Goal: Task Accomplishment & Management: Manage account settings

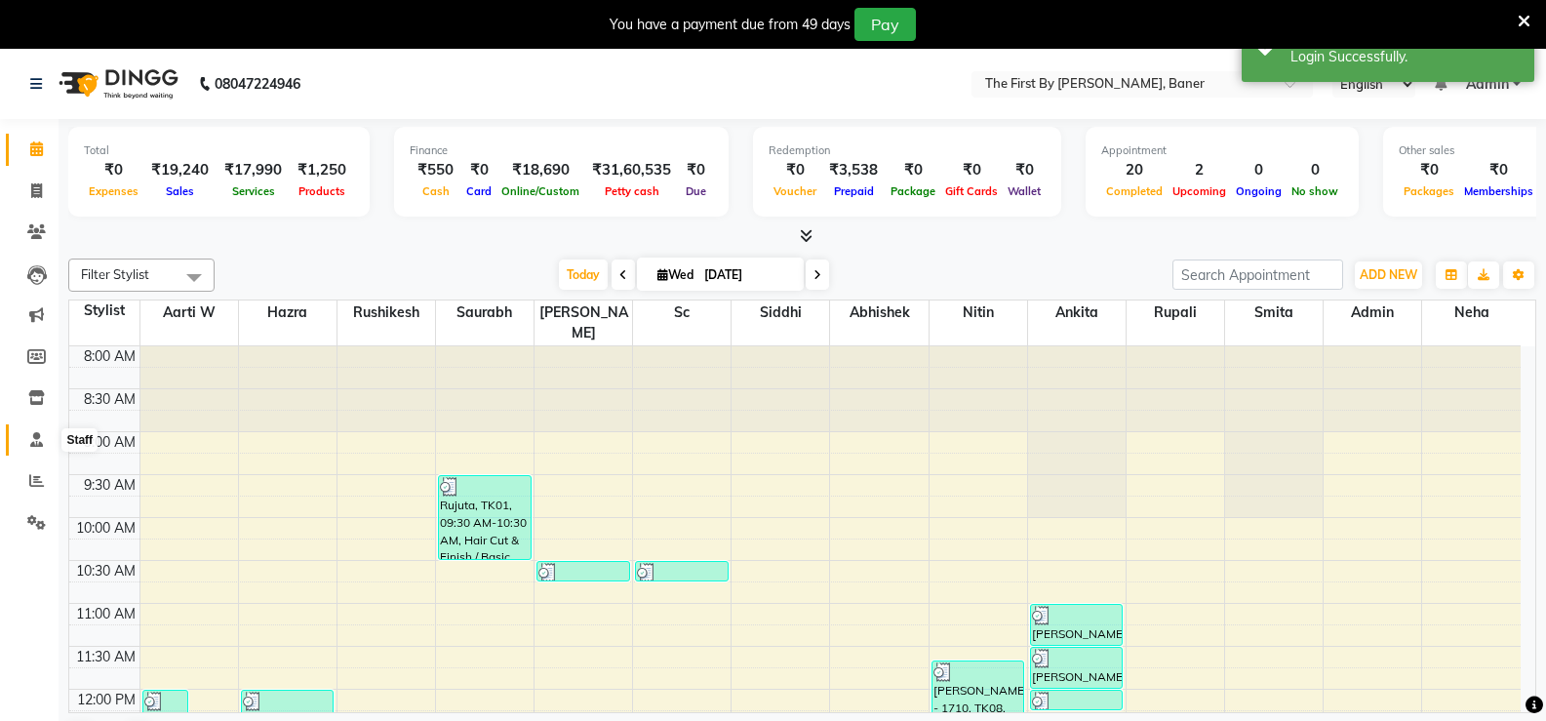
click at [35, 432] on icon at bounding box center [36, 439] width 13 height 15
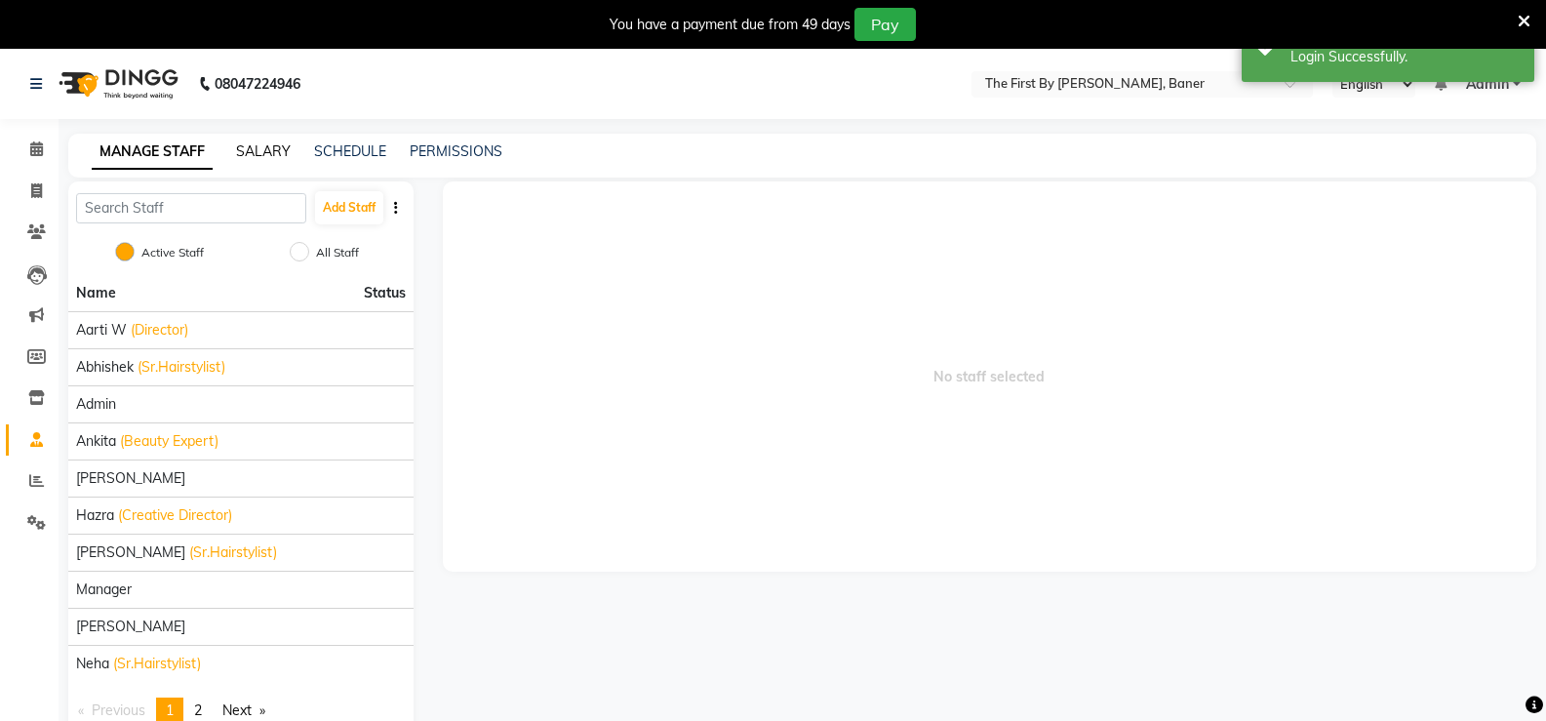
click at [277, 151] on link "SALARY" at bounding box center [263, 151] width 55 height 18
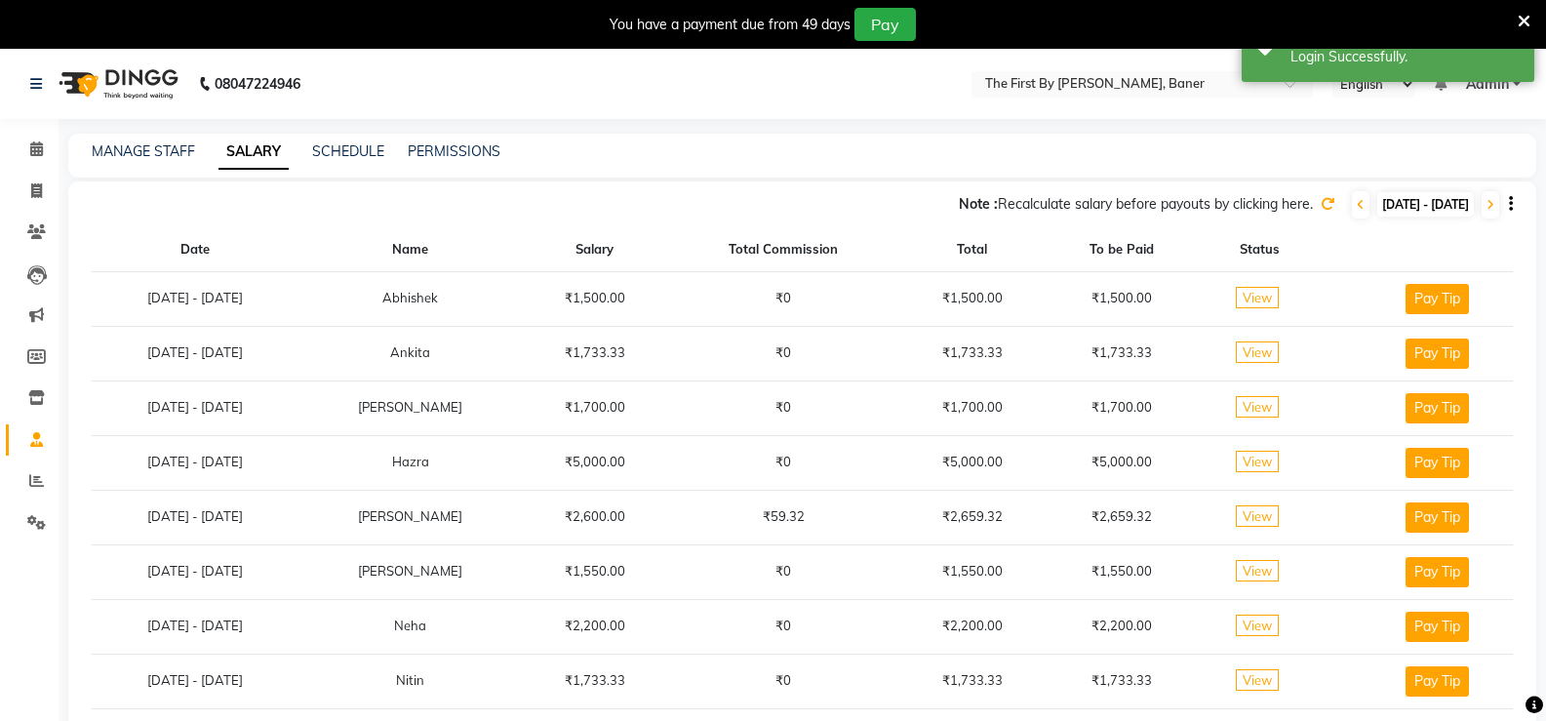
scroll to position [49, 0]
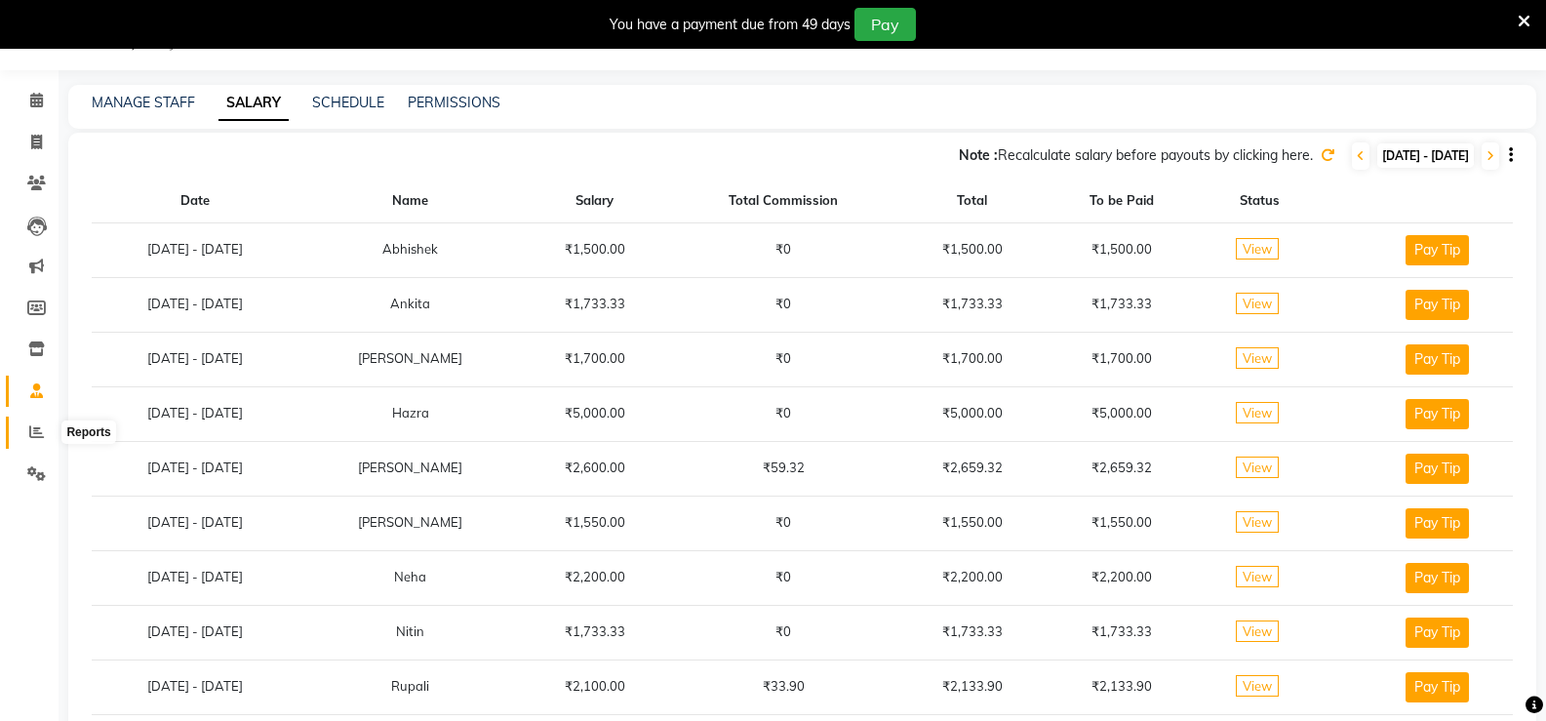
click at [39, 426] on icon at bounding box center [36, 431] width 15 height 15
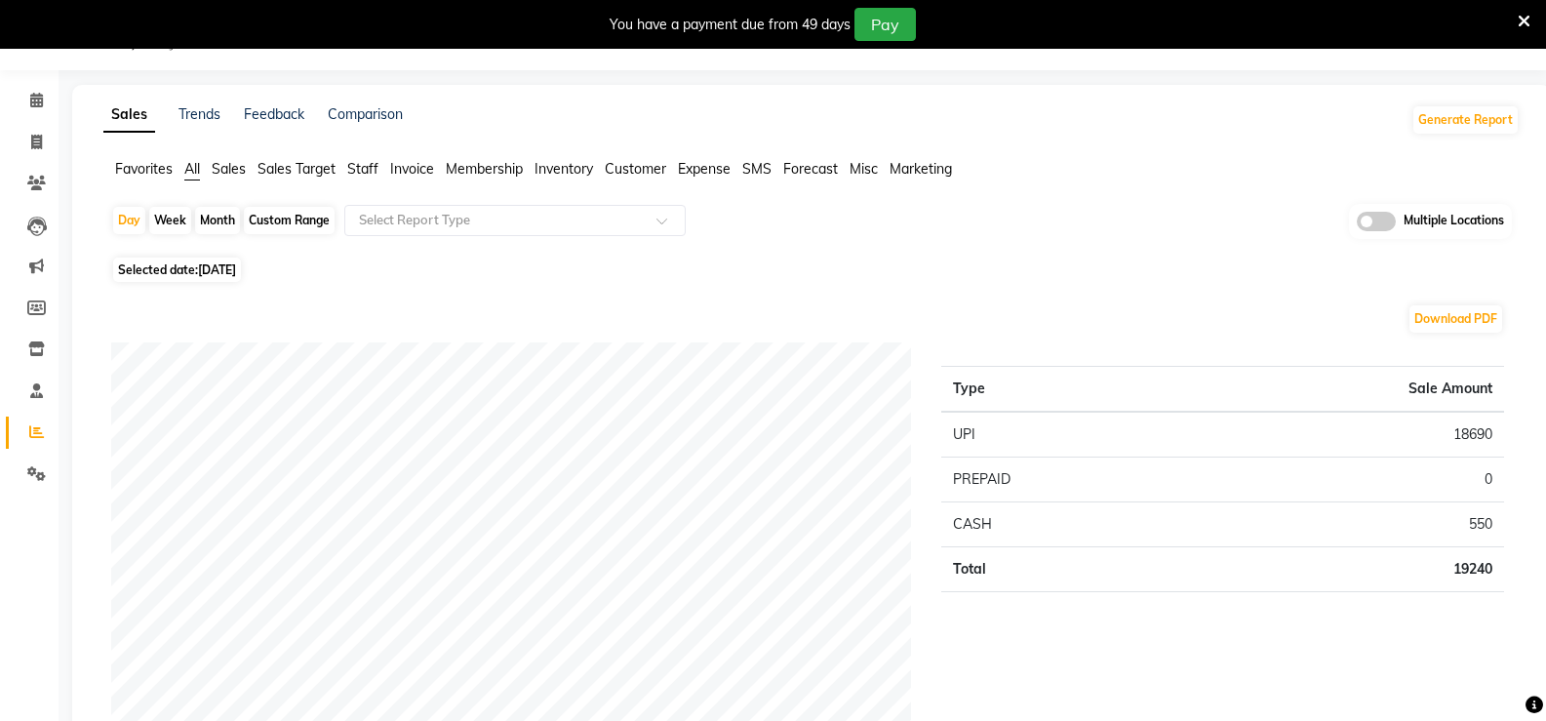
click at [372, 171] on span "Staff" at bounding box center [362, 169] width 31 height 18
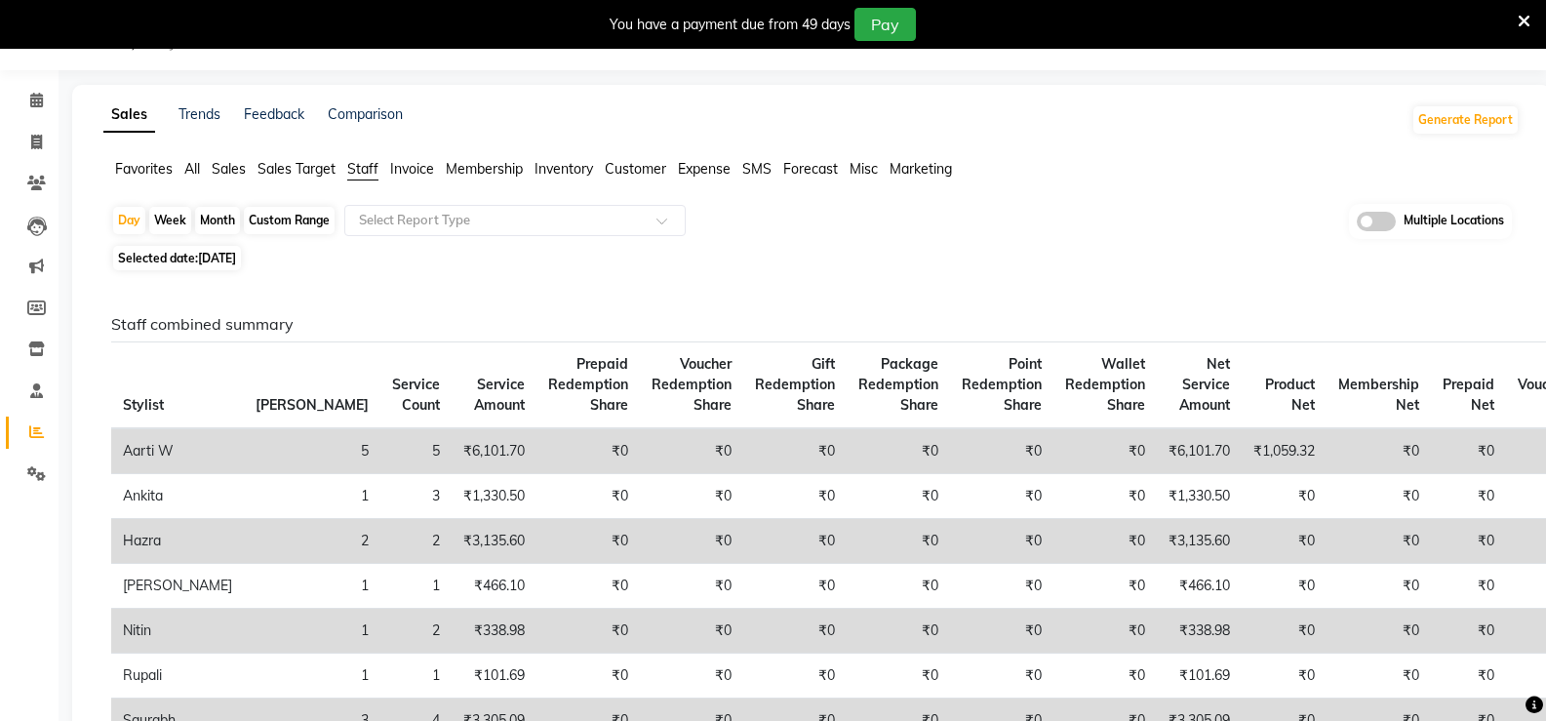
click at [206, 220] on div "Month" at bounding box center [217, 220] width 45 height 27
select select "9"
select select "2025"
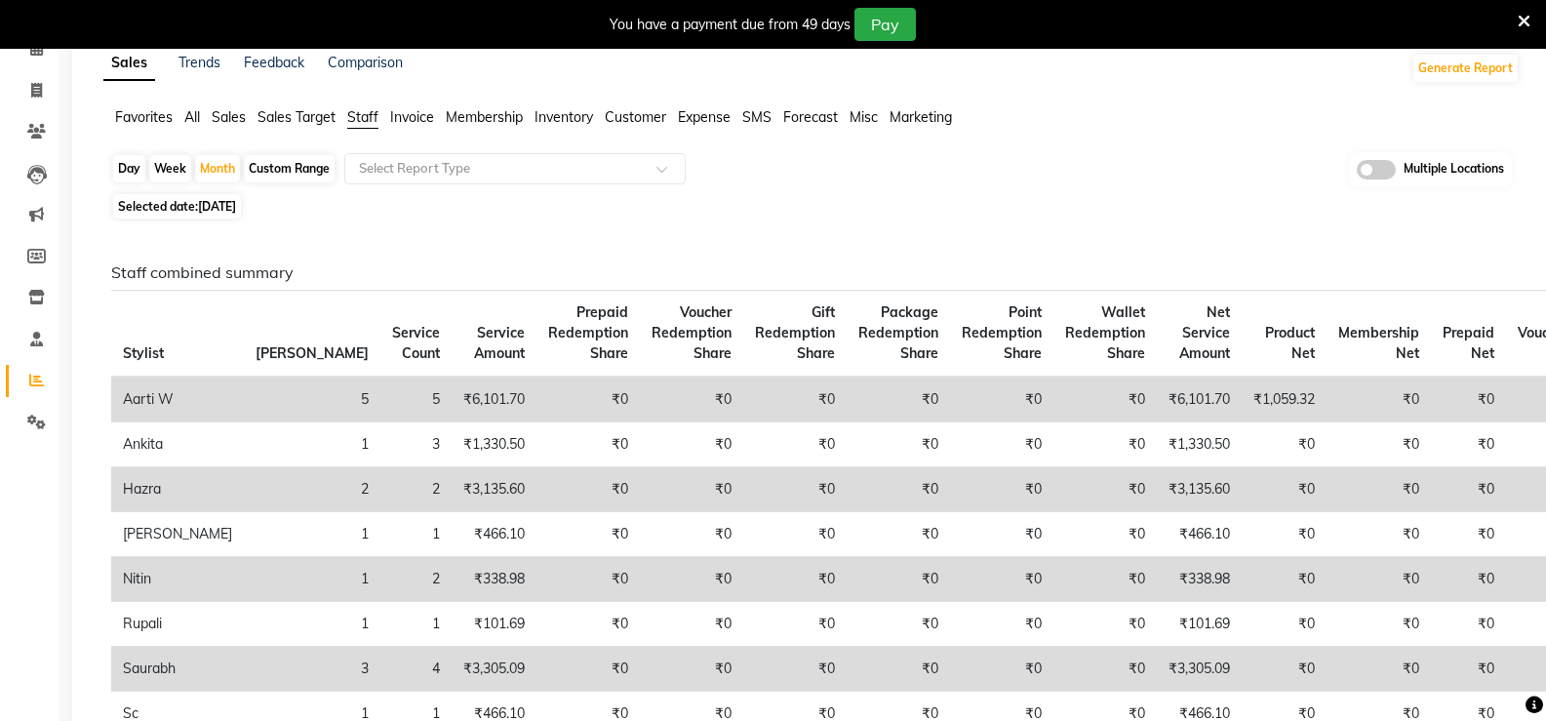
scroll to position [146, 0]
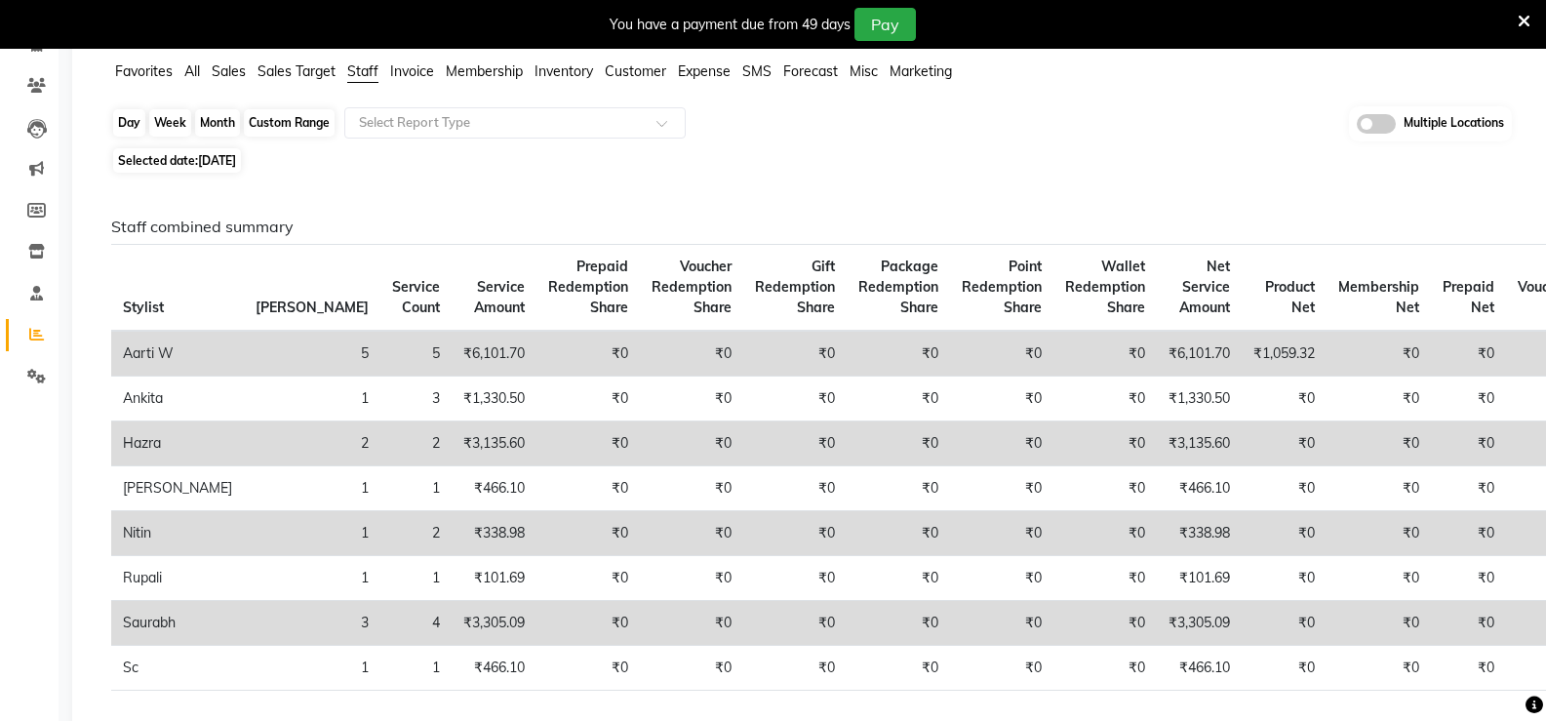
click at [232, 123] on div "Month" at bounding box center [217, 122] width 45 height 27
select select "9"
select select "2025"
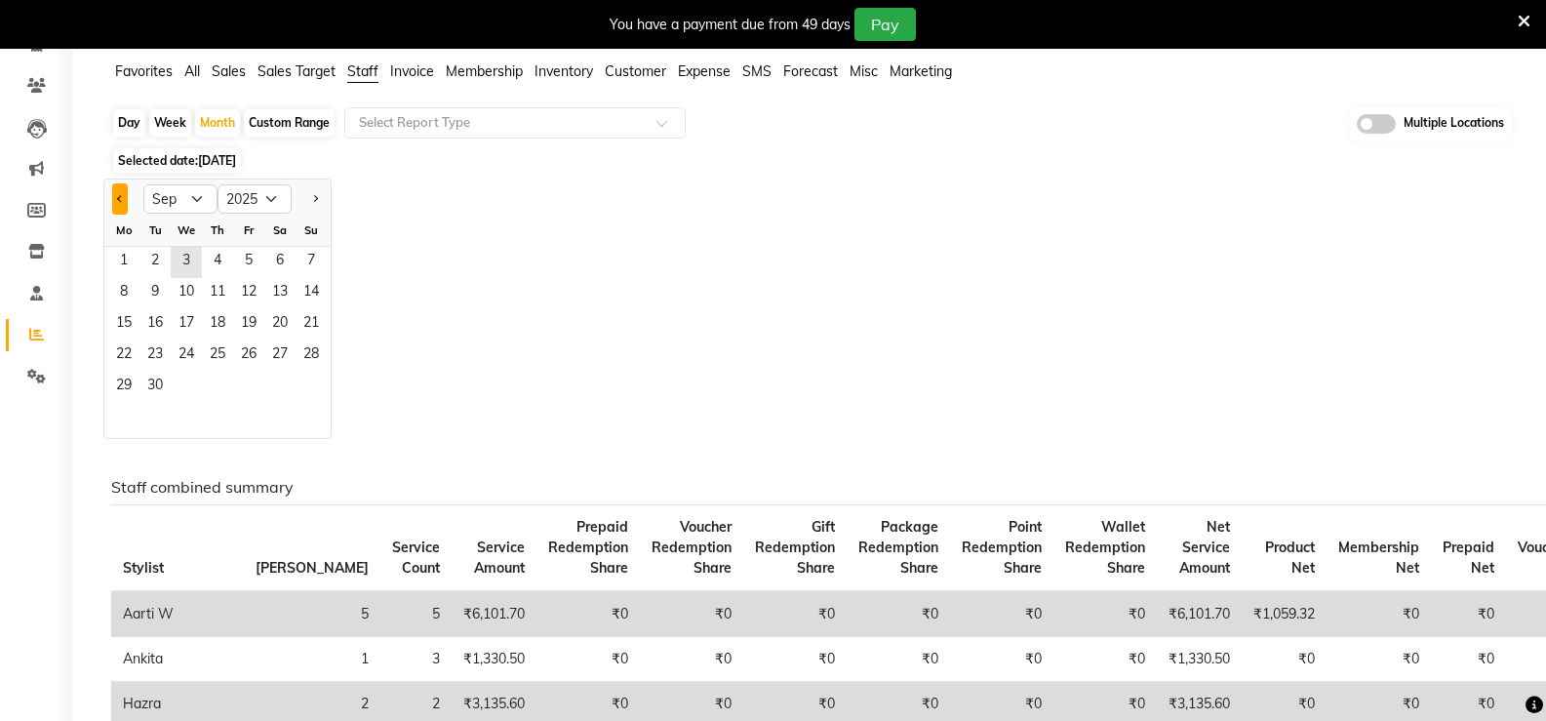
click at [122, 203] on button "Previous month" at bounding box center [120, 198] width 16 height 31
select select "8"
click at [248, 253] on span "1" at bounding box center [248, 262] width 31 height 31
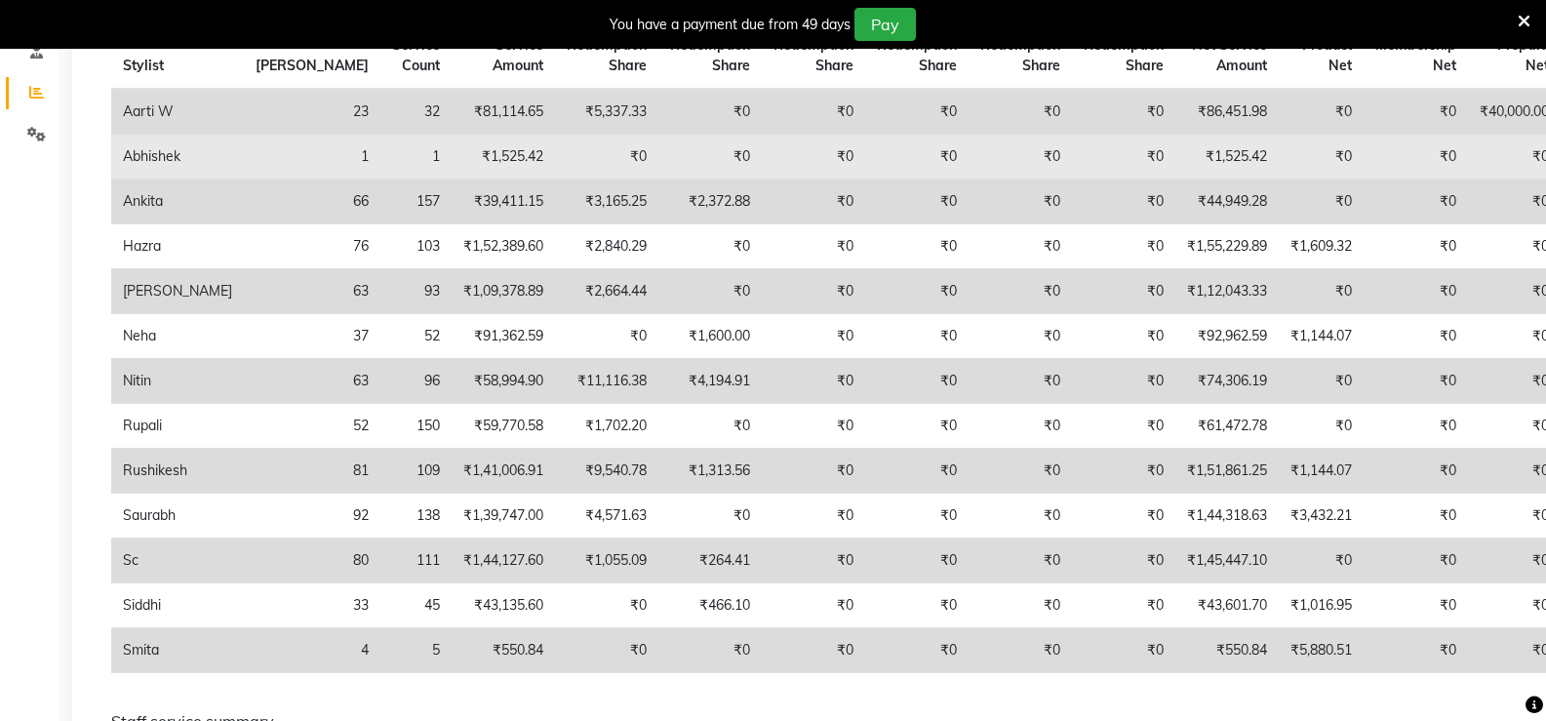
scroll to position [439, 0]
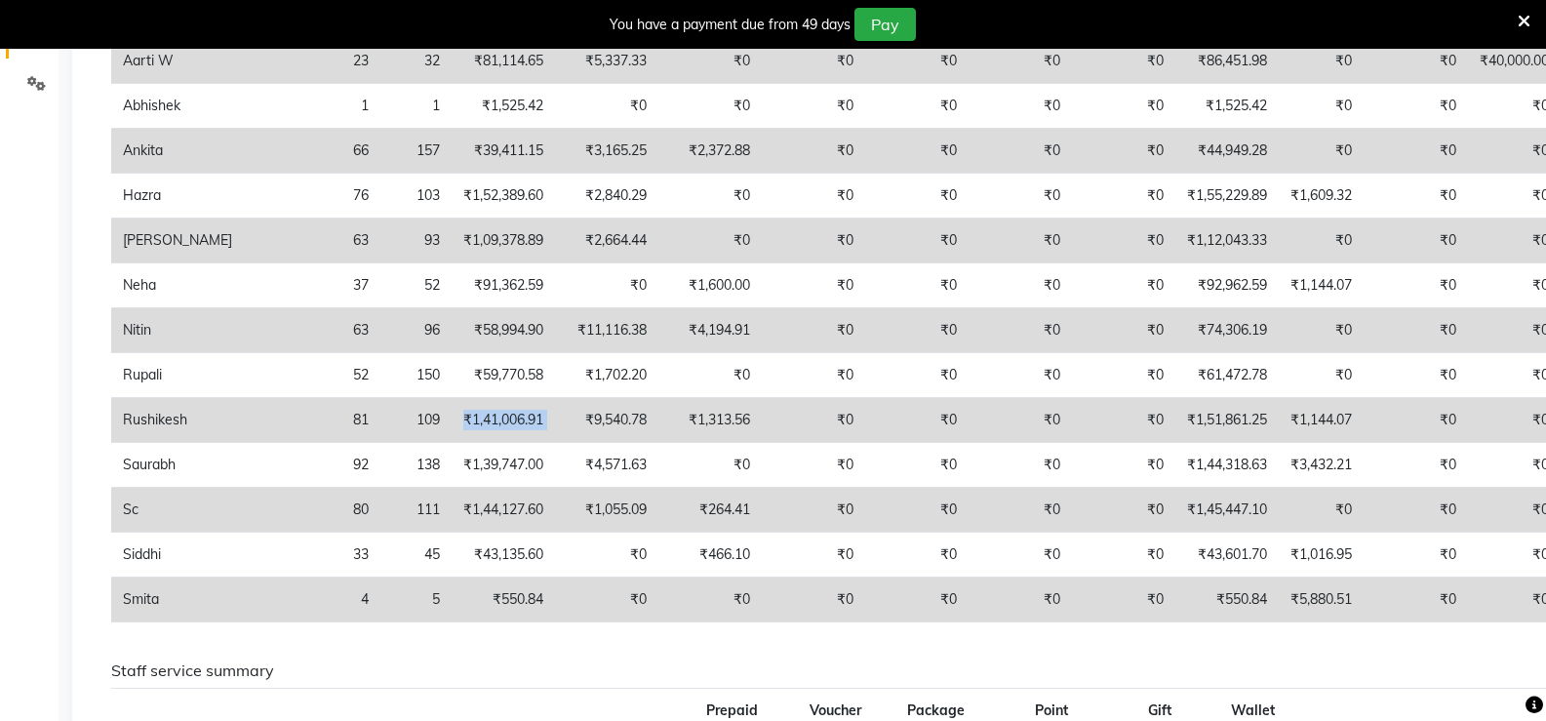
drag, startPoint x: 347, startPoint y: 415, endPoint x: 444, endPoint y: 421, distance: 96.7
click at [444, 421] on tr "[PERSON_NAME] 81 109 ₹1,41,006.91 ₹9,540.78 ₹1,313.56 ₹0 ₹0 ₹0 ₹0 ₹1,51,861.25 …" at bounding box center [937, 420] width 1652 height 45
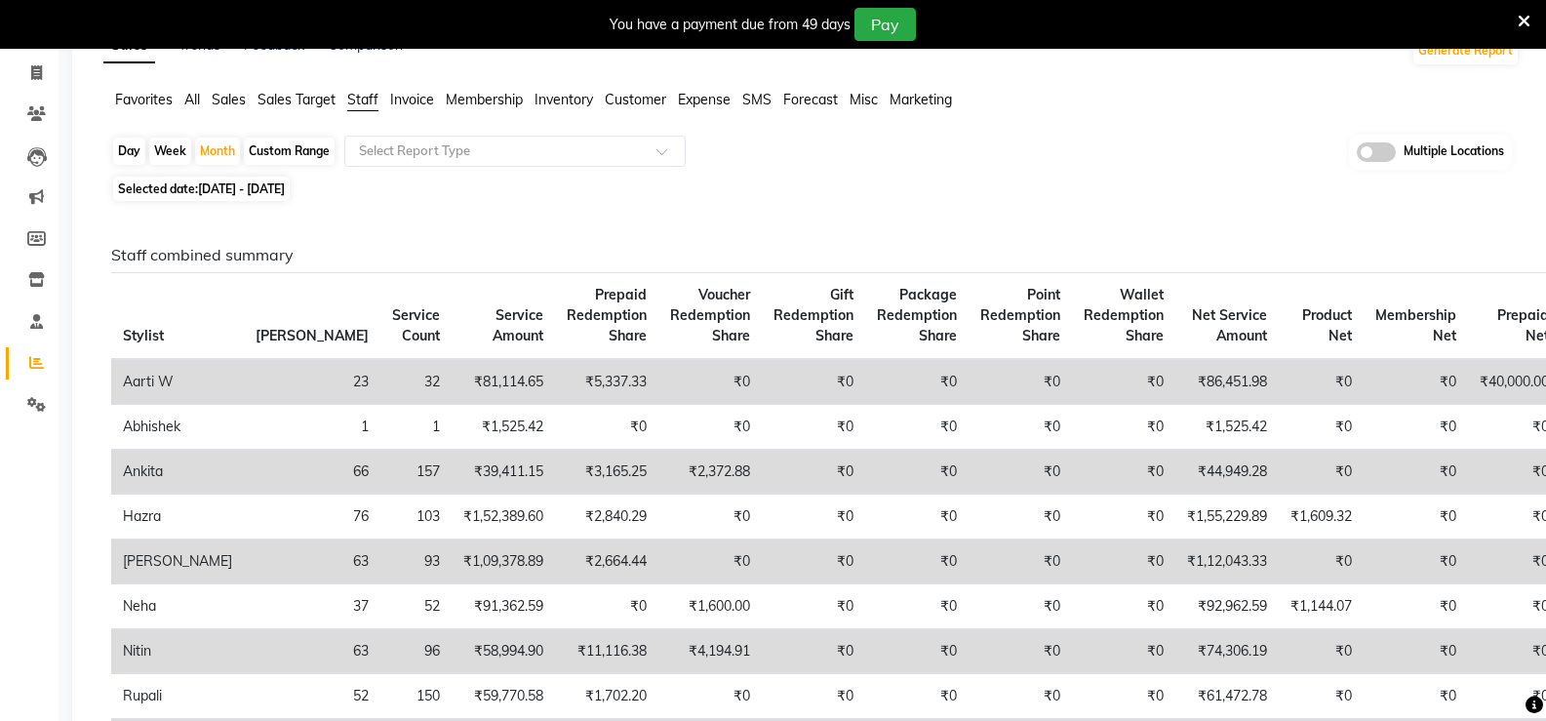
scroll to position [0, 0]
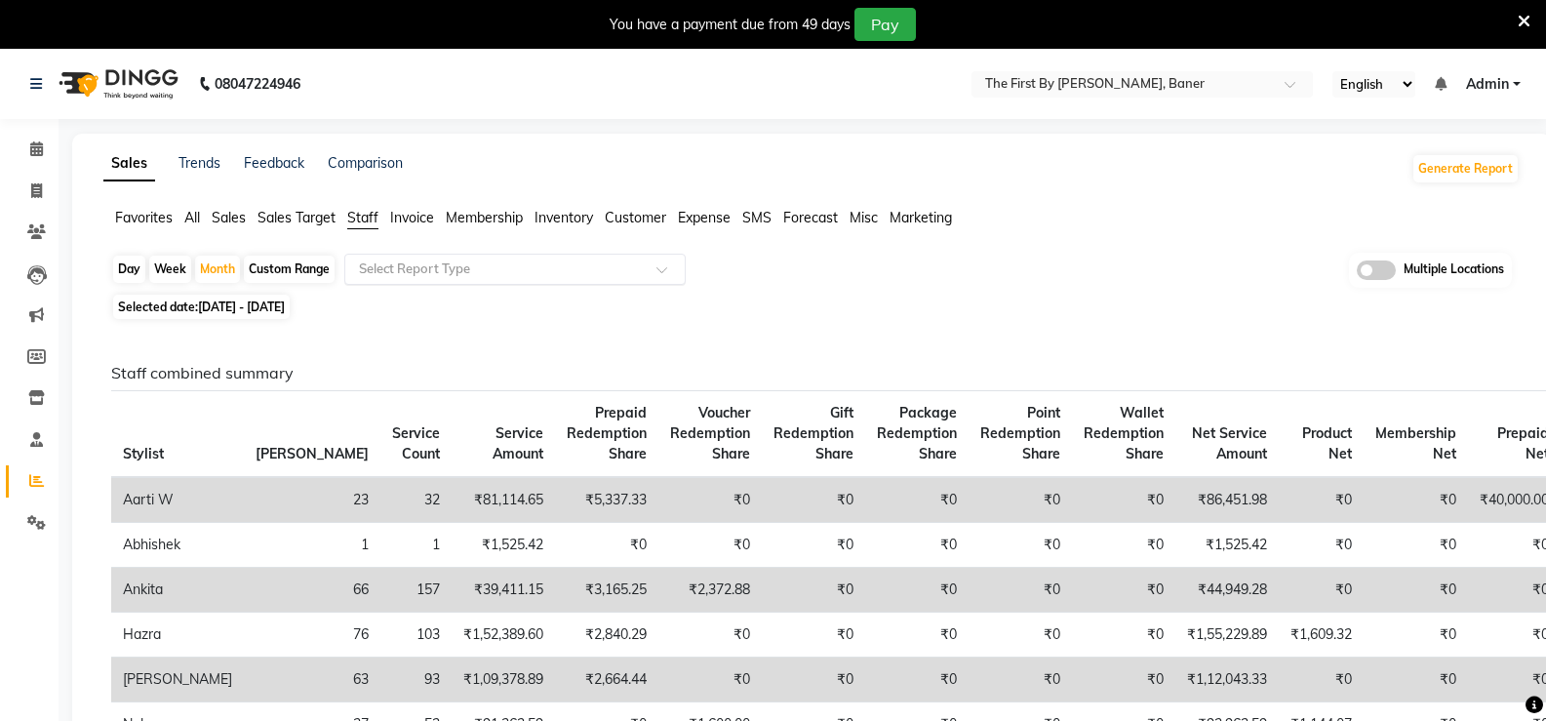
click at [420, 262] on input "text" at bounding box center [495, 269] width 281 height 20
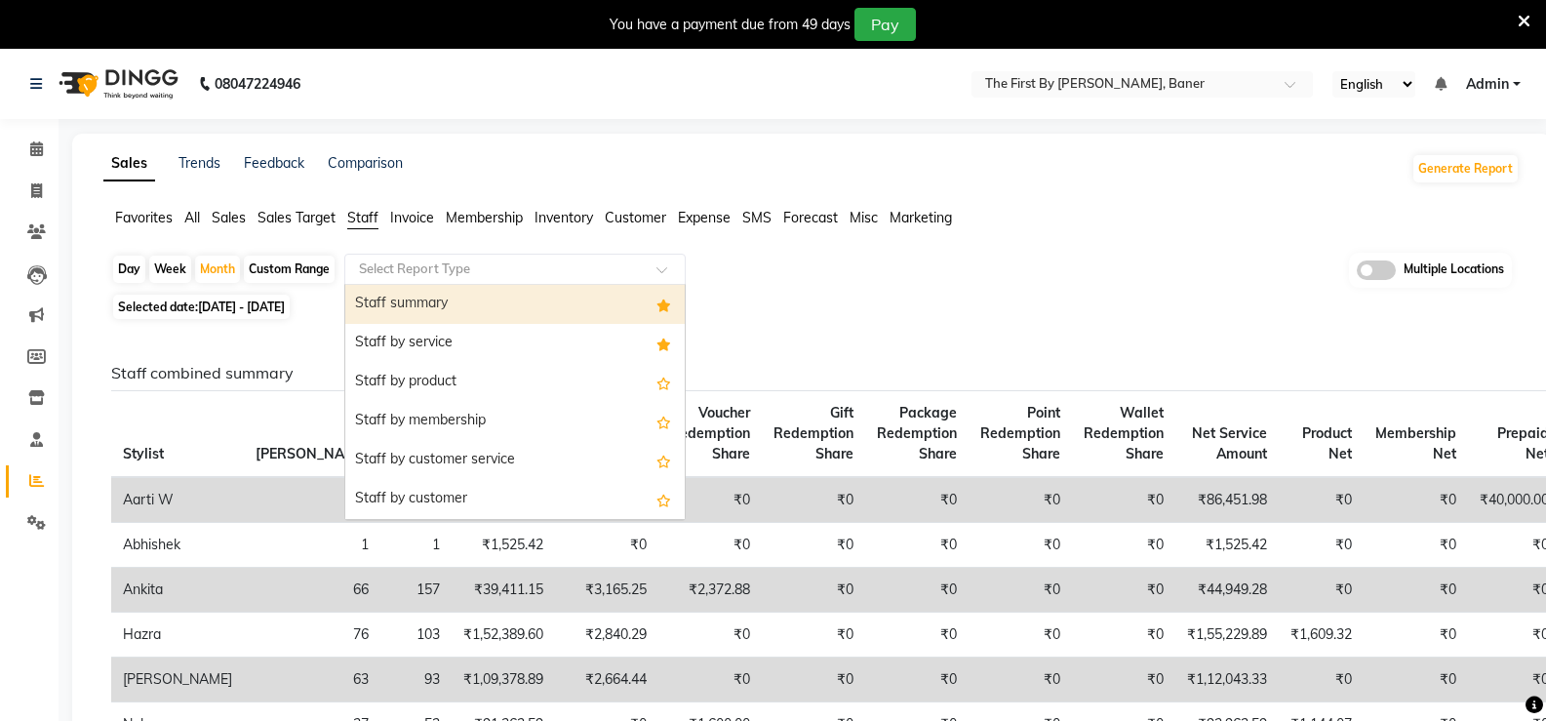
click at [428, 302] on div "Staff summary" at bounding box center [514, 304] width 339 height 39
select select "full_report"
select select "csv"
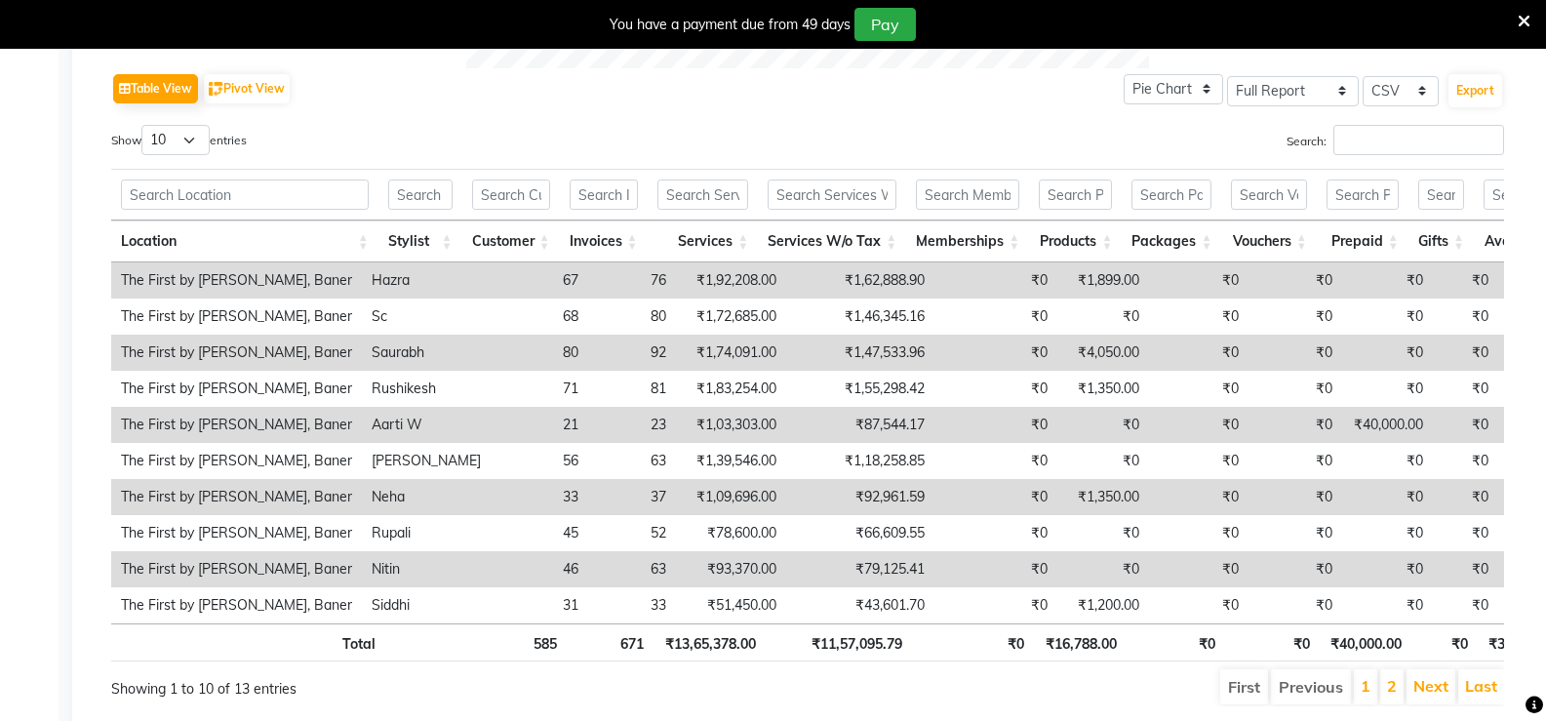
scroll to position [1057, 0]
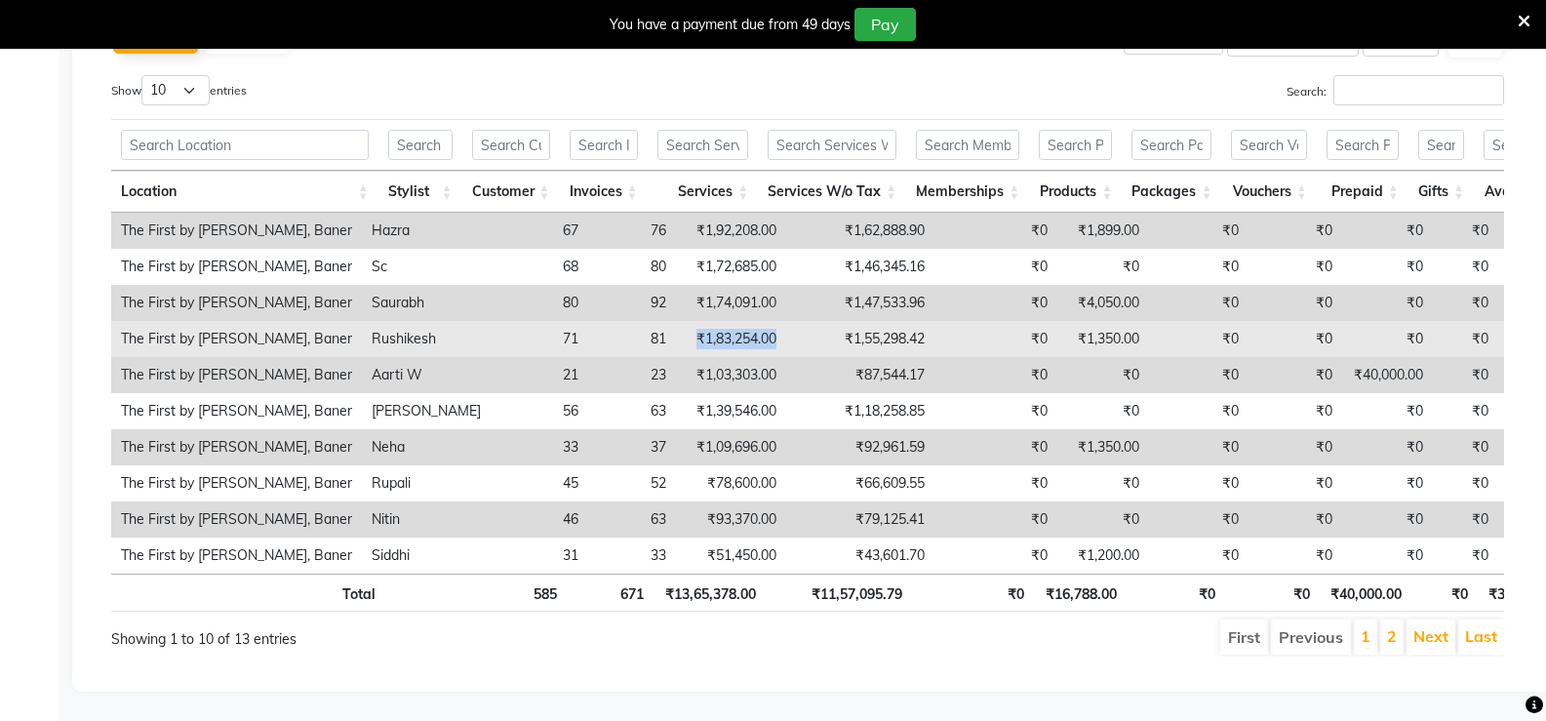
drag, startPoint x: 667, startPoint y: 312, endPoint x: 785, endPoint y: 305, distance: 118.2
click at [785, 321] on tr "The First by [PERSON_NAME], [PERSON_NAME] 71 81 ₹1,83,254.00 ₹1,55,298.42 ₹0 ₹1…" at bounding box center [1210, 339] width 2199 height 36
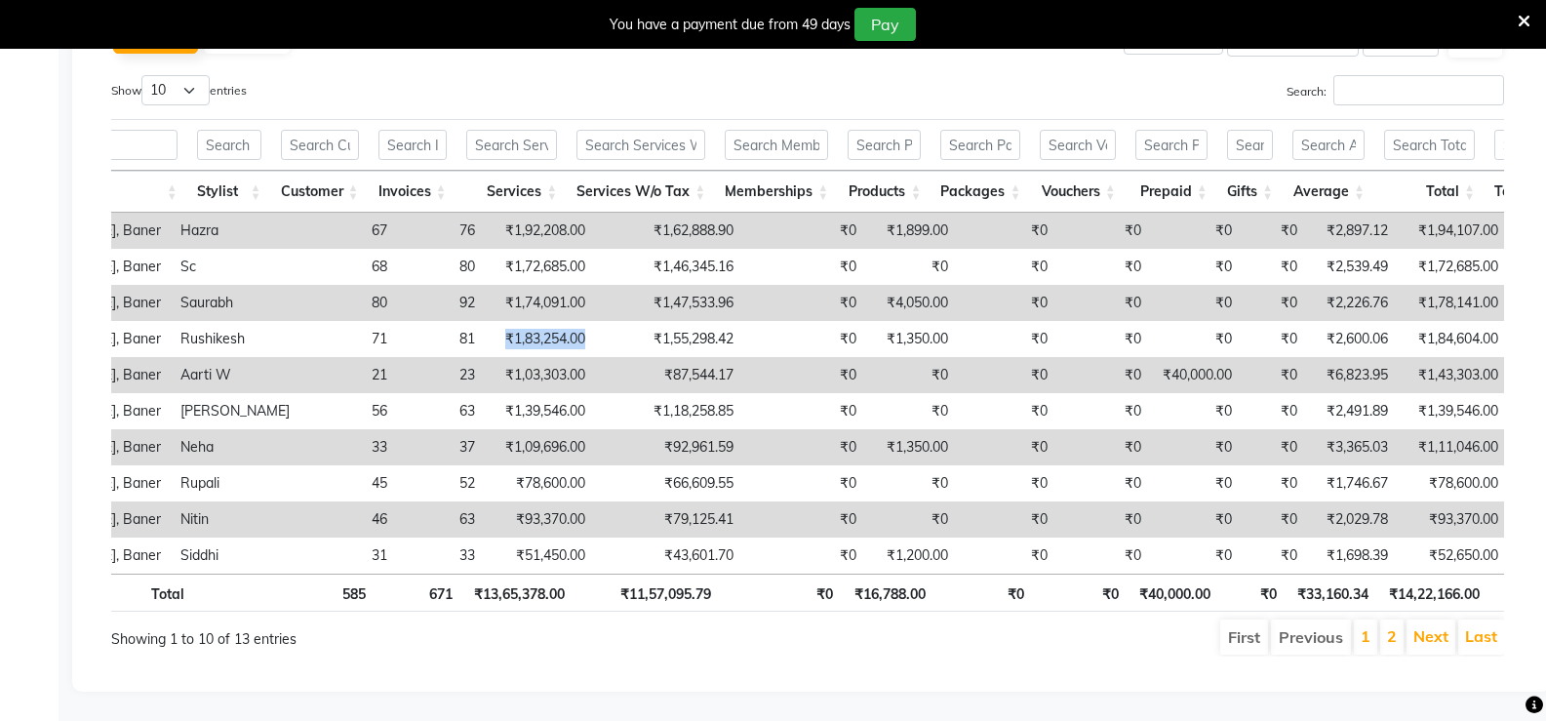
scroll to position [0, 0]
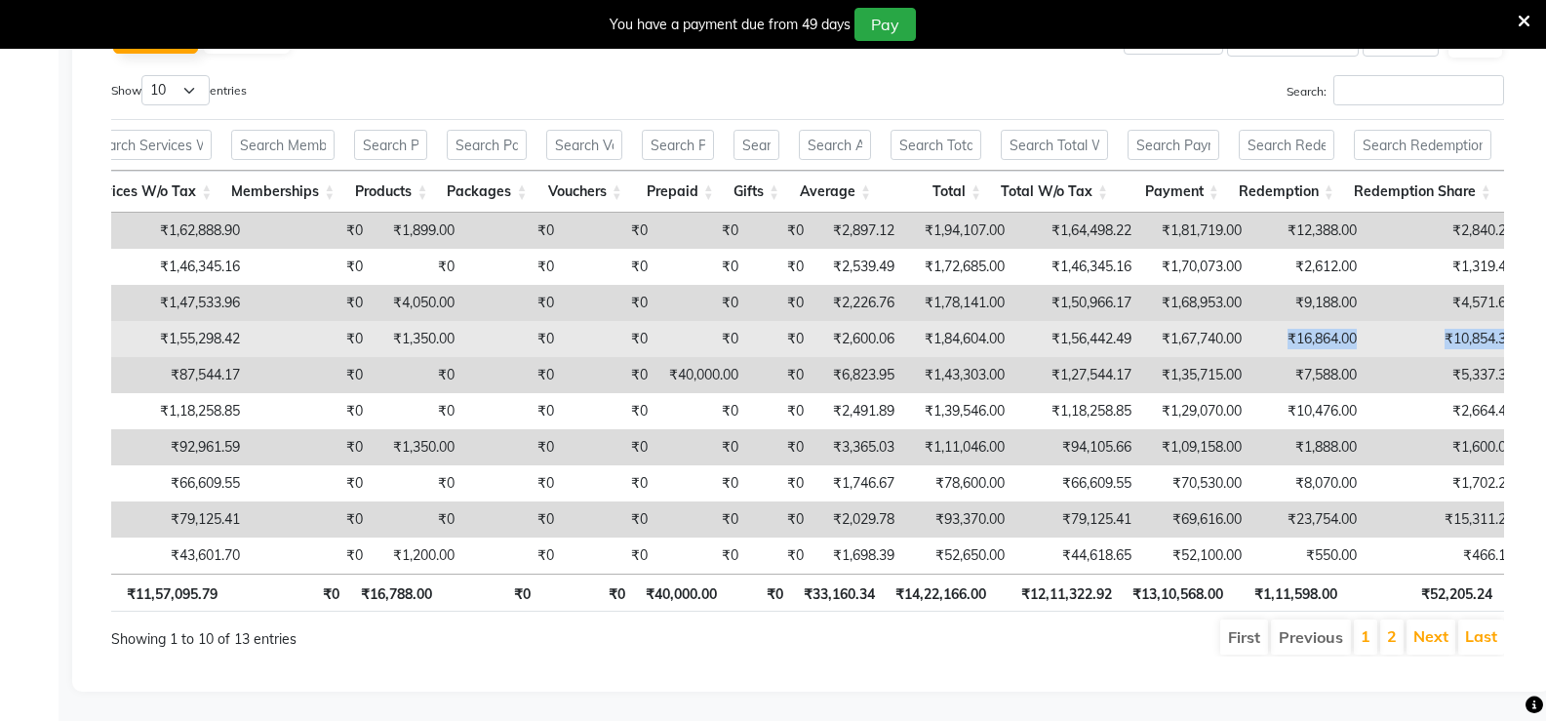
drag, startPoint x: 1399, startPoint y: 305, endPoint x: 1491, endPoint y: 306, distance: 91.7
click at [1491, 321] on tr "The First by [PERSON_NAME], [PERSON_NAME] 71 81 ₹1,83,254.00 ₹1,55,298.42 ₹0 ₹1…" at bounding box center [526, 339] width 2199 height 36
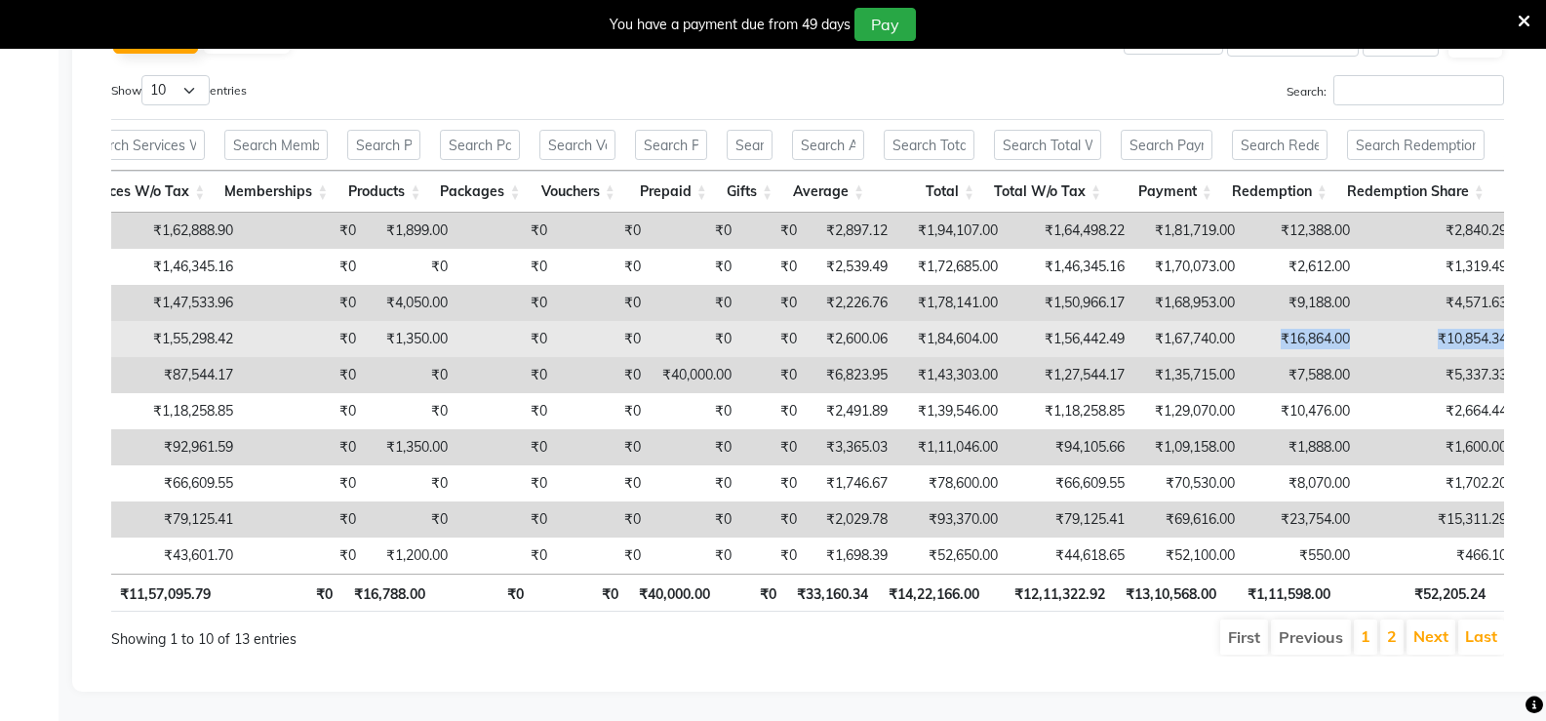
click at [1259, 321] on td "₹16,864.00" at bounding box center [1301, 339] width 115 height 36
drag, startPoint x: 1272, startPoint y: 305, endPoint x: 1338, endPoint y: 305, distance: 66.3
click at [1338, 321] on td "₹16,864.00" at bounding box center [1301, 339] width 115 height 36
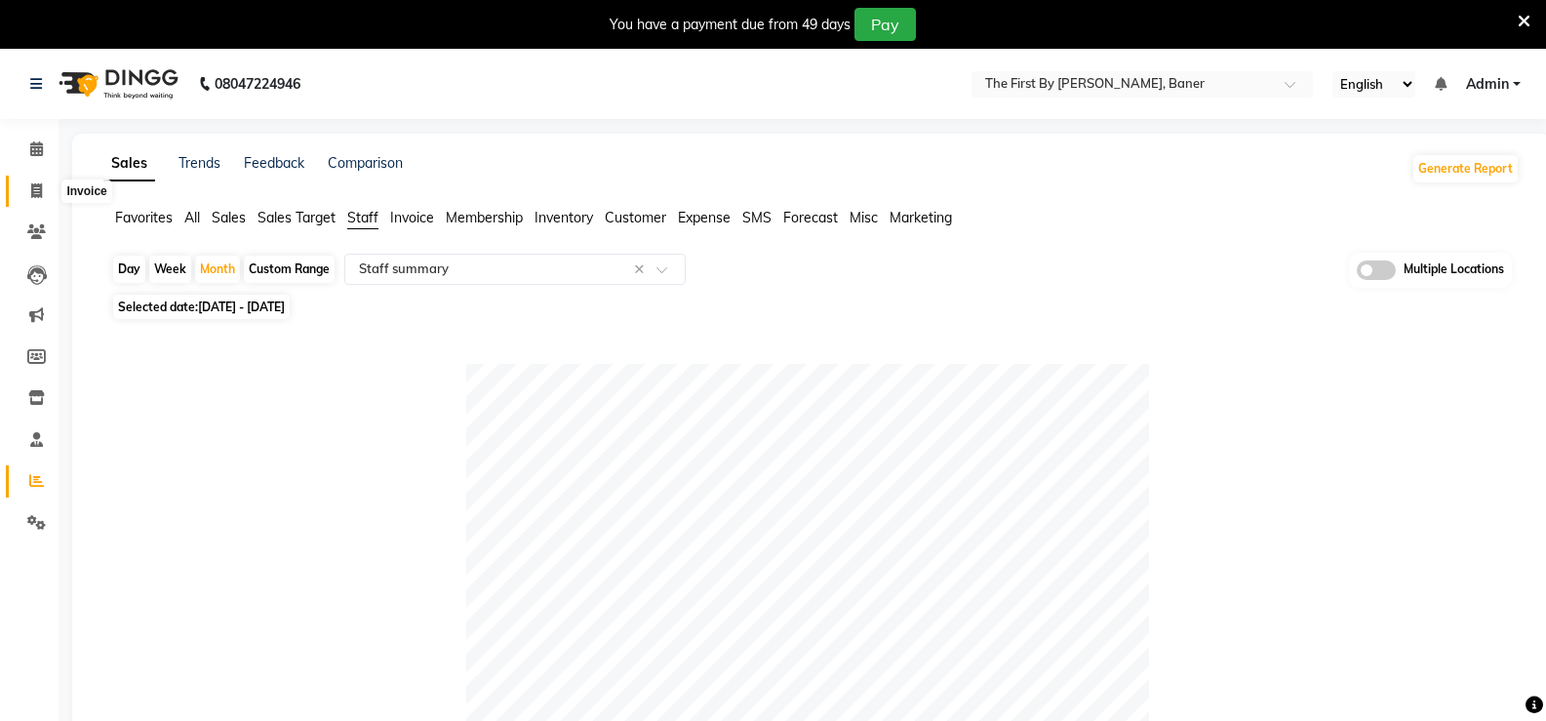
click at [31, 196] on icon at bounding box center [36, 190] width 11 height 15
select select "6411"
select select "service"
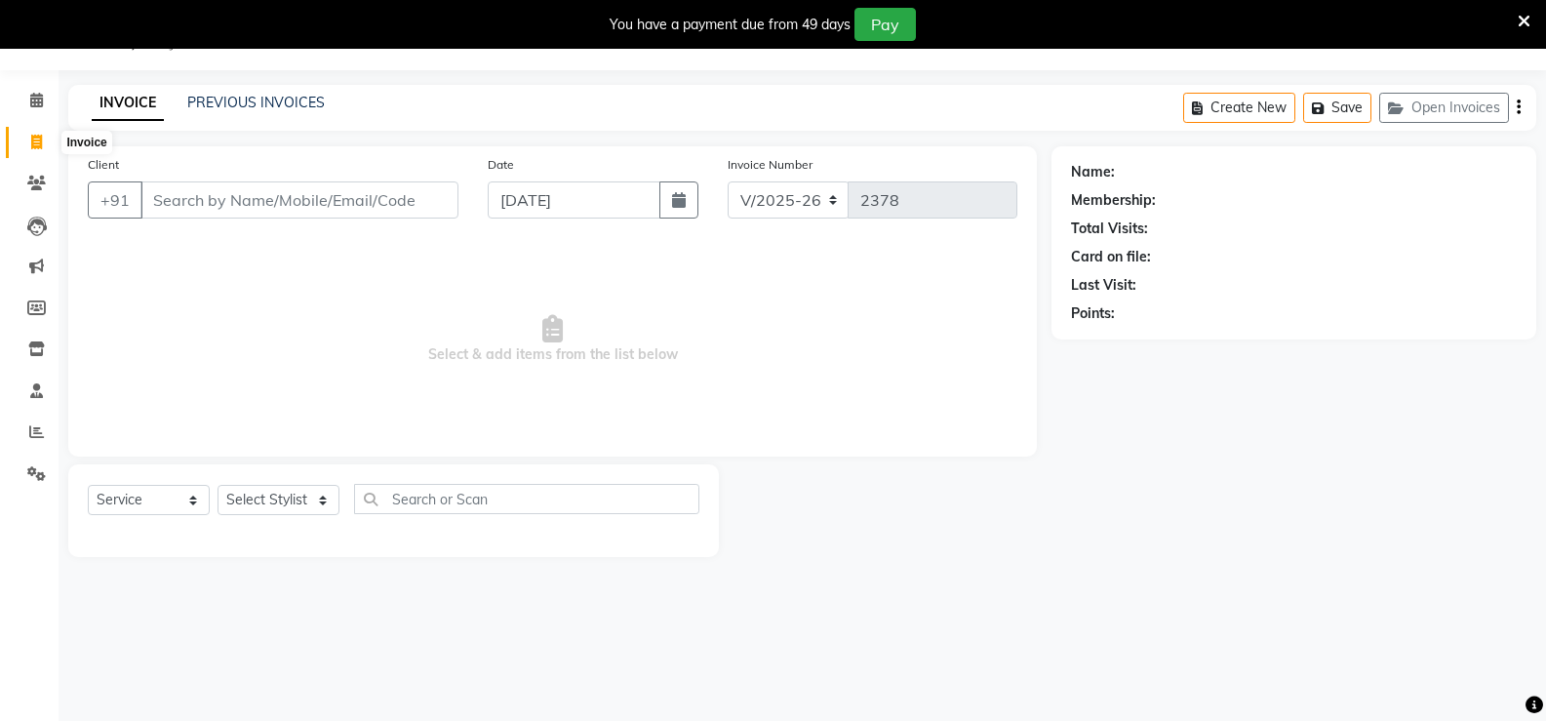
click at [32, 148] on icon at bounding box center [36, 142] width 11 height 15
select select "service"
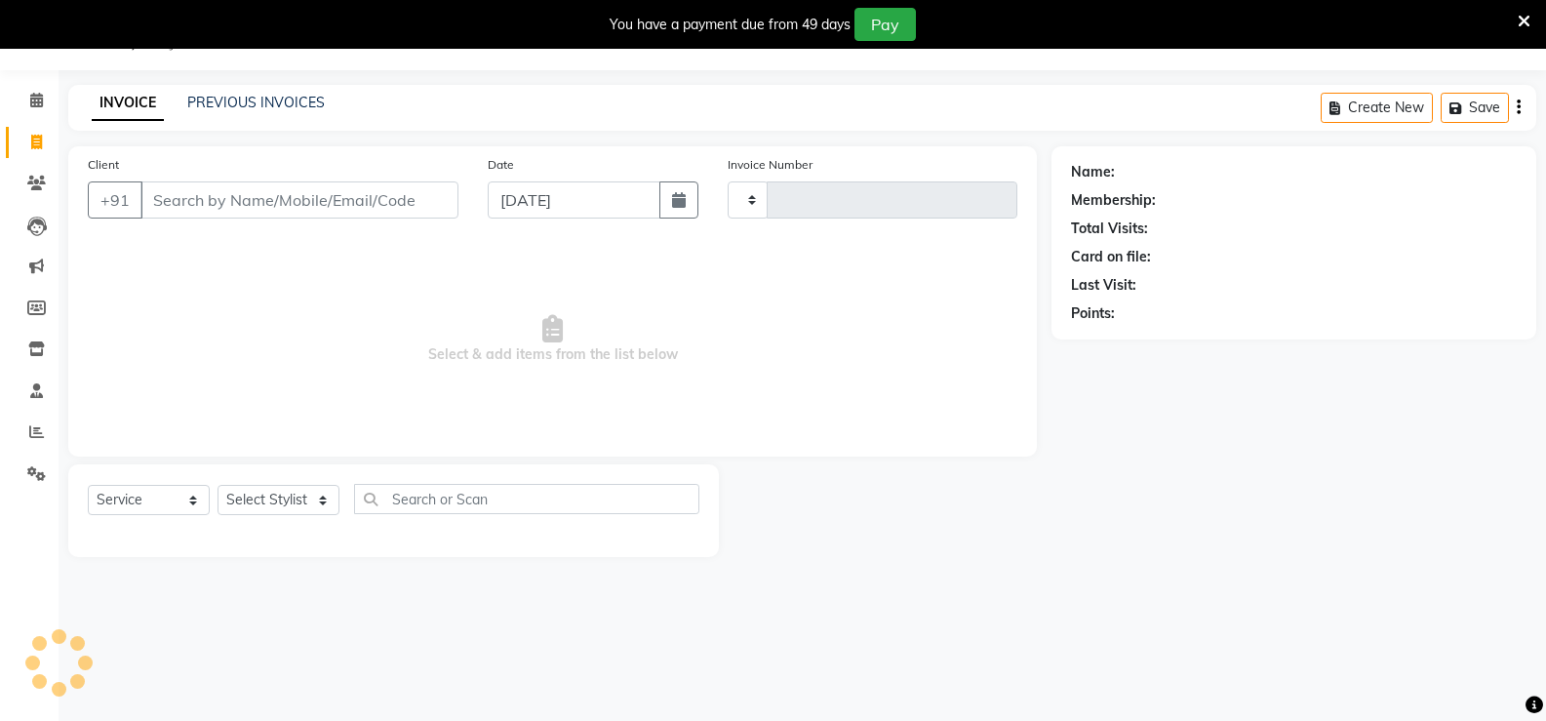
type input "2378"
select select "6411"
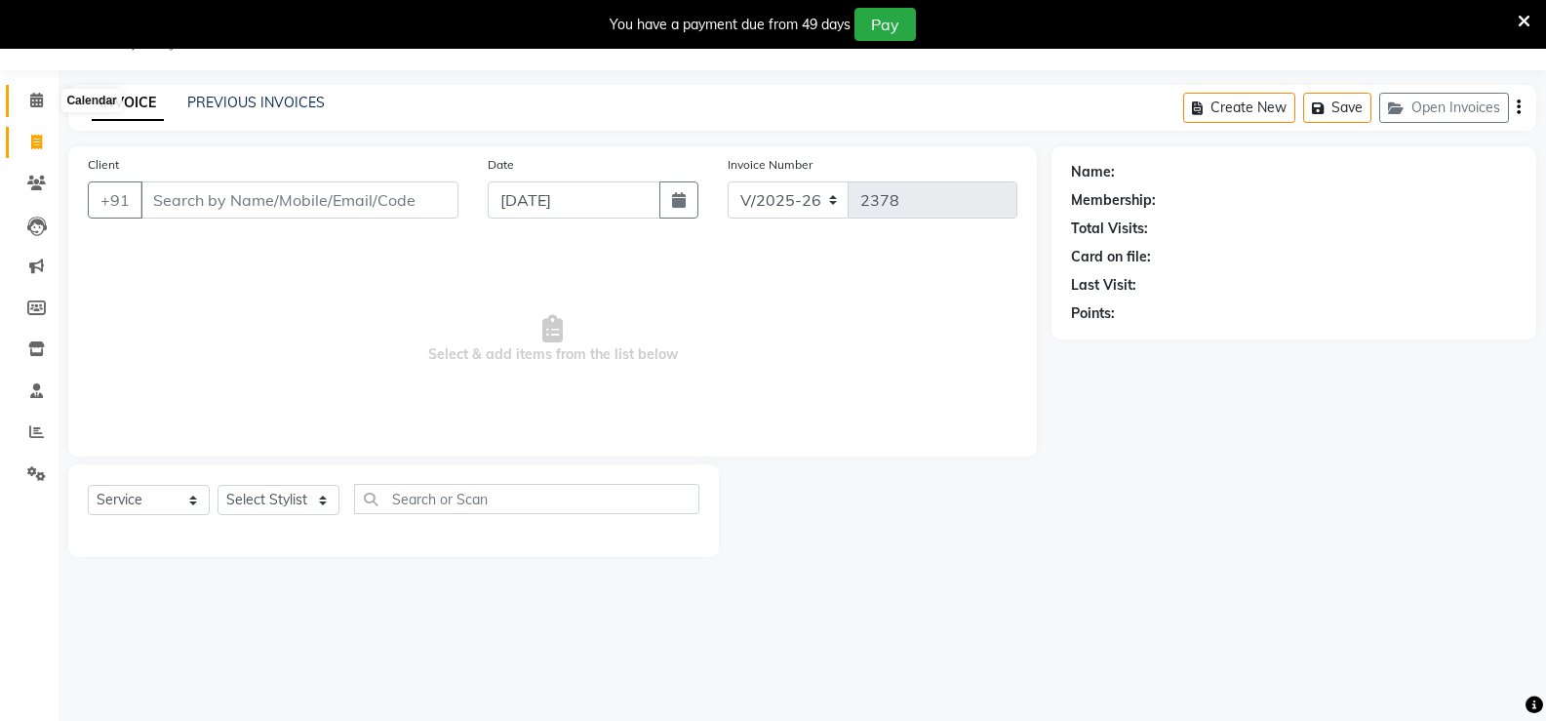
click at [33, 92] on span at bounding box center [37, 101] width 34 height 22
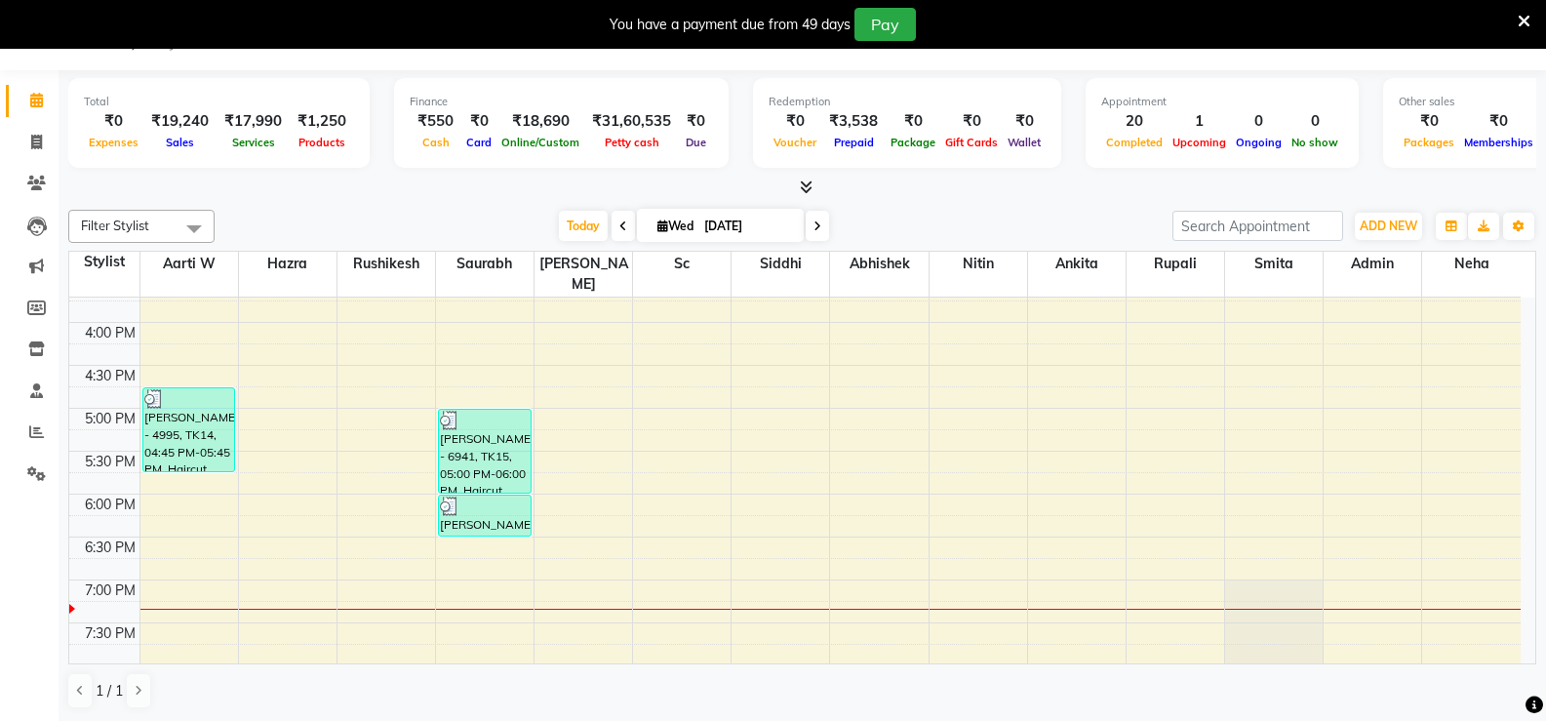
scroll to position [728, 0]
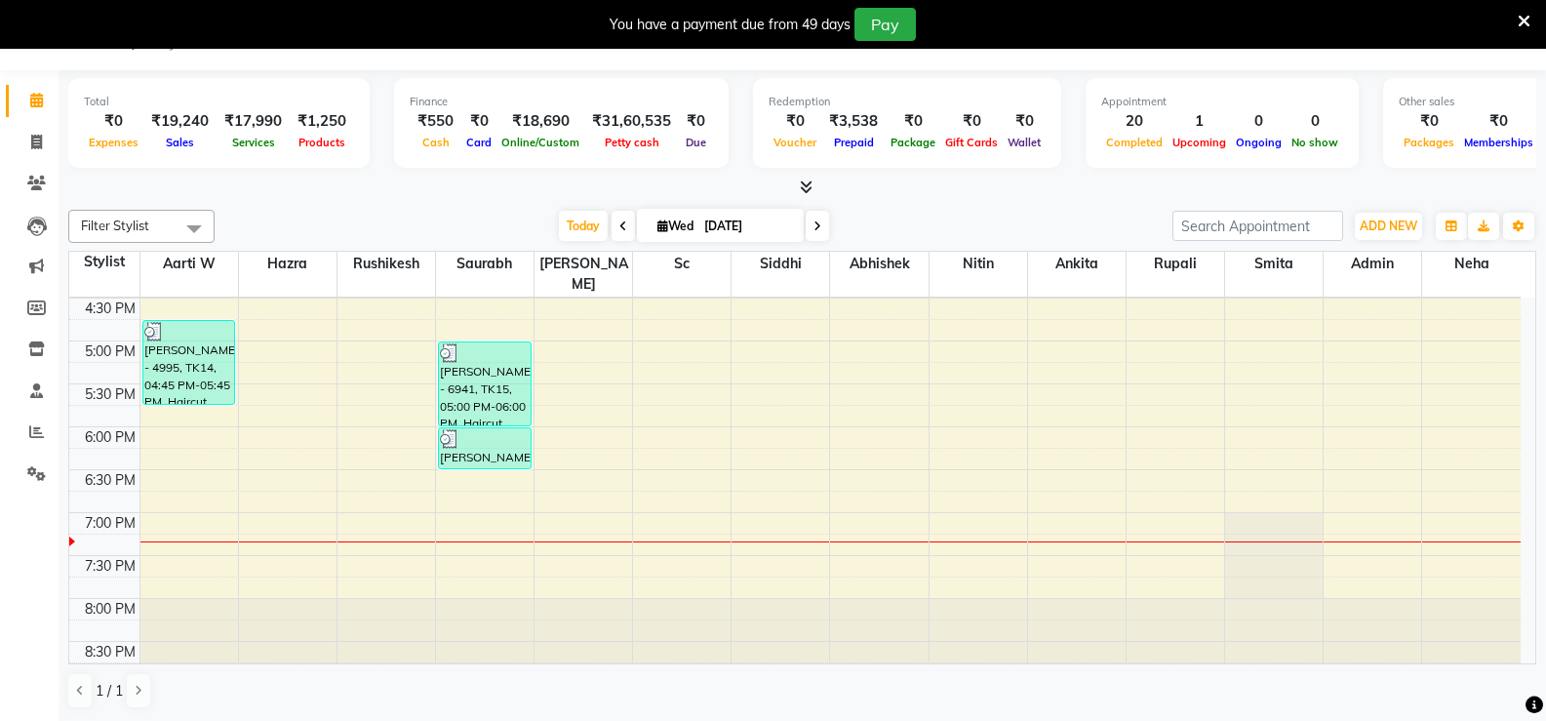
click at [664, 467] on div "8:00 AM 8:30 AM 9:00 AM 9:30 AM 10:00 AM 10:30 AM 11:00 AM 11:30 AM 12:00 PM 12…" at bounding box center [794, 126] width 1451 height 1115
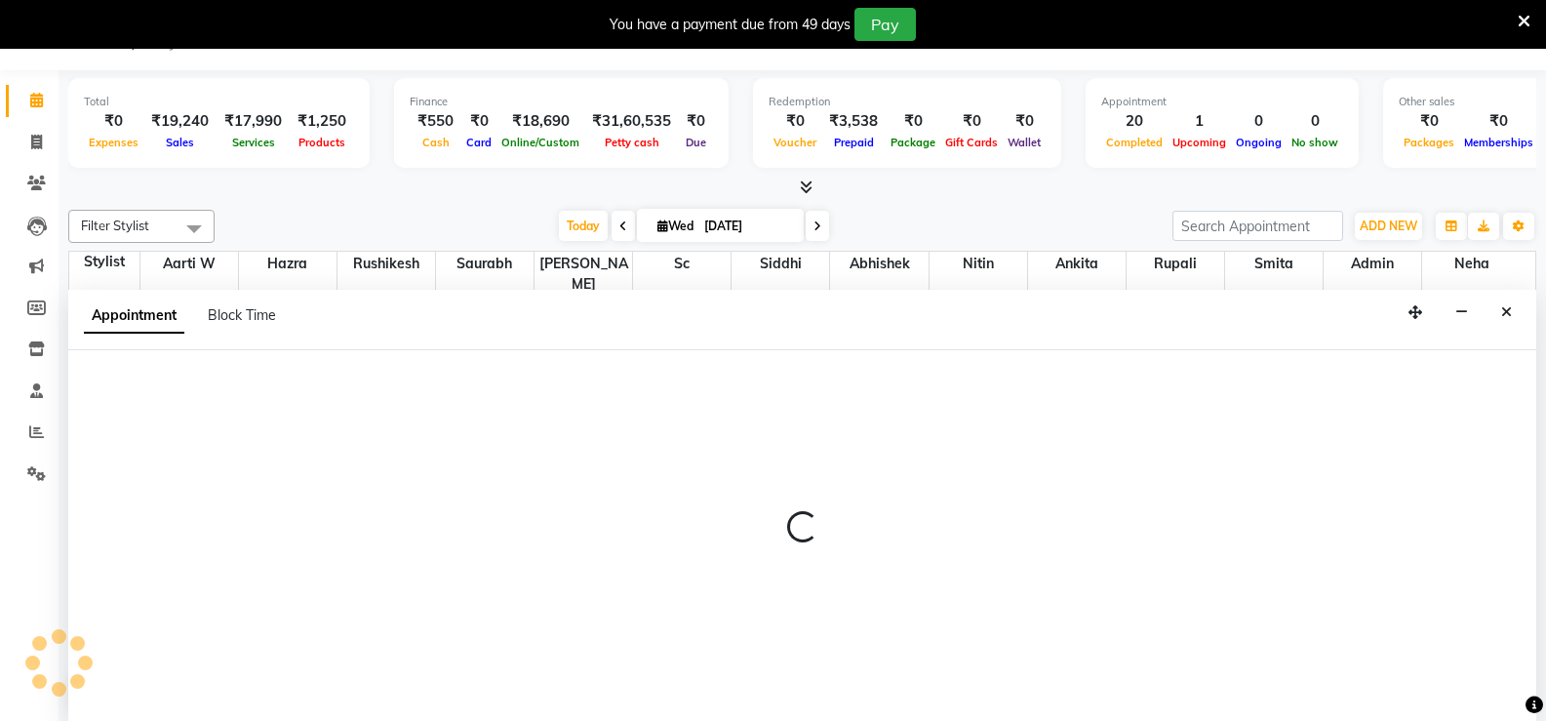
scroll to position [50, 0]
select select "49041"
select select "tentative"
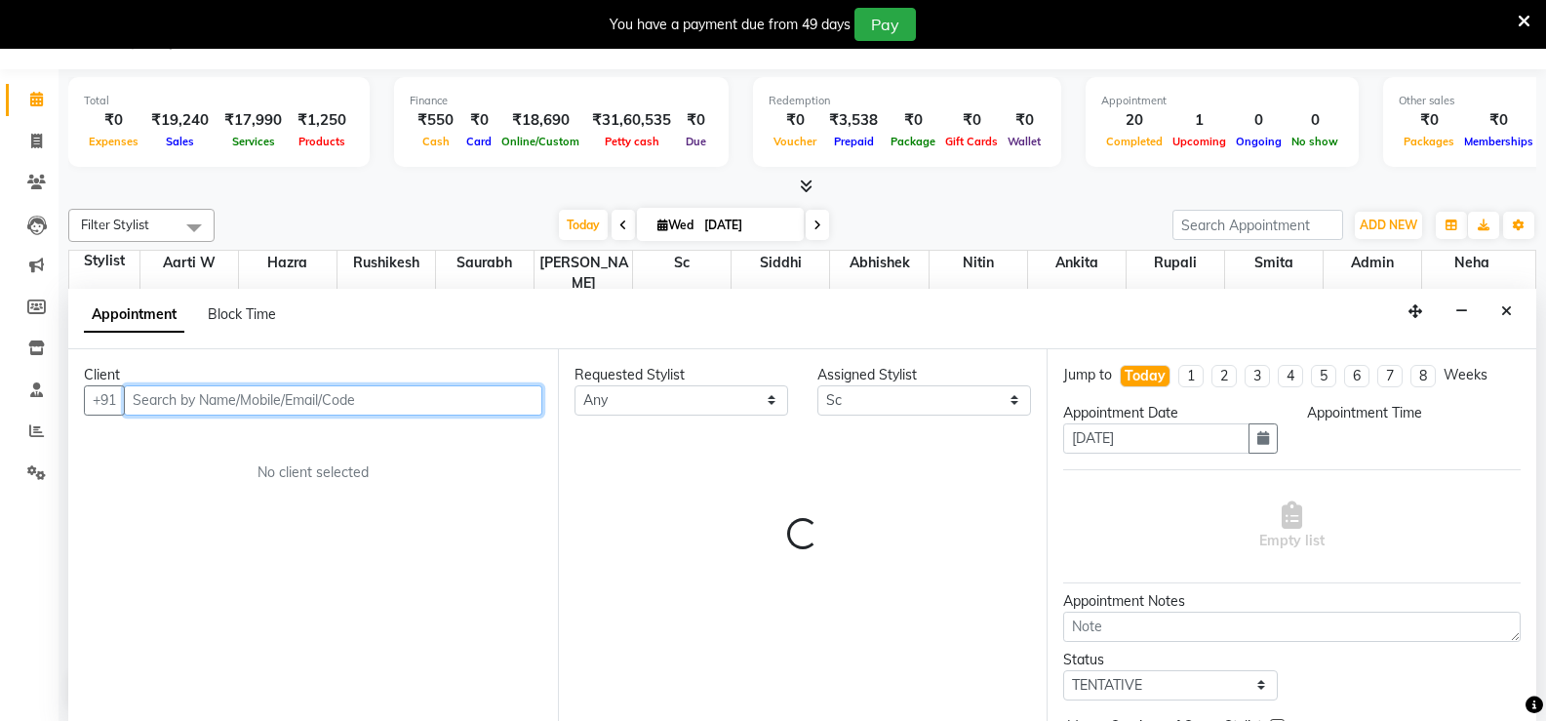
select select "1110"
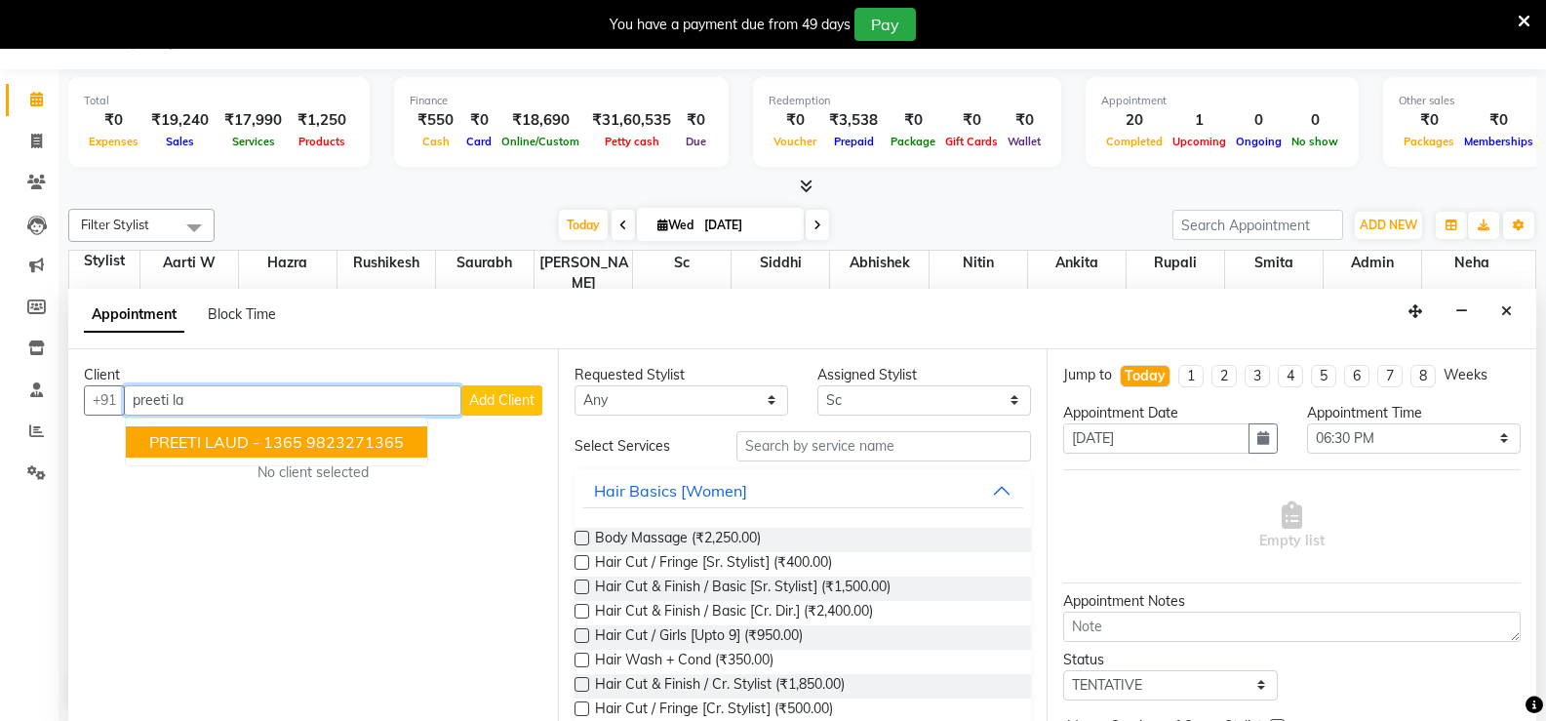
click at [390, 441] on ngb-highlight "9823271365" at bounding box center [355, 442] width 98 height 20
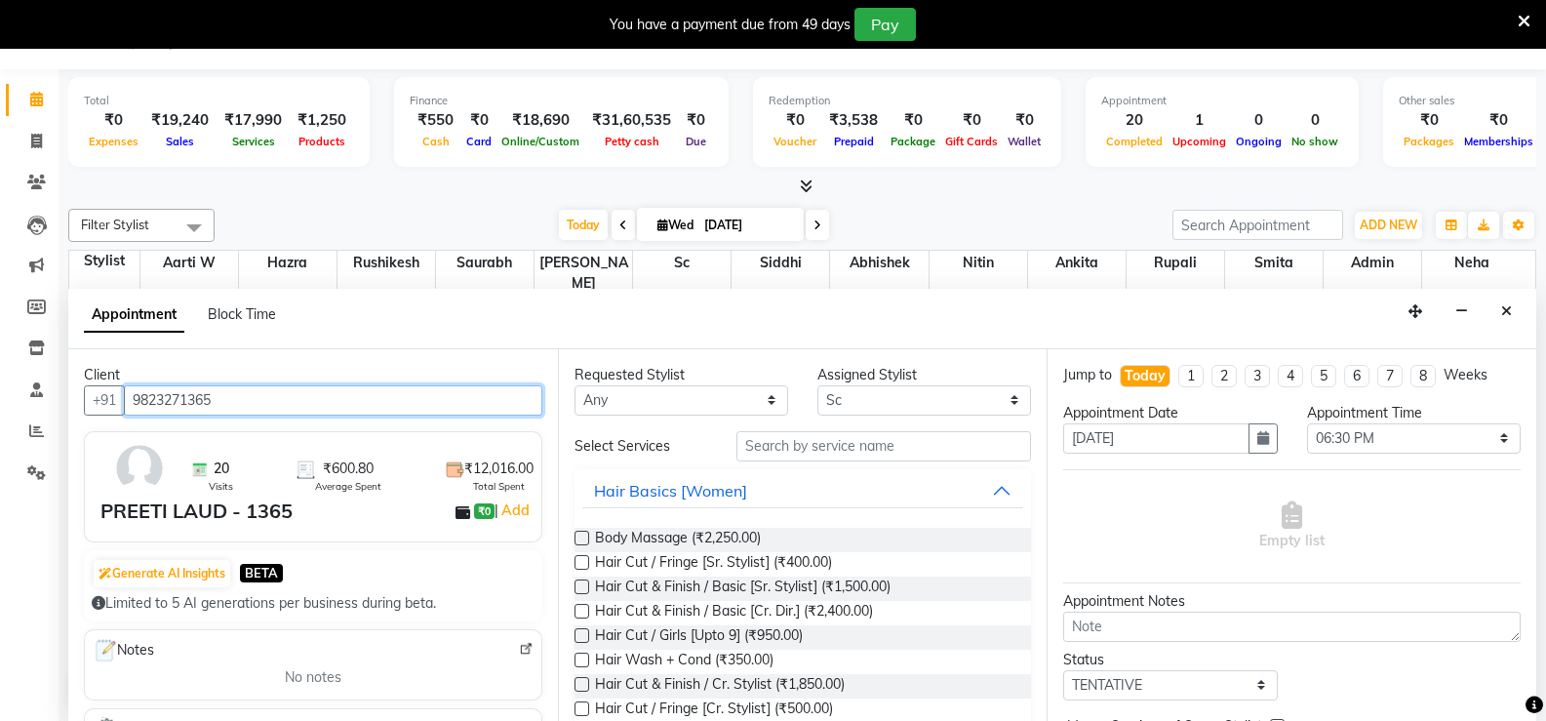
type input "9823271365"
drag, startPoint x: 855, startPoint y: 426, endPoint x: 853, endPoint y: 440, distance: 13.8
click at [853, 438] on div "Requested Stylist Any Aarti W Abhishek Admin [PERSON_NAME] [PERSON_NAME] Neha N…" at bounding box center [803, 535] width 490 height 372
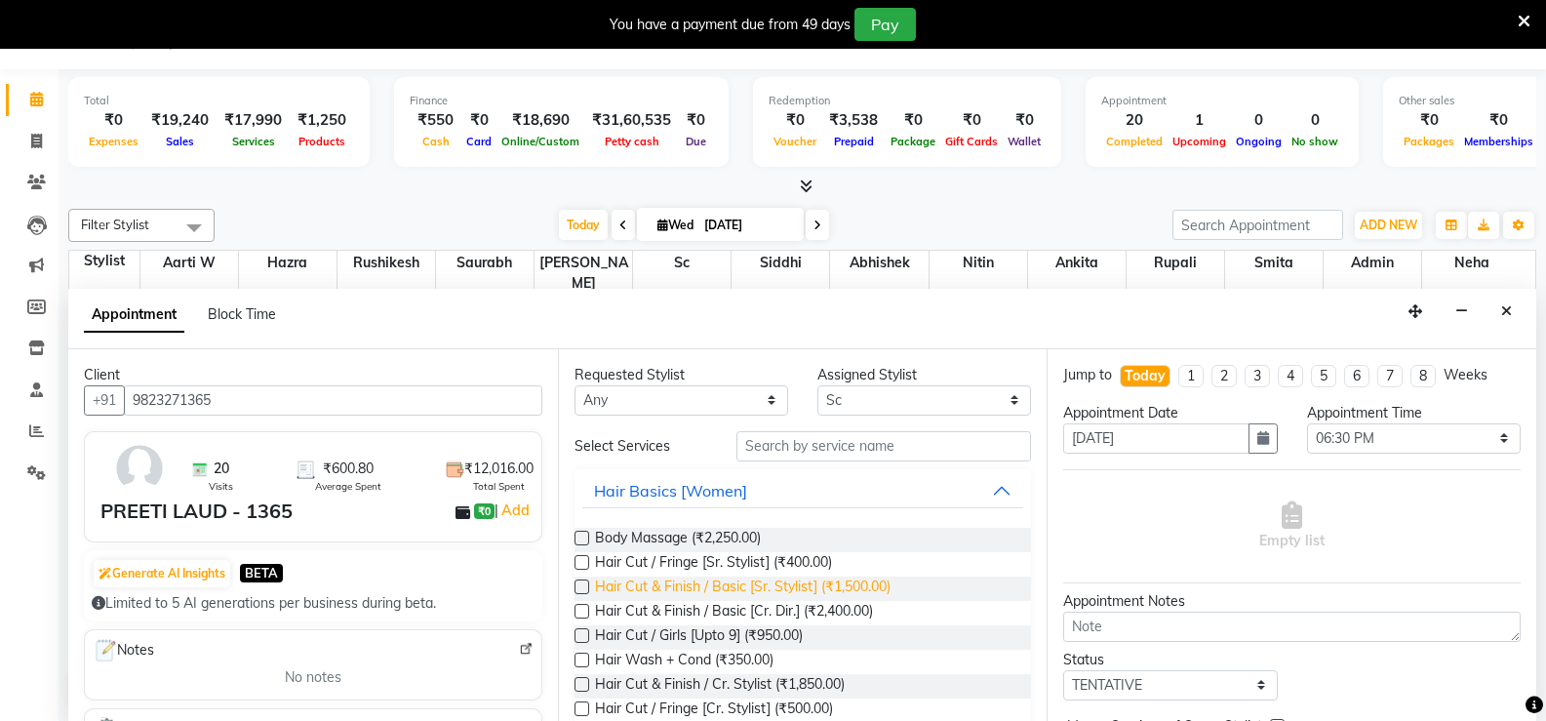
click at [843, 588] on span "Hair Cut & Finish / Basic [Sr. Stylist] (₹1,500.00)" at bounding box center [742, 588] width 295 height 24
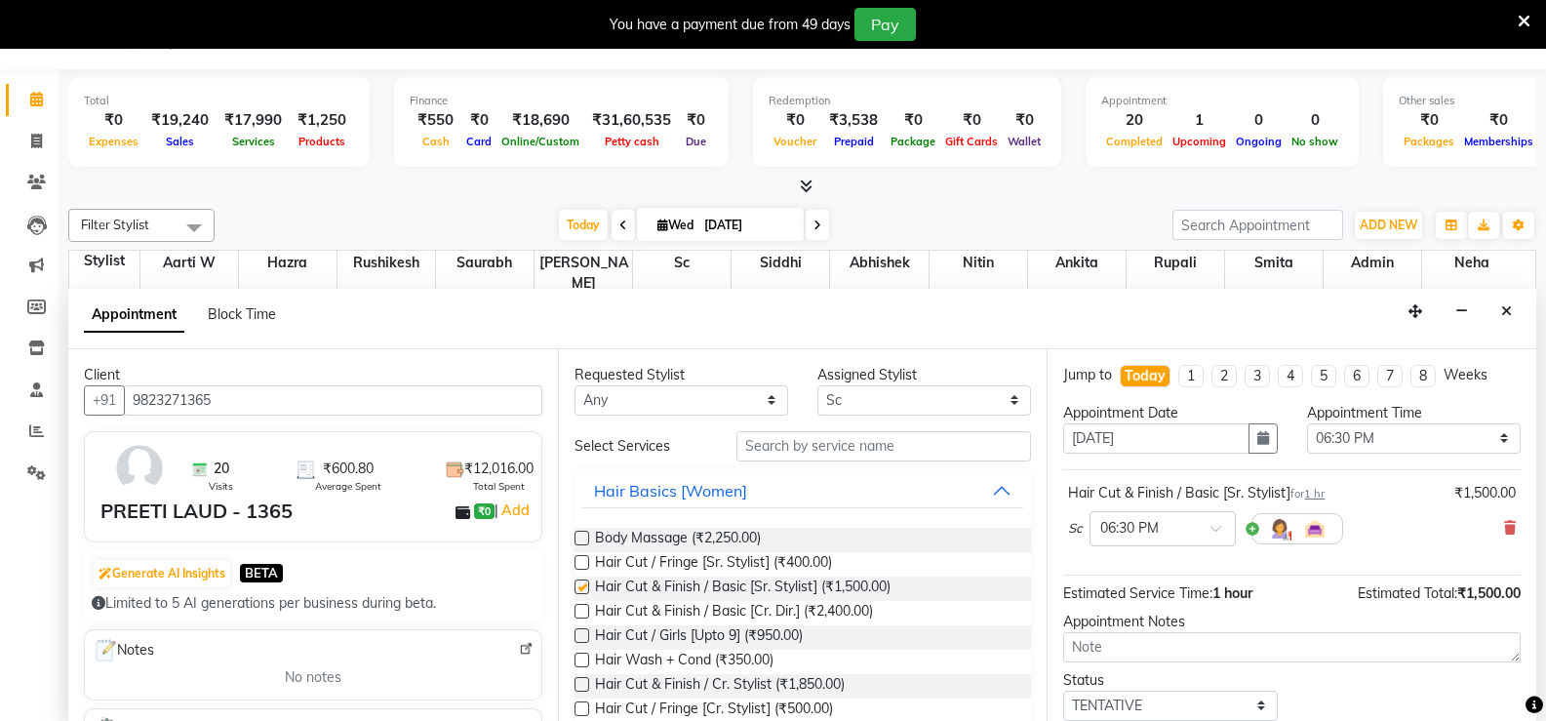
checkbox input "false"
click at [856, 407] on select "Select Aarti W Abhishek Admin [PERSON_NAME] [PERSON_NAME] Neha Nitin [PERSON_NA…" at bounding box center [924, 400] width 214 height 30
select select "69831"
click at [817, 385] on select "Select Aarti W Abhishek Admin [PERSON_NAME] [PERSON_NAME] Neha Nitin [PERSON_NA…" at bounding box center [924, 400] width 214 height 30
click at [762, 432] on input "text" at bounding box center [883, 446] width 294 height 30
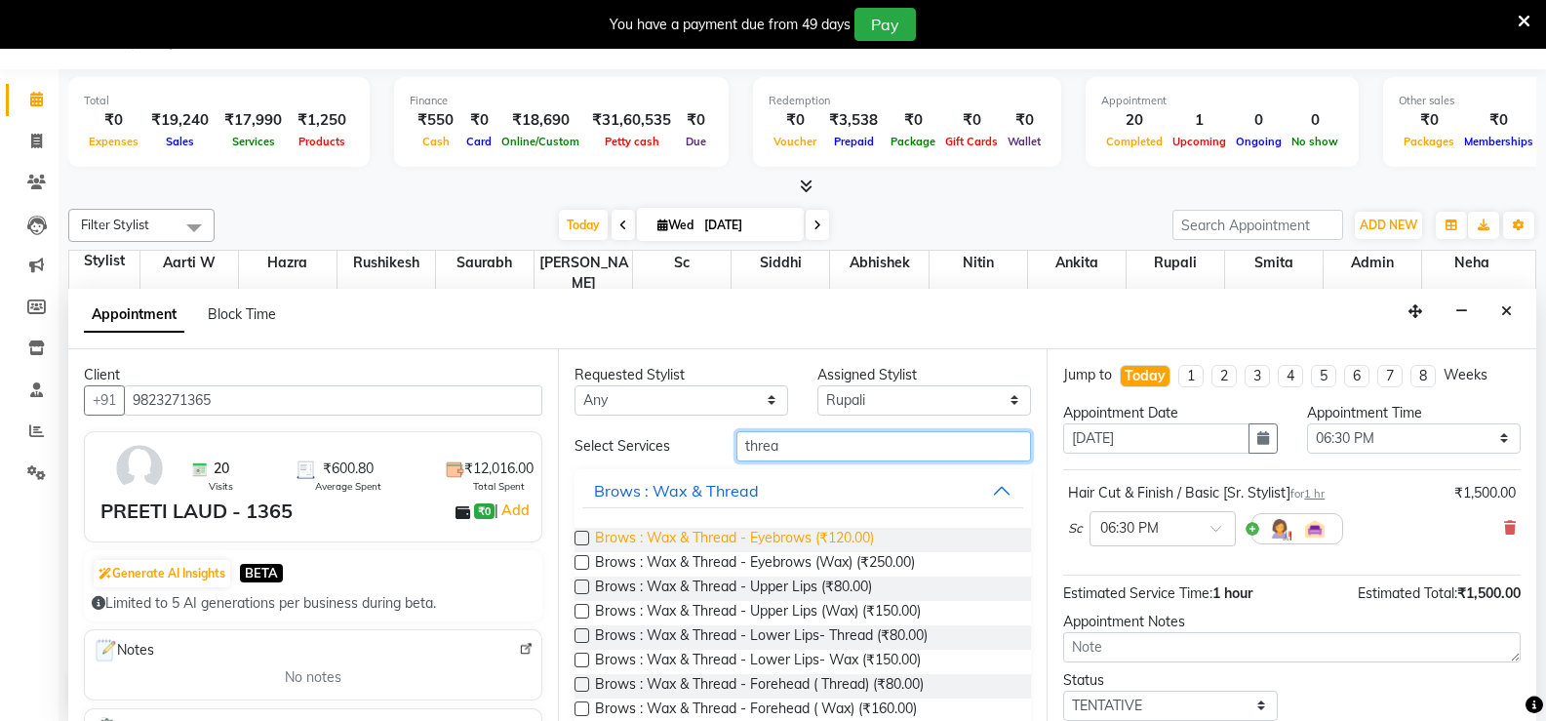
type input "threa"
click at [792, 539] on span "Brows : Wax & Thread - Eyebrows (₹120.00)" at bounding box center [734, 540] width 279 height 24
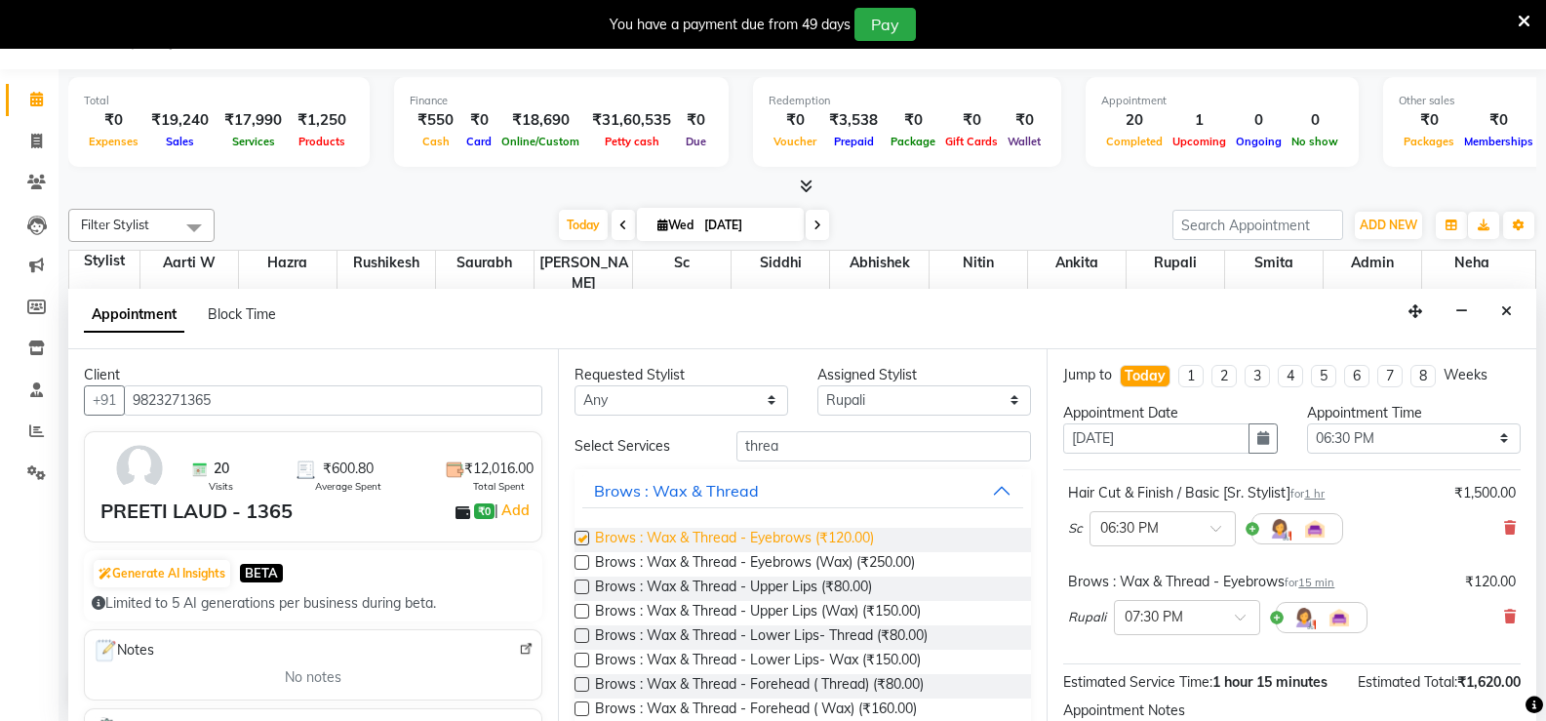
checkbox input "false"
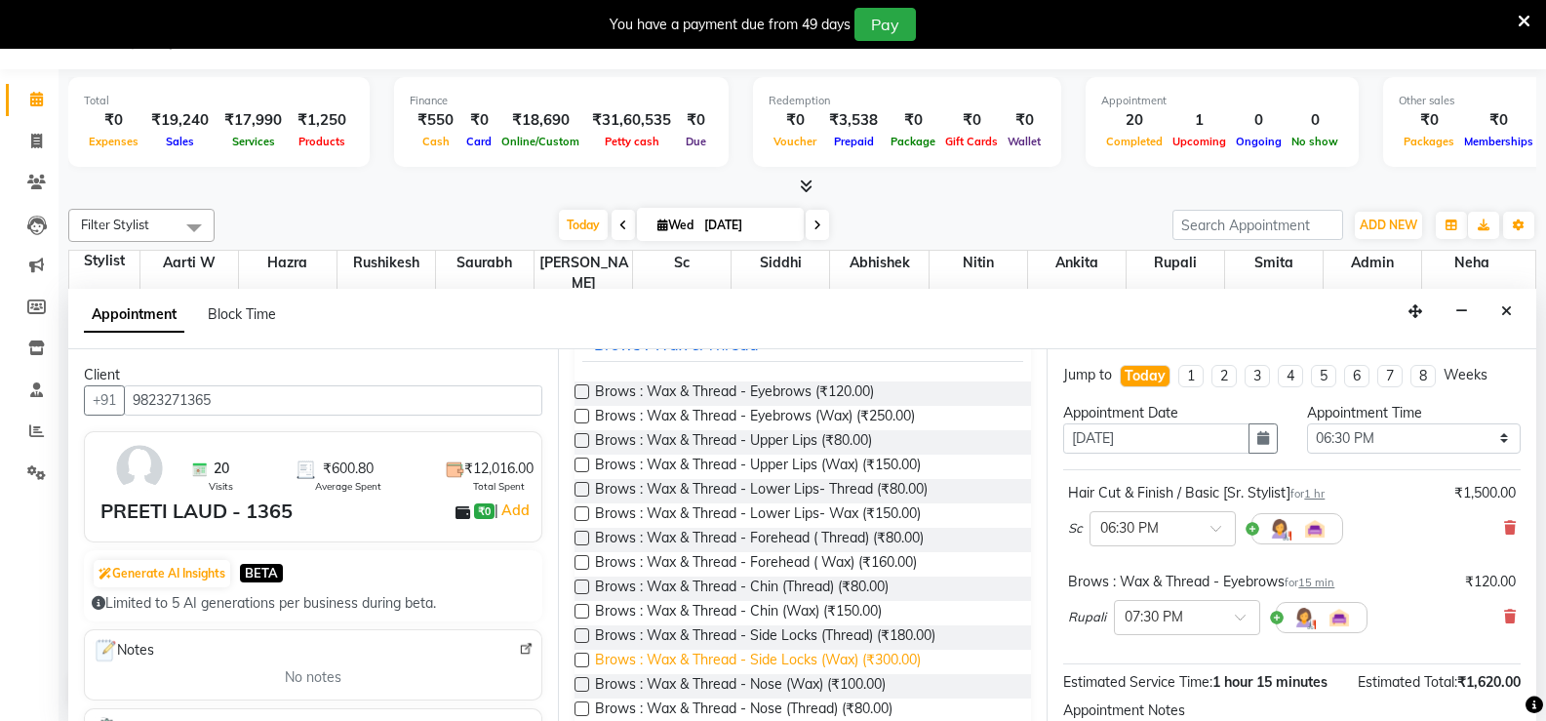
scroll to position [0, 0]
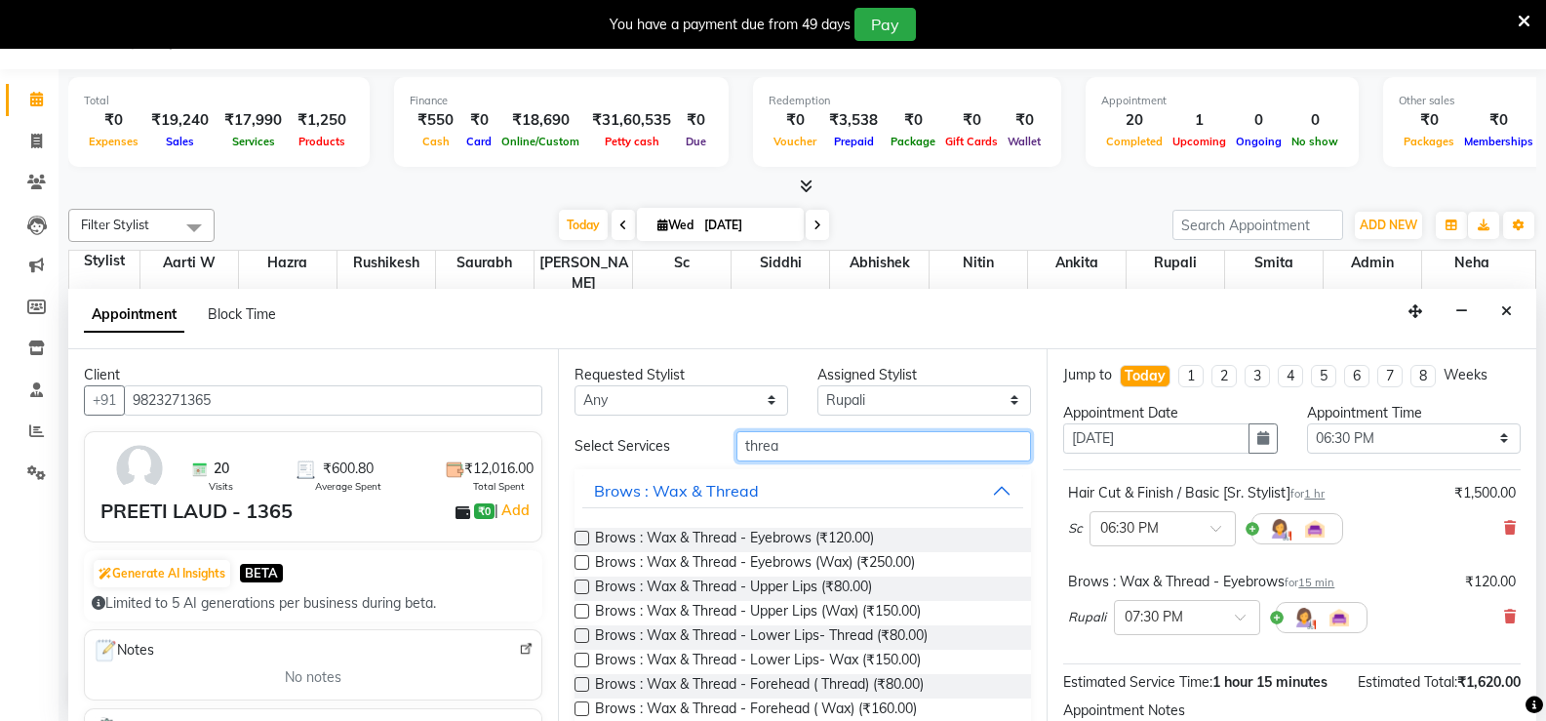
drag, startPoint x: 774, startPoint y: 451, endPoint x: 713, endPoint y: 445, distance: 61.8
click at [713, 445] on div "Select Services threa" at bounding box center [803, 446] width 487 height 30
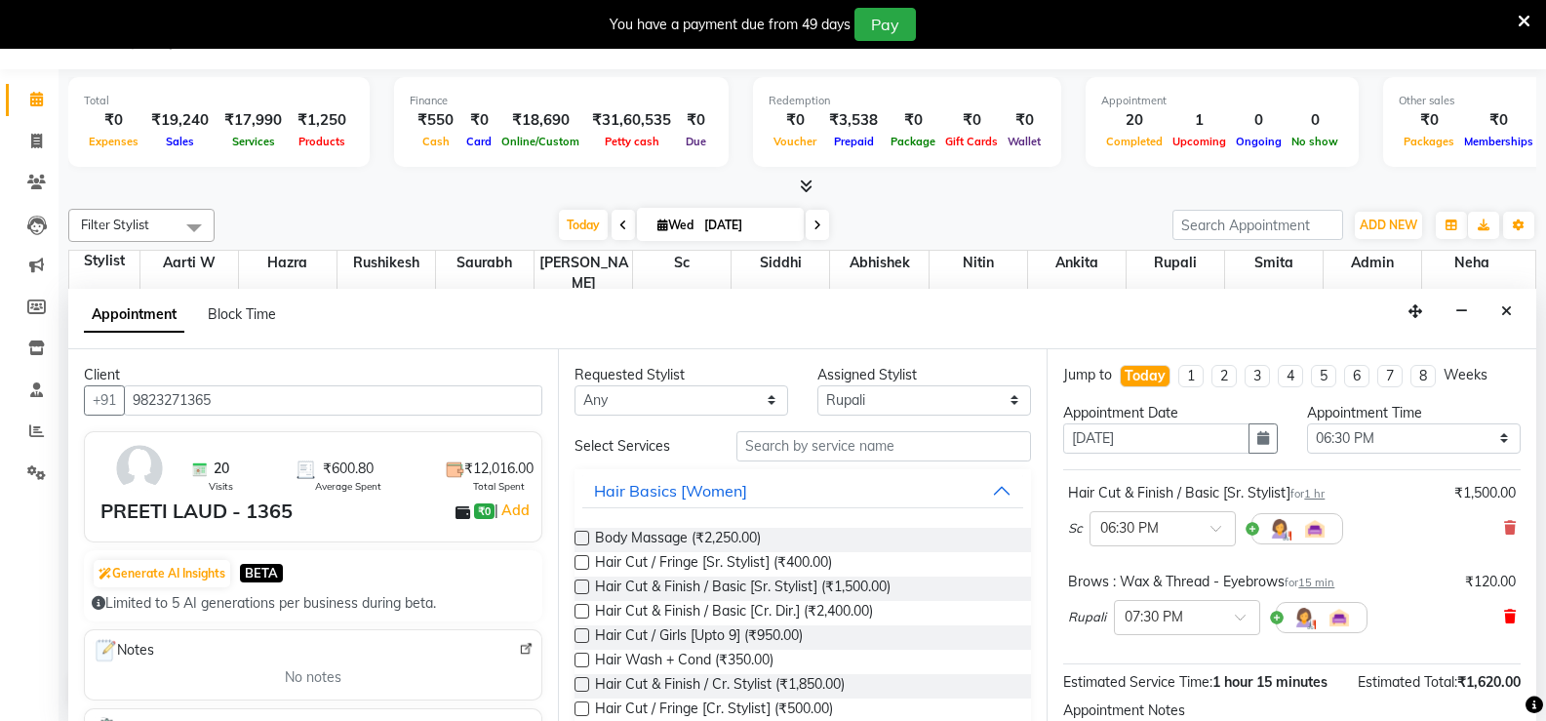
click at [1504, 609] on icon at bounding box center [1510, 616] width 12 height 14
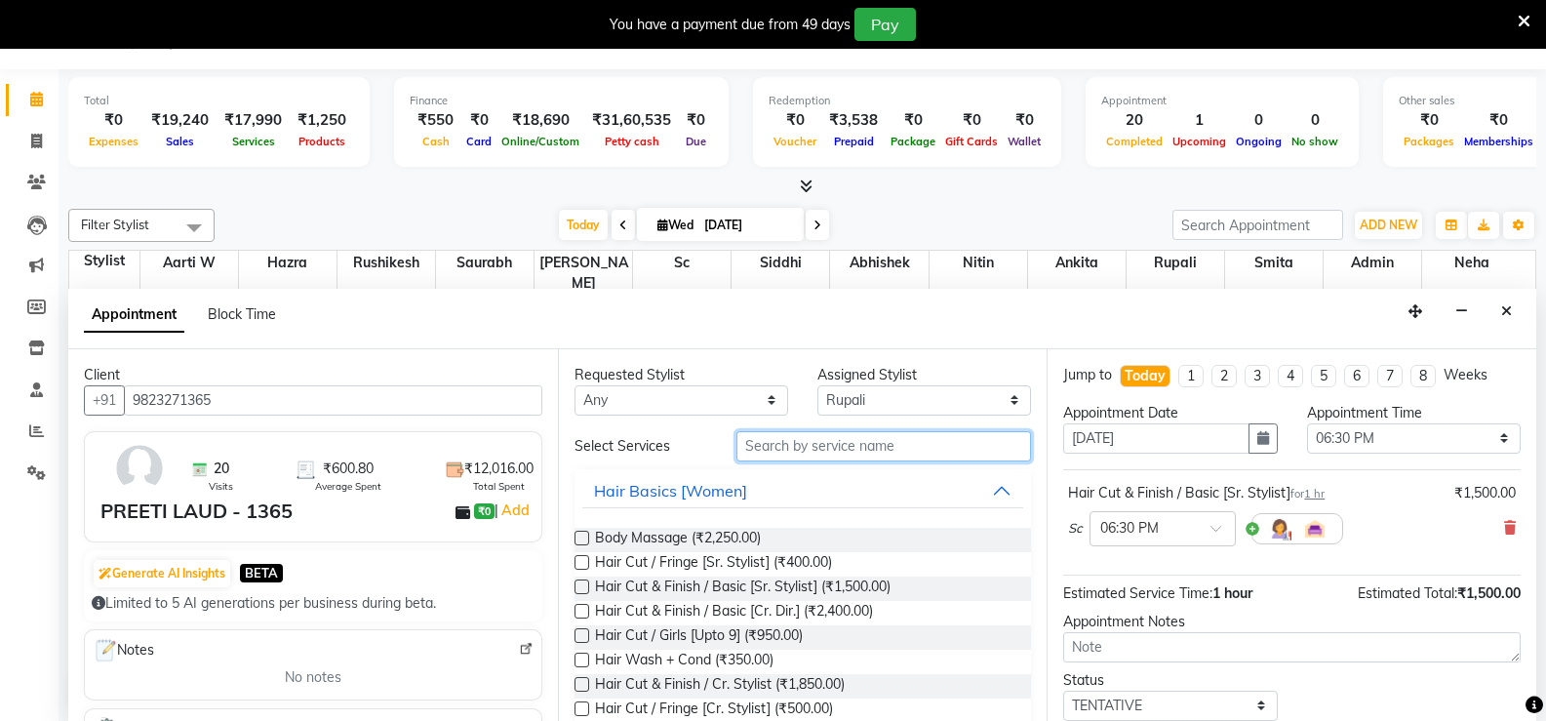
click at [792, 454] on input "text" at bounding box center [883, 446] width 294 height 30
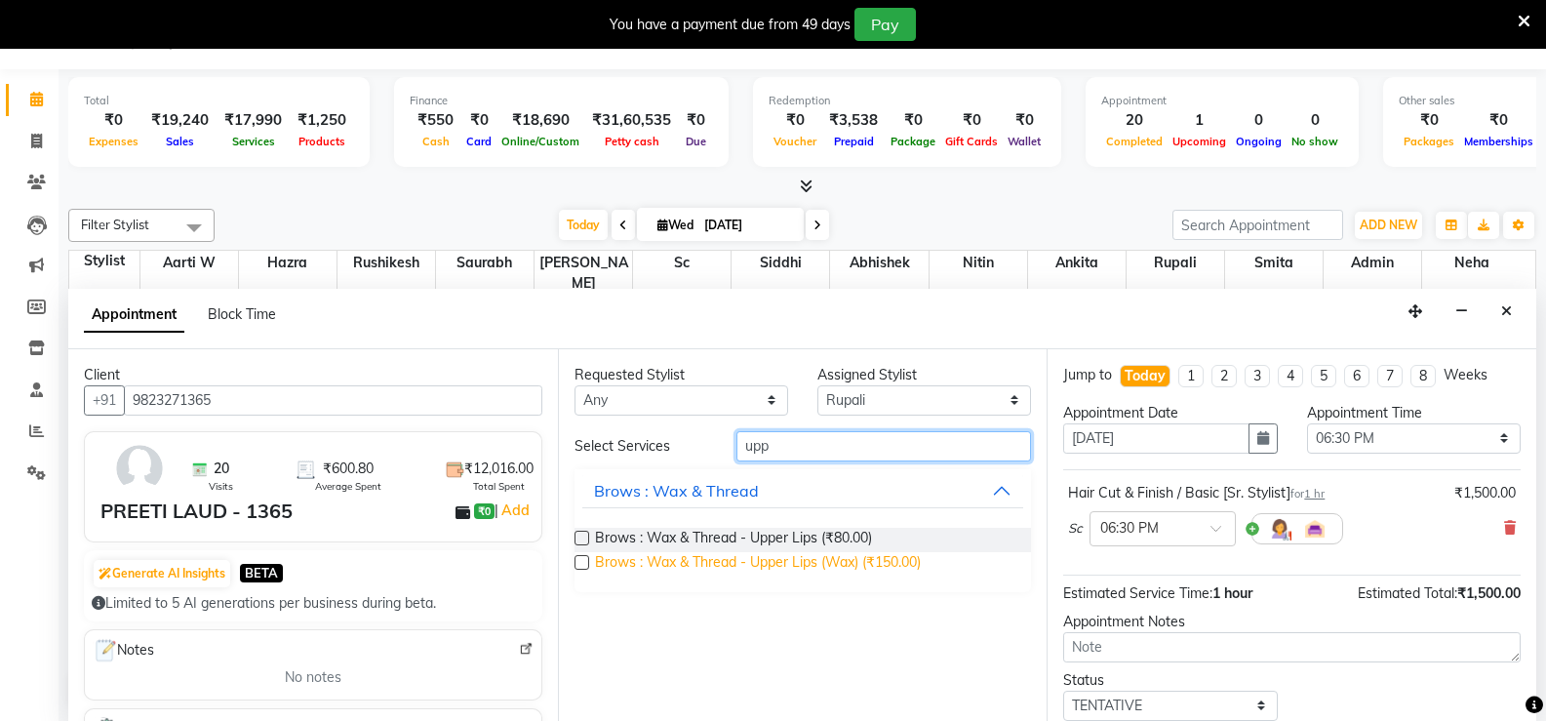
type input "upp"
click at [791, 569] on span "Brows : Wax & Thread - Upper Lips (Wax) (₹150.00)" at bounding box center [758, 564] width 326 height 24
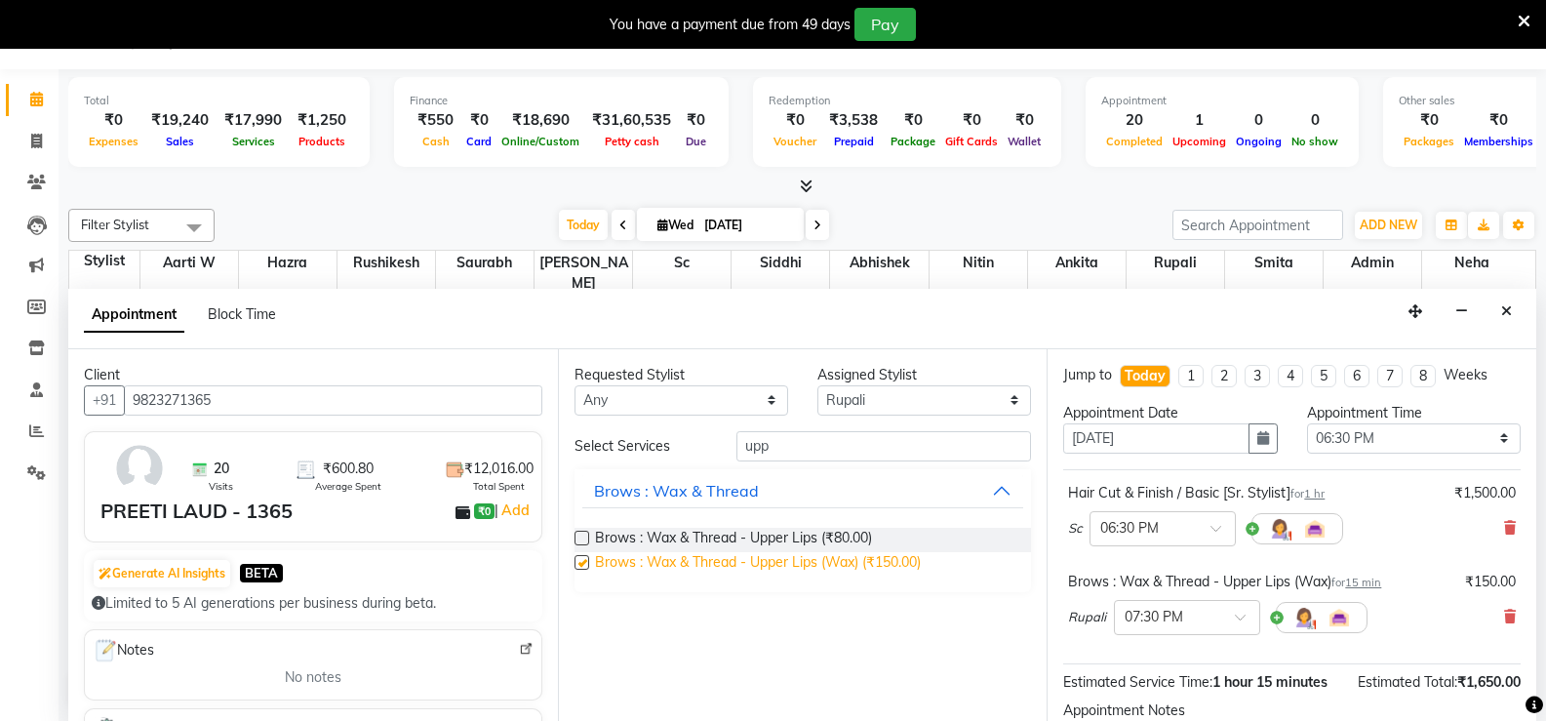
checkbox input "false"
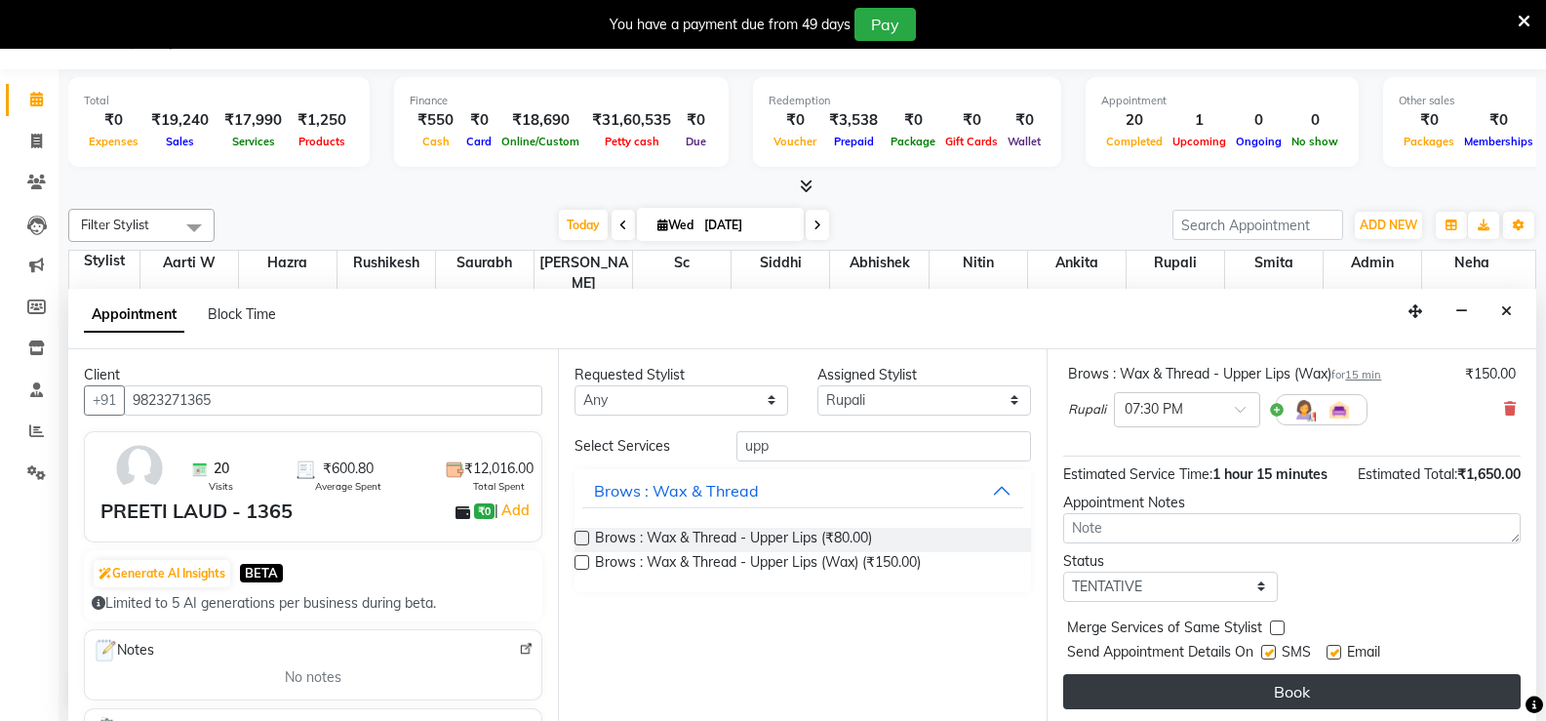
scroll to position [212, 0]
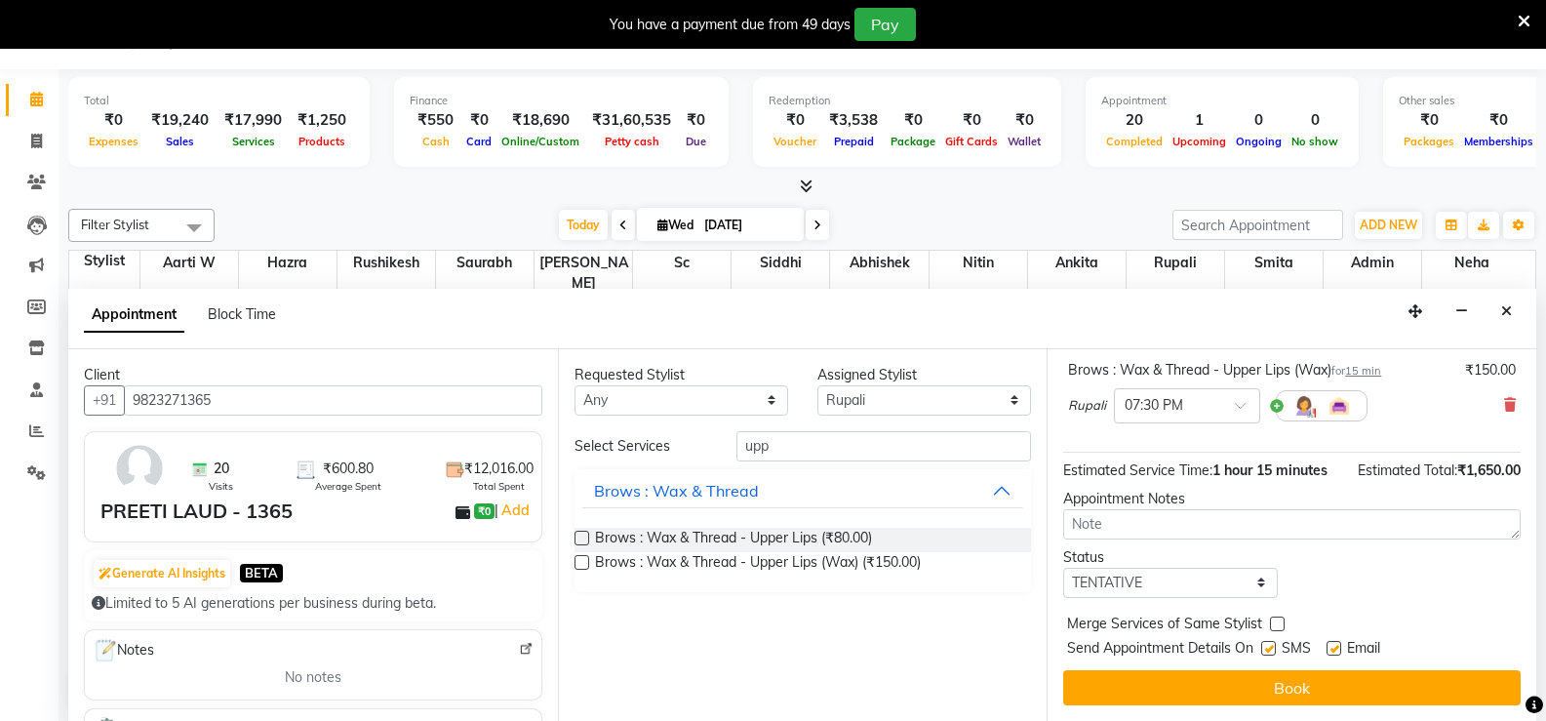
click at [1252, 672] on button "Book" at bounding box center [1291, 687] width 457 height 35
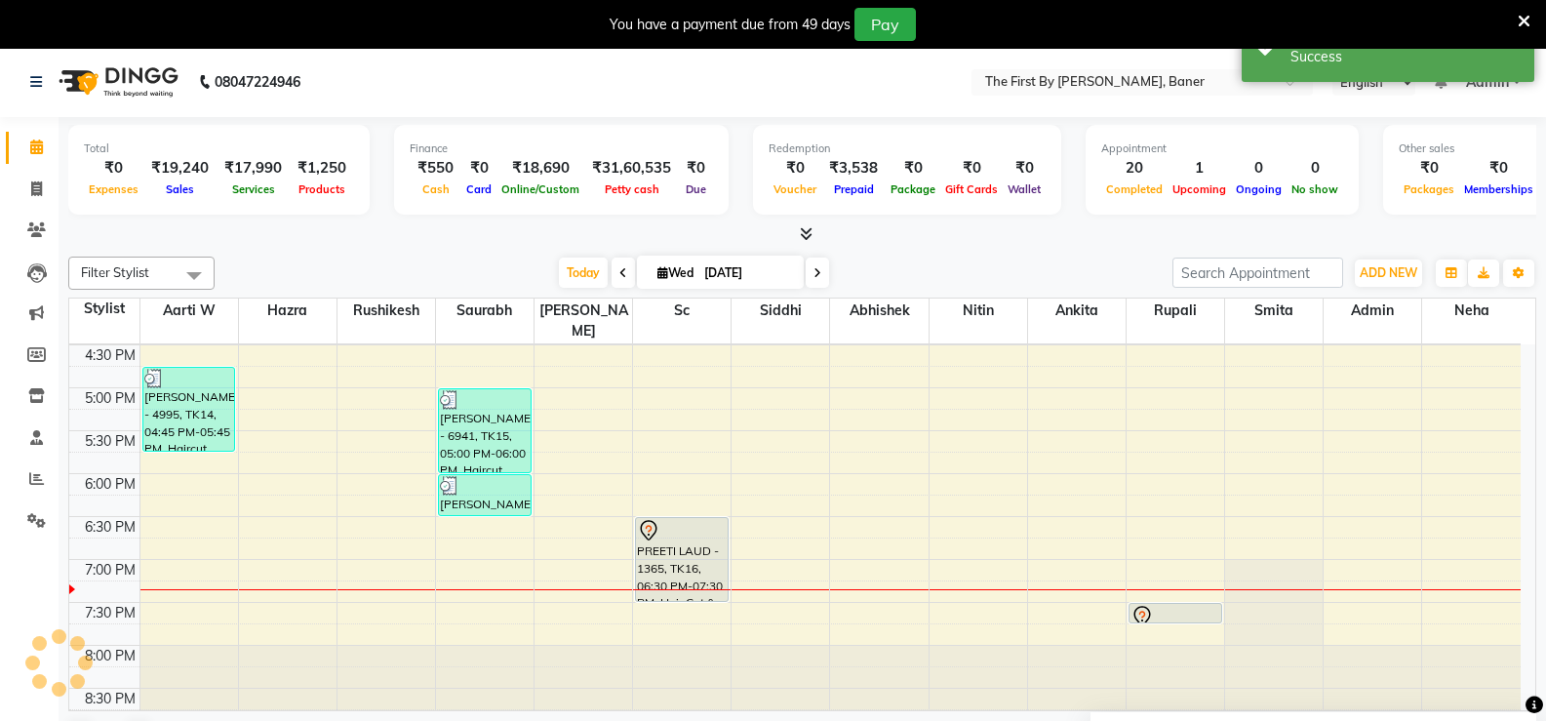
scroll to position [0, 0]
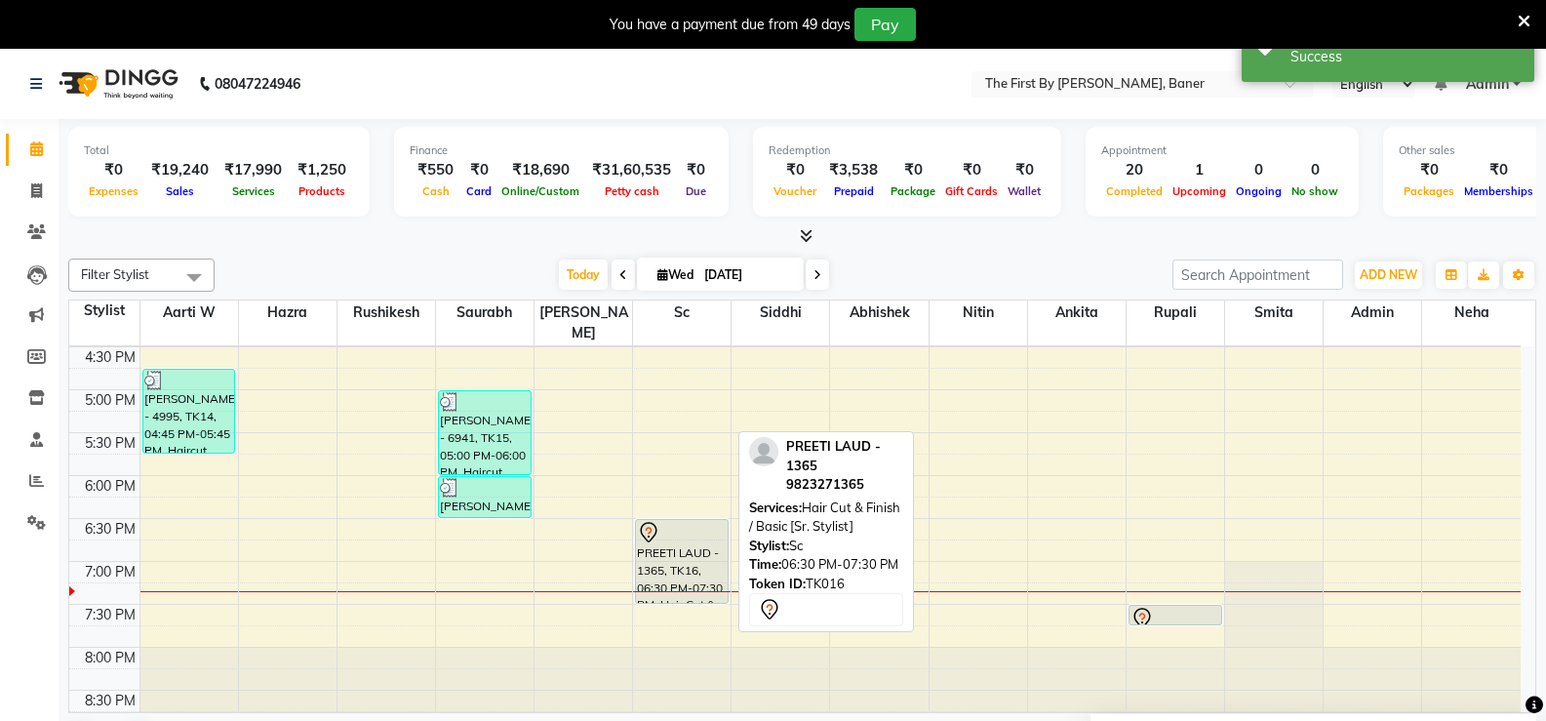
click at [689, 547] on div "PREETI LAUD - 1365, TK16, 06:30 PM-07:30 PM, Hair Cut & Finish / Basic [Sr. Sty…" at bounding box center [682, 561] width 92 height 83
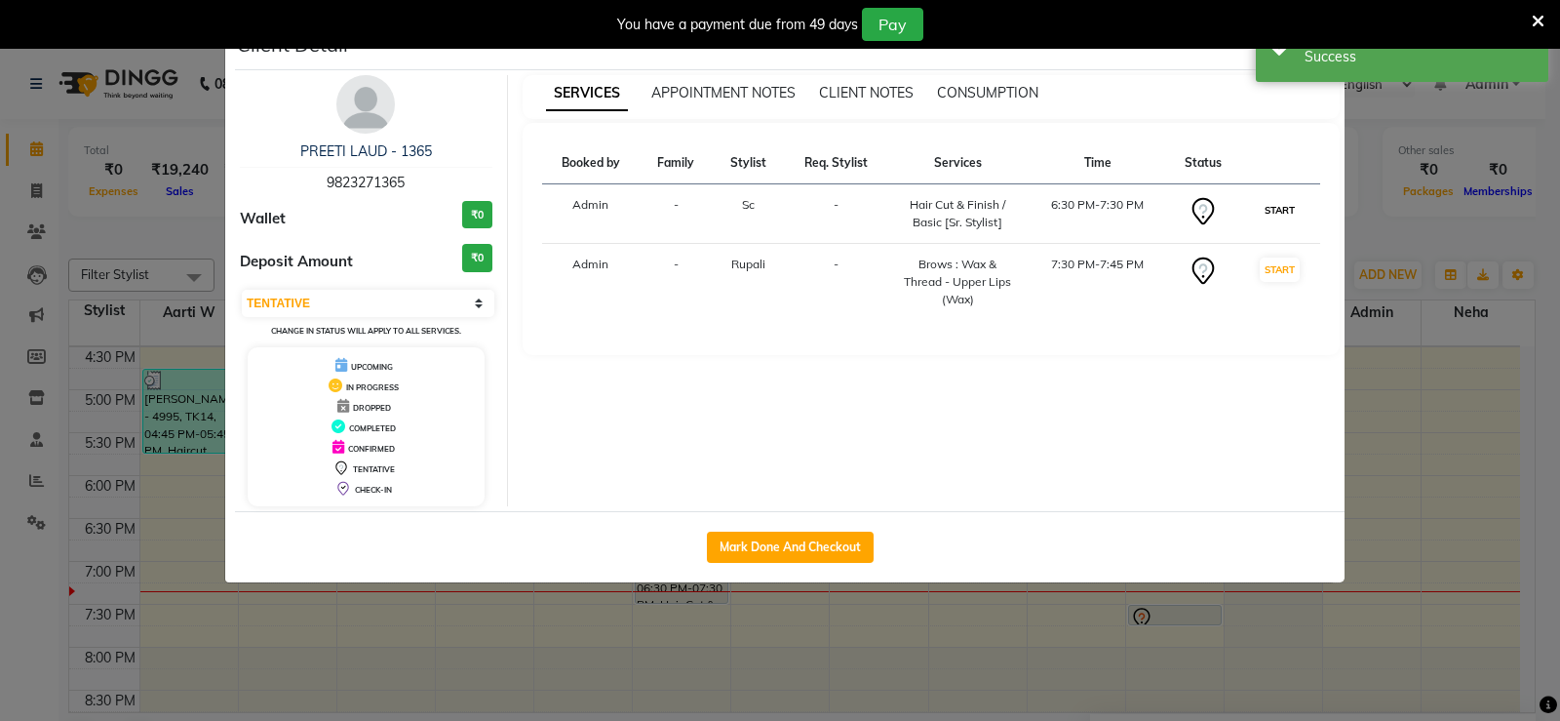
click at [1263, 212] on button "START" at bounding box center [1280, 210] width 40 height 24
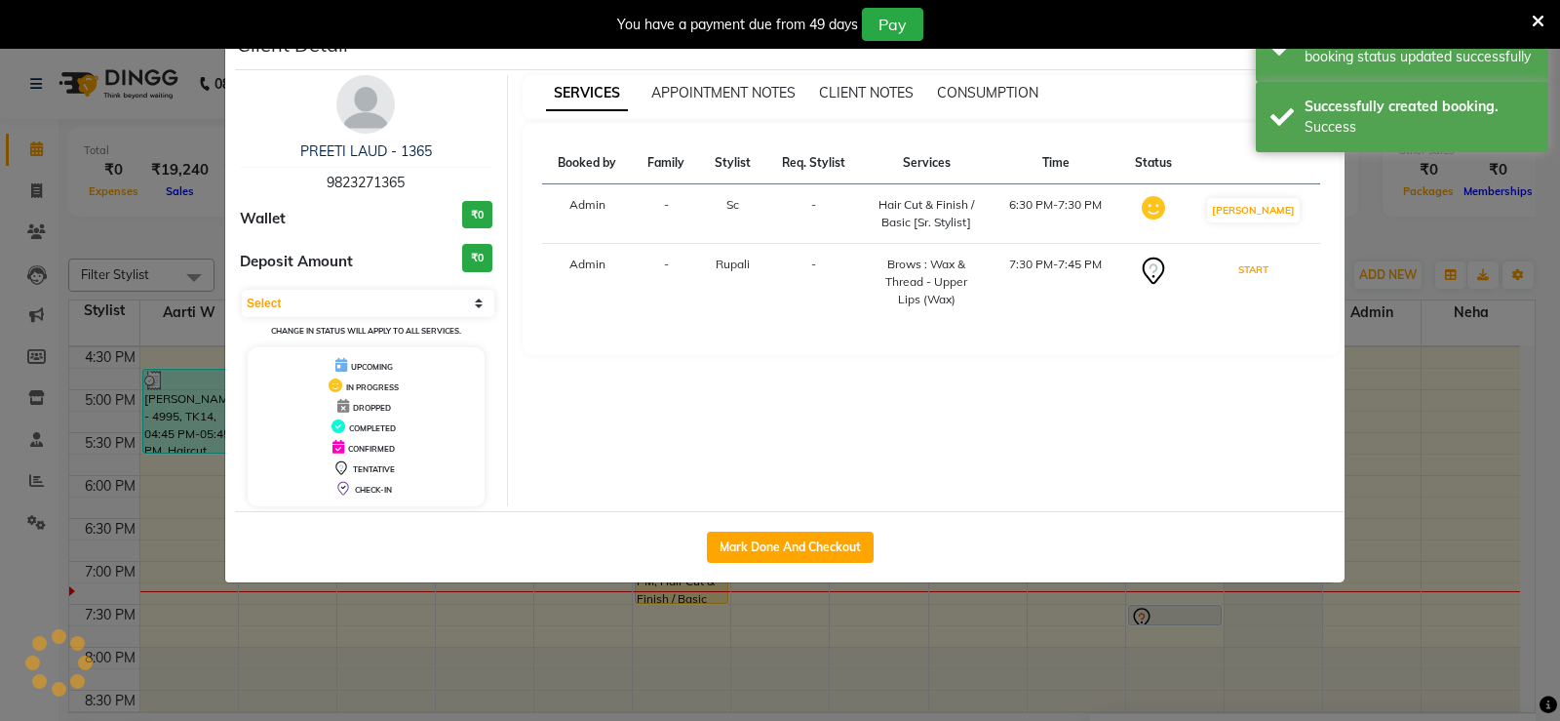
click at [1268, 273] on button "START" at bounding box center [1254, 269] width 40 height 24
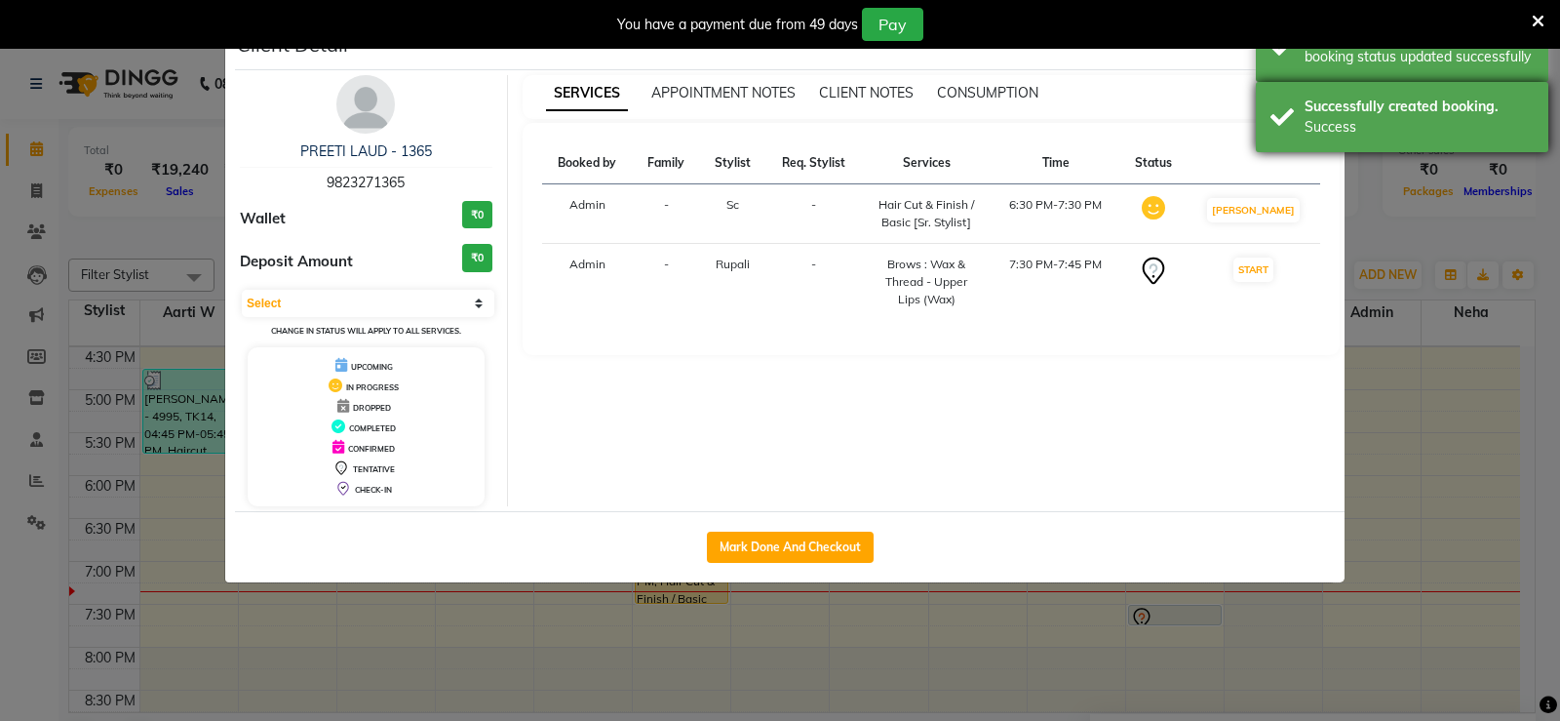
select select "1"
click at [1295, 117] on div "Successfully created booking. Success" at bounding box center [1402, 117] width 293 height 70
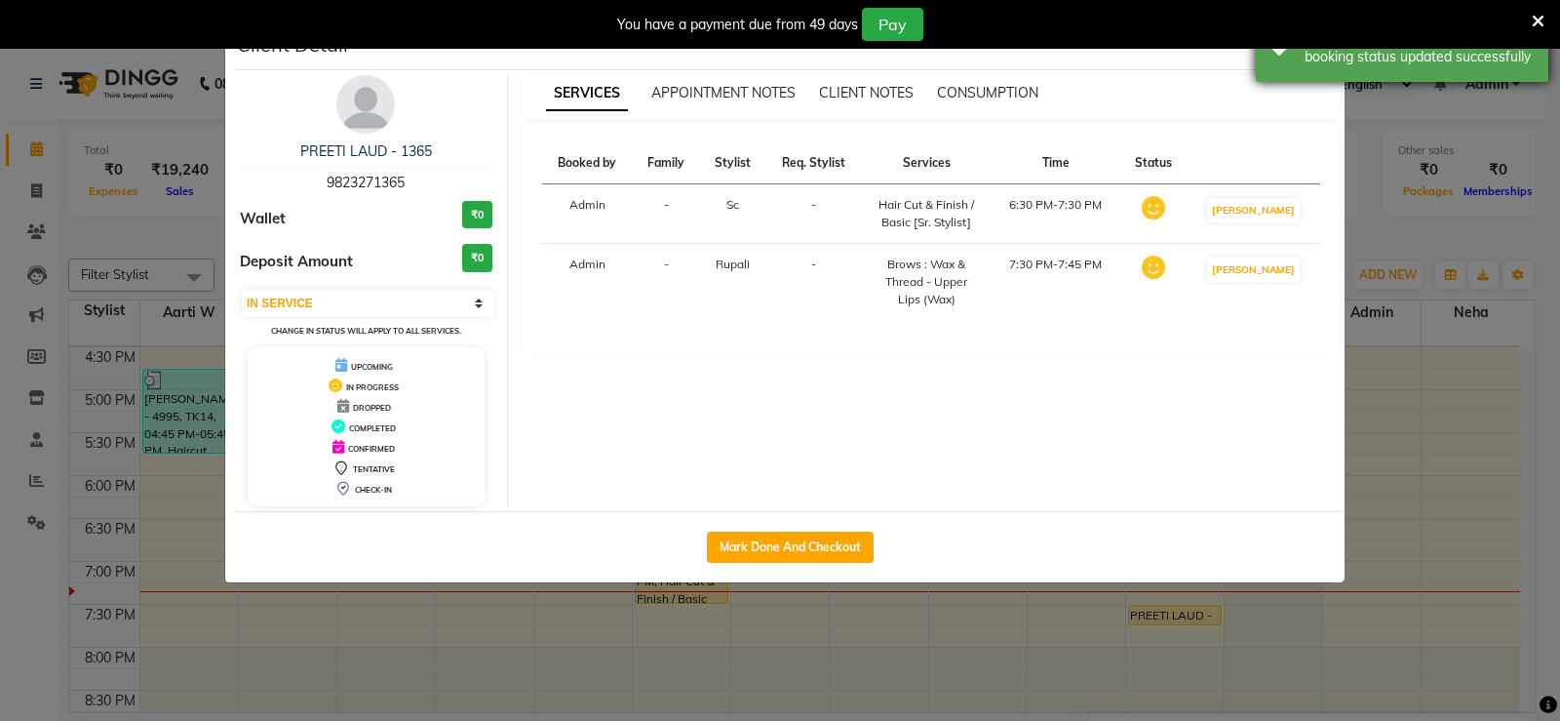
click at [1292, 67] on div "Success booking status updated successfully" at bounding box center [1402, 47] width 293 height 70
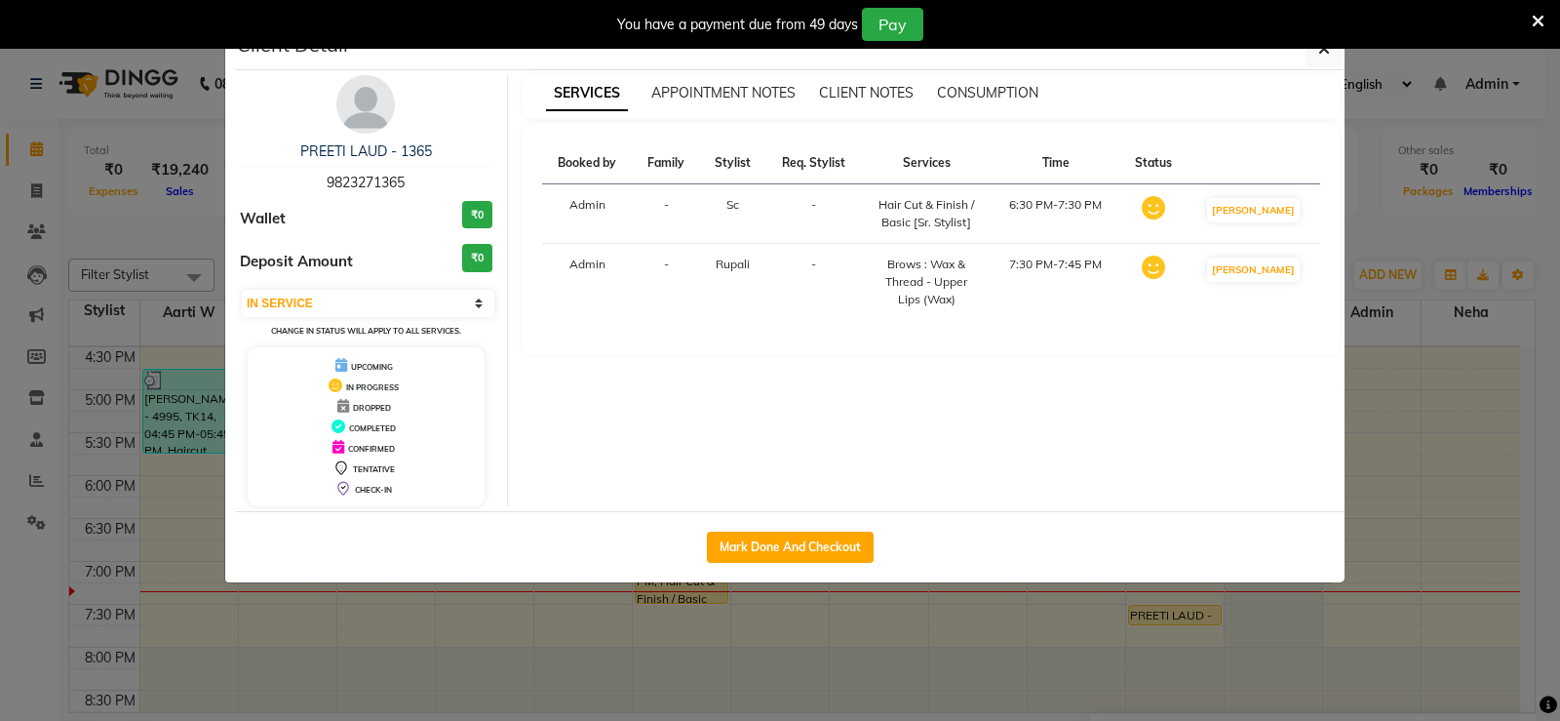
click at [1321, 54] on icon "button" at bounding box center [1324, 49] width 12 height 16
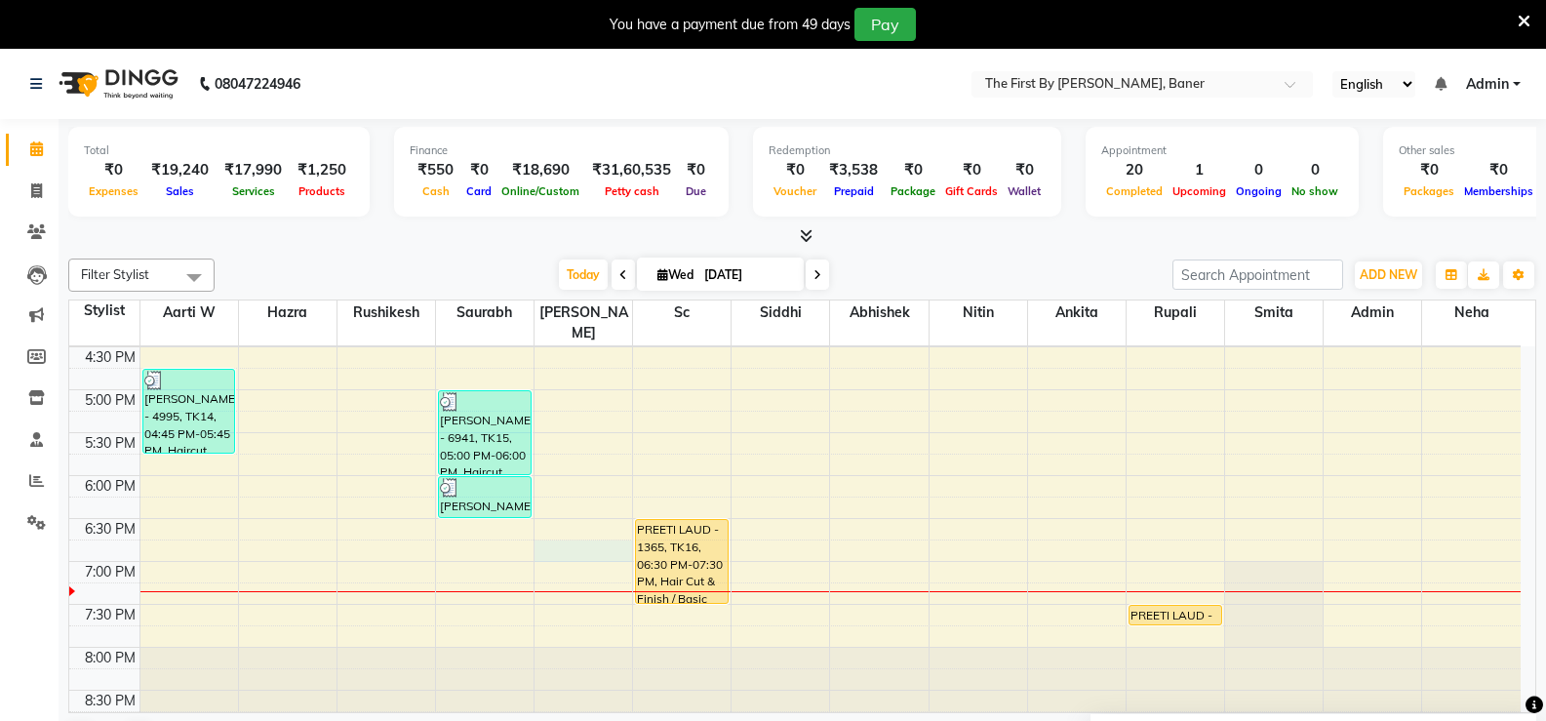
click at [568, 531] on div "8:00 AM 8:30 AM 9:00 AM 9:30 AM 10:00 AM 10:30 AM 11:00 AM 11:30 AM 12:00 PM 12…" at bounding box center [794, 175] width 1451 height 1115
select select "49040"
select select "1125"
select select "tentative"
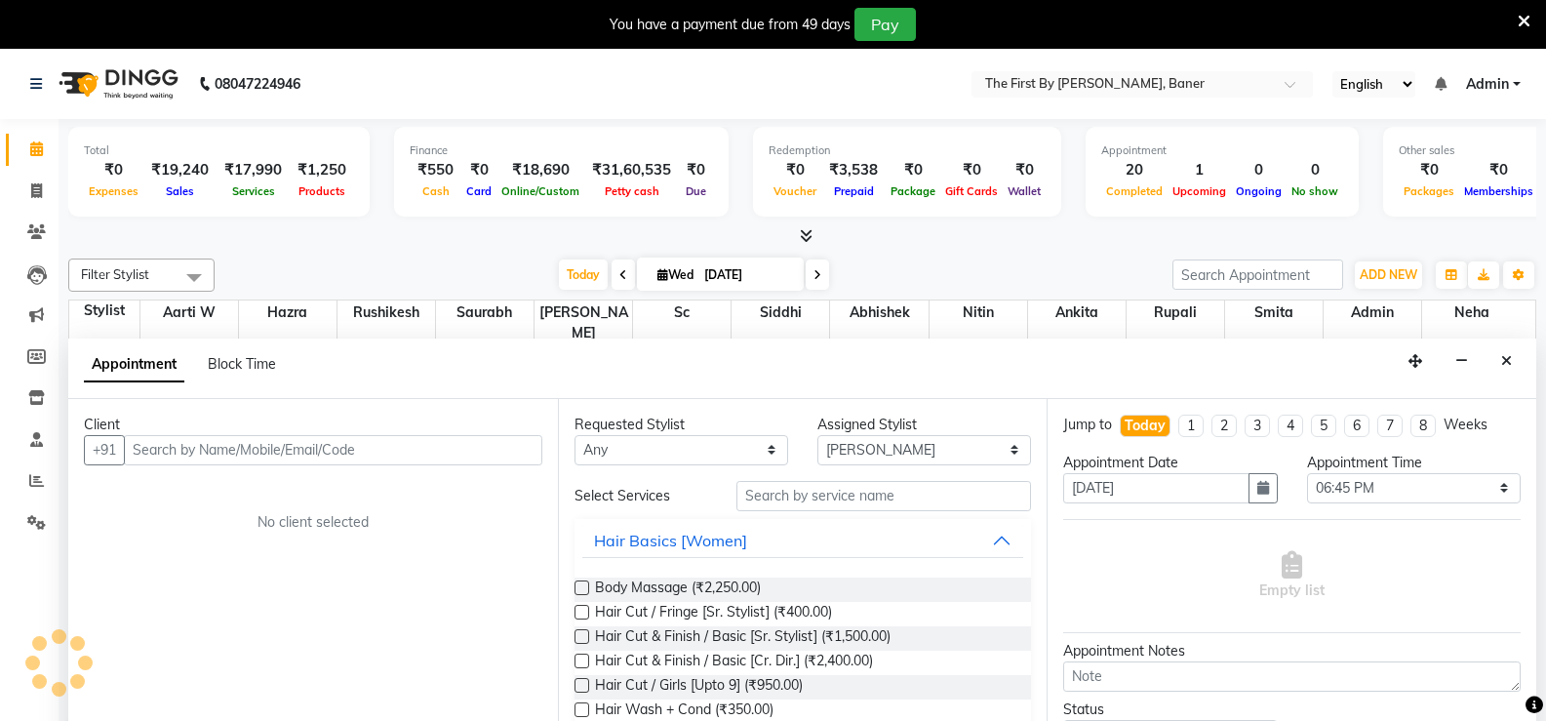
scroll to position [50, 0]
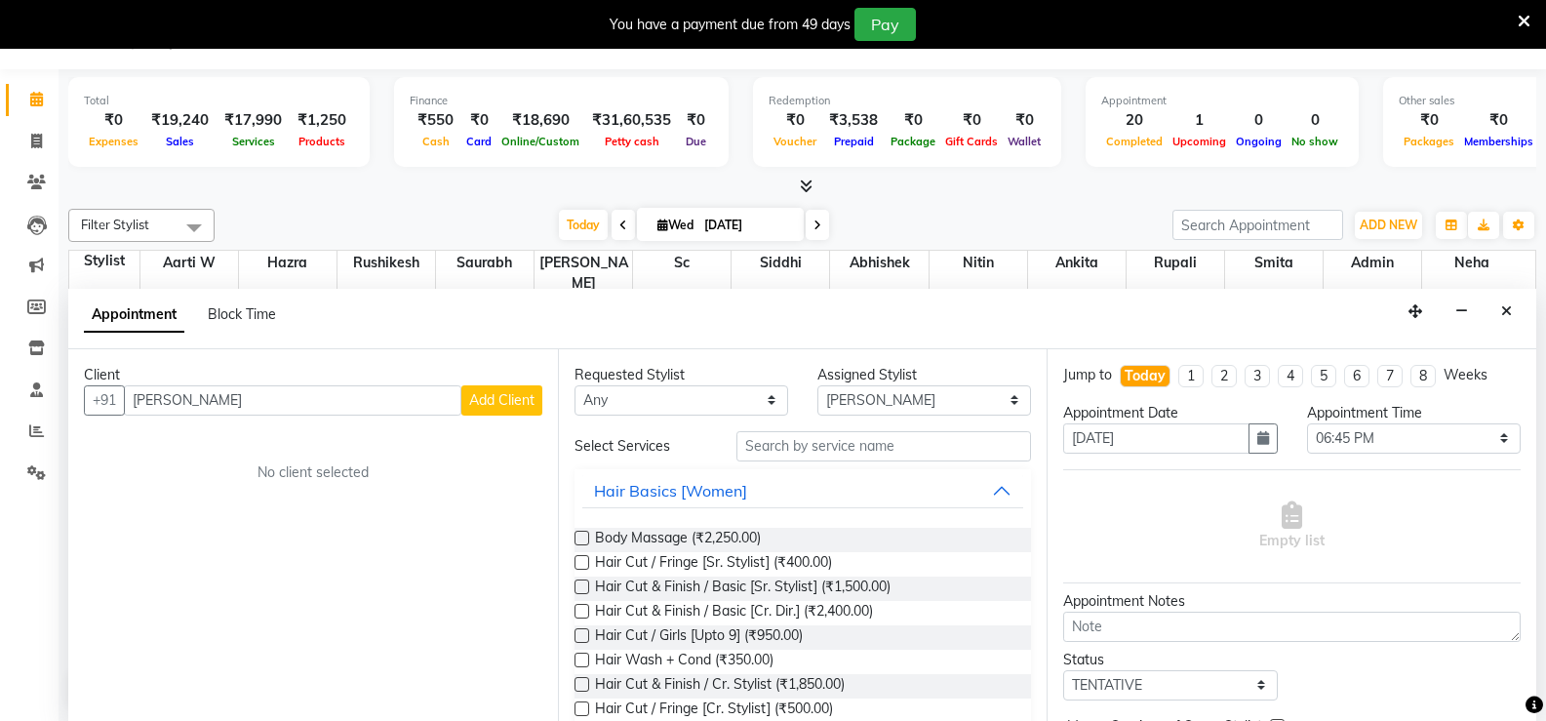
click at [245, 411] on input "[PERSON_NAME]" at bounding box center [292, 400] width 337 height 30
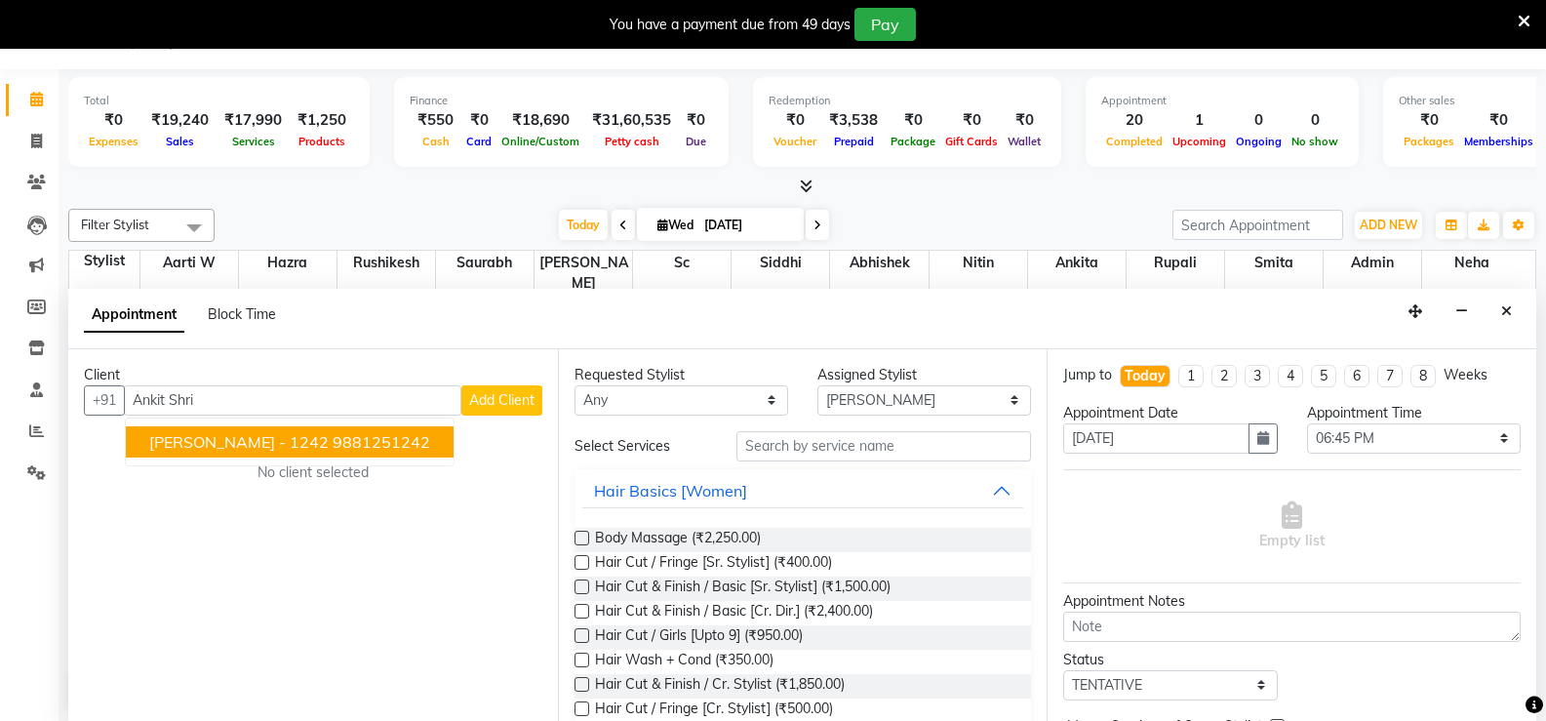
click at [246, 429] on button "[PERSON_NAME] - 1242 9881251242" at bounding box center [290, 441] width 328 height 31
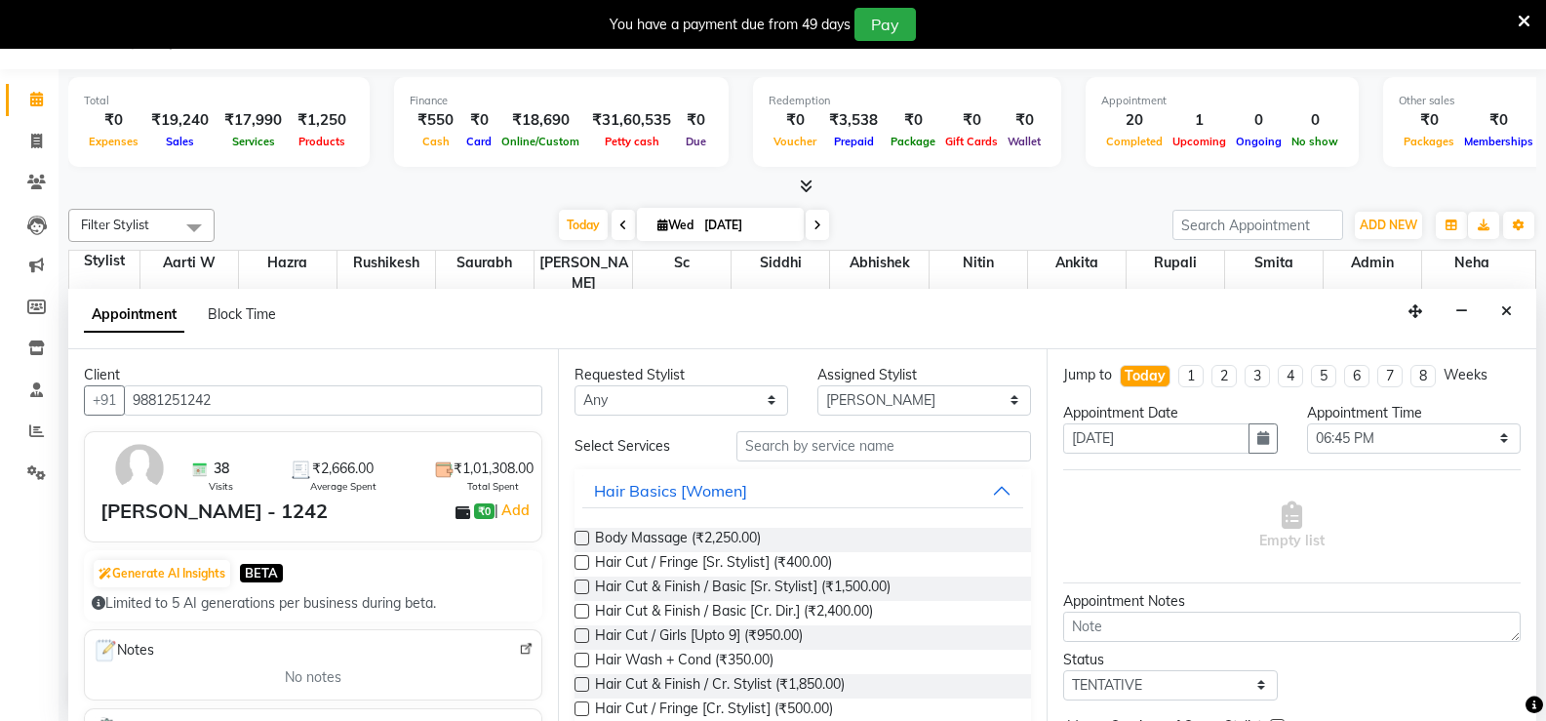
type input "9881251242"
click at [805, 436] on input "text" at bounding box center [883, 446] width 294 height 30
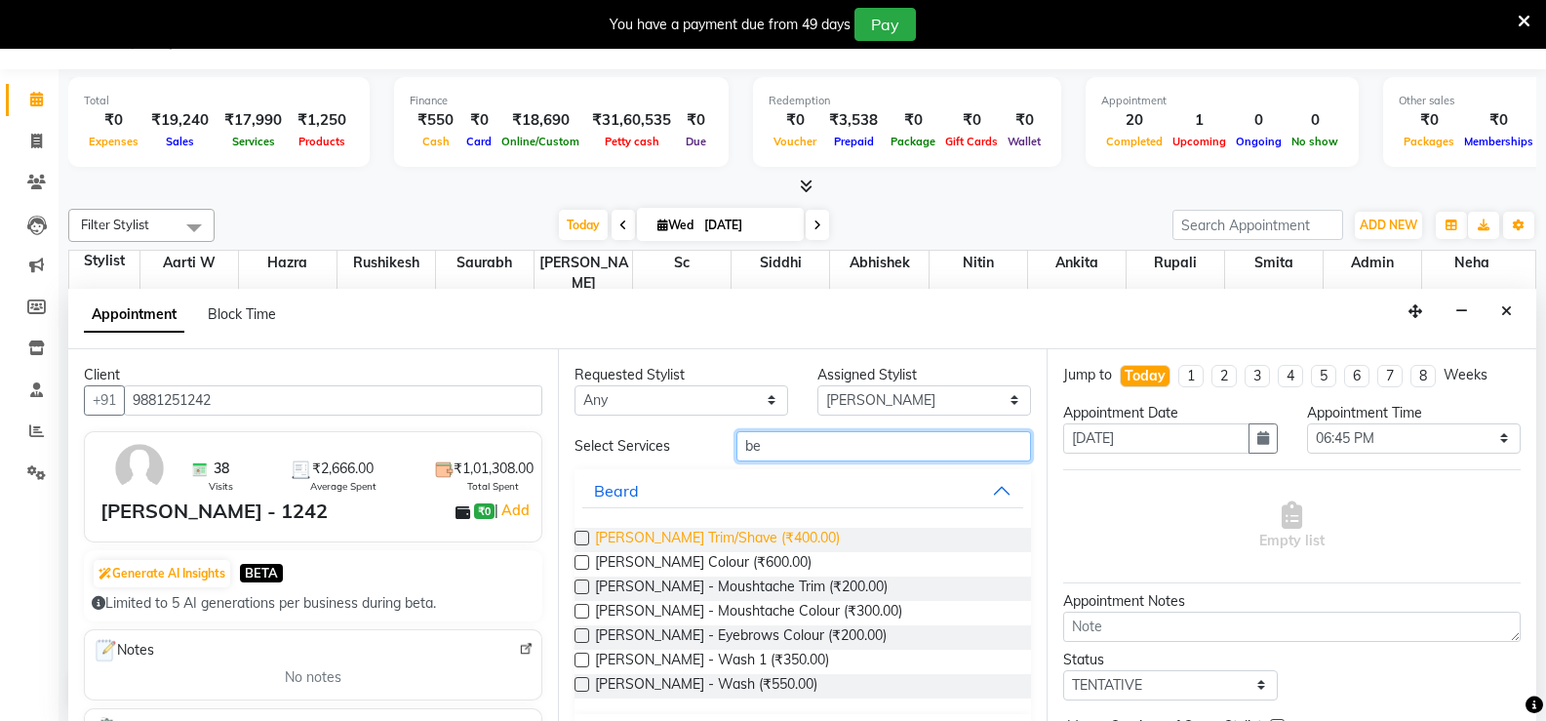
type input "be"
click at [751, 537] on span "[PERSON_NAME] Trim/Shave (₹400.00)" at bounding box center [717, 540] width 245 height 24
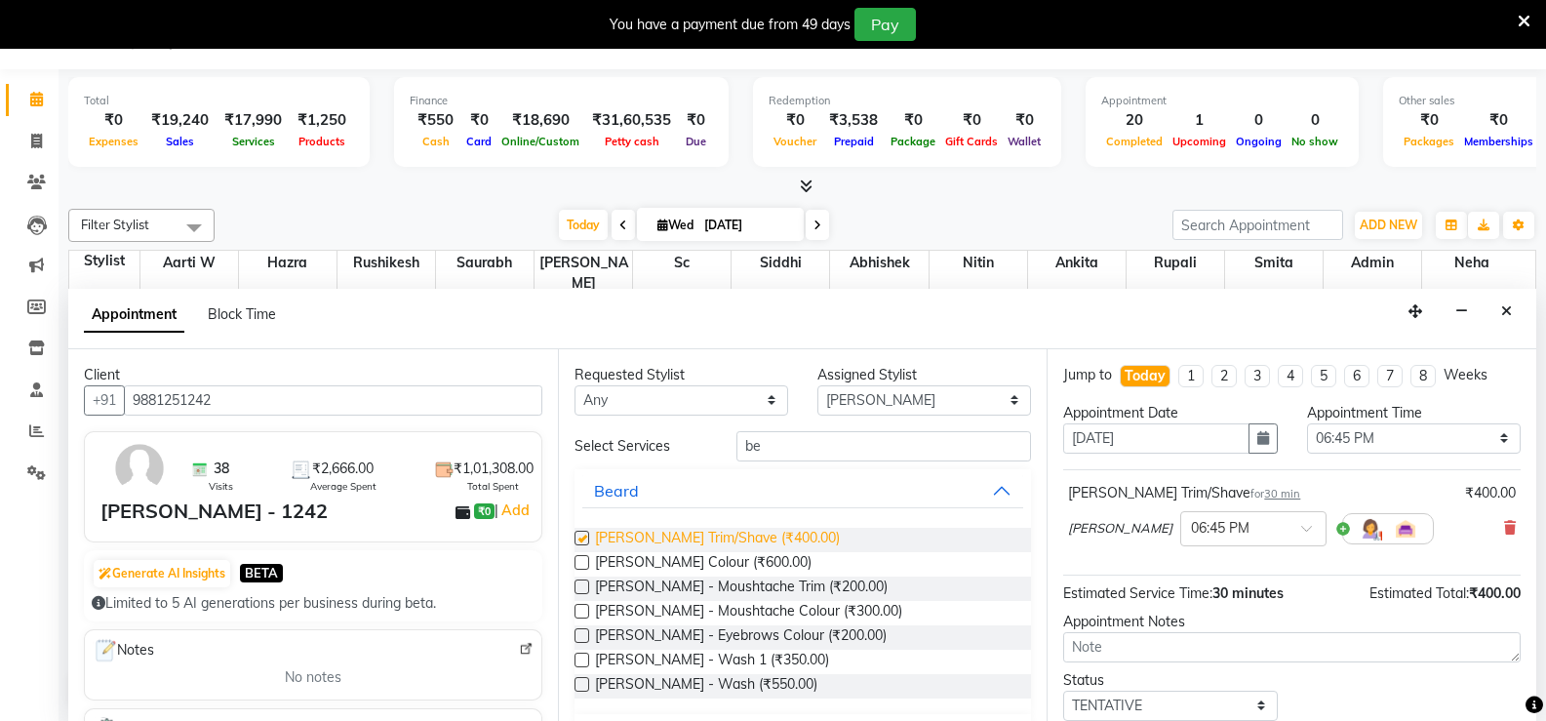
checkbox input "false"
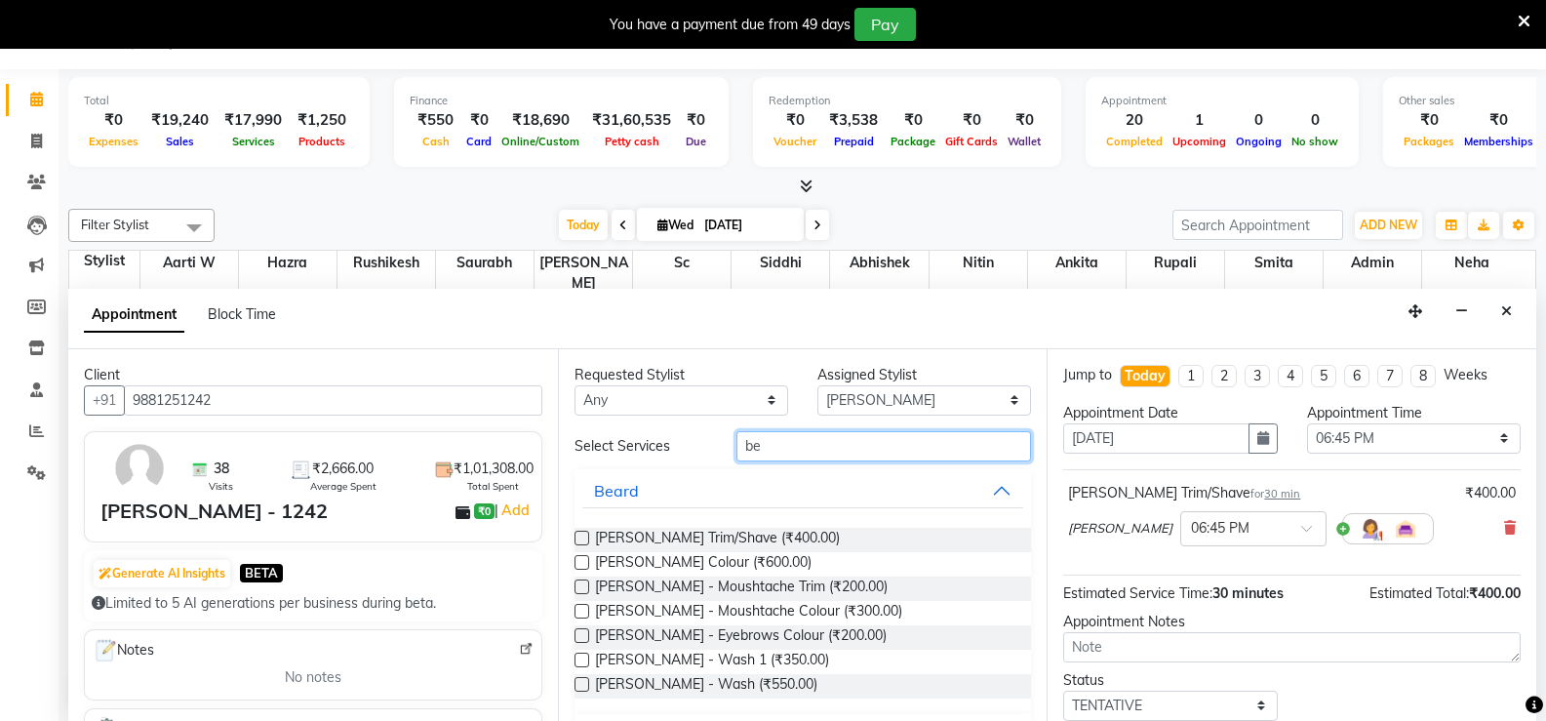
click at [743, 450] on input "be" at bounding box center [883, 446] width 294 height 30
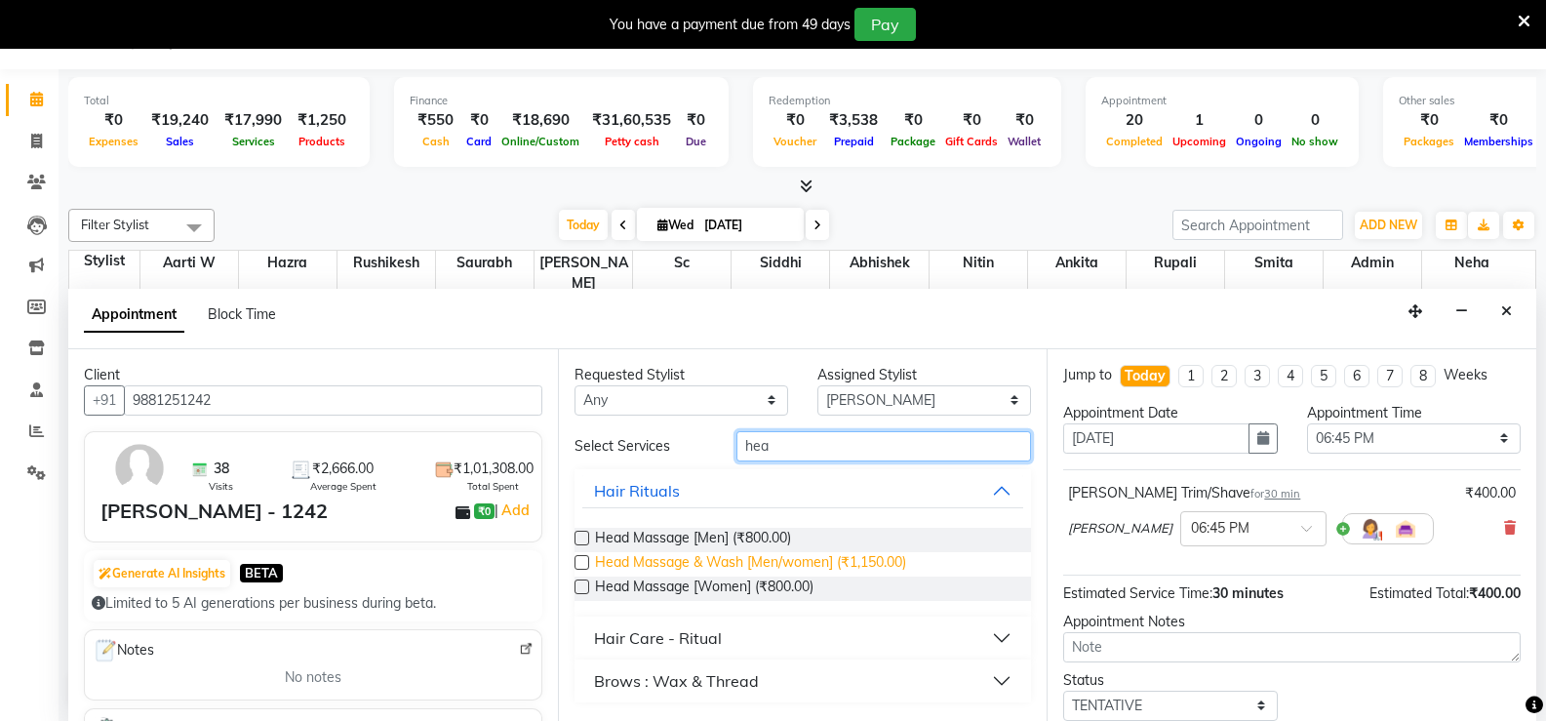
type input "hea"
click at [758, 559] on span "Head Massage & Wash [Men/women] (₹1,150.00)" at bounding box center [750, 564] width 311 height 24
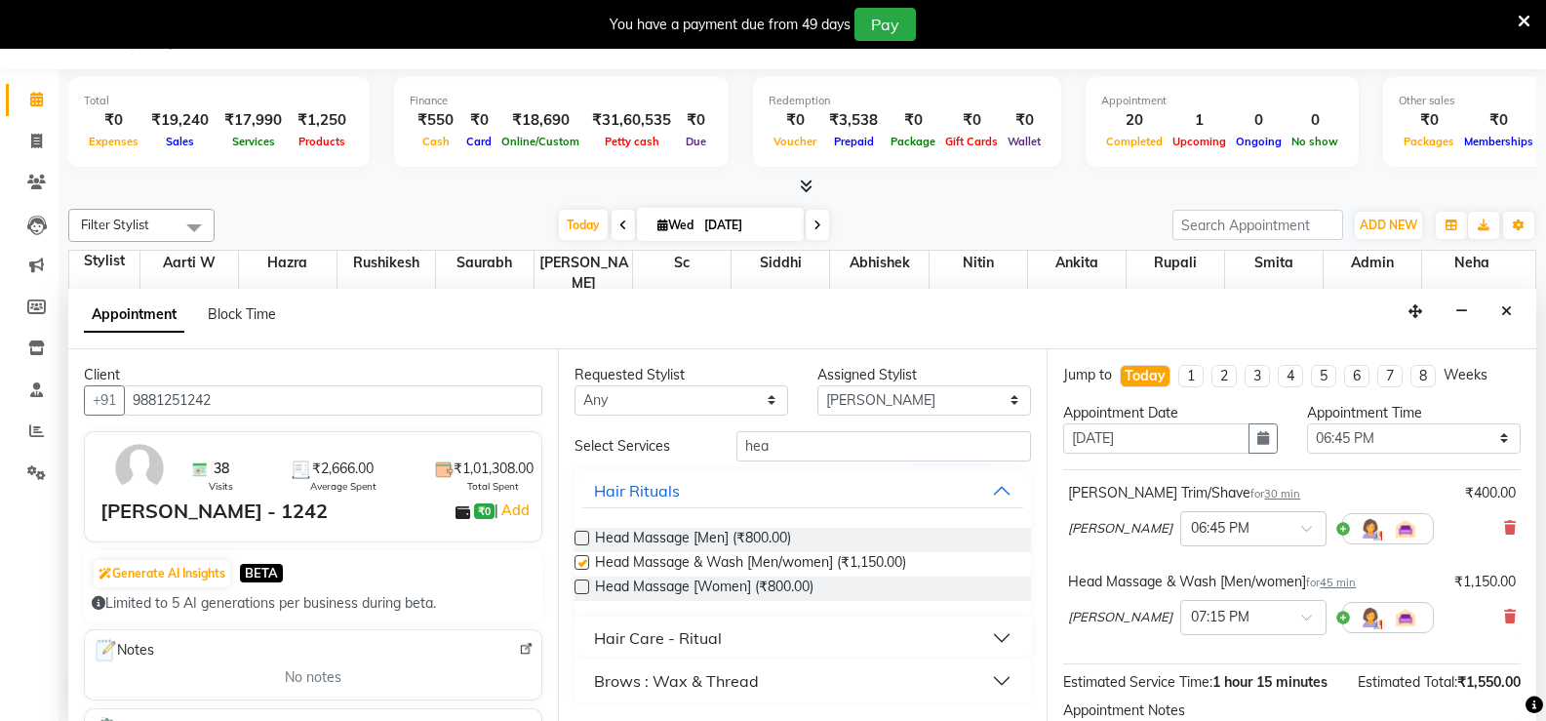
checkbox input "false"
click at [758, 443] on input "hea" at bounding box center [883, 446] width 294 height 30
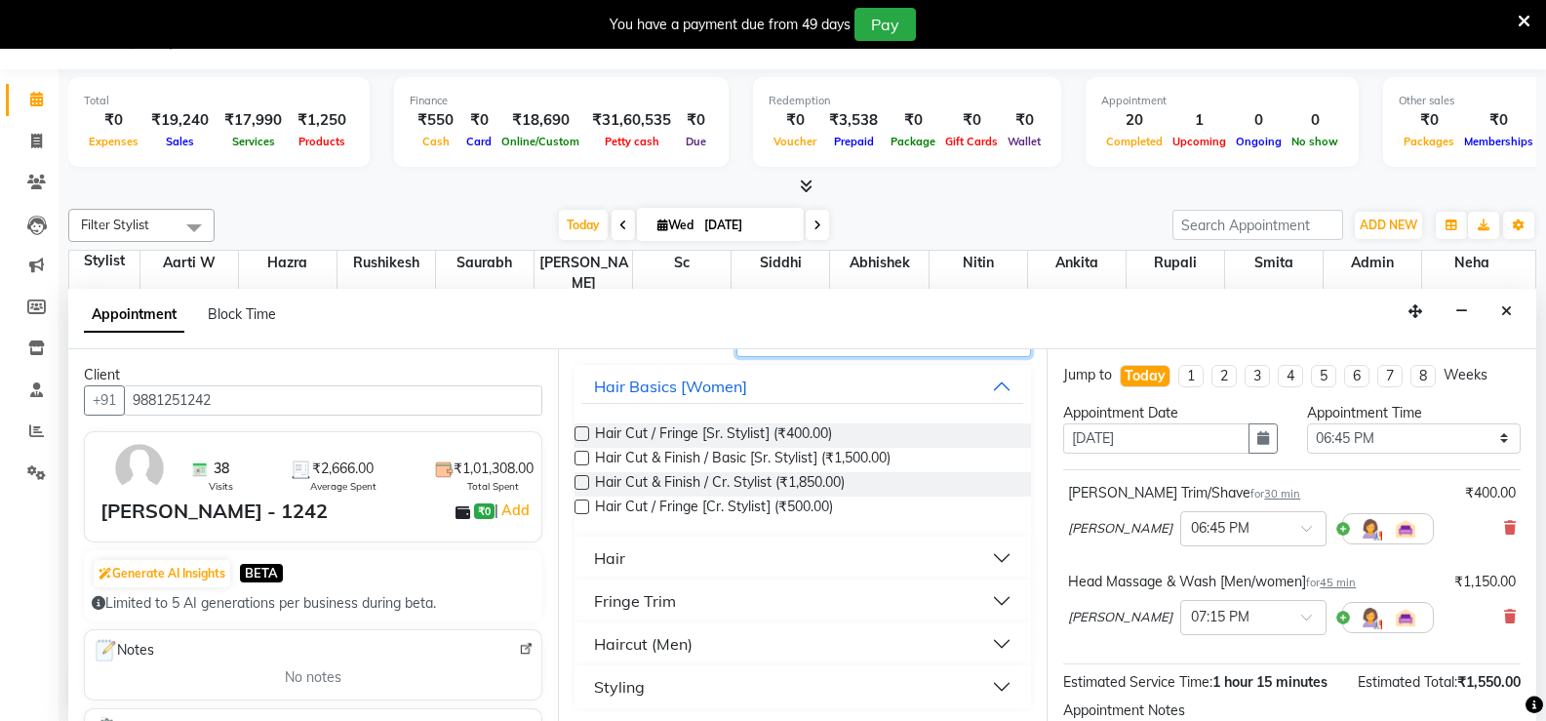
scroll to position [107, 0]
type input "sty"
click at [626, 680] on div "Styling" at bounding box center [619, 683] width 51 height 23
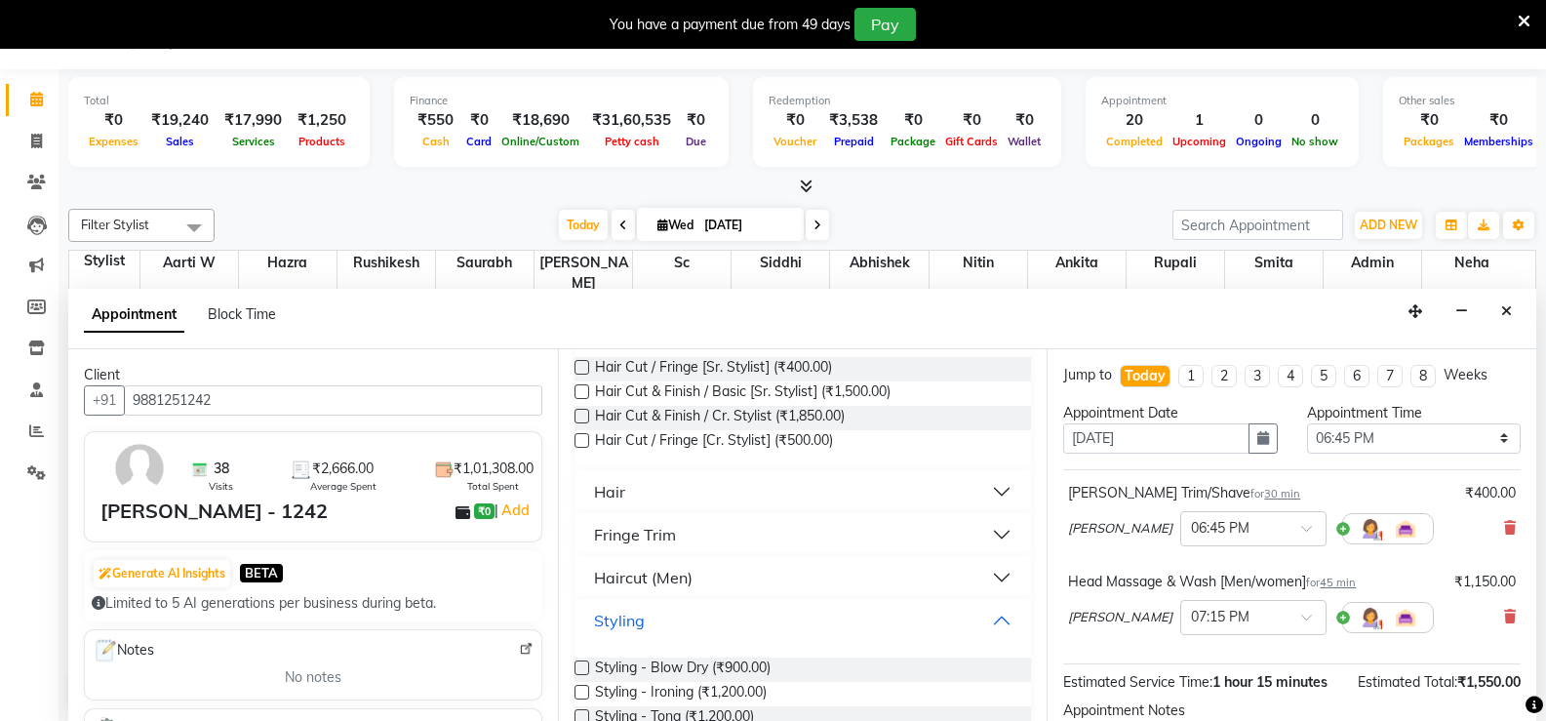
scroll to position [252, 0]
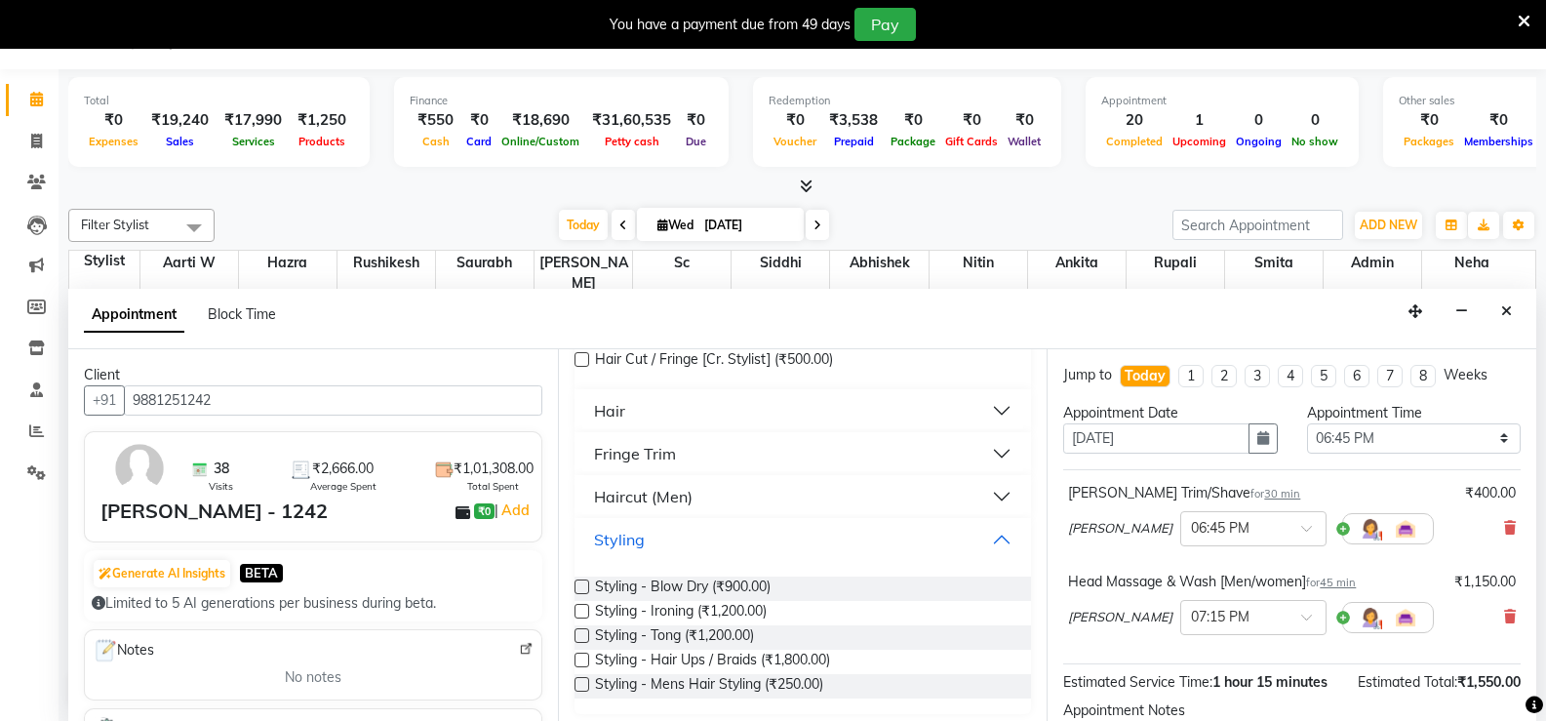
click at [613, 539] on div "Styling" at bounding box center [619, 539] width 51 height 23
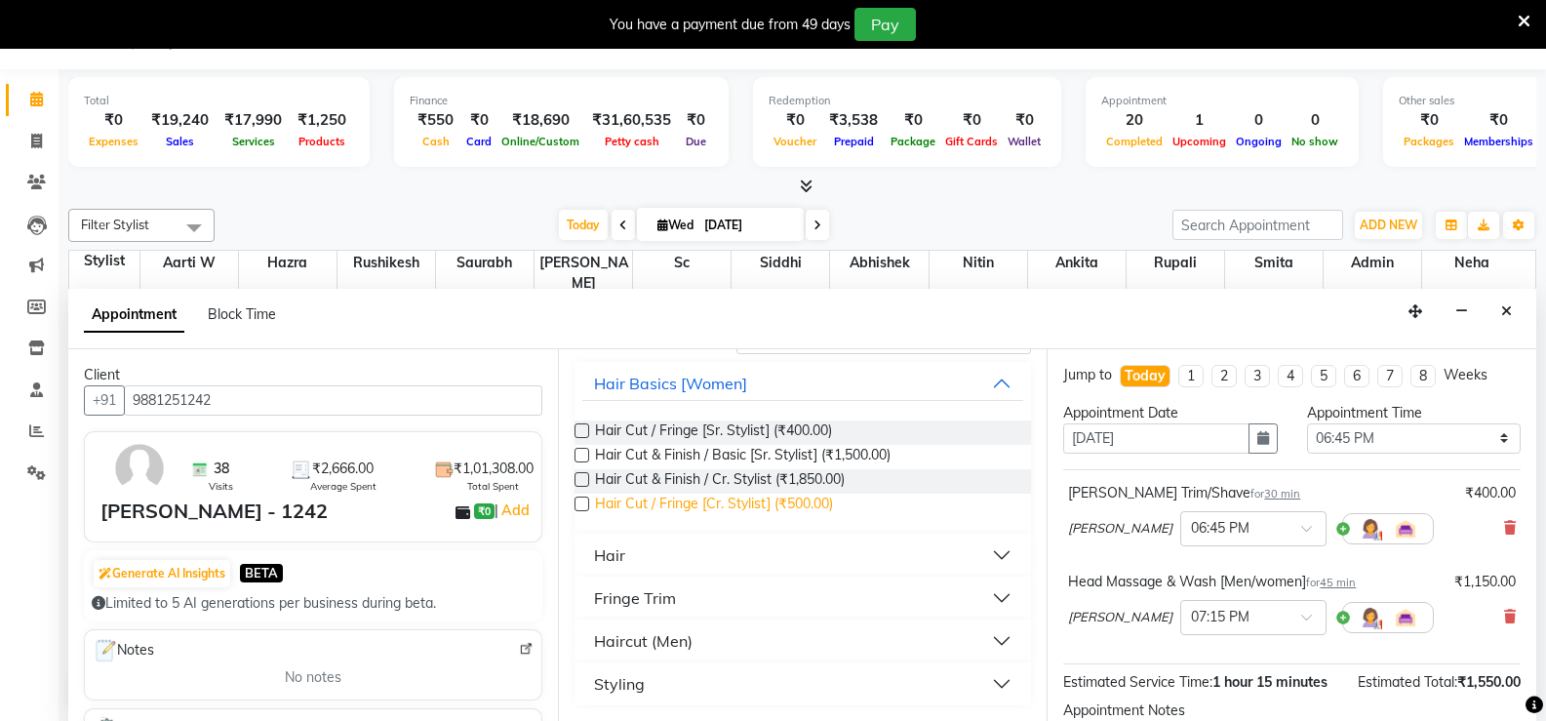
click at [617, 502] on span "Hair Cut / Fringe [Cr. Stylist] (₹500.00)" at bounding box center [714, 505] width 238 height 24
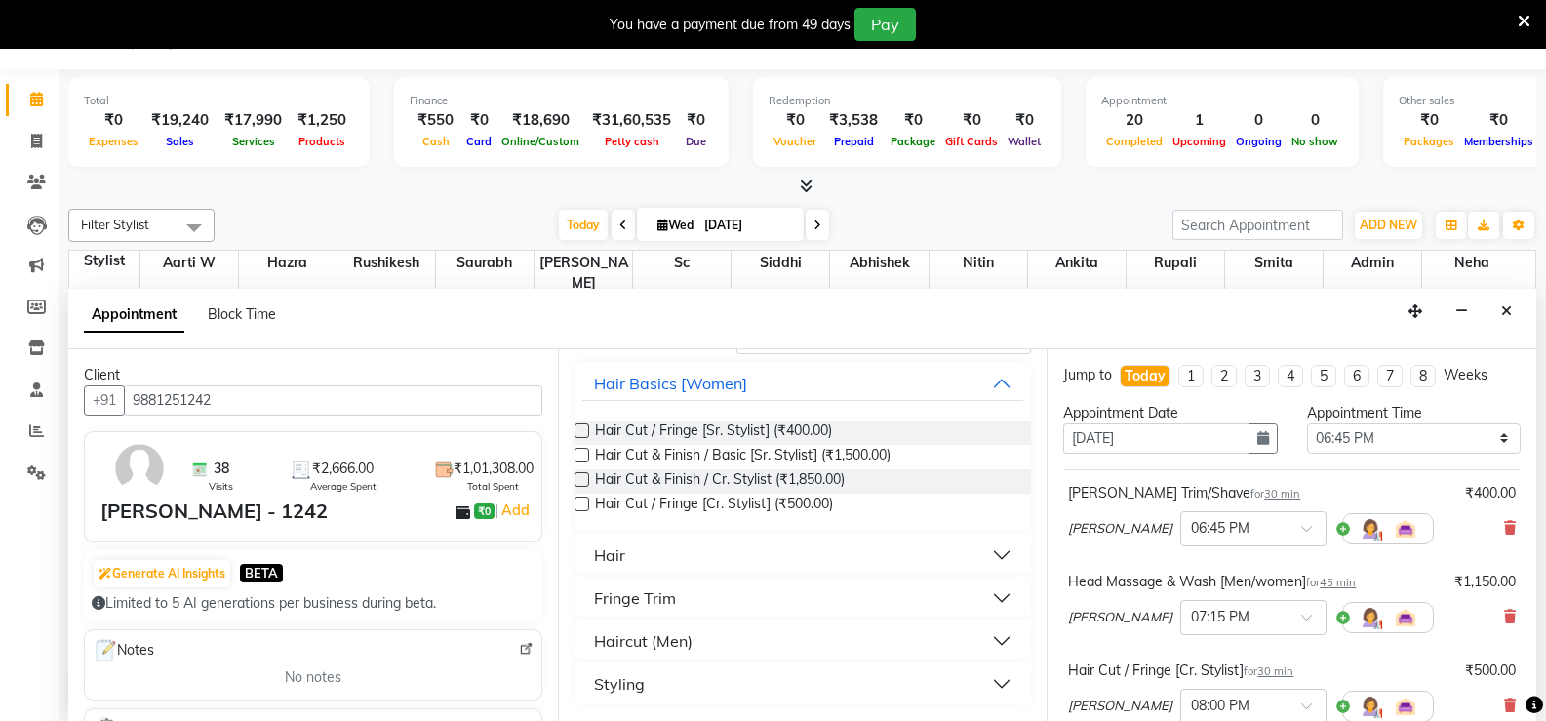
checkbox input "false"
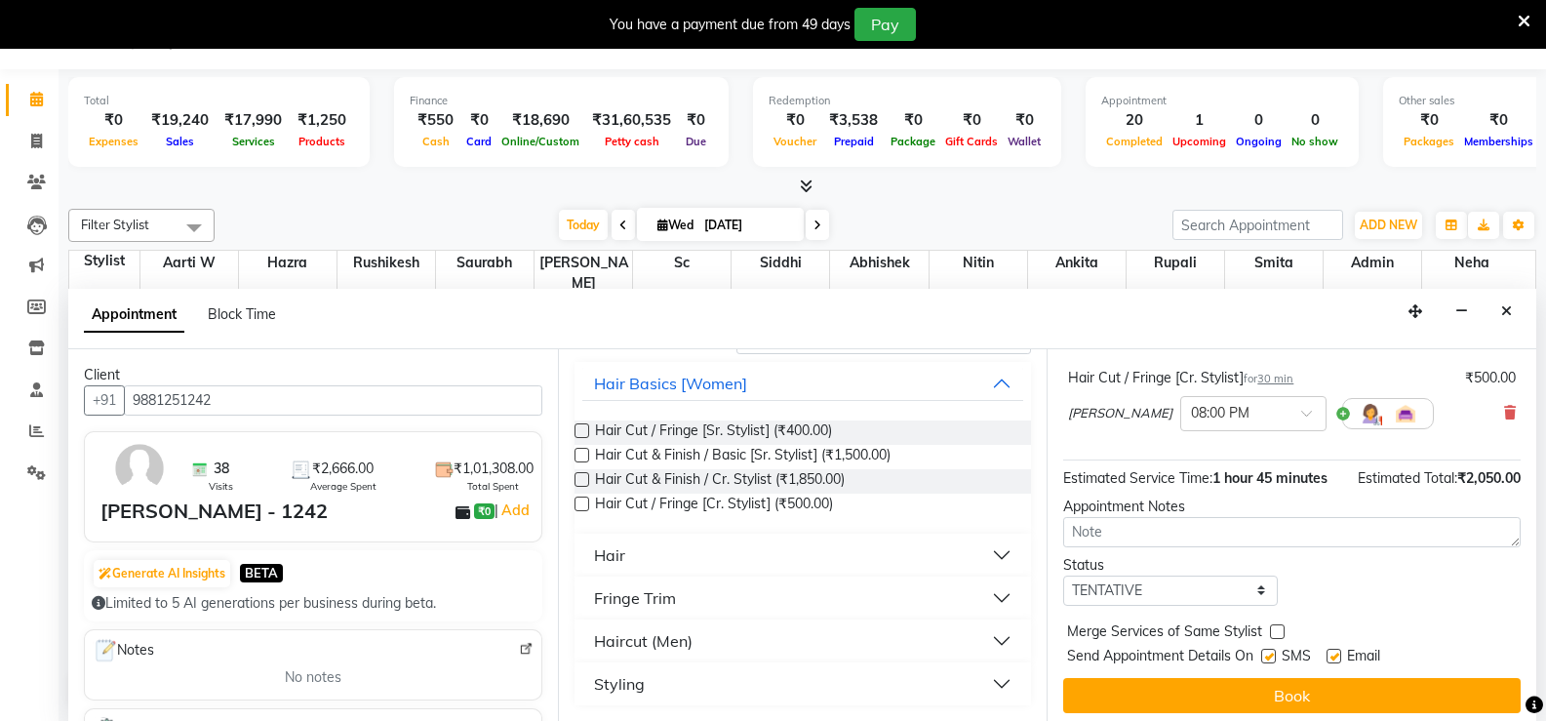
click at [1504, 405] on span at bounding box center [1510, 413] width 12 height 20
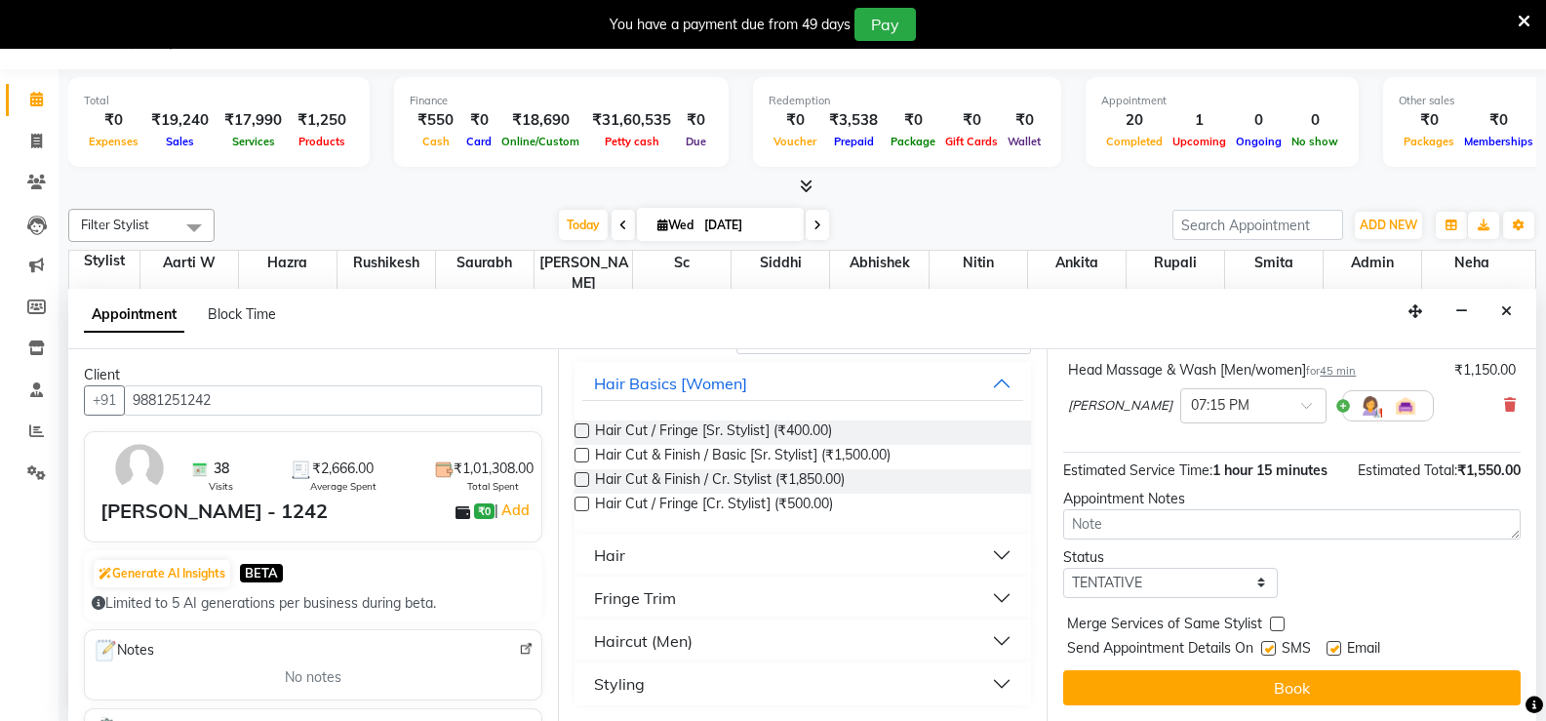
click at [609, 560] on div "Hair" at bounding box center [609, 554] width 31 height 23
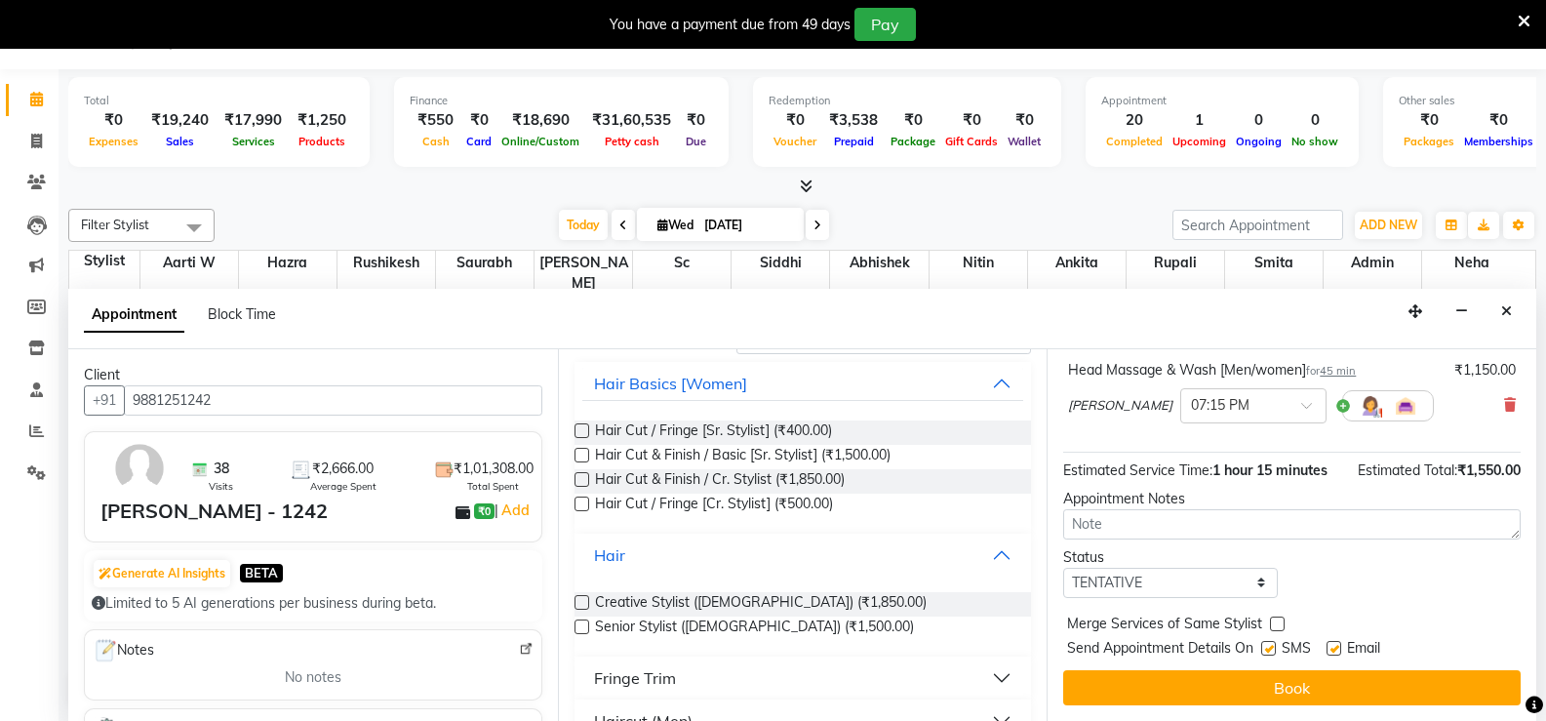
click at [966, 544] on button "Hair" at bounding box center [803, 554] width 442 height 35
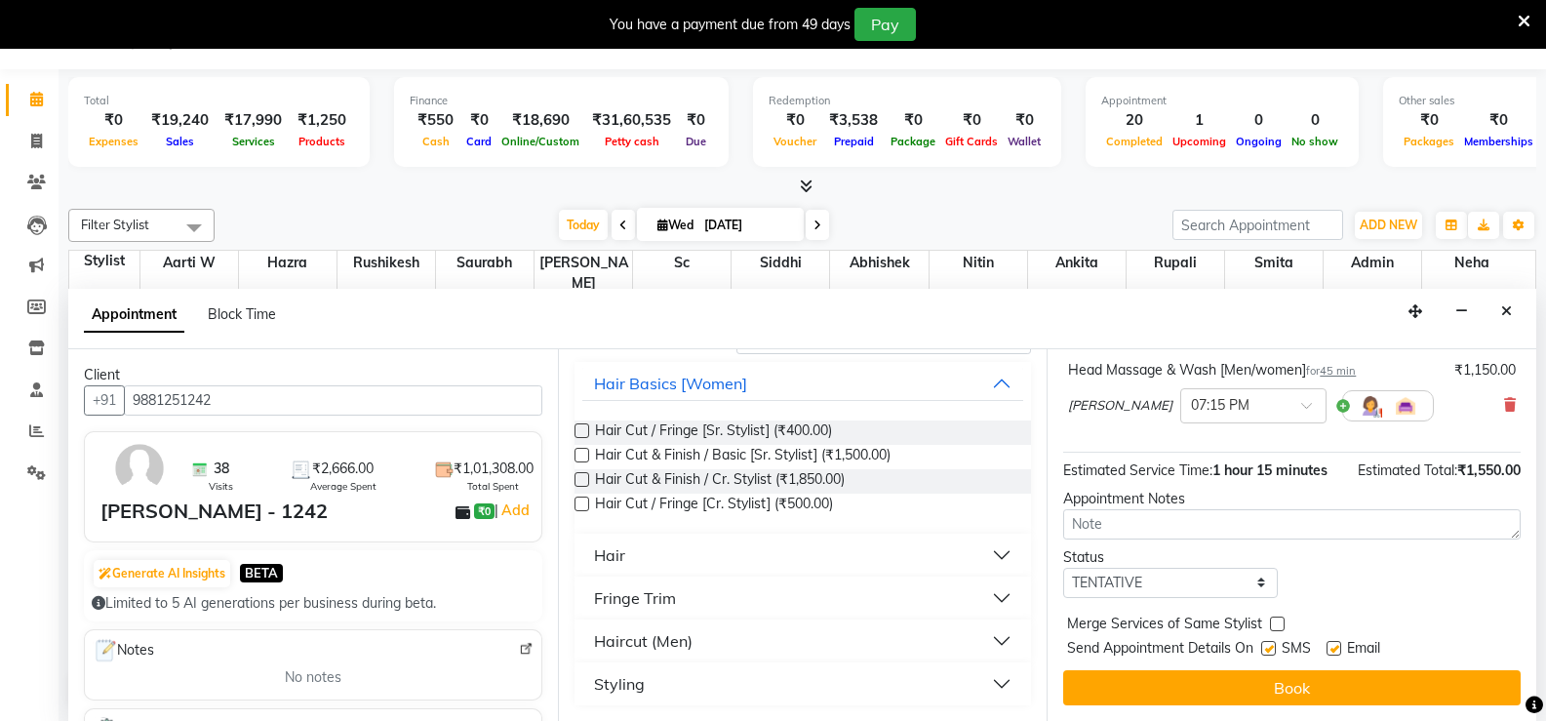
click at [957, 553] on button "Hair" at bounding box center [803, 554] width 442 height 35
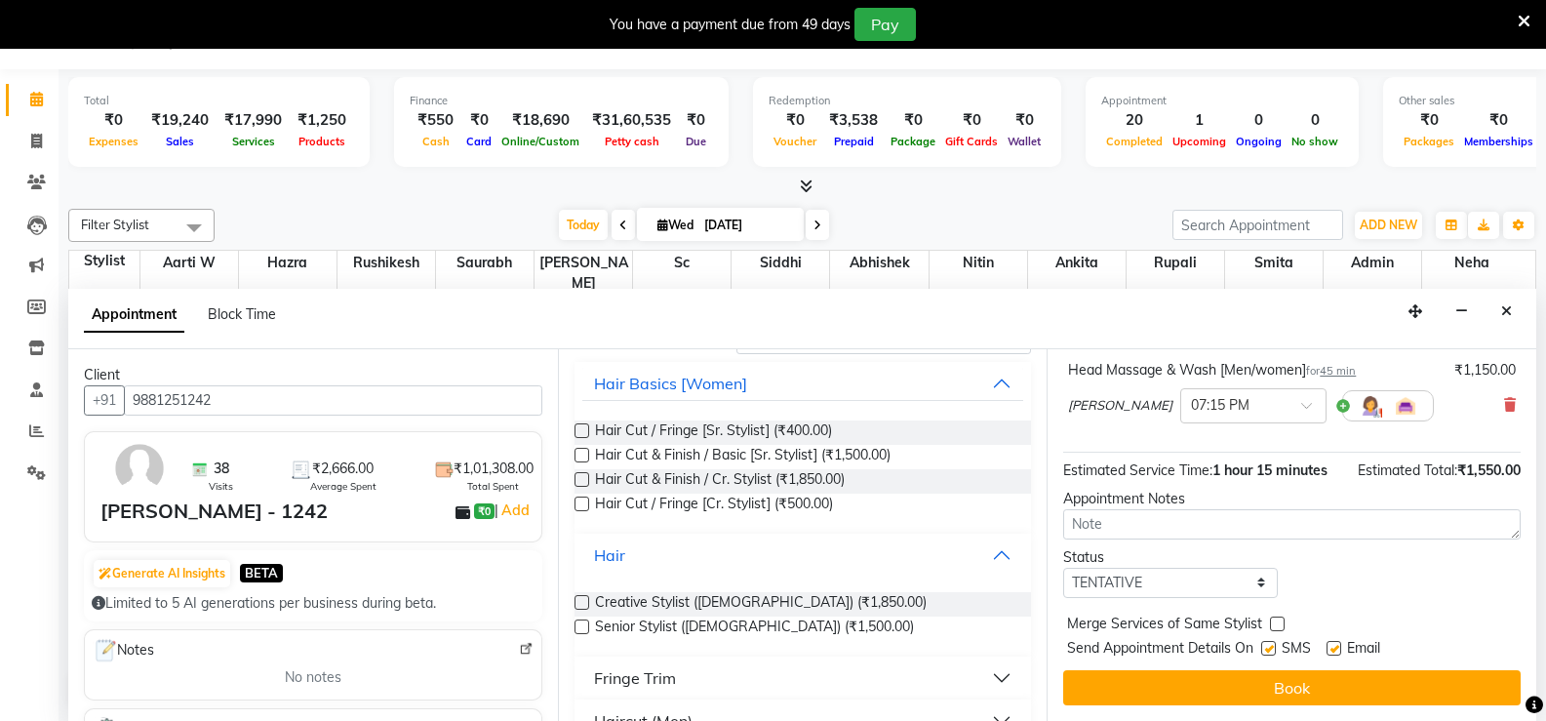
click at [957, 553] on button "Hair" at bounding box center [803, 554] width 442 height 35
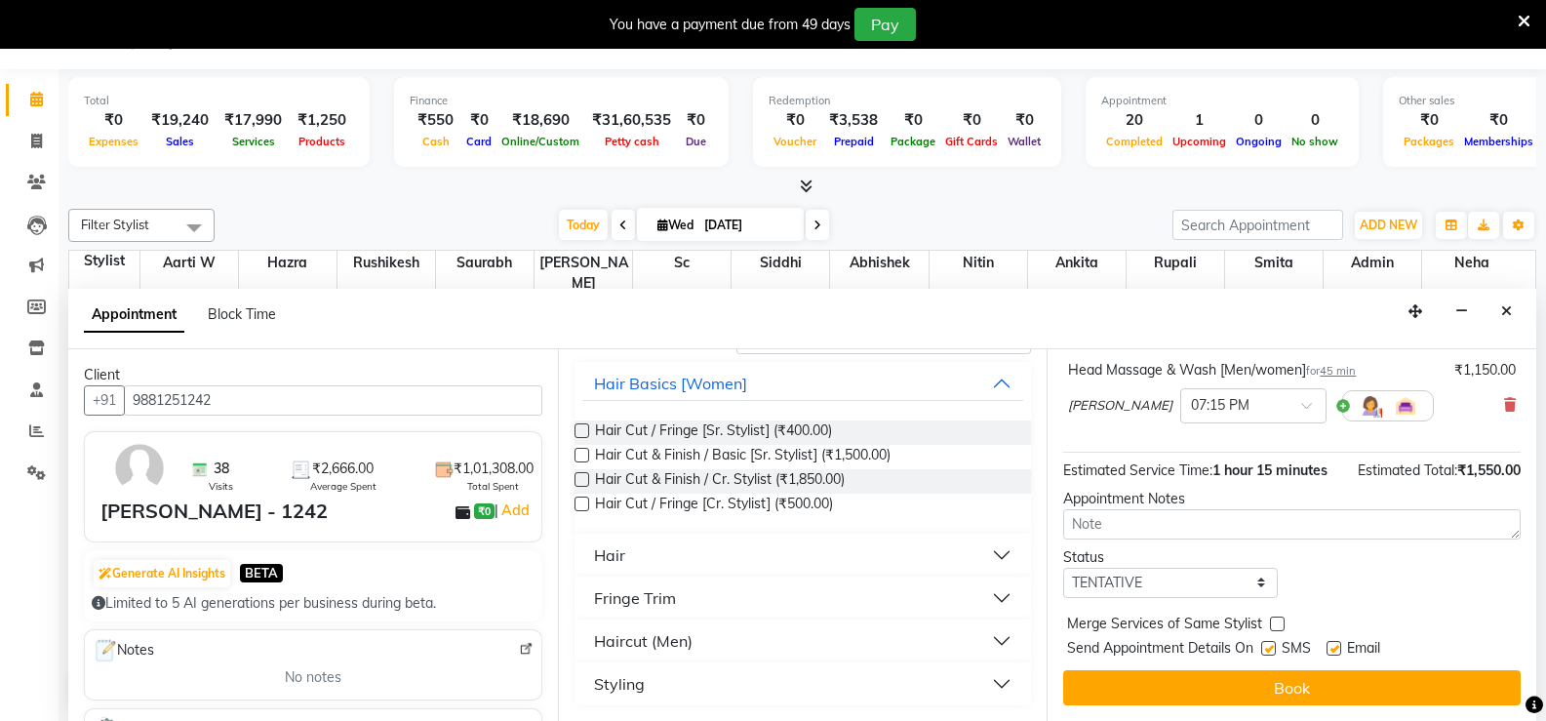
scroll to position [107, 0]
click at [659, 643] on div "Haircut (Men)" at bounding box center [643, 640] width 98 height 23
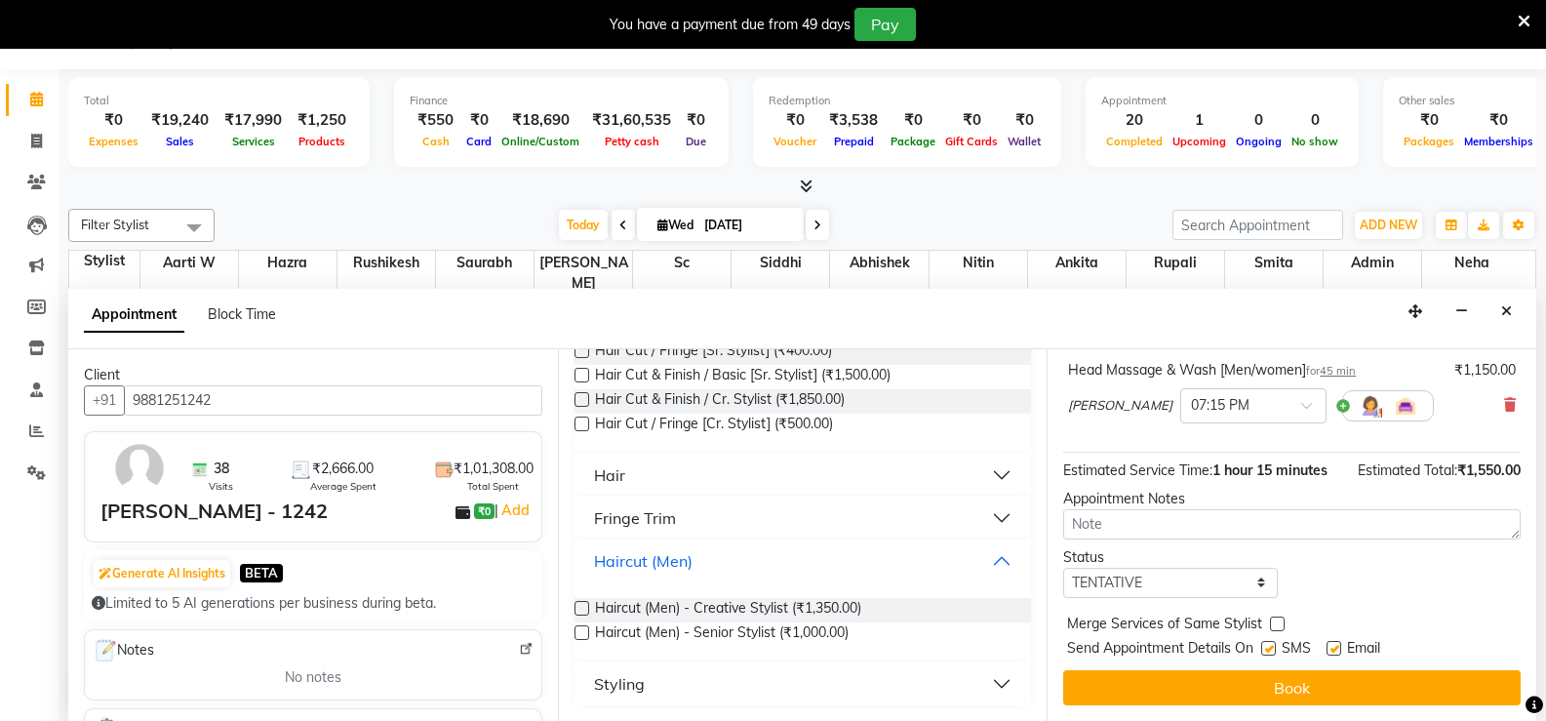
click at [624, 568] on div "Haircut (Men)" at bounding box center [643, 560] width 98 height 23
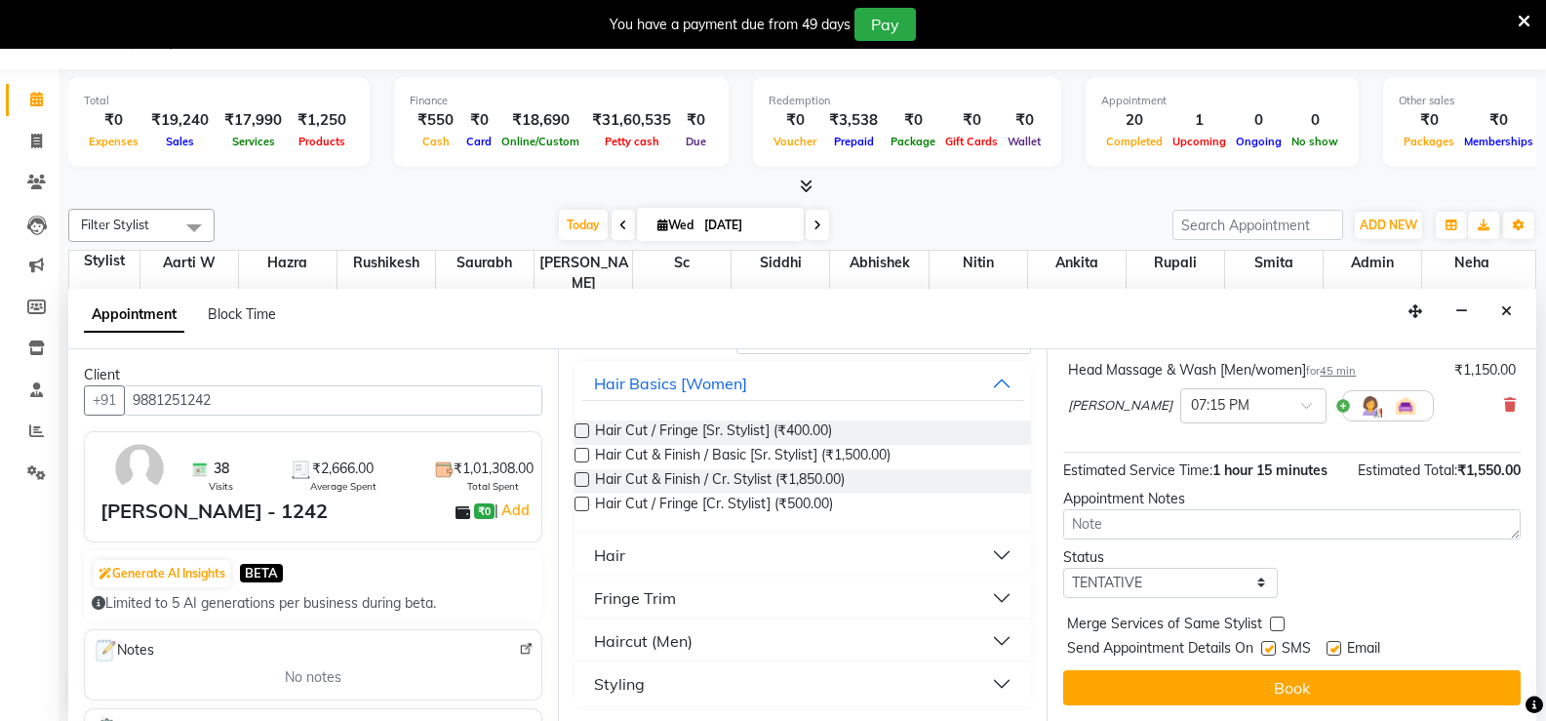
click at [627, 676] on div "Styling" at bounding box center [619, 683] width 51 height 23
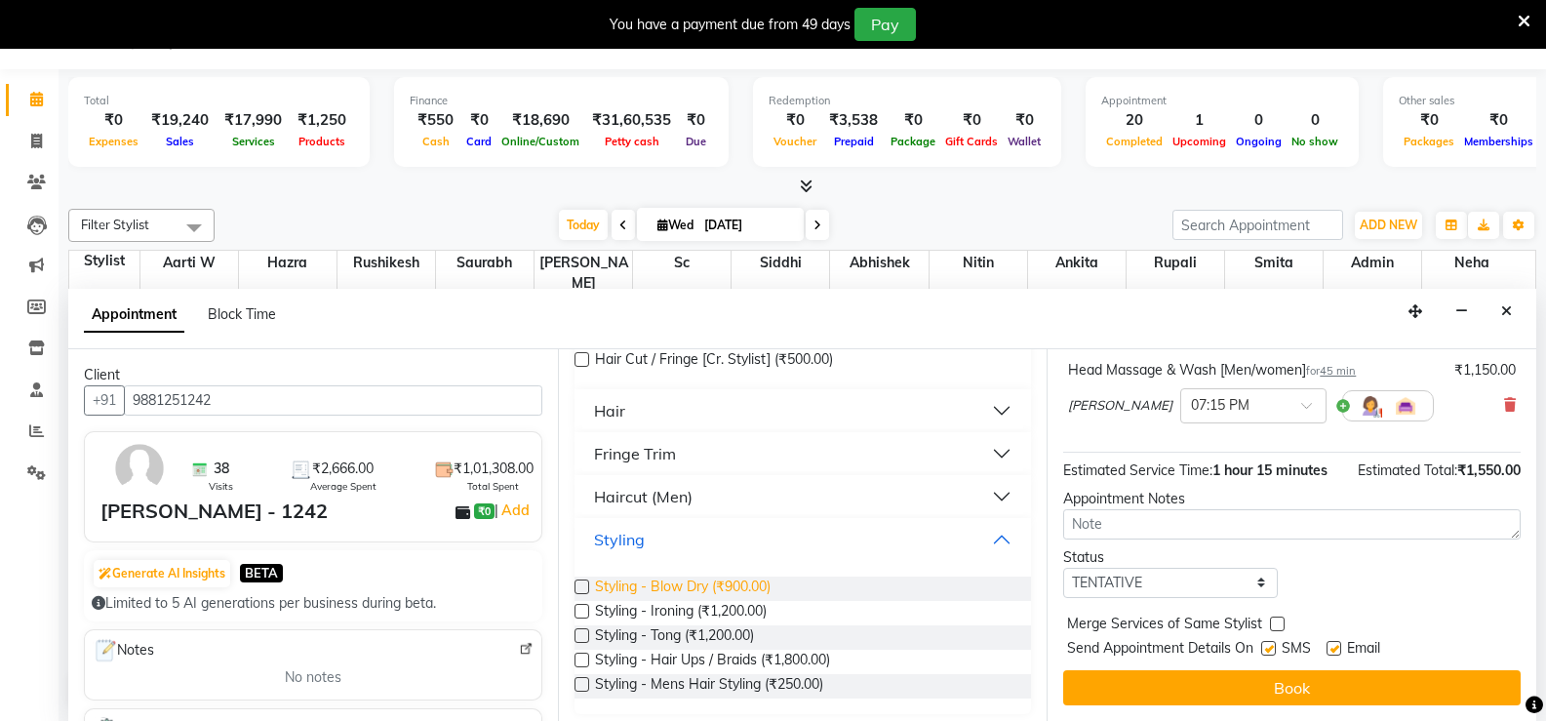
scroll to position [260, 0]
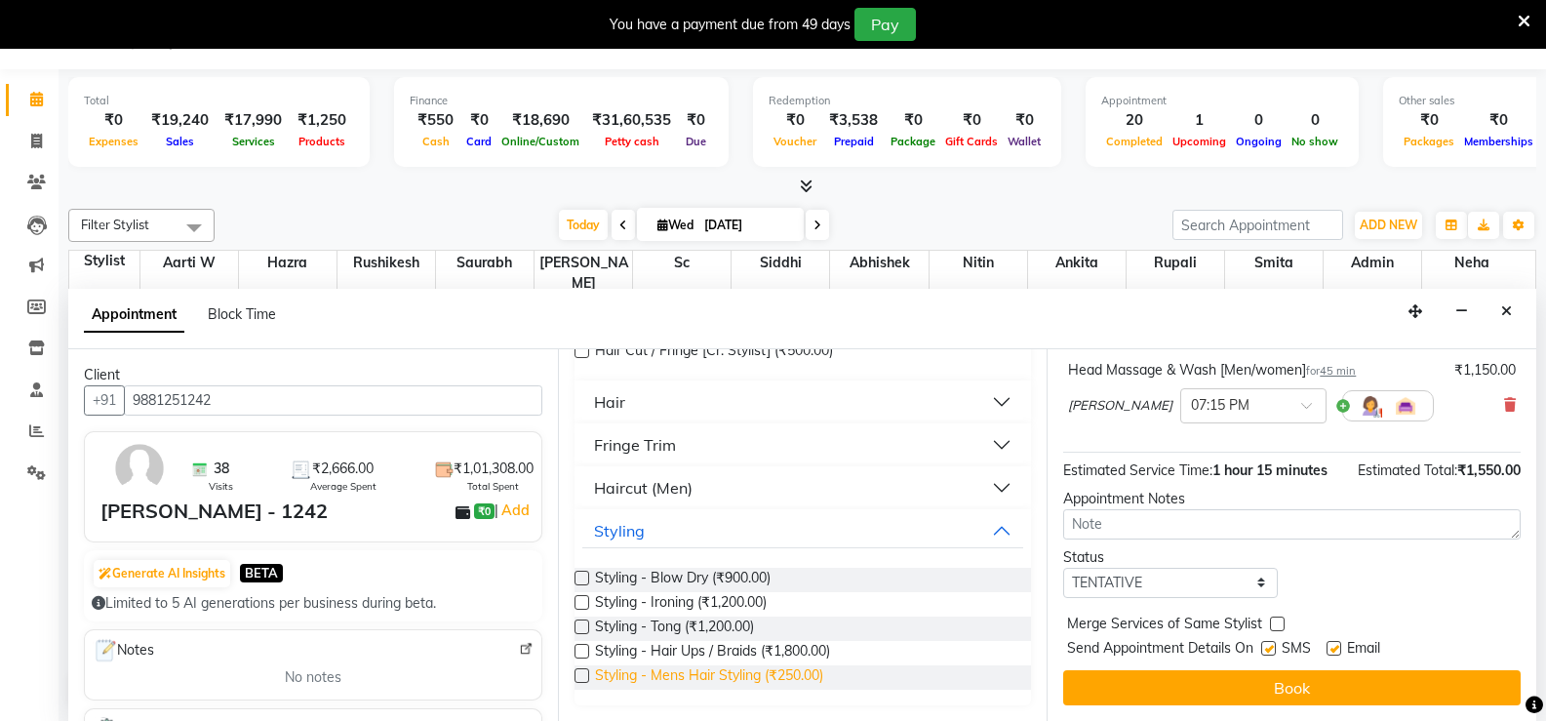
click at [675, 684] on span "Styling - Mens Hair Styling (₹250.00)" at bounding box center [709, 677] width 228 height 24
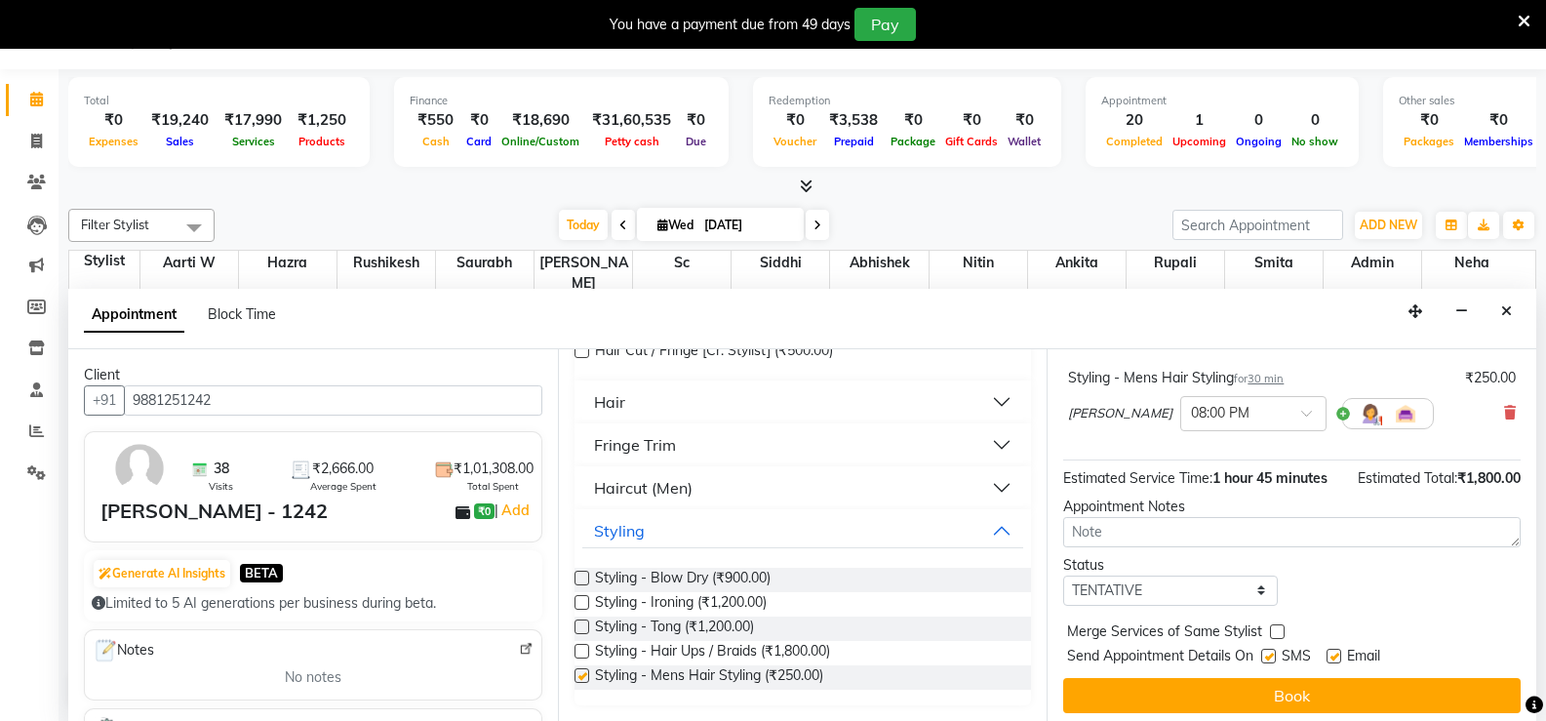
checkbox input "false"
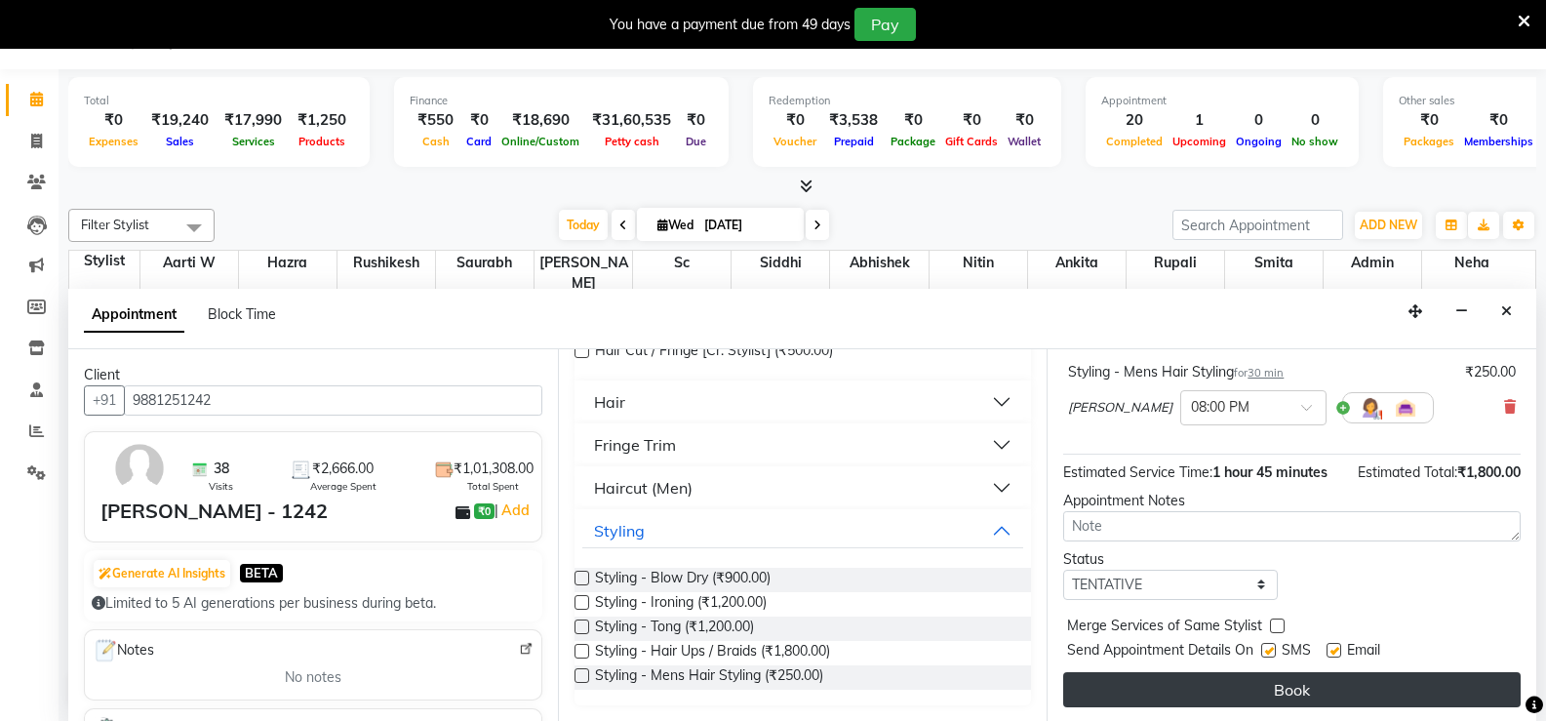
scroll to position [300, 0]
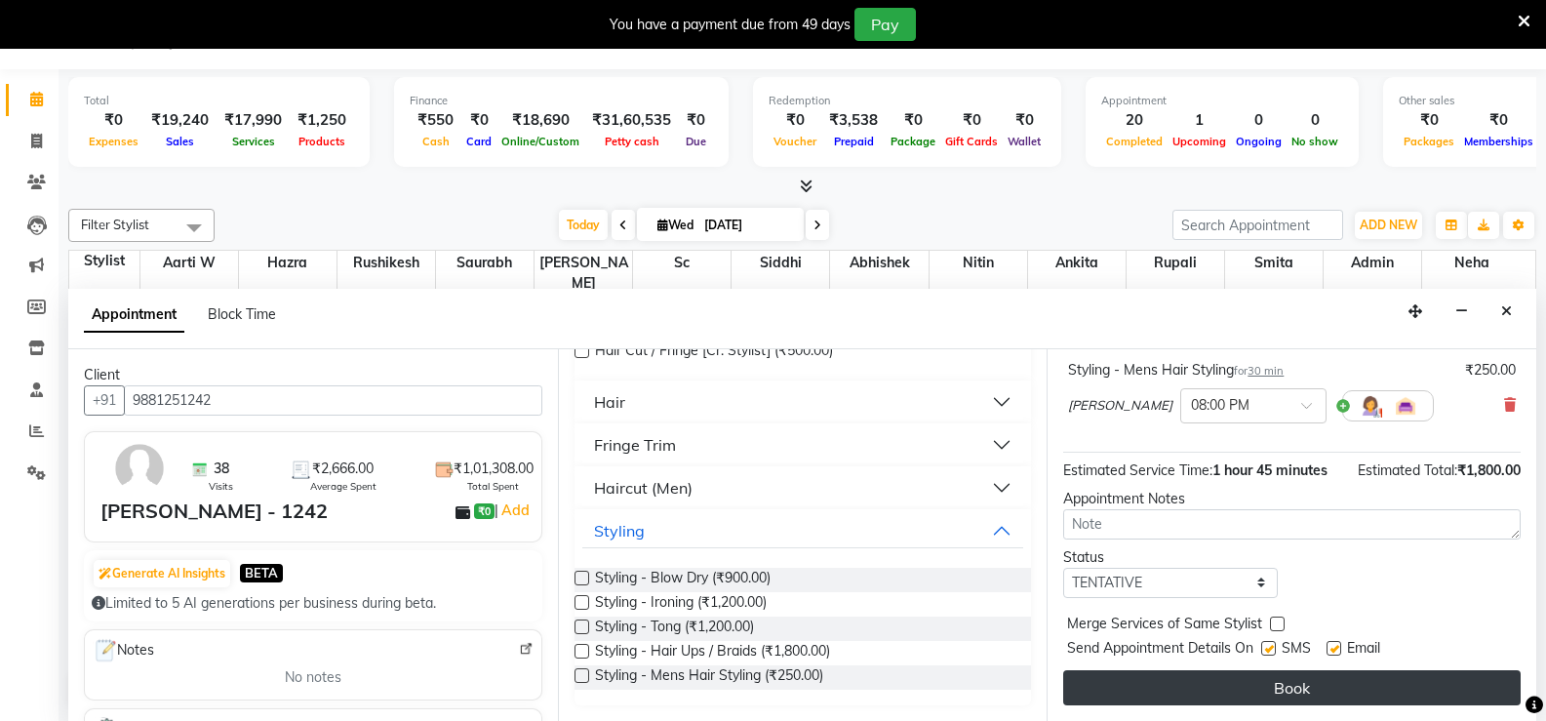
click at [1281, 679] on button "Book" at bounding box center [1291, 687] width 457 height 35
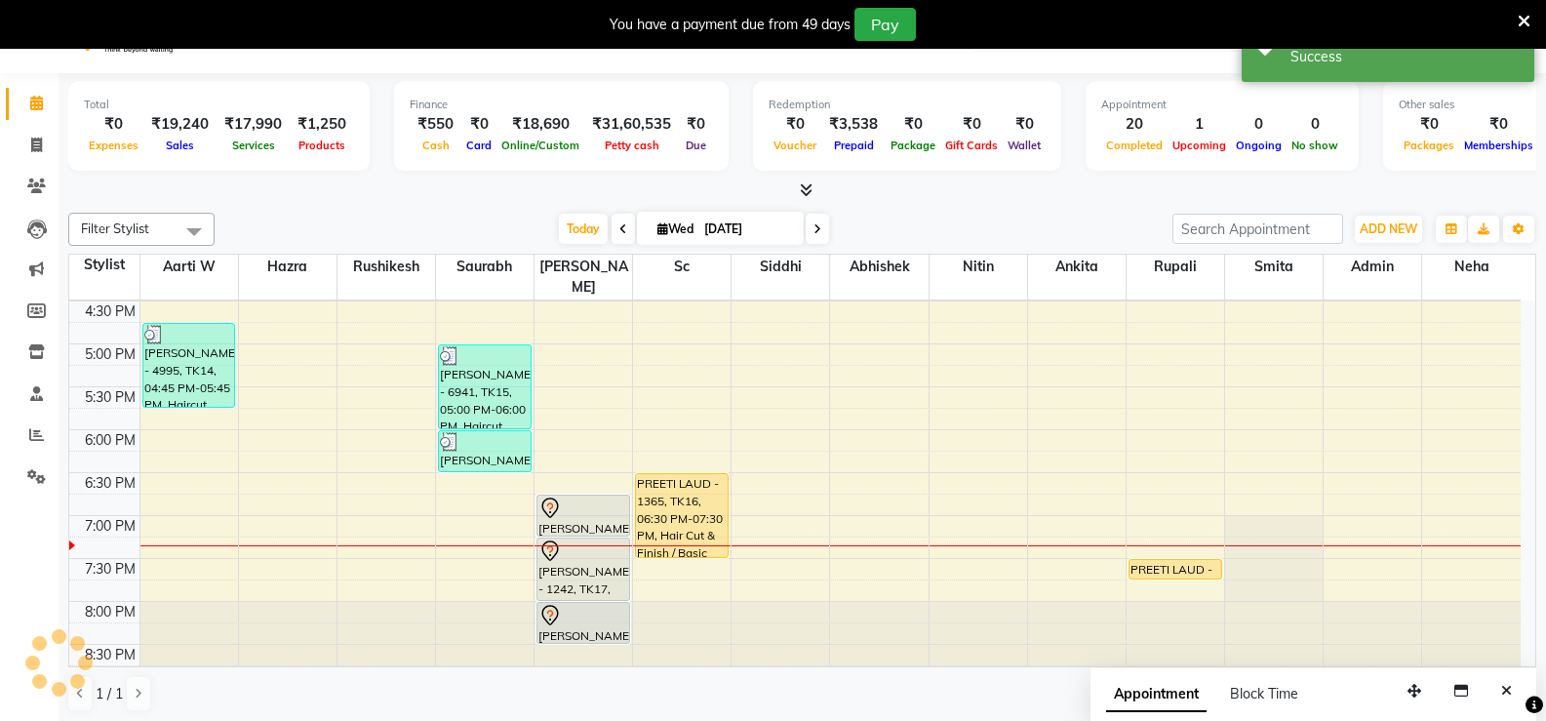
scroll to position [0, 0]
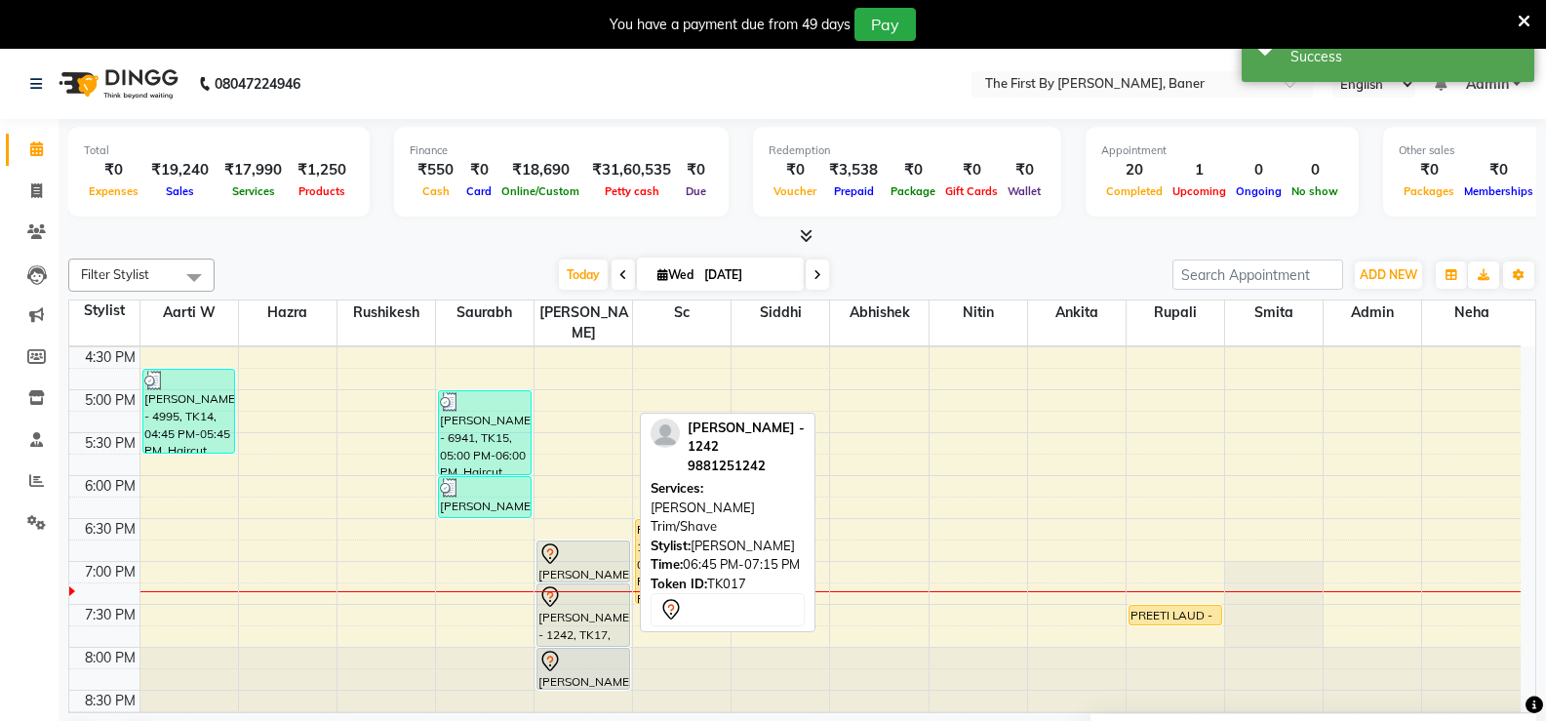
click at [586, 542] on div at bounding box center [583, 553] width 90 height 23
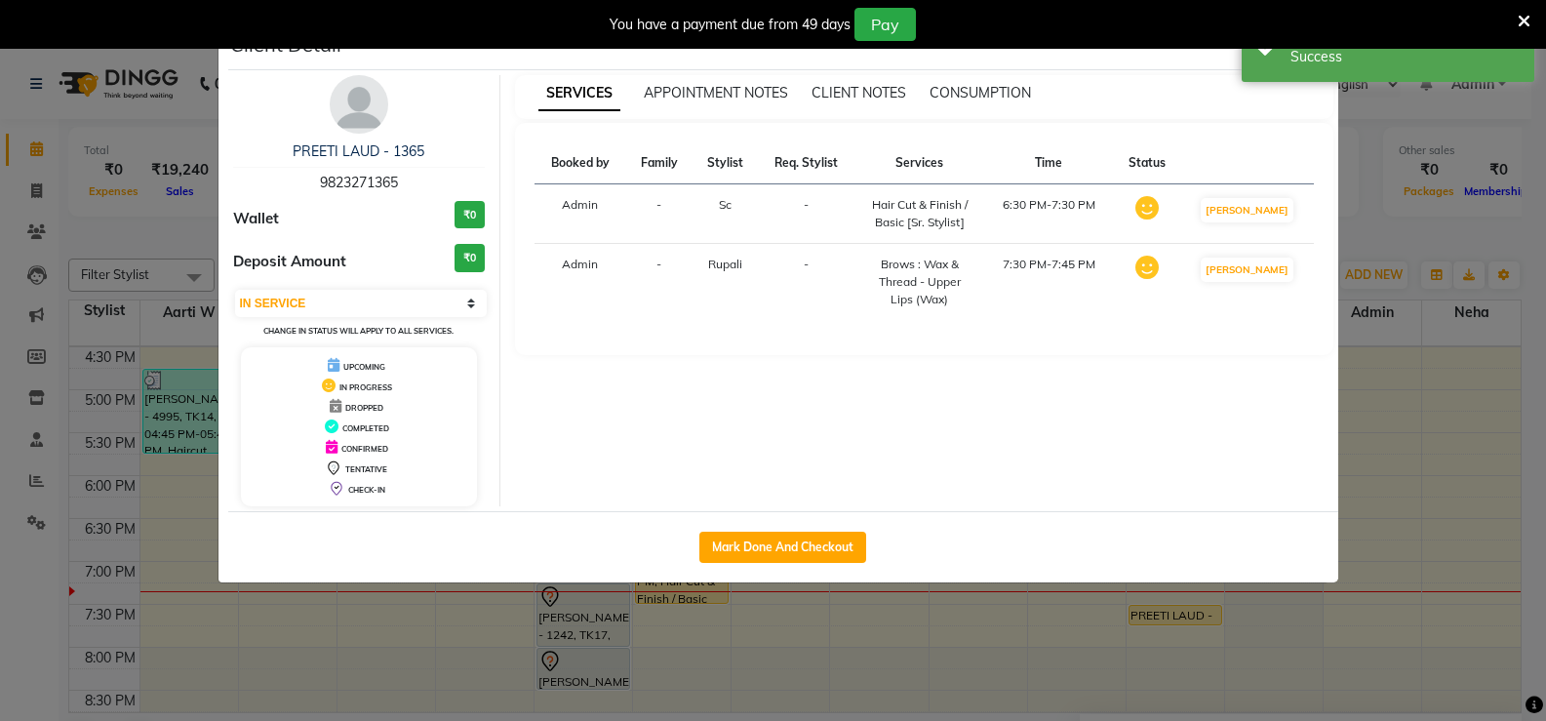
select select "7"
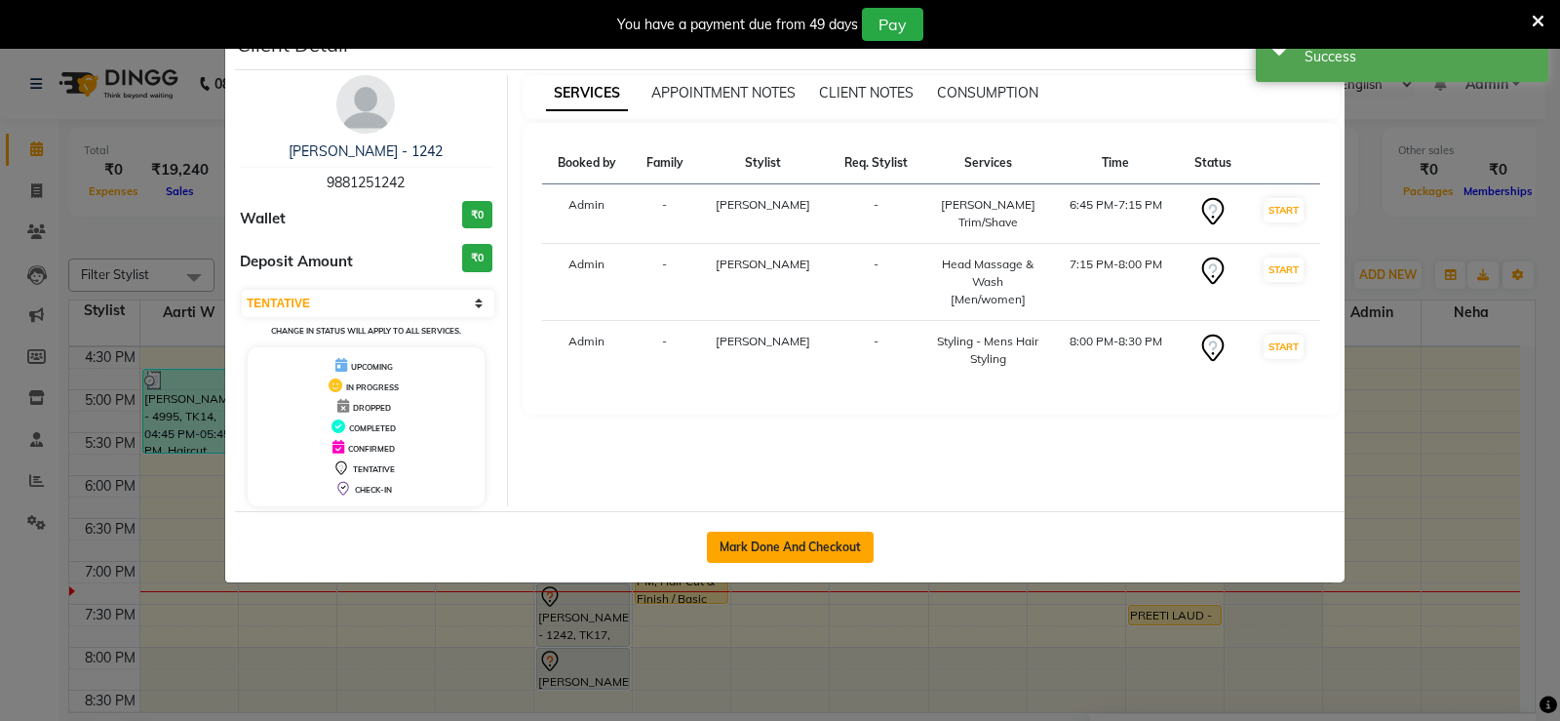
click at [752, 547] on button "Mark Done And Checkout" at bounding box center [790, 546] width 167 height 31
select select "service"
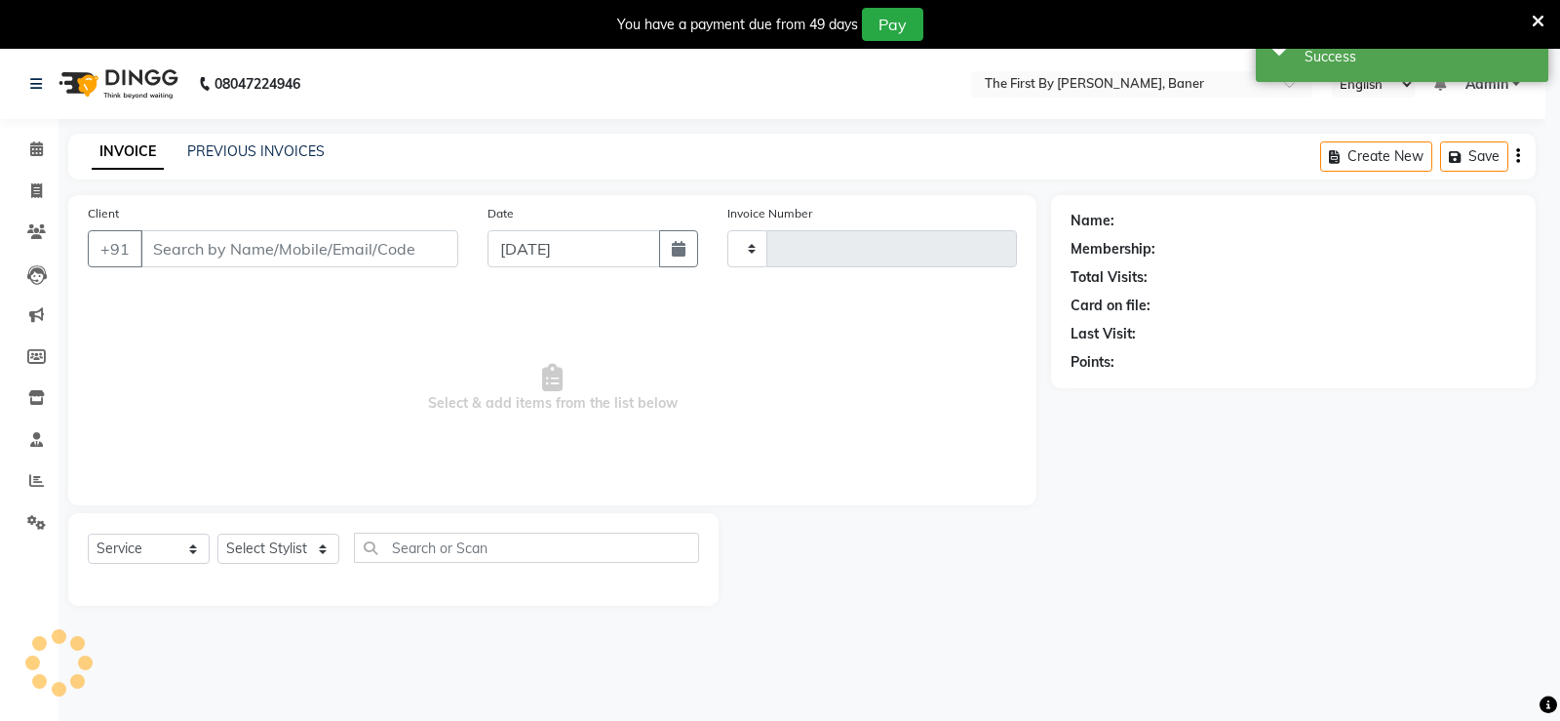
type input "2378"
select select "6411"
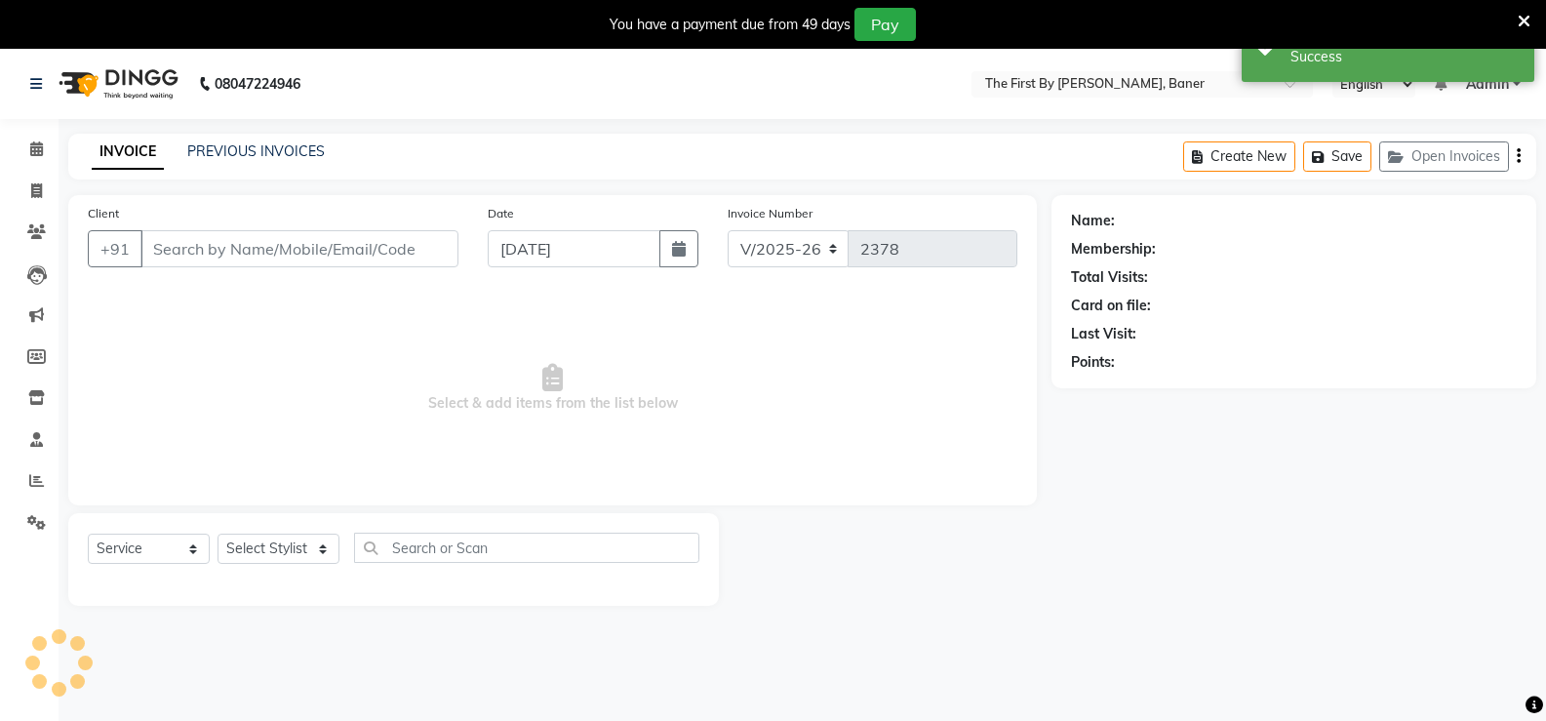
type input "9881251242"
select select "49040"
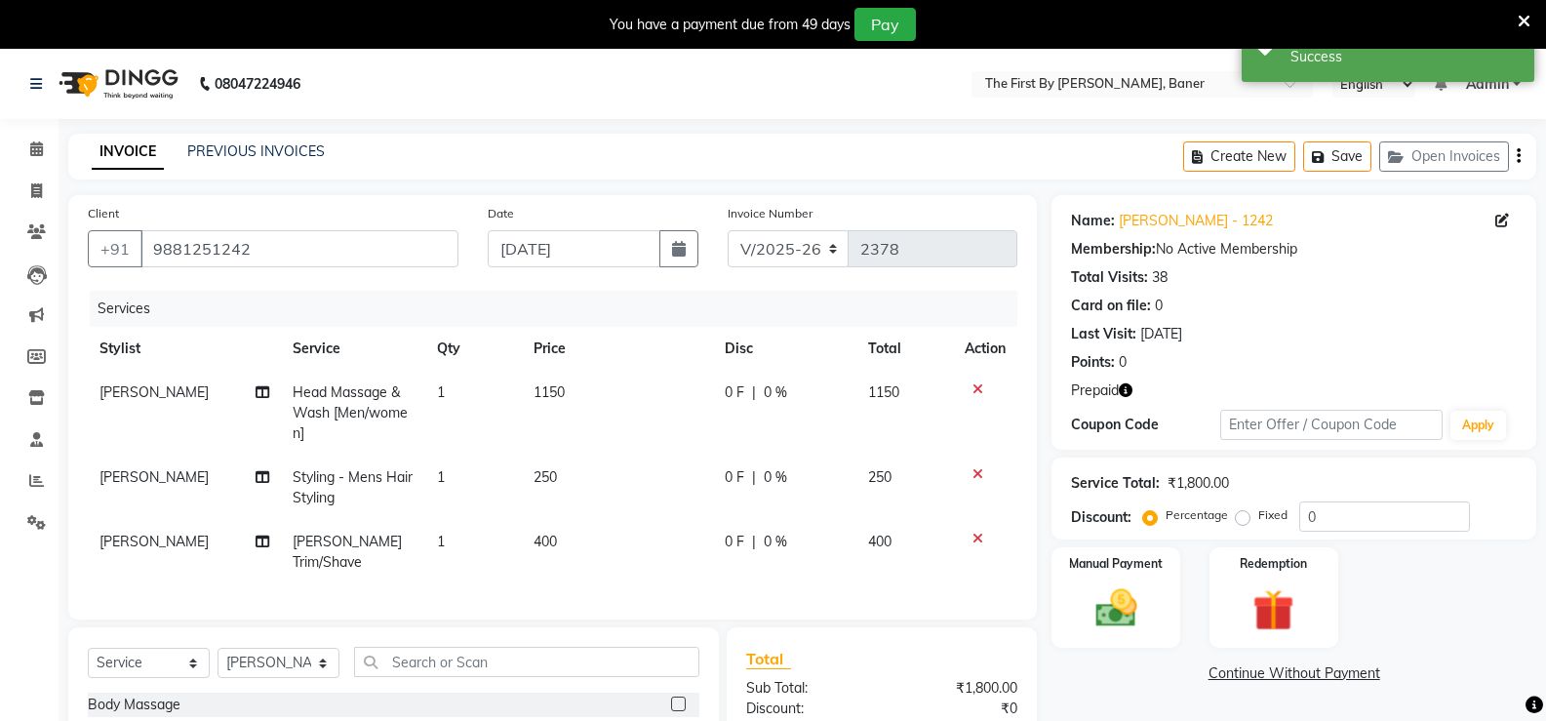
click at [1116, 380] on div "Name: [PERSON_NAME] - 1242 Membership: No Active Membership Total Visits: 38 Ca…" at bounding box center [1293, 322] width 485 height 255
click at [1120, 385] on icon "button" at bounding box center [1125, 390] width 14 height 14
click at [539, 402] on td "1150" at bounding box center [617, 413] width 191 height 85
select select "49040"
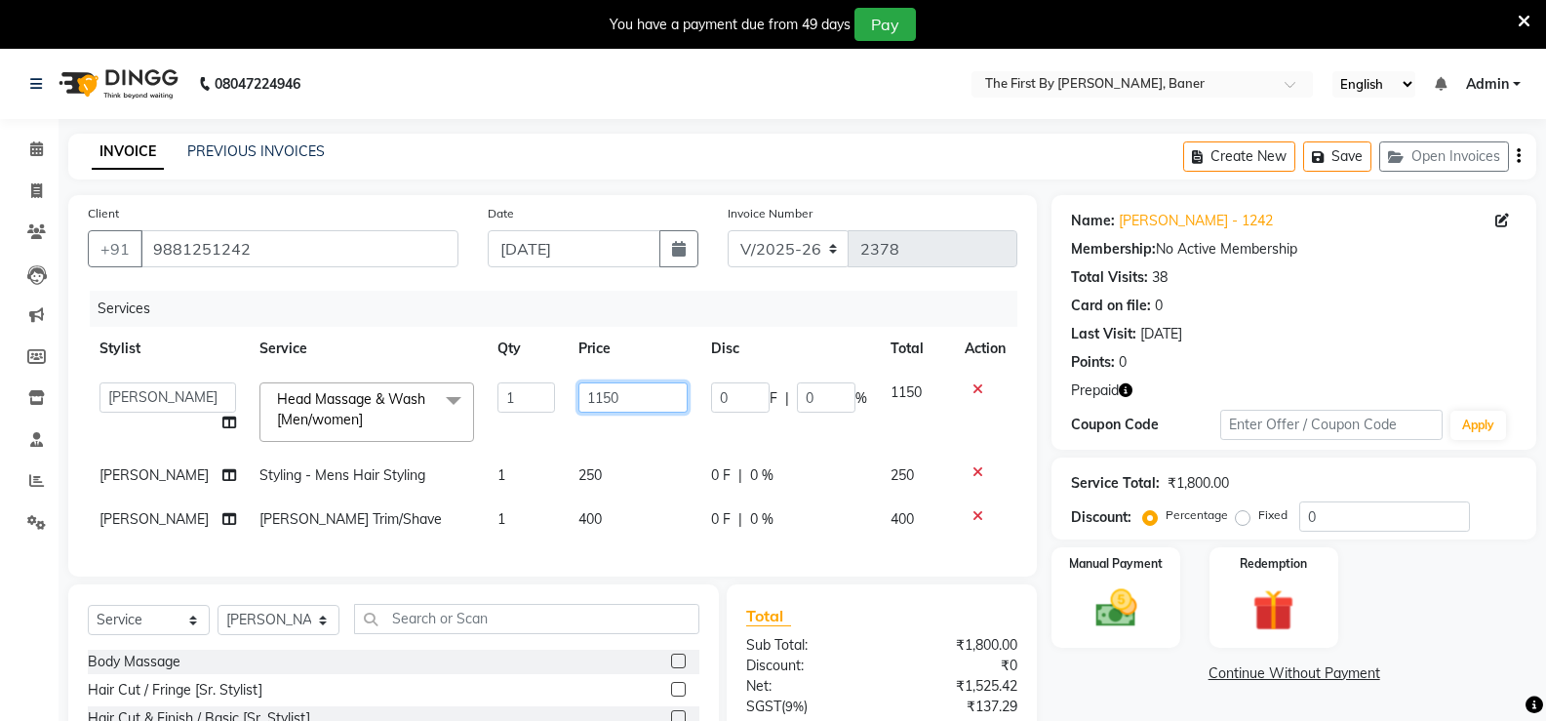
drag, startPoint x: 556, startPoint y: 401, endPoint x: 581, endPoint y: 396, distance: 25.8
click at [581, 396] on input "1150" at bounding box center [632, 397] width 109 height 30
click at [580, 397] on input "1150" at bounding box center [632, 397] width 109 height 30
type input "1350"
click at [580, 412] on td "1350" at bounding box center [633, 412] width 133 height 83
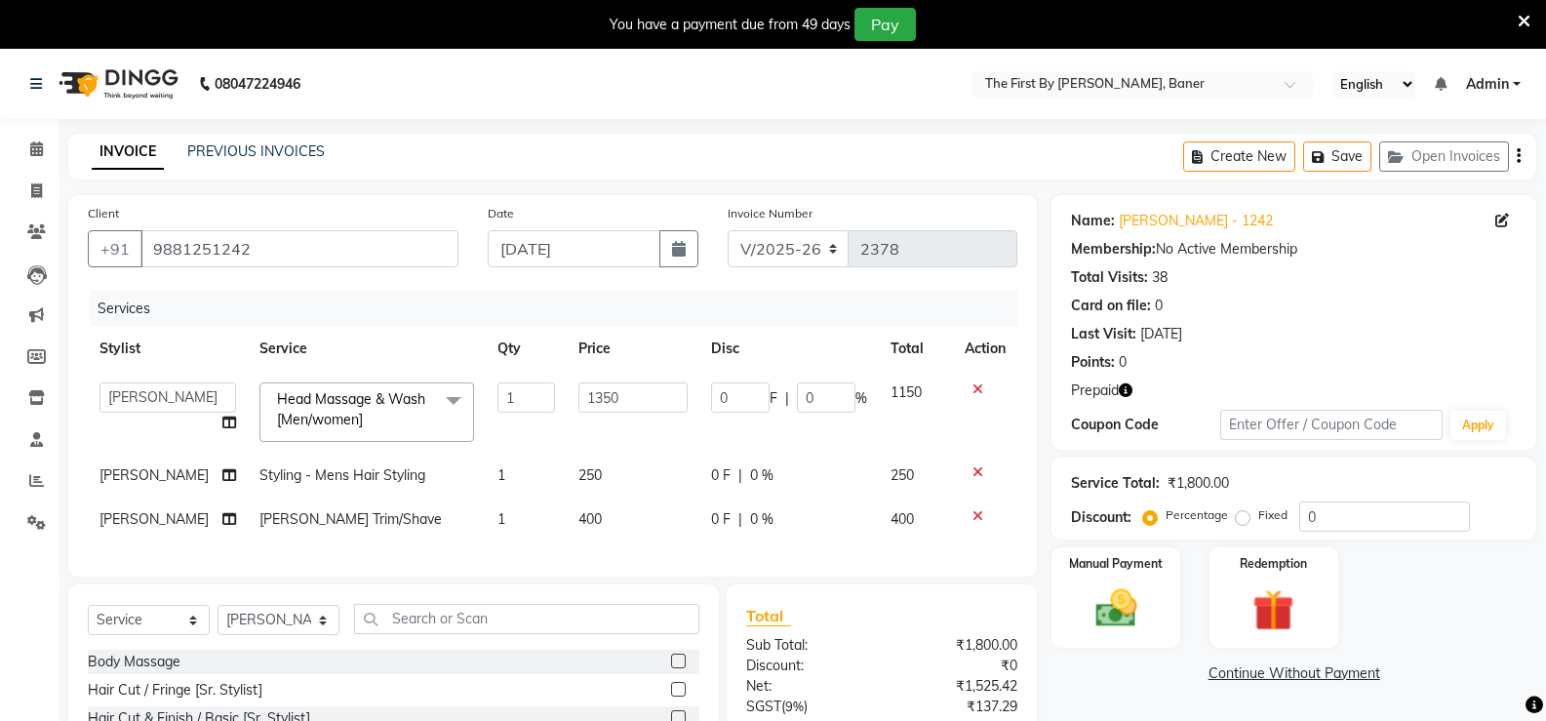
select select "49040"
click at [1194, 619] on div "Manual Payment Redemption" at bounding box center [1294, 597] width 514 height 100
click at [1254, 611] on img at bounding box center [1272, 610] width 69 height 54
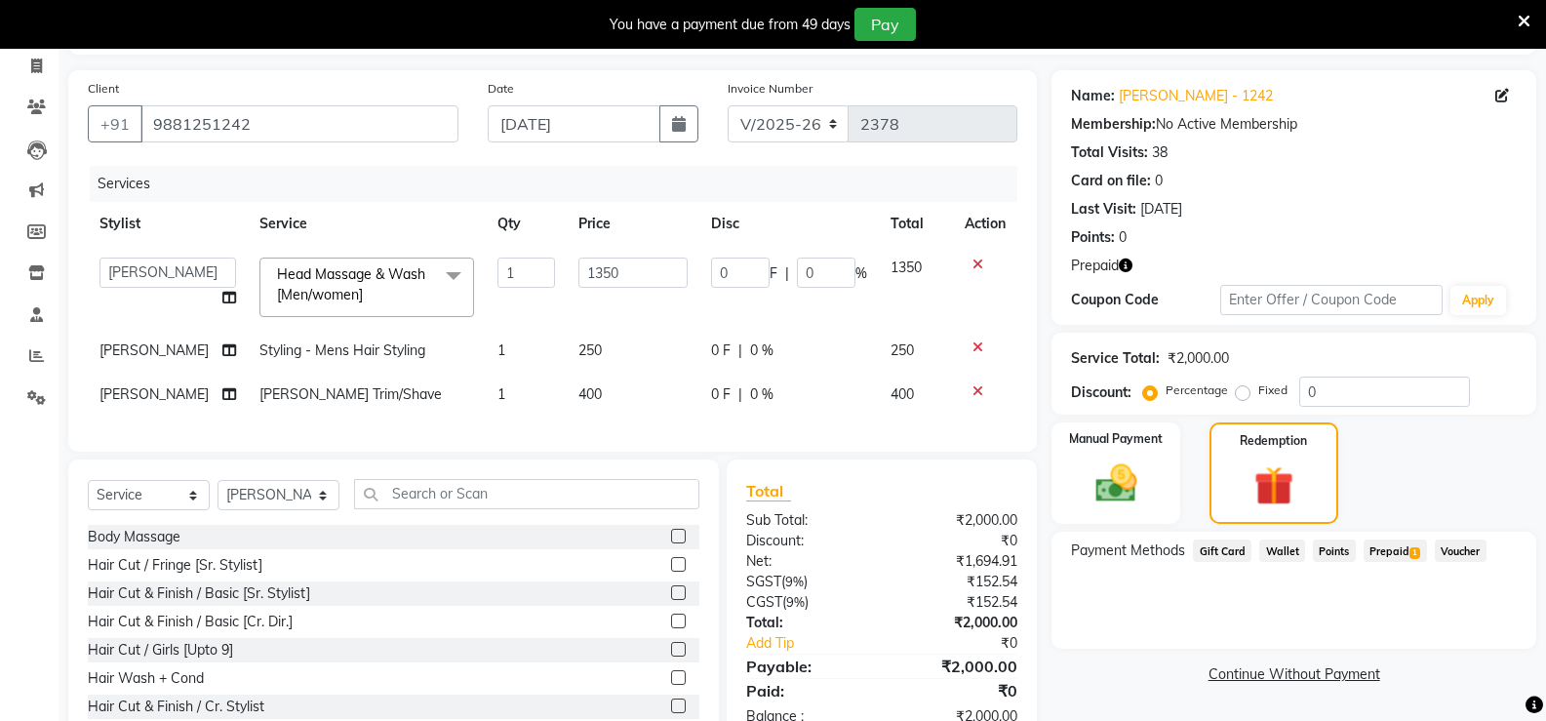
scroll to position [195, 0]
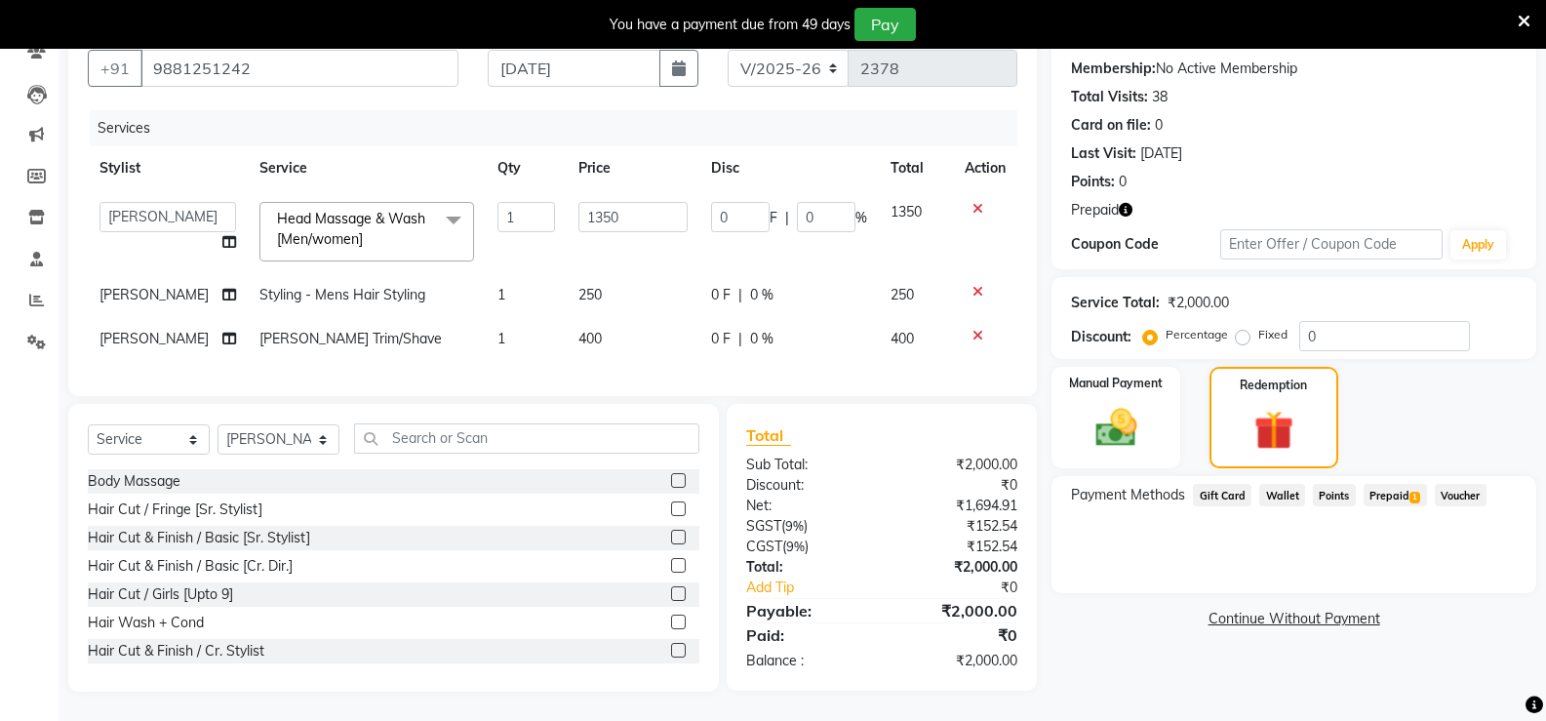
click at [1370, 484] on span "Prepaid 1" at bounding box center [1394, 495] width 63 height 22
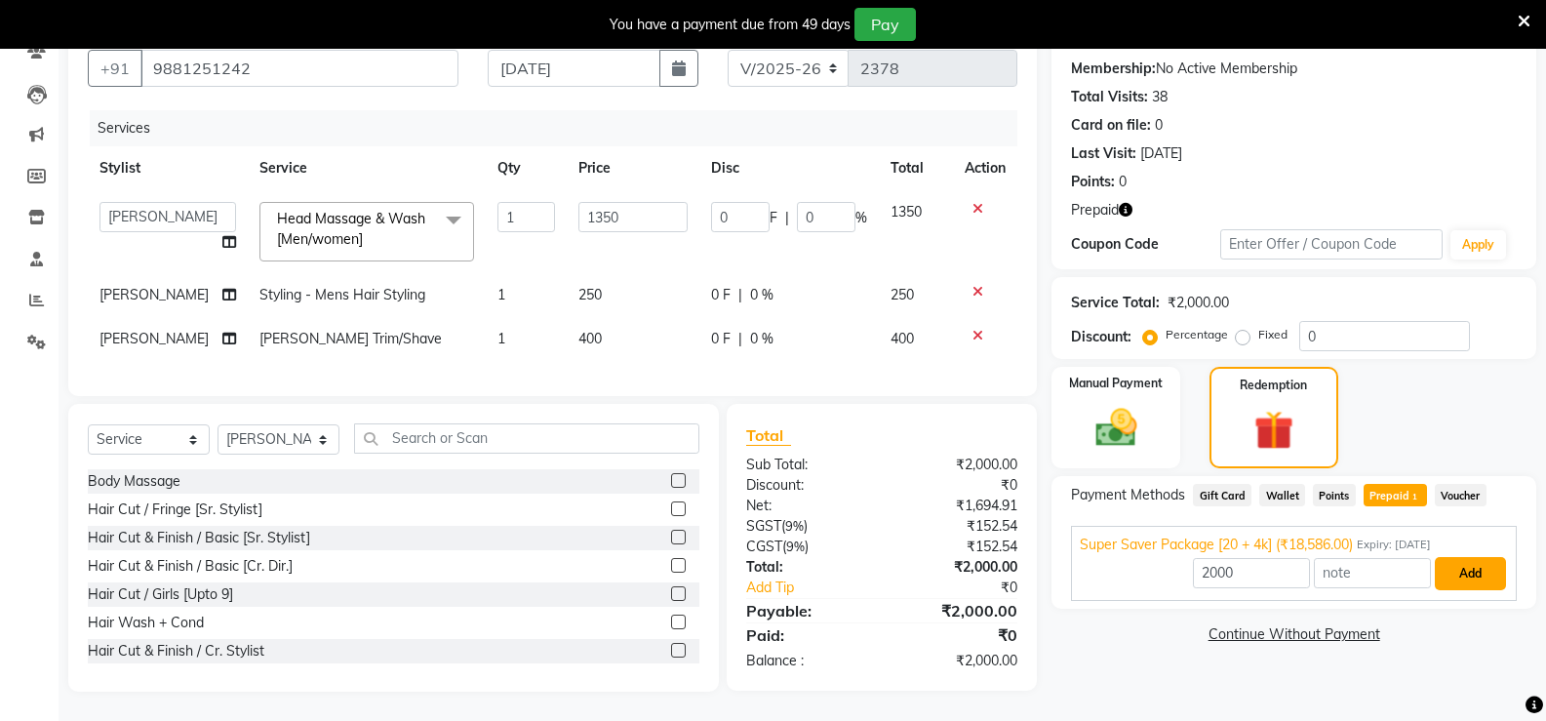
click at [1453, 558] on button "Add" at bounding box center [1469, 573] width 71 height 33
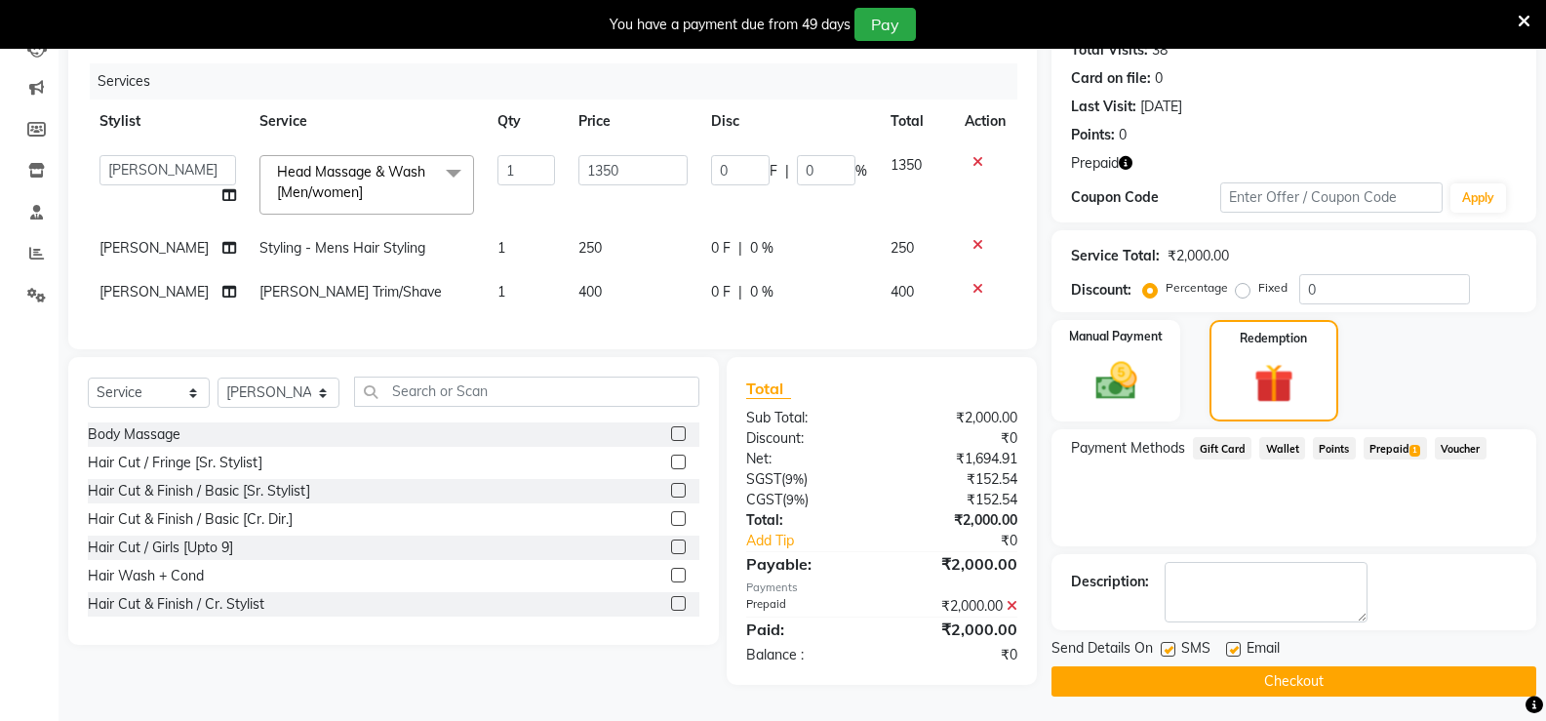
scroll to position [235, 0]
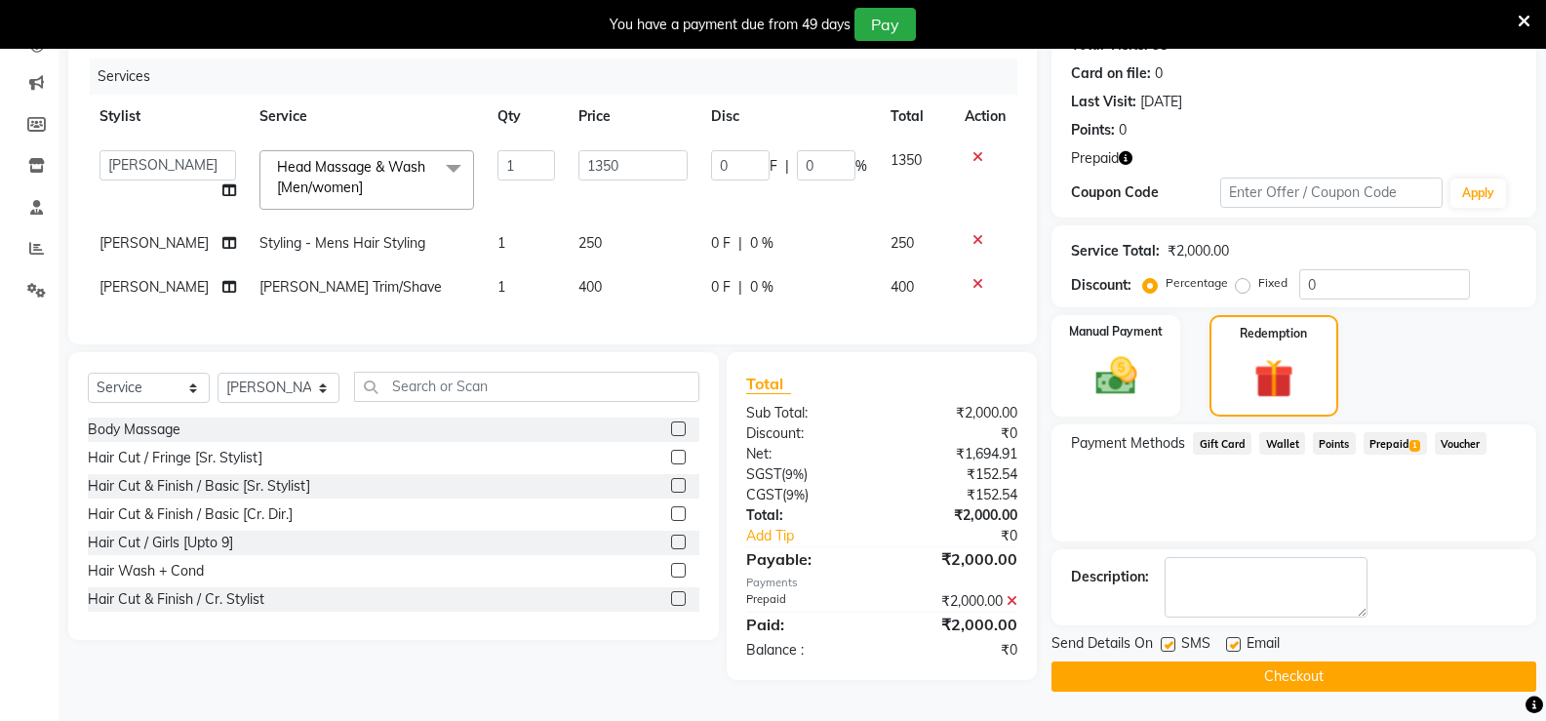
click at [1342, 674] on button "Checkout" at bounding box center [1293, 676] width 485 height 30
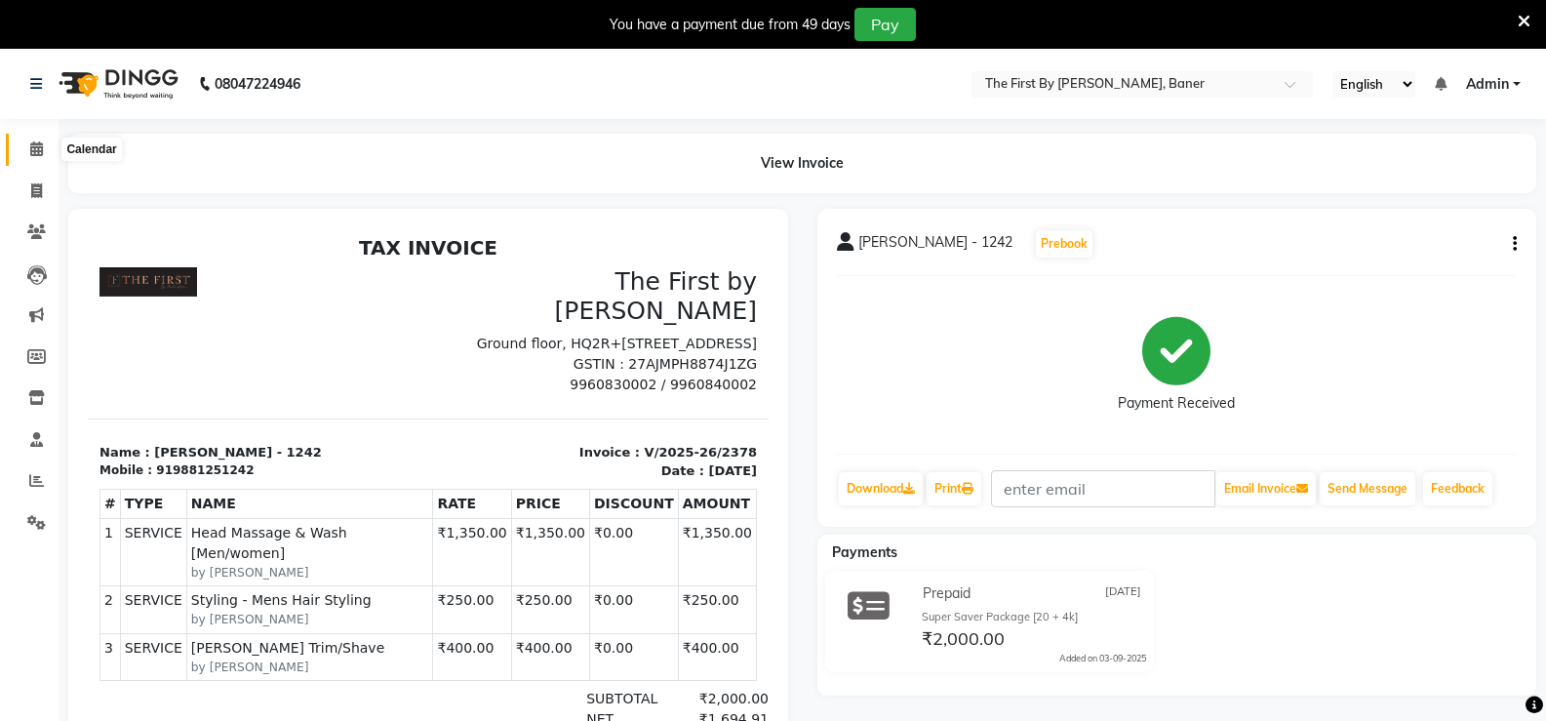
click at [40, 155] on icon at bounding box center [36, 148] width 13 height 15
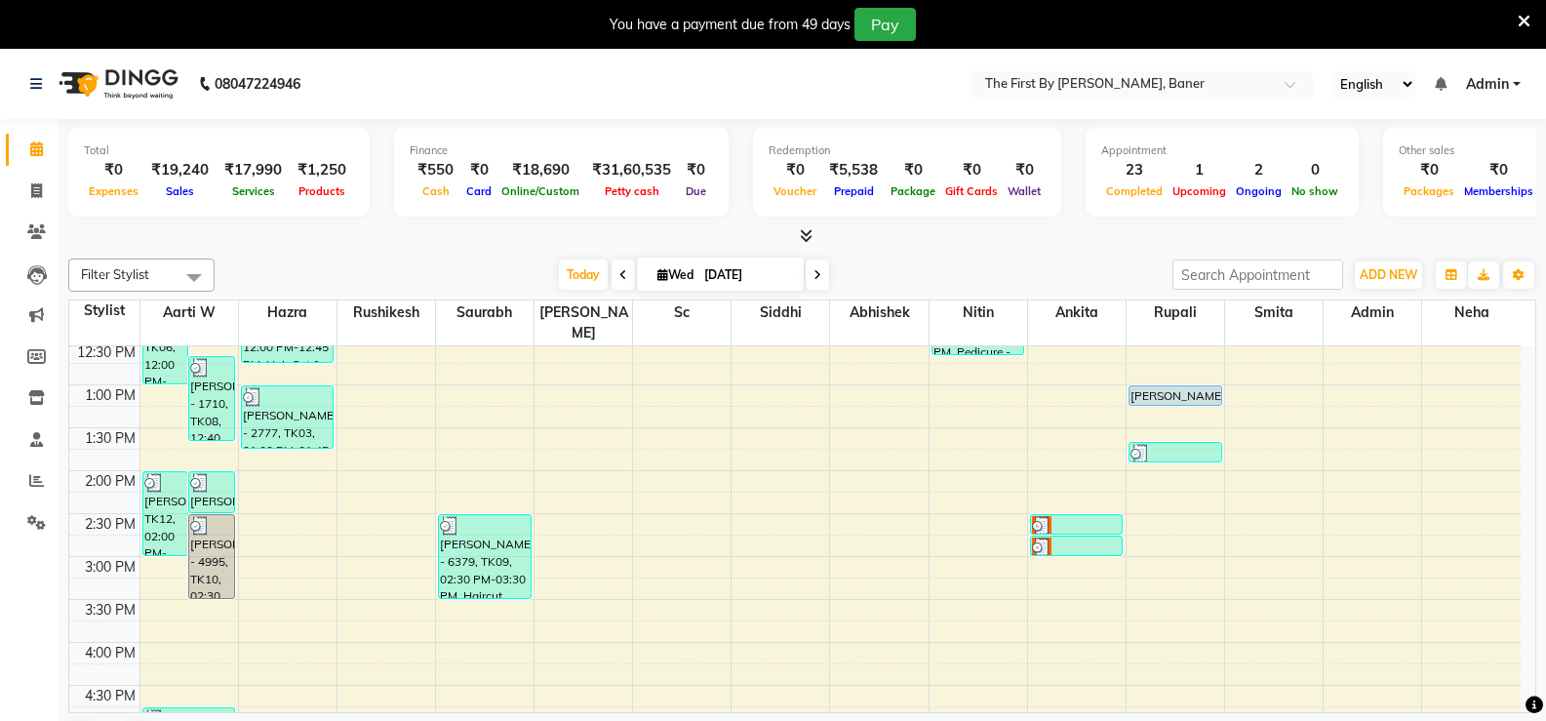
scroll to position [728, 0]
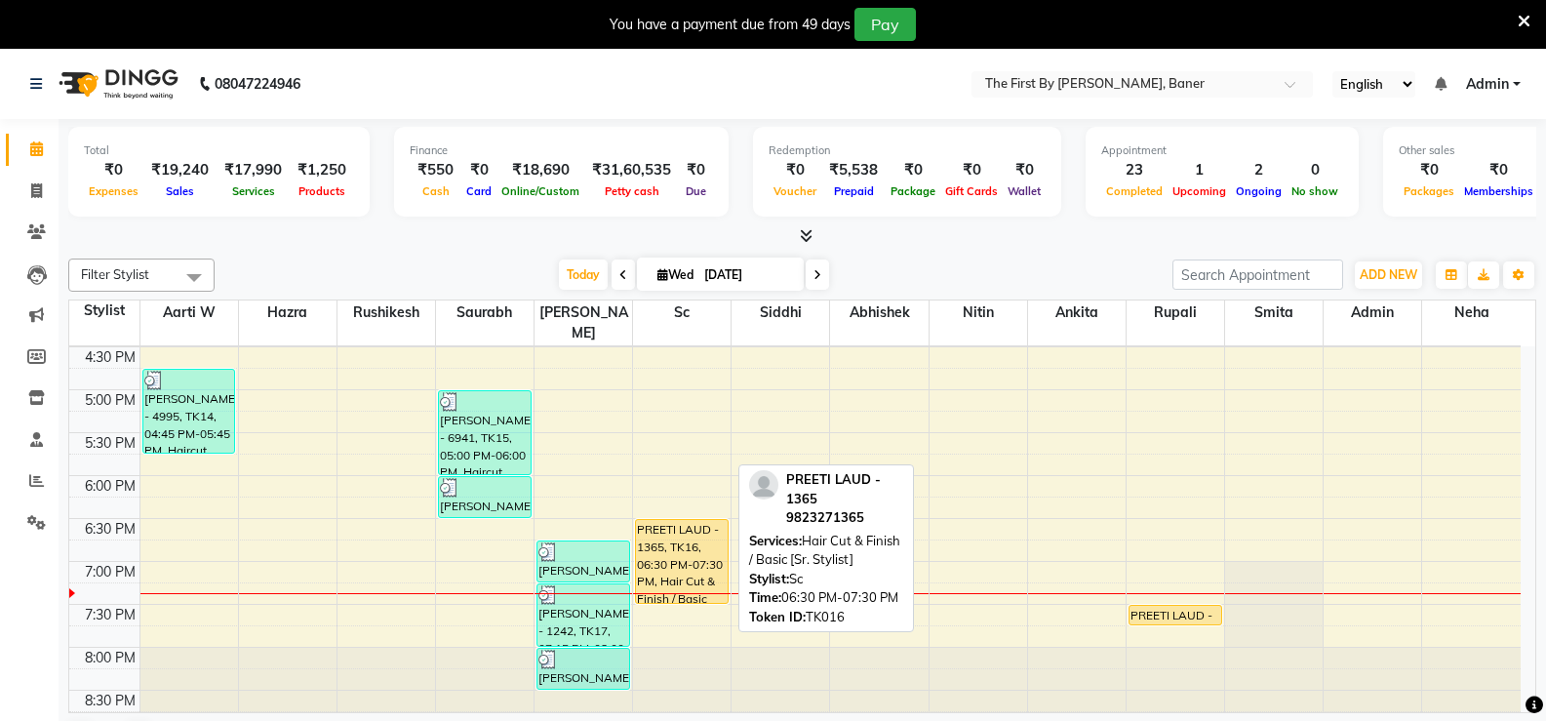
click at [687, 529] on div "PREETI LAUD - 1365, TK16, 06:30 PM-07:30 PM, Hair Cut & Finish / Basic [Sr. Sty…" at bounding box center [682, 561] width 92 height 83
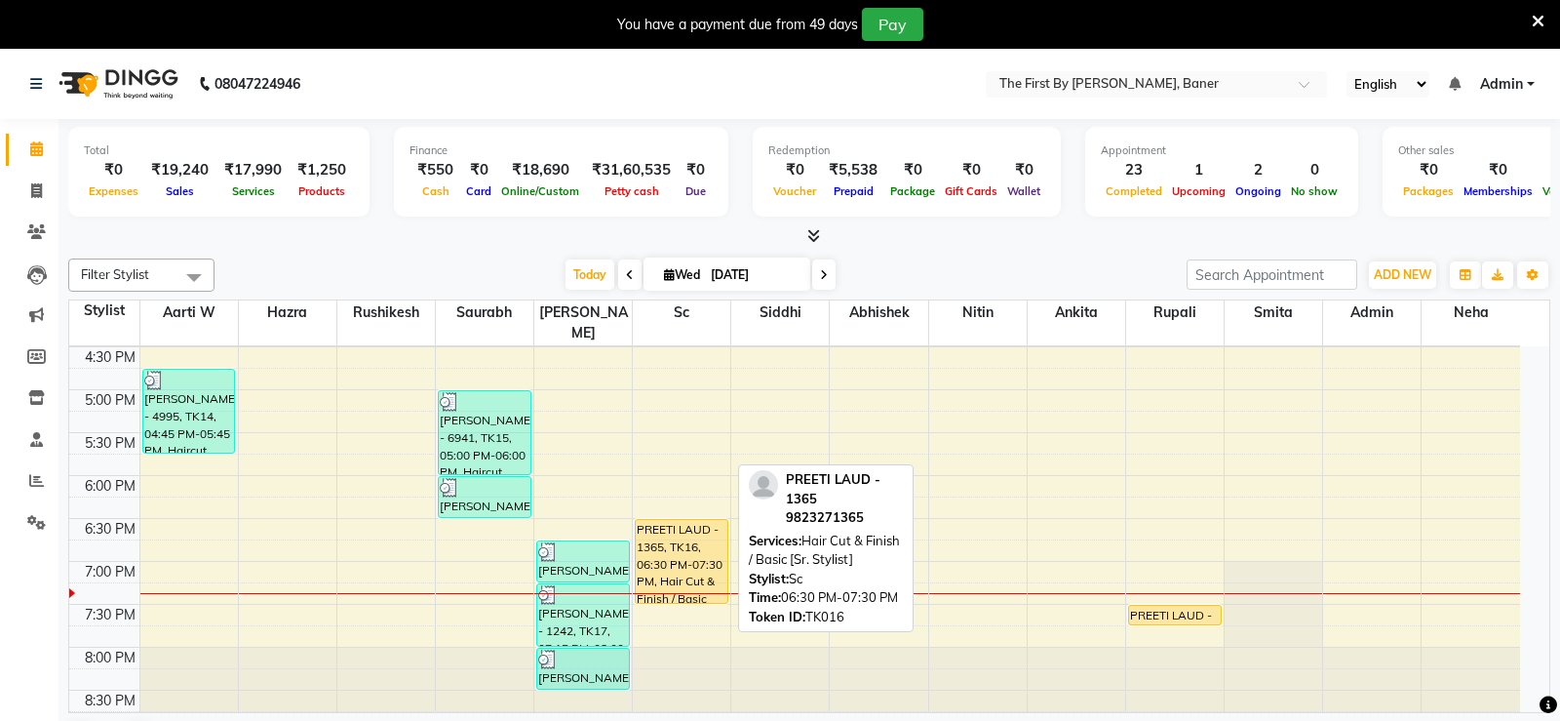
select select "1"
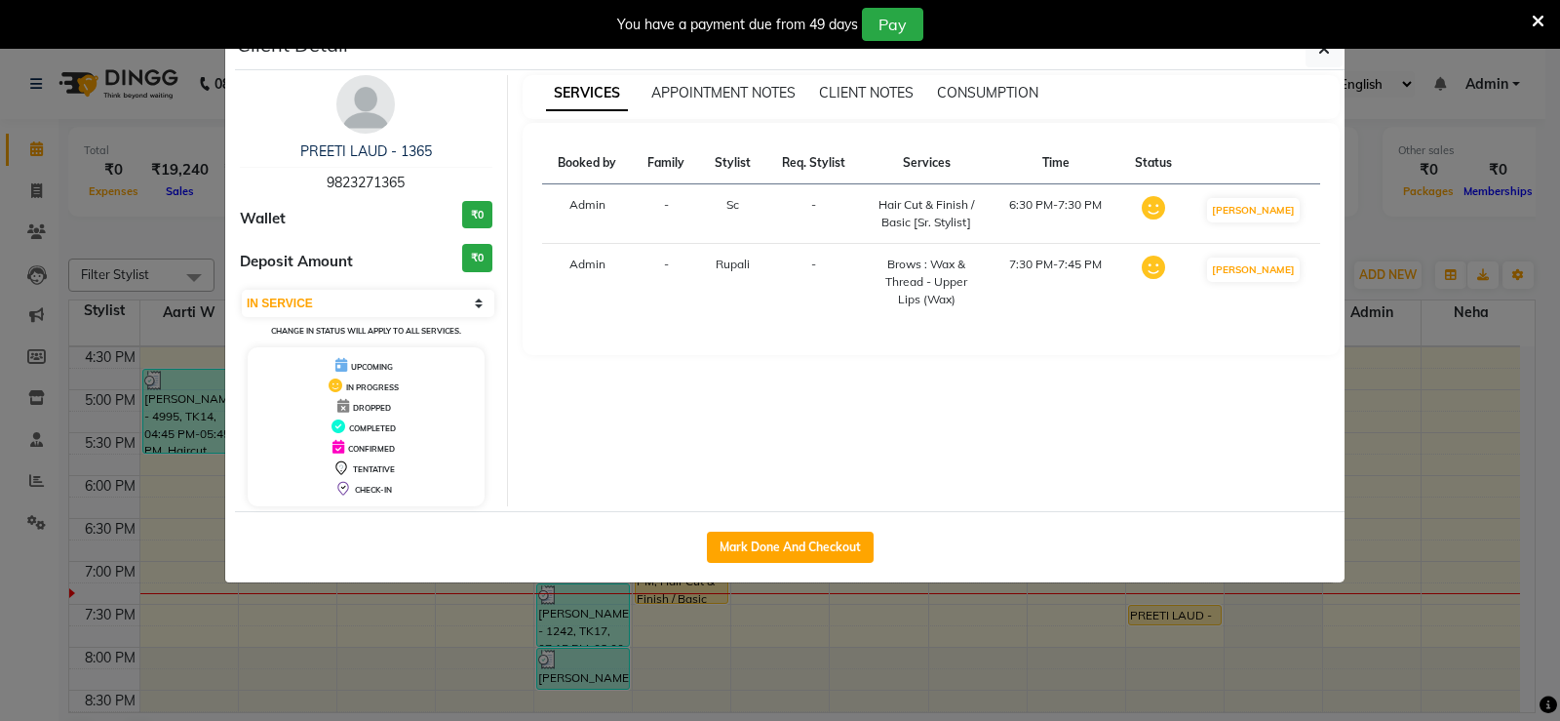
click at [876, 538] on div "Mark Done And Checkout" at bounding box center [790, 546] width 1110 height 71
drag, startPoint x: 872, startPoint y: 538, endPoint x: 855, endPoint y: 543, distance: 17.3
click at [870, 540] on button "Mark Done And Checkout" at bounding box center [790, 546] width 167 height 31
select select "6411"
select select "service"
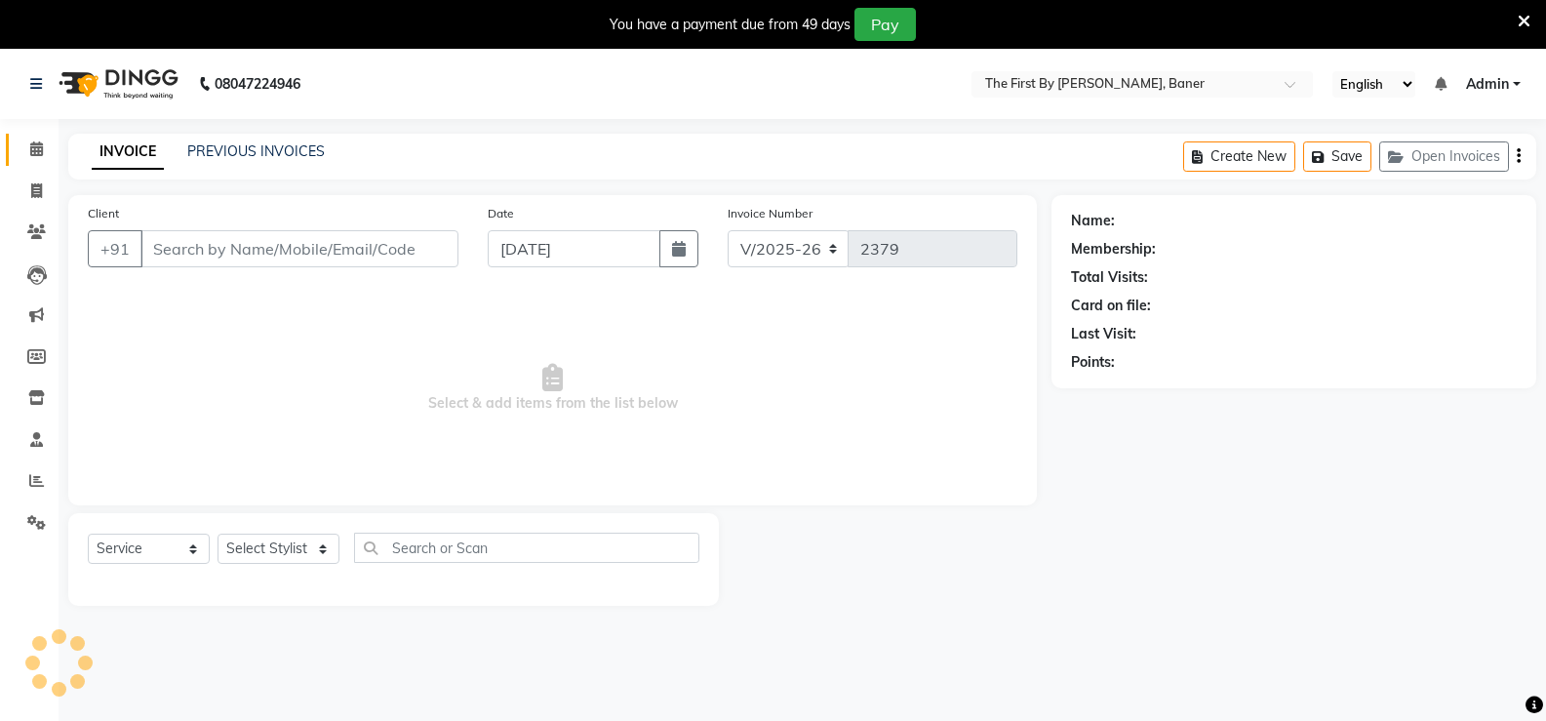
type input "9823271365"
select select "69831"
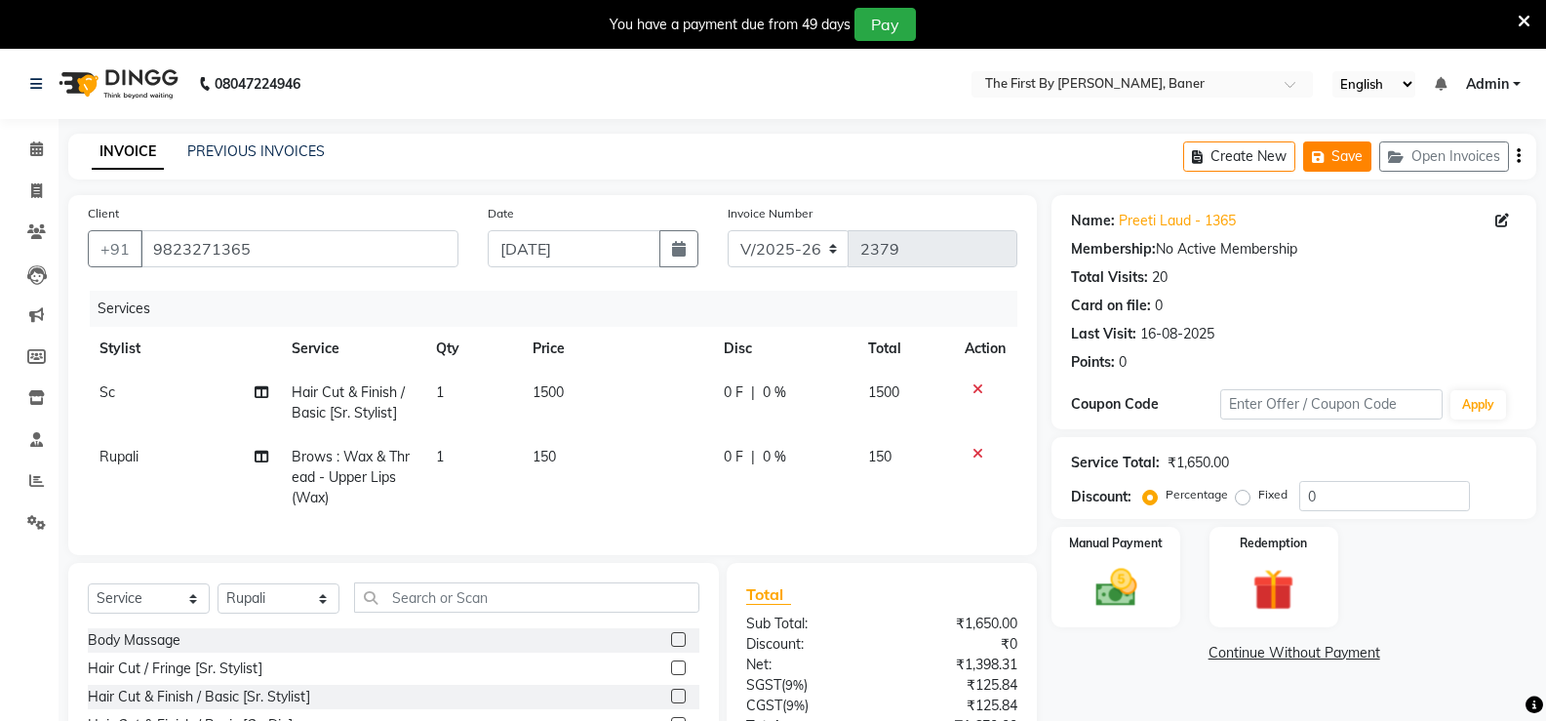
click at [1340, 160] on button "Save" at bounding box center [1337, 156] width 68 height 30
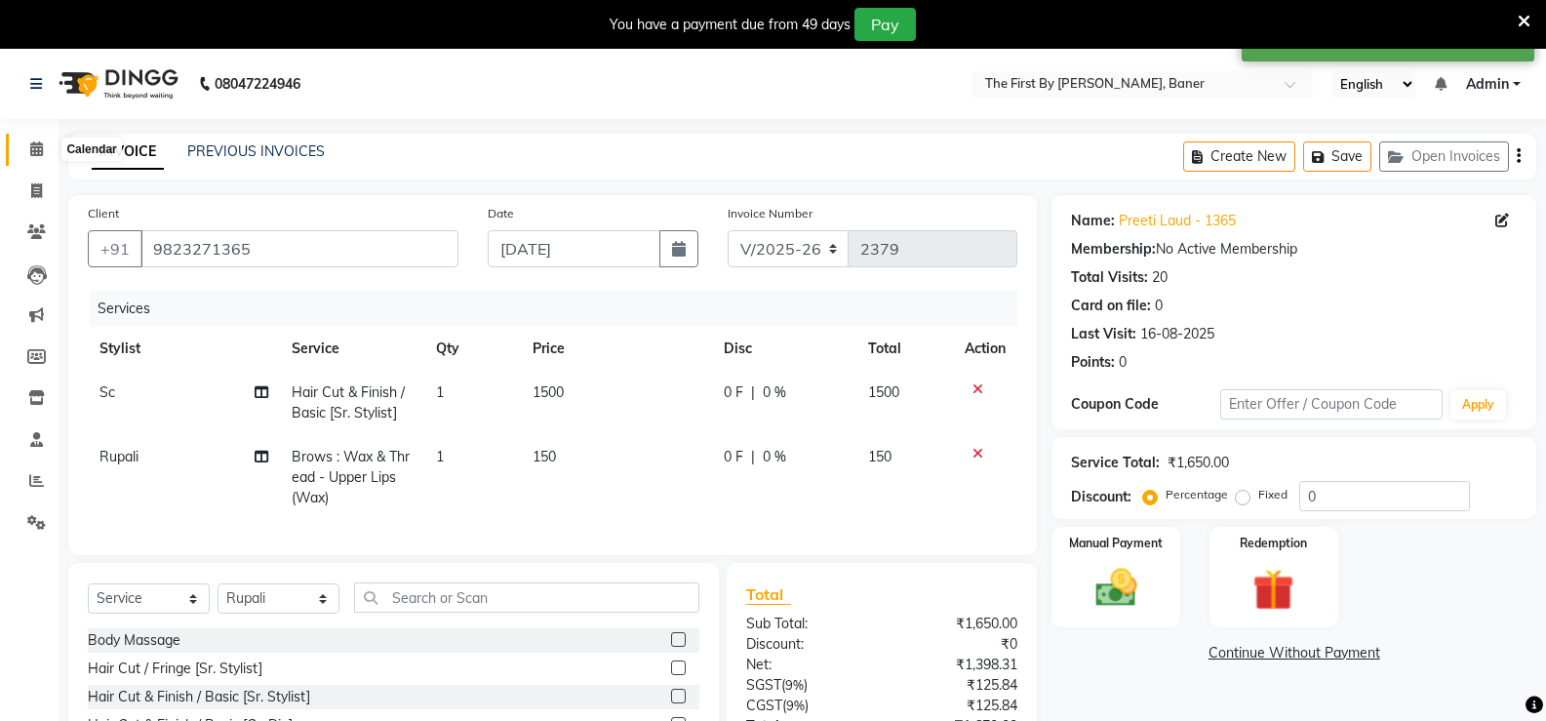
click at [38, 158] on span at bounding box center [37, 149] width 34 height 22
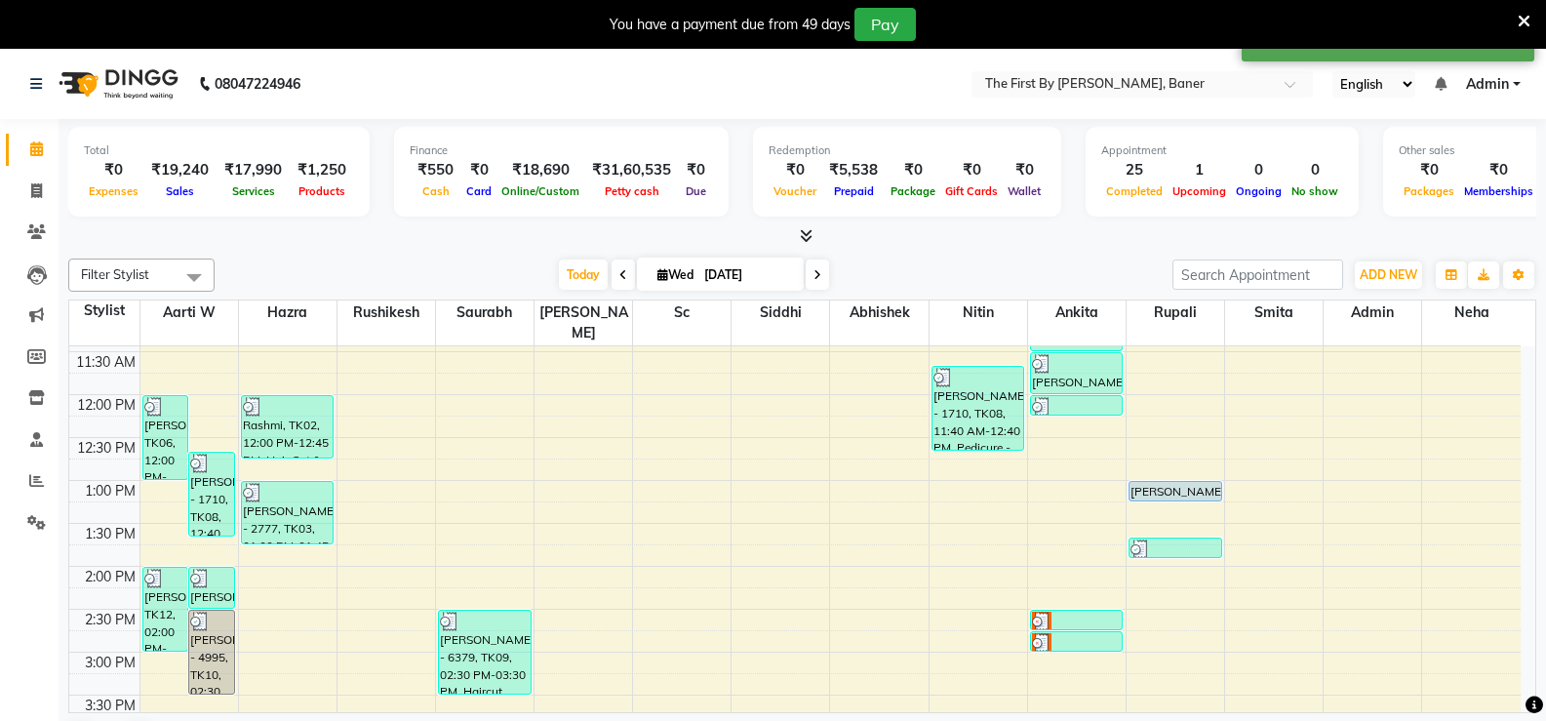
scroll to position [293, 0]
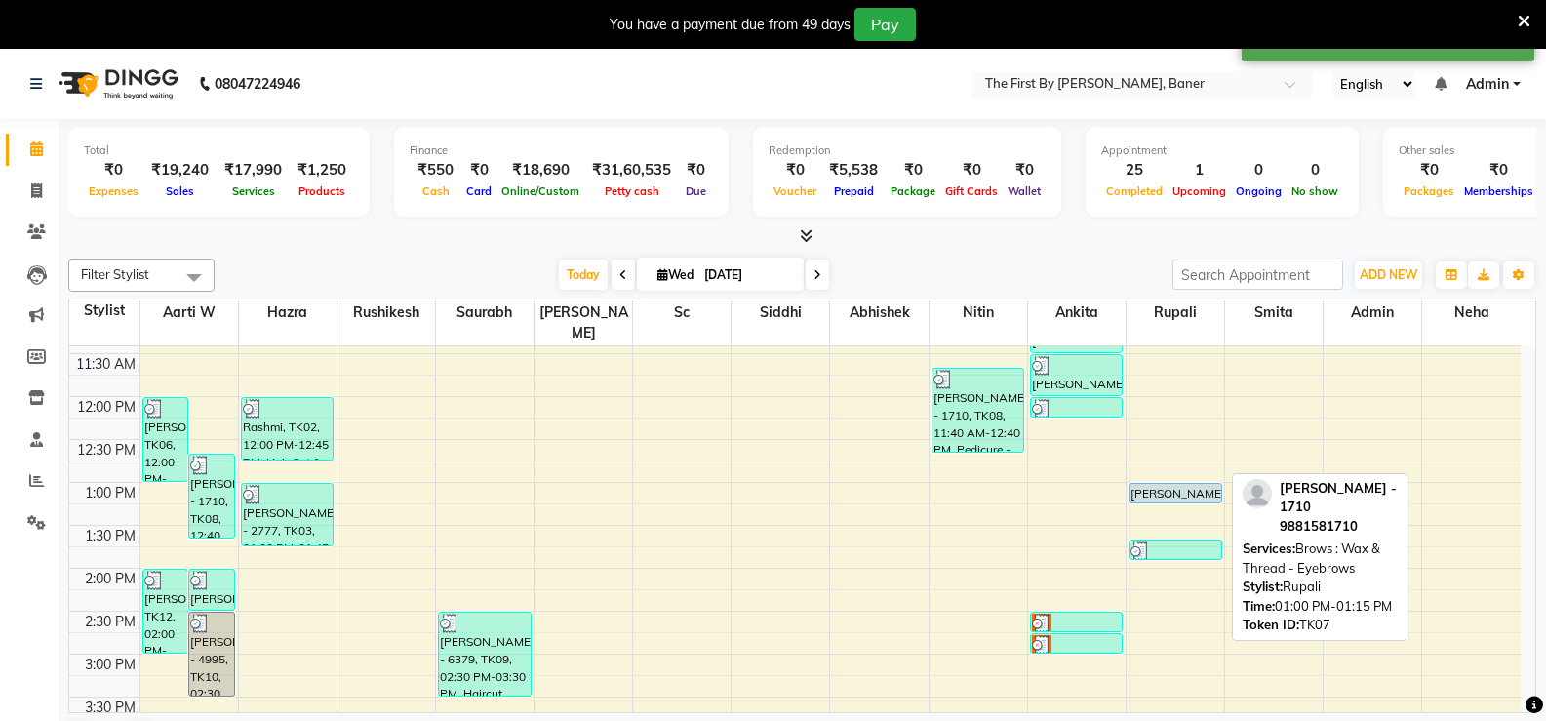
click at [1163, 484] on div "[PERSON_NAME] - 1710, TK07, 01:00 PM-01:15 PM, Brows : Wax & Thread - Eyebrows" at bounding box center [1175, 493] width 92 height 19
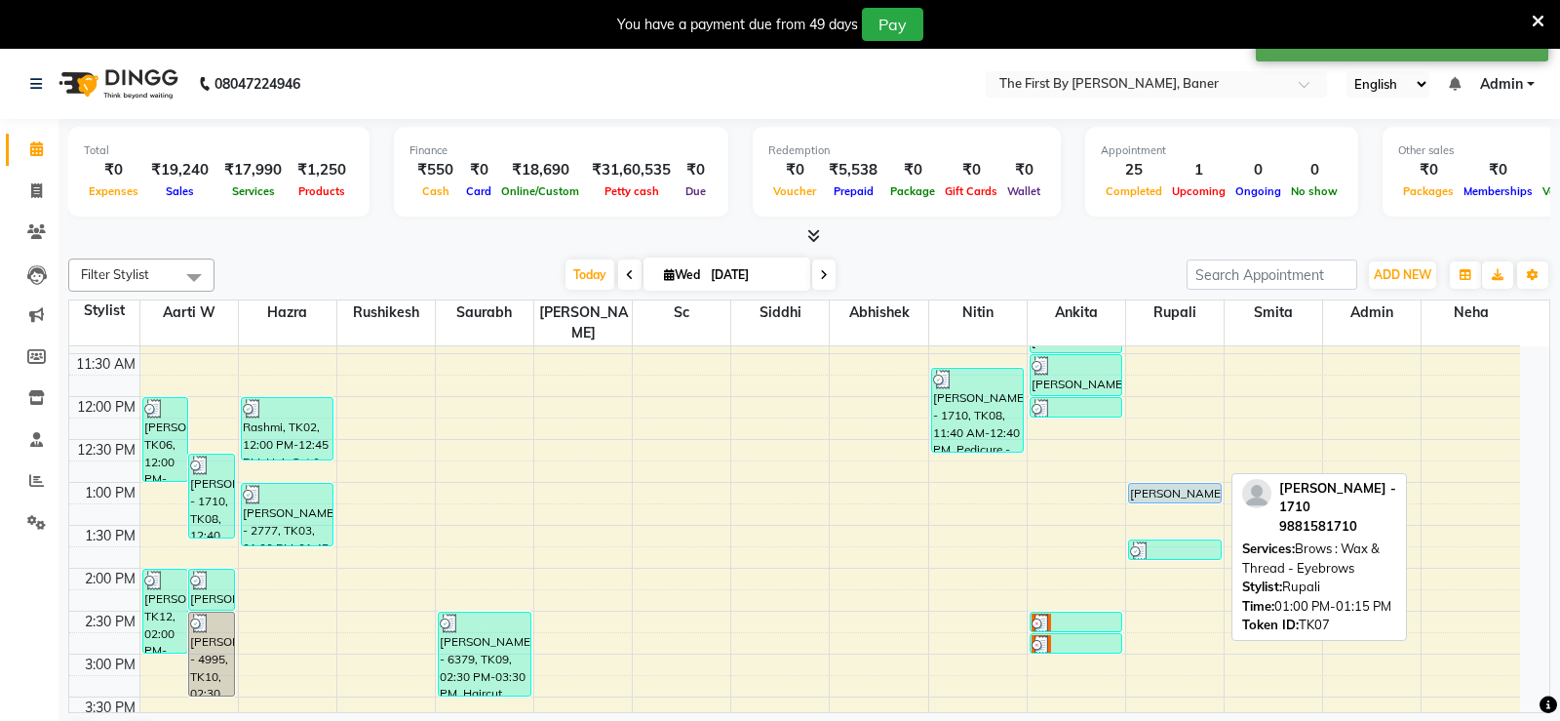
select select "5"
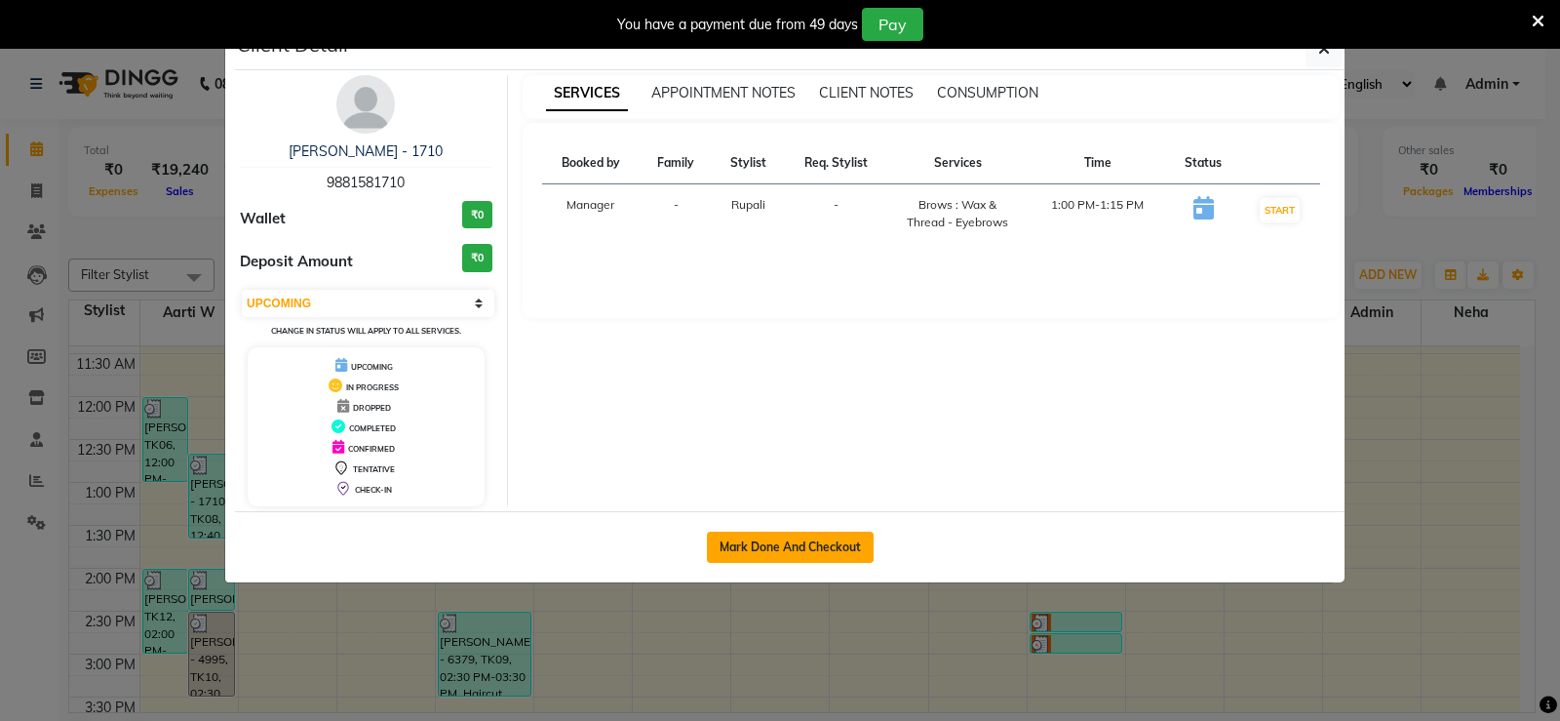
click at [843, 557] on button "Mark Done And Checkout" at bounding box center [790, 546] width 167 height 31
select select "6411"
select select "service"
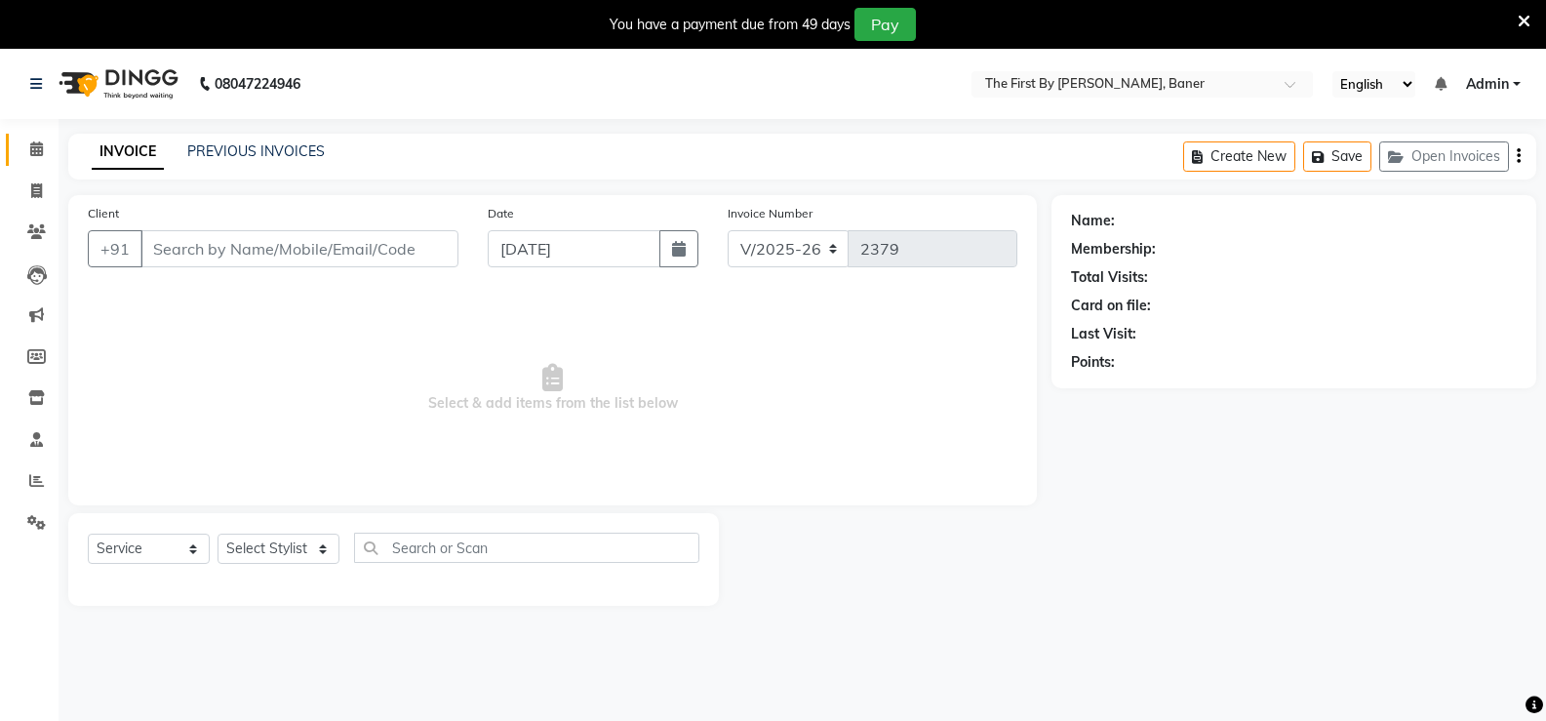
type input "9881581710"
select select "69831"
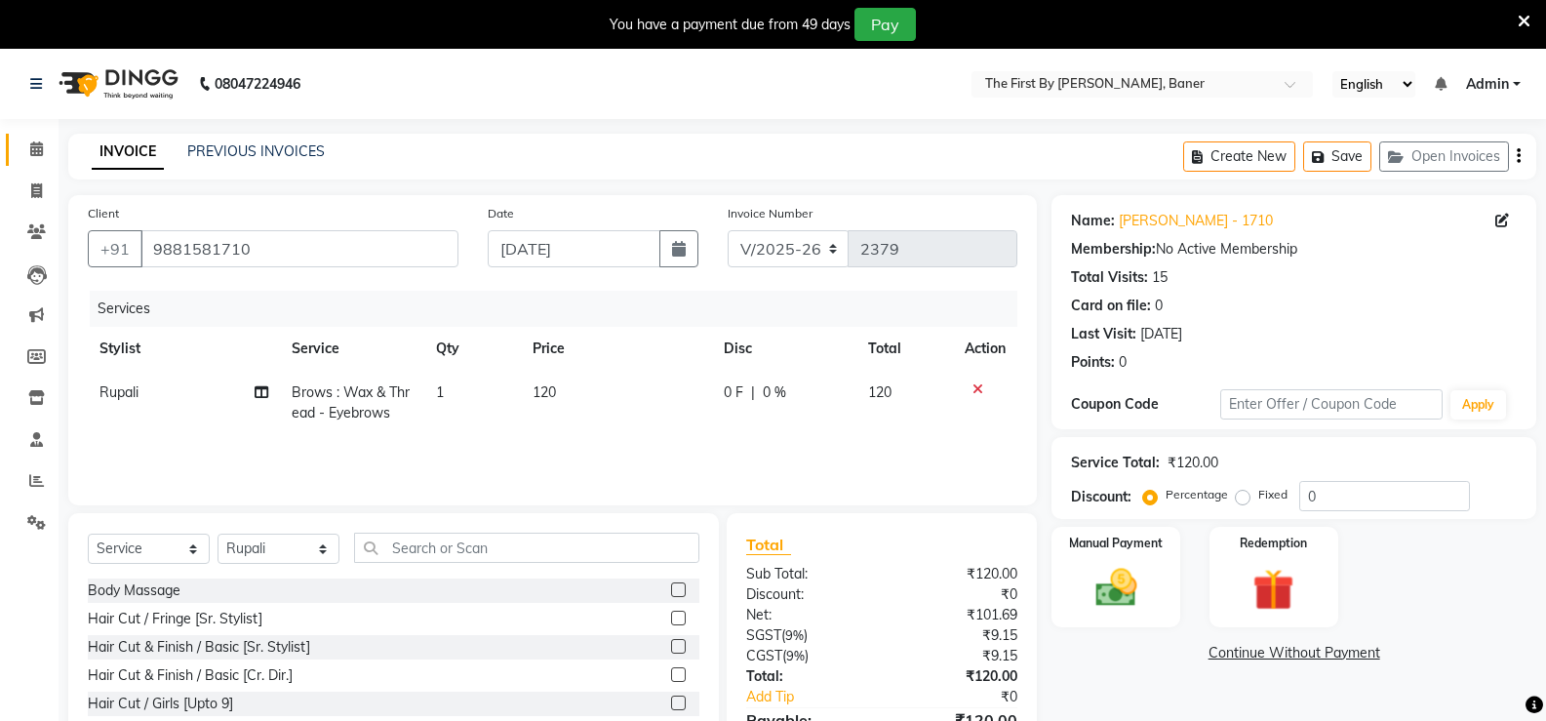
click at [12, 160] on link "Calendar" at bounding box center [29, 150] width 47 height 32
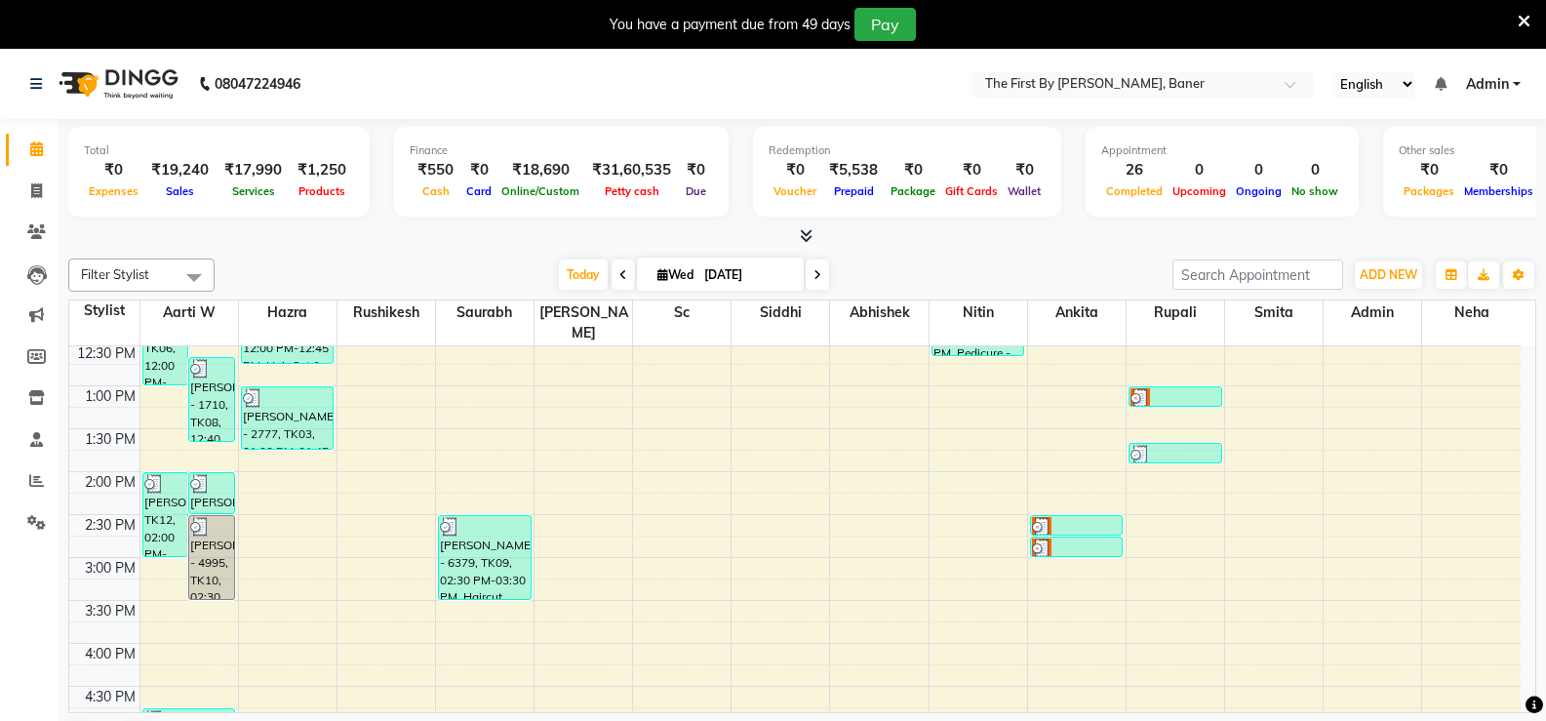
scroll to position [390, 0]
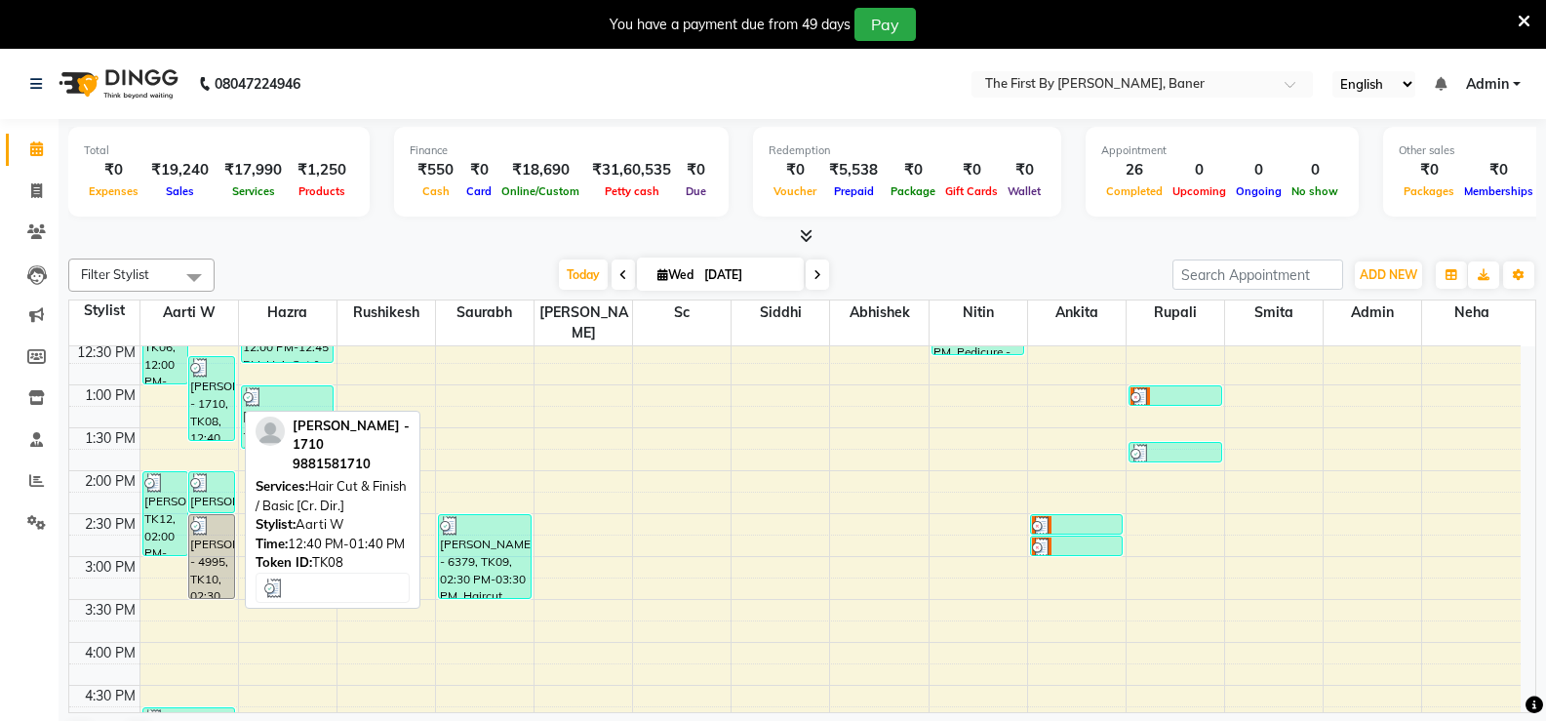
click at [208, 379] on div "[PERSON_NAME] - 1710, TK08, 12:40 PM-01:40 PM, Hair Cut & Finish / Basic [Cr. D…" at bounding box center [211, 398] width 45 height 83
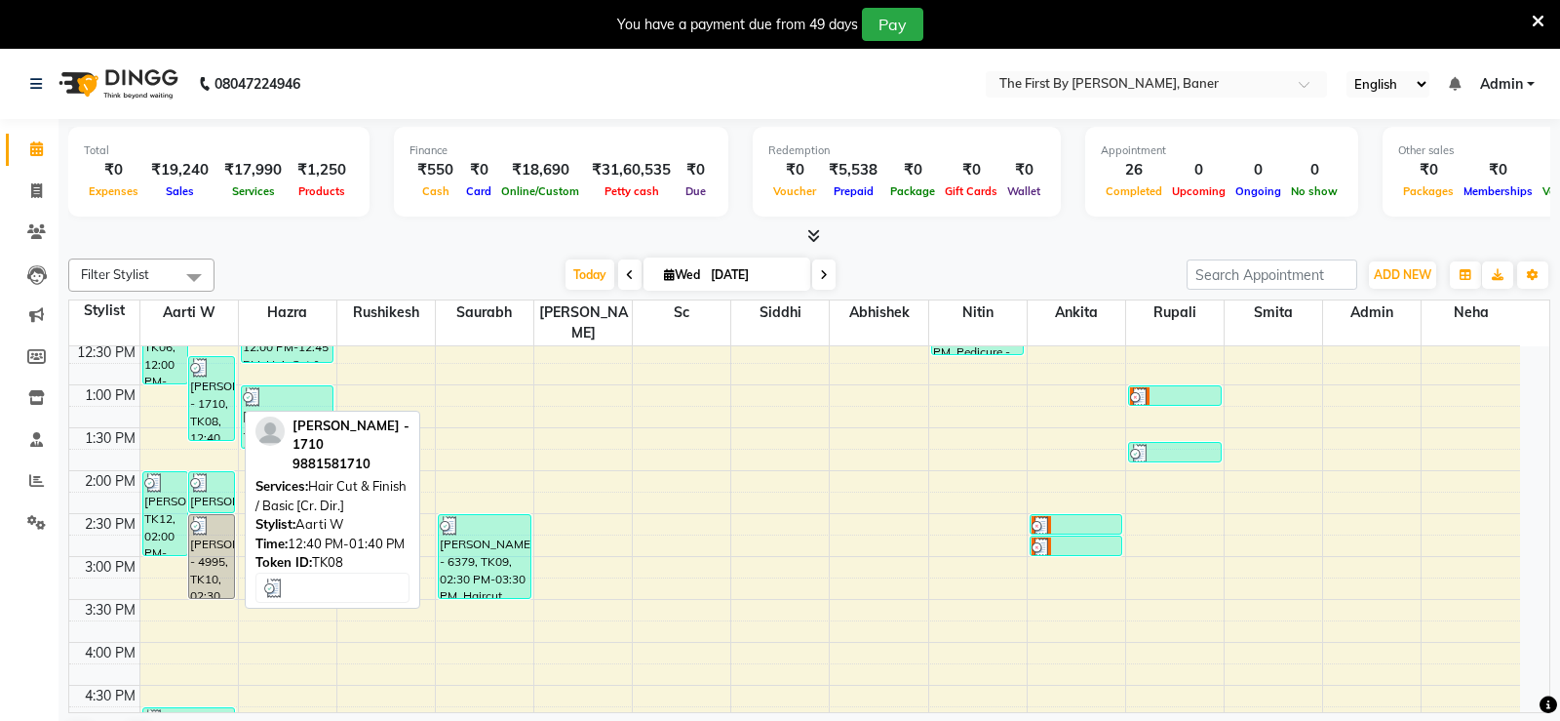
select select "3"
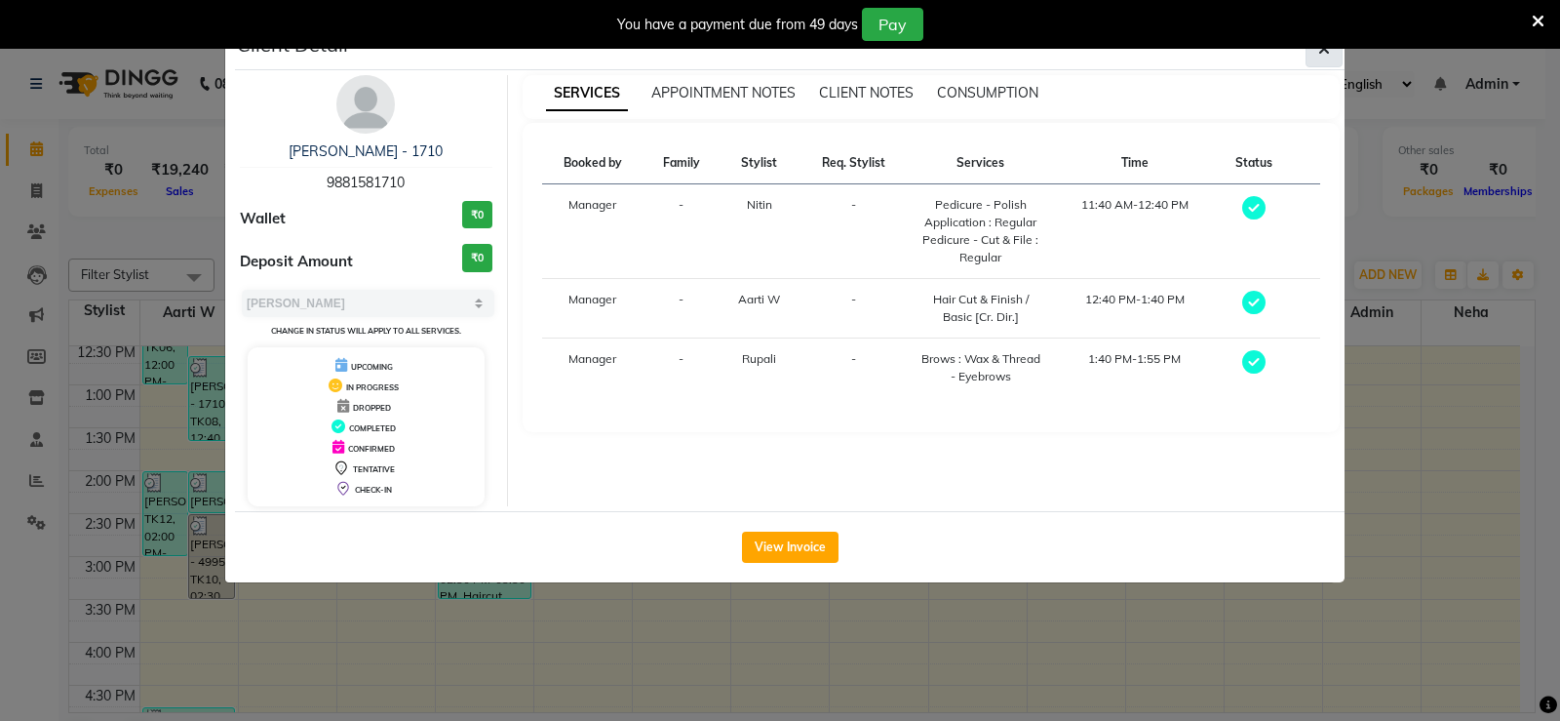
click at [1325, 57] on span "button" at bounding box center [1324, 49] width 12 height 20
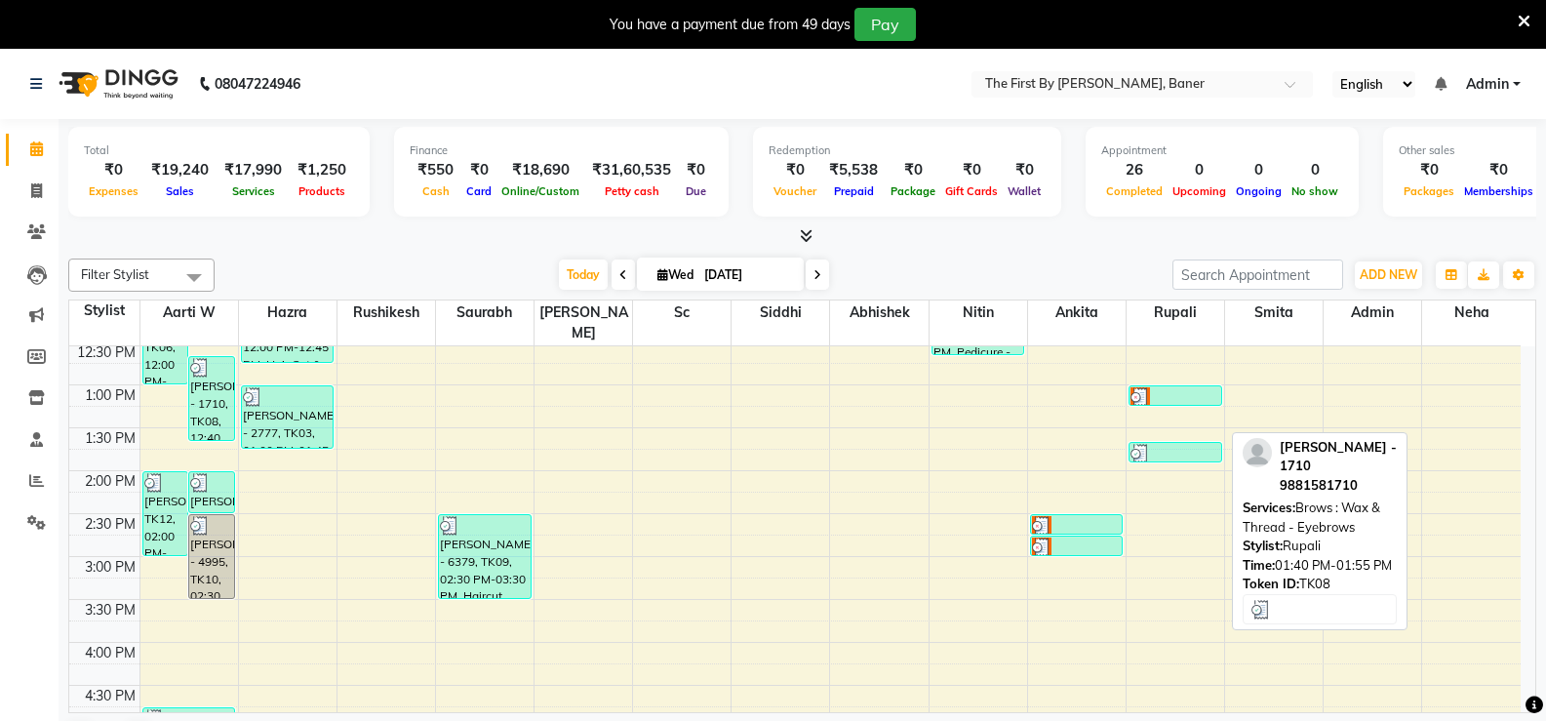
click at [1210, 444] on div at bounding box center [1175, 454] width 90 height 20
select select "3"
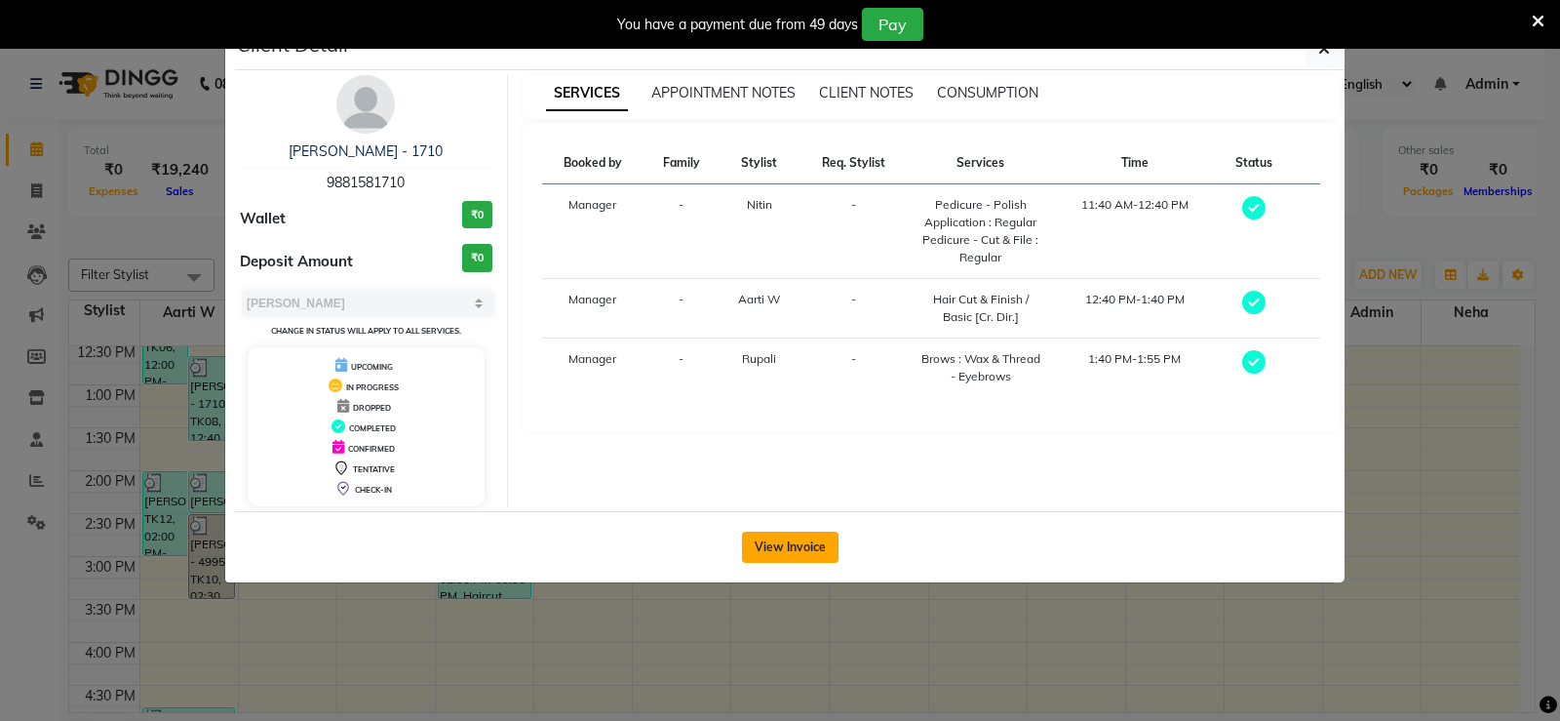
click at [809, 555] on button "View Invoice" at bounding box center [790, 546] width 97 height 31
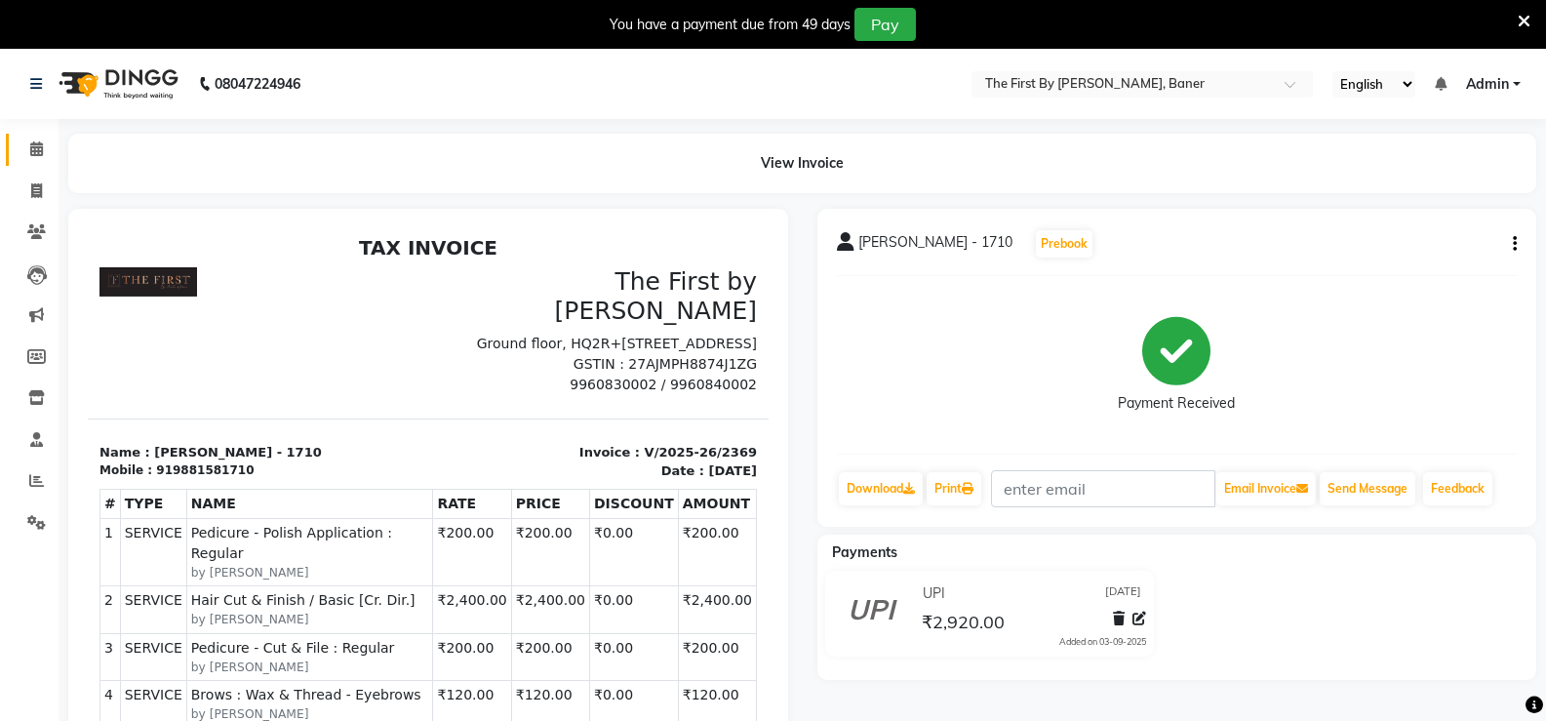
click at [11, 141] on link "Calendar" at bounding box center [29, 150] width 47 height 32
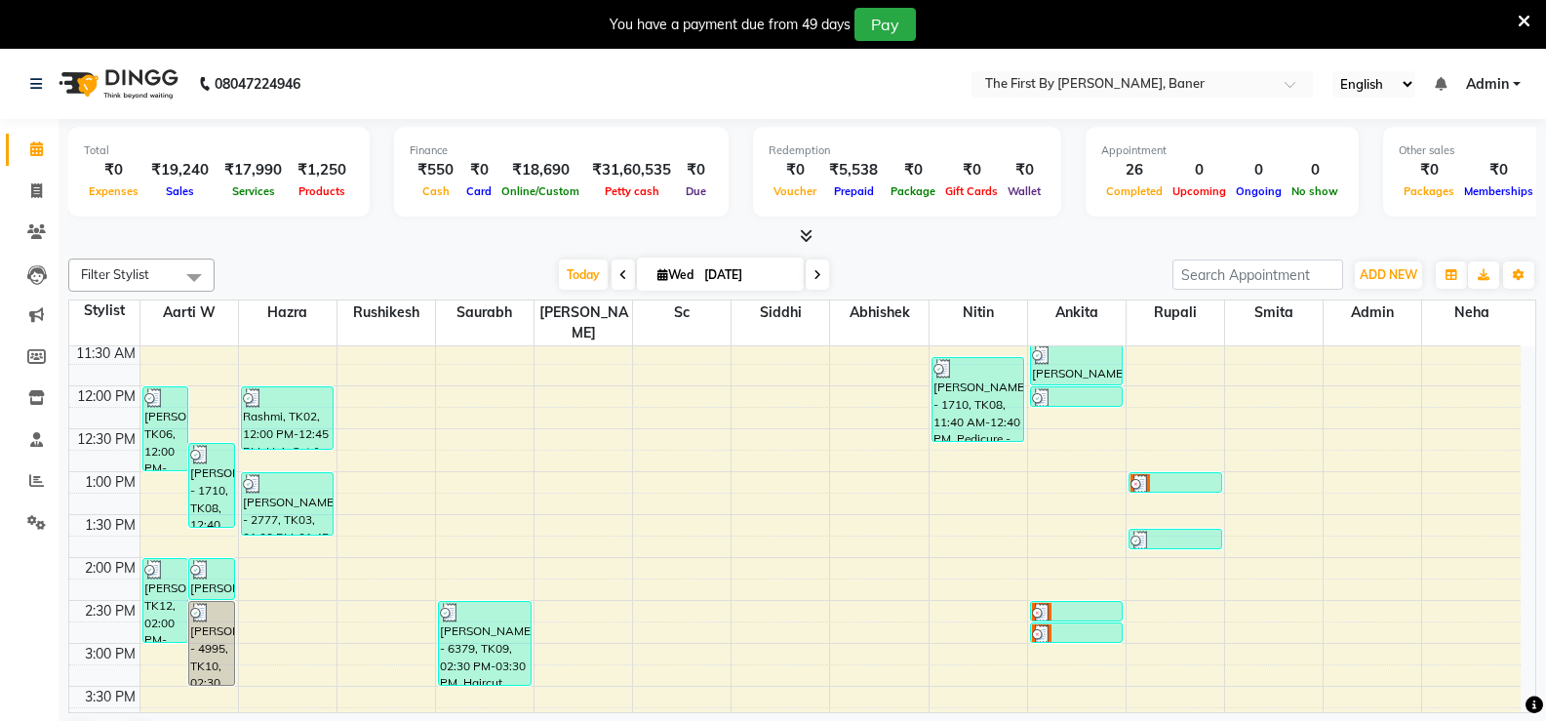
scroll to position [301, 0]
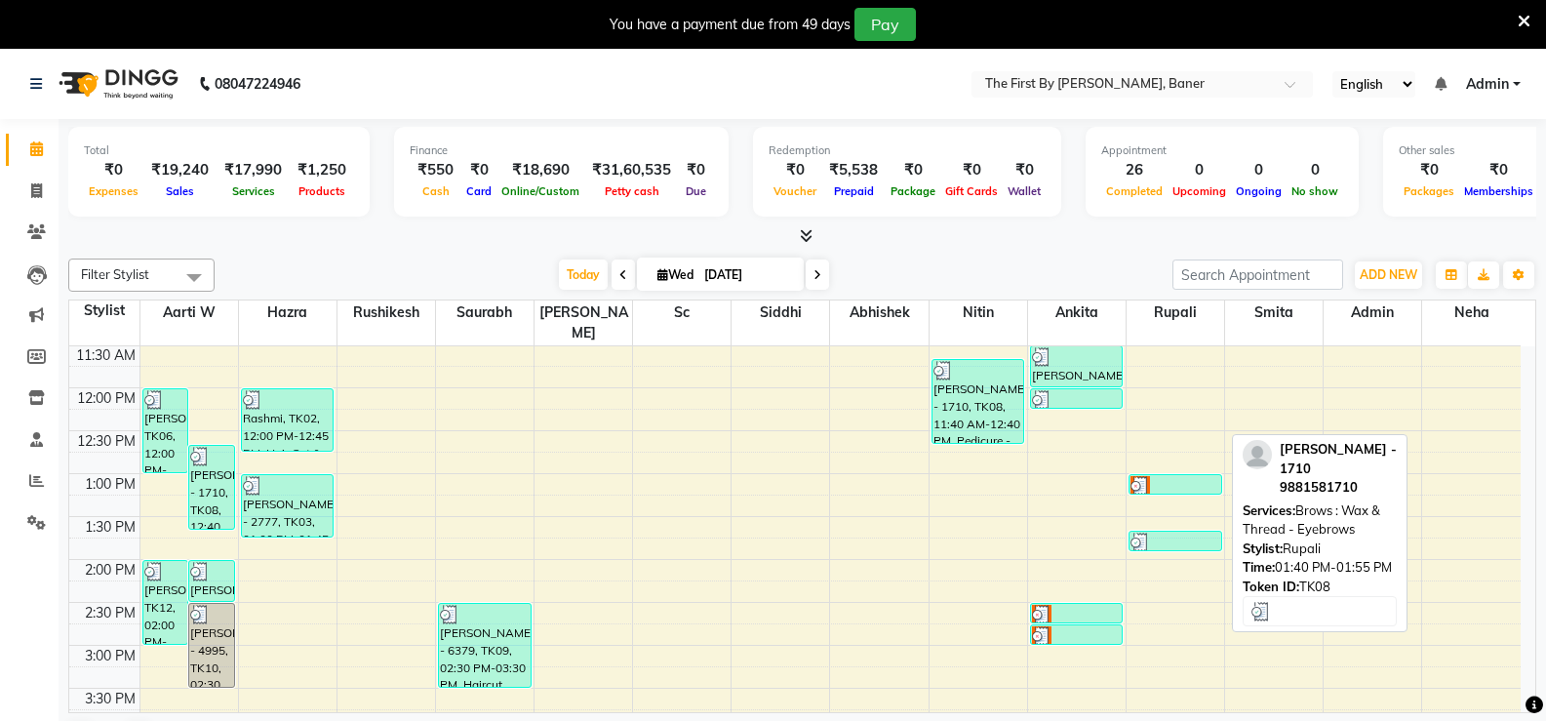
click at [1174, 532] on div at bounding box center [1175, 542] width 90 height 20
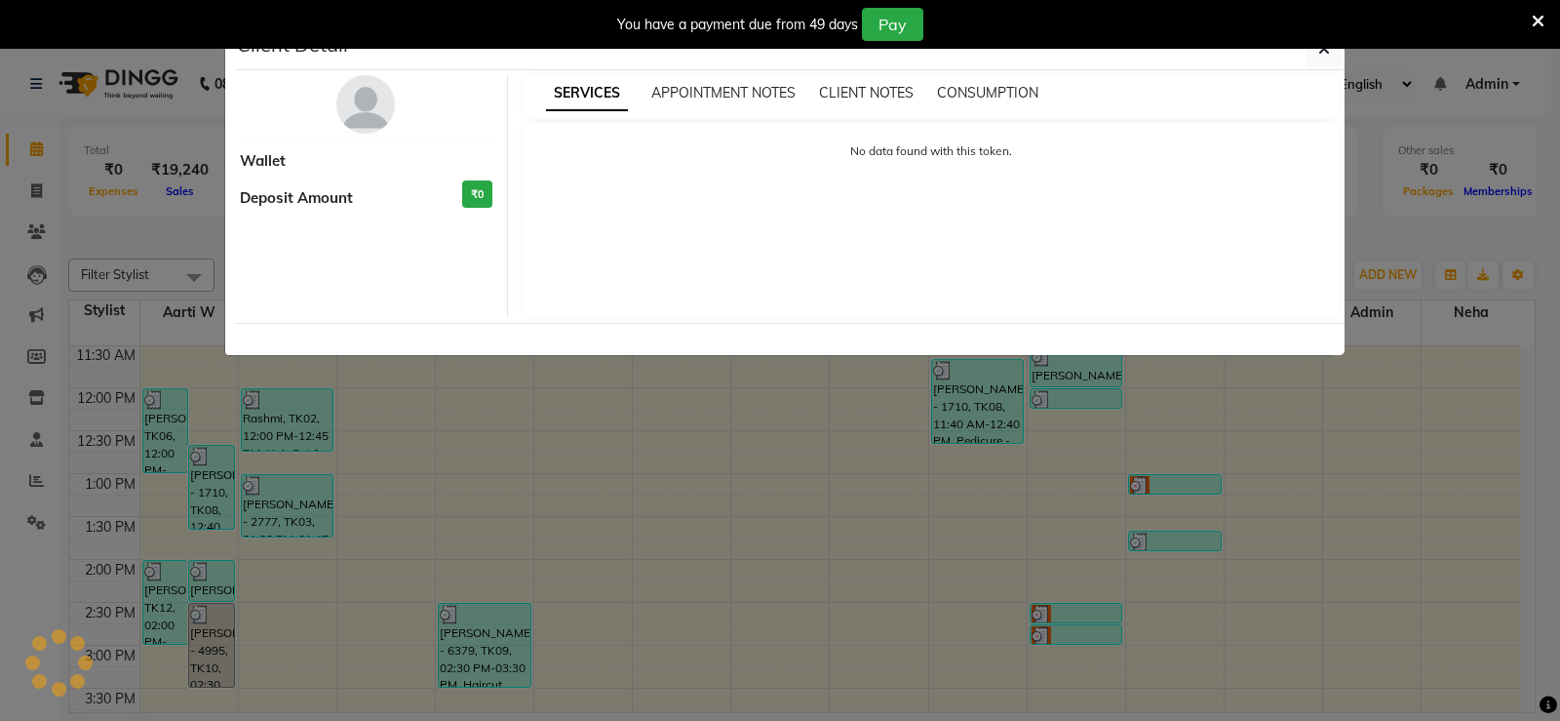
select select "3"
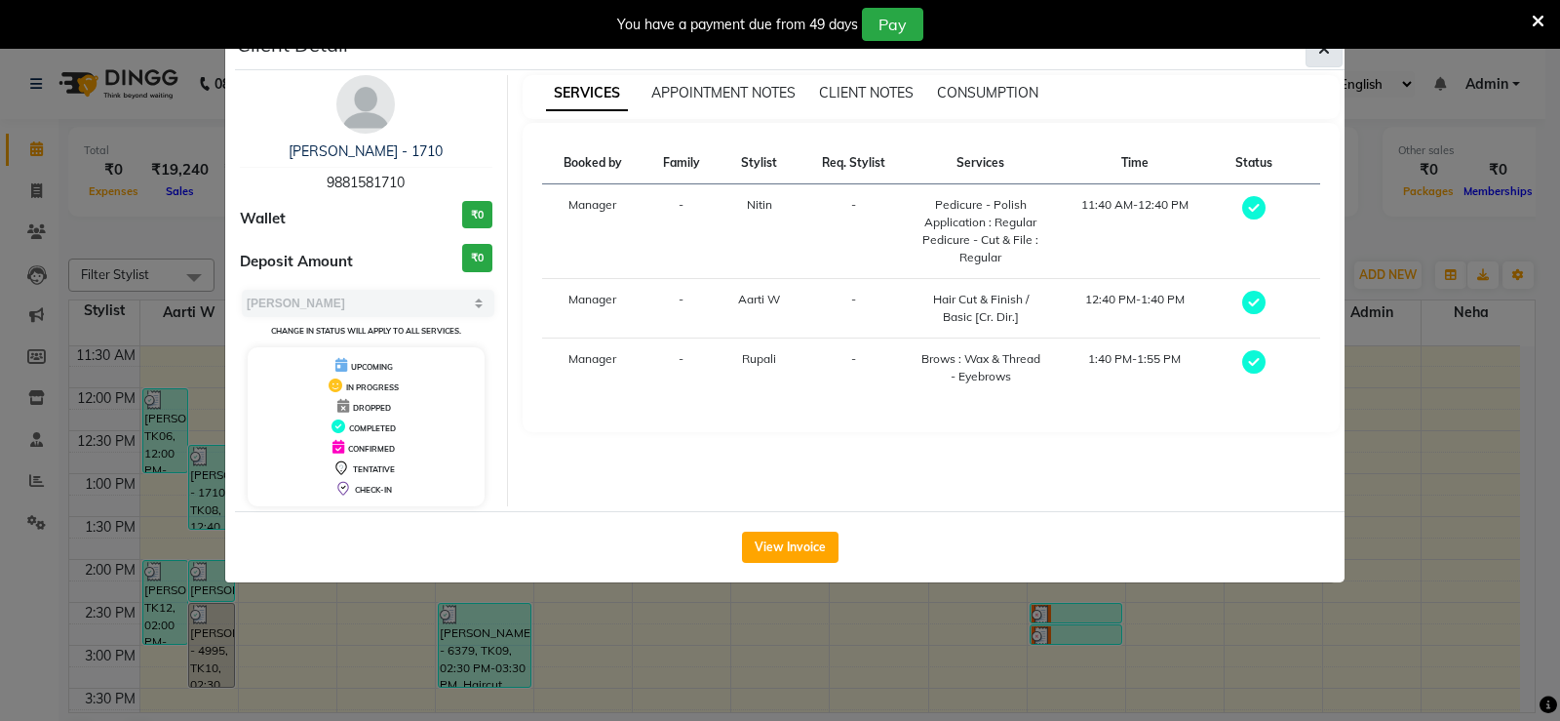
click at [1309, 54] on button "button" at bounding box center [1324, 48] width 37 height 37
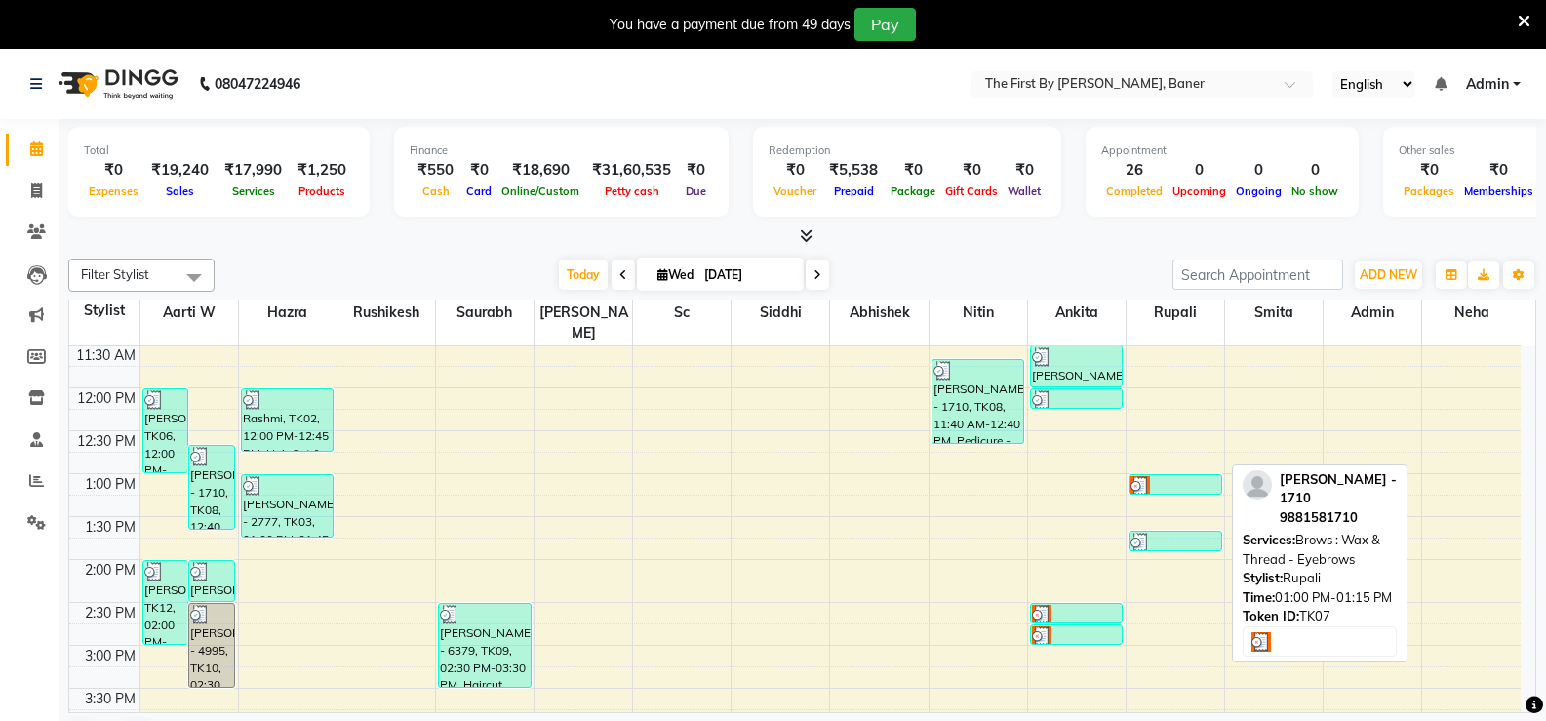
click at [1182, 476] on div at bounding box center [1175, 486] width 90 height 20
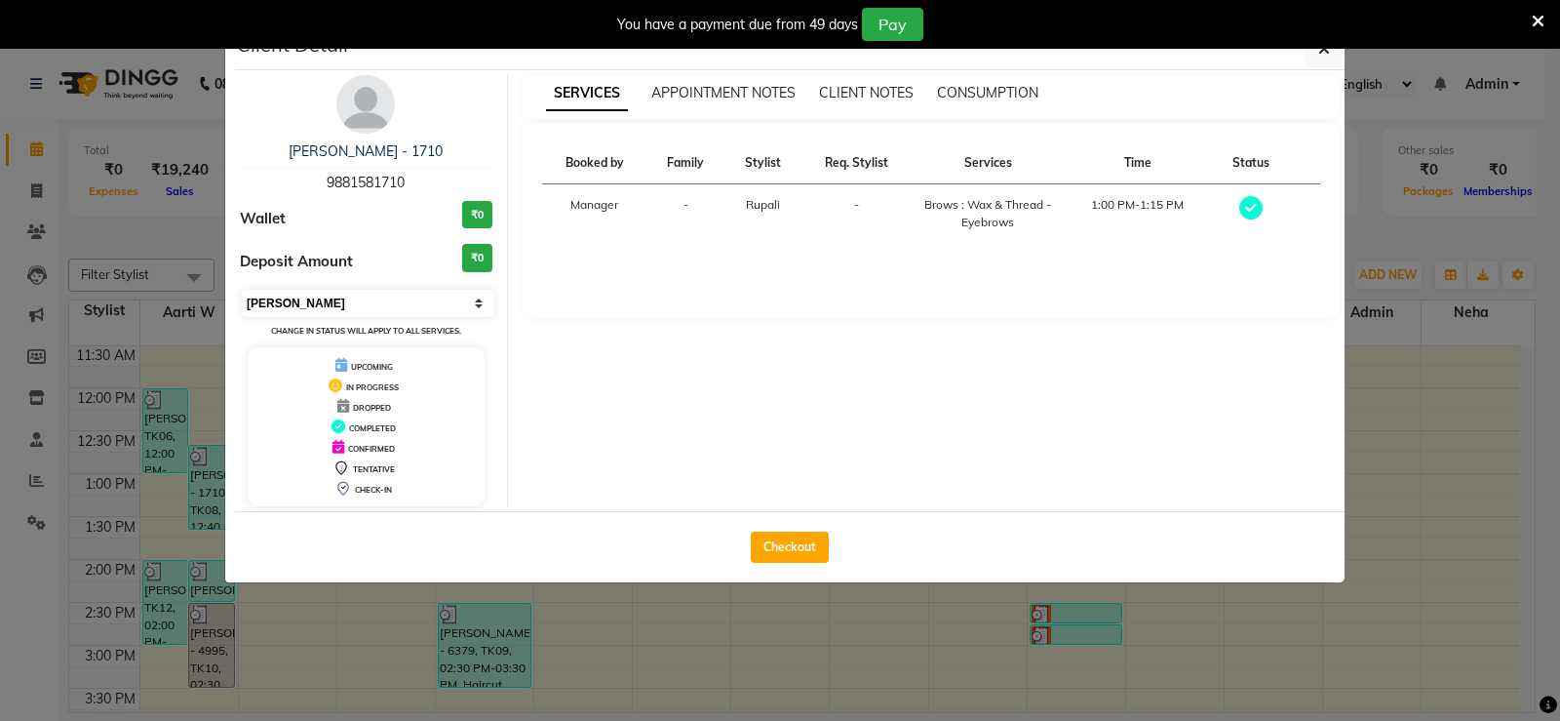
click at [328, 296] on select "Select MARK DONE UPCOMING" at bounding box center [368, 303] width 253 height 27
click at [242, 290] on select "Select MARK DONE UPCOMING" at bounding box center [368, 303] width 253 height 27
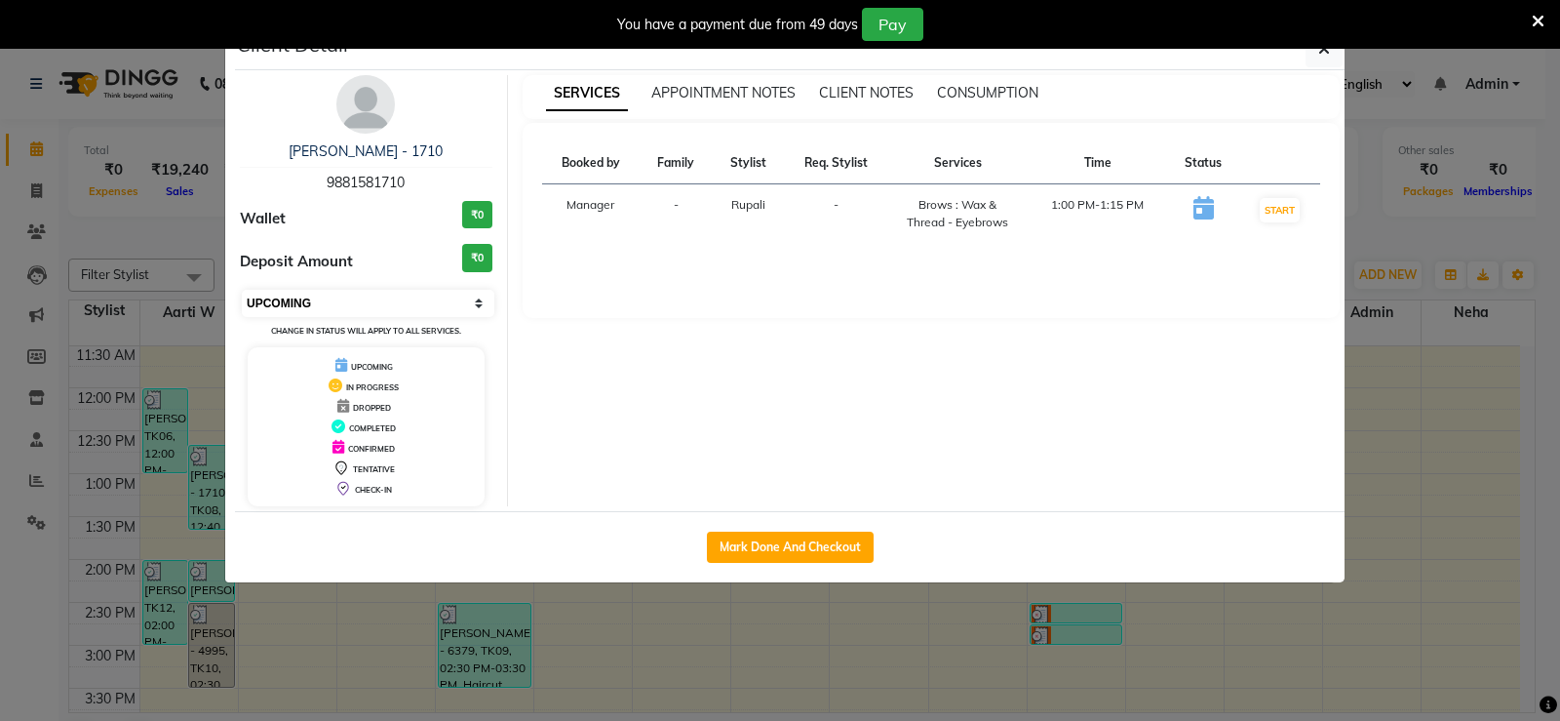
click at [295, 312] on select "Select IN SERVICE CONFIRMED TENTATIVE CHECK IN MARK DONE DROPPED UPCOMING" at bounding box center [368, 303] width 253 height 27
click at [242, 290] on select "Select IN SERVICE CONFIRMED TENTATIVE CHECK IN MARK DONE DROPPED UPCOMING" at bounding box center [368, 303] width 253 height 27
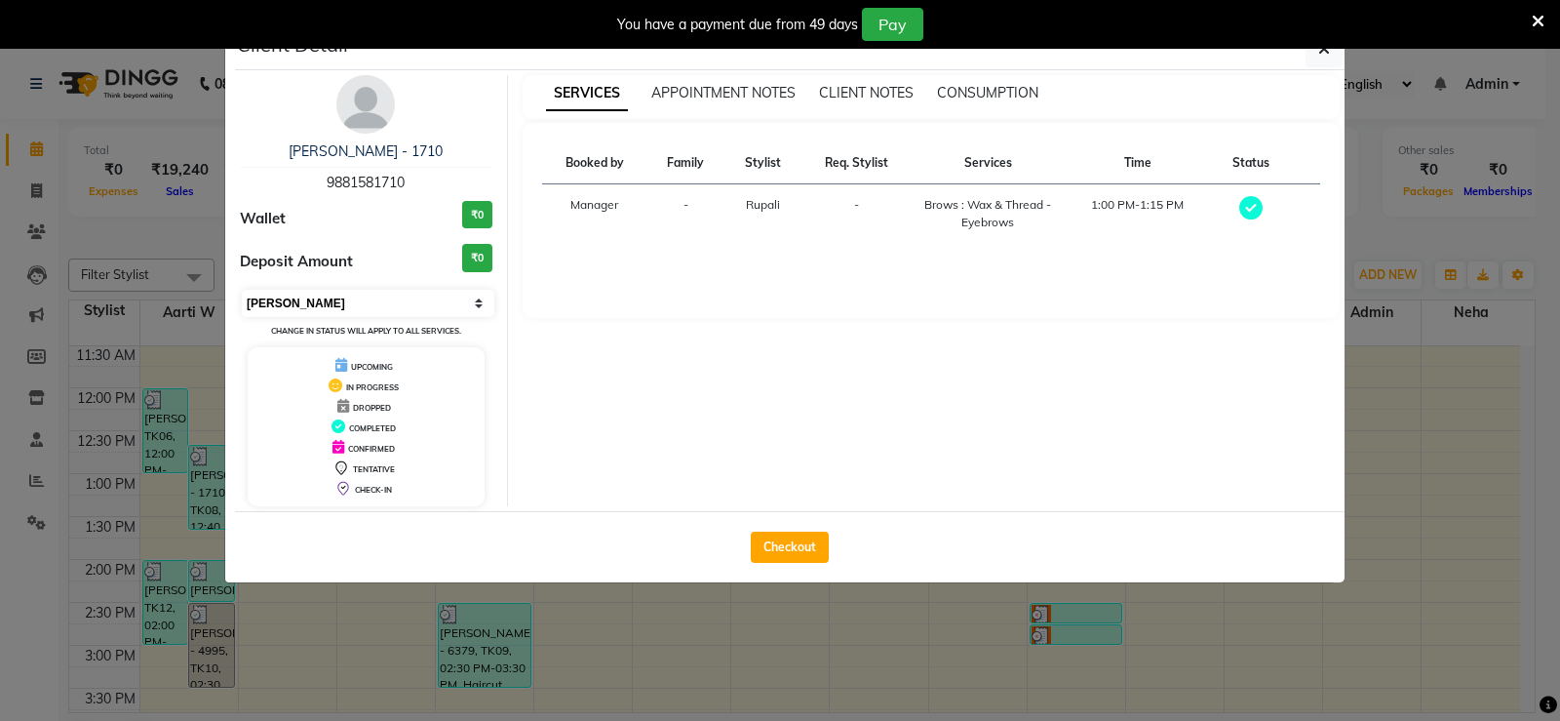
click at [354, 315] on select "Select MARK DONE UPCOMING" at bounding box center [368, 303] width 253 height 27
click at [242, 290] on select "Select MARK DONE UPCOMING" at bounding box center [368, 303] width 253 height 27
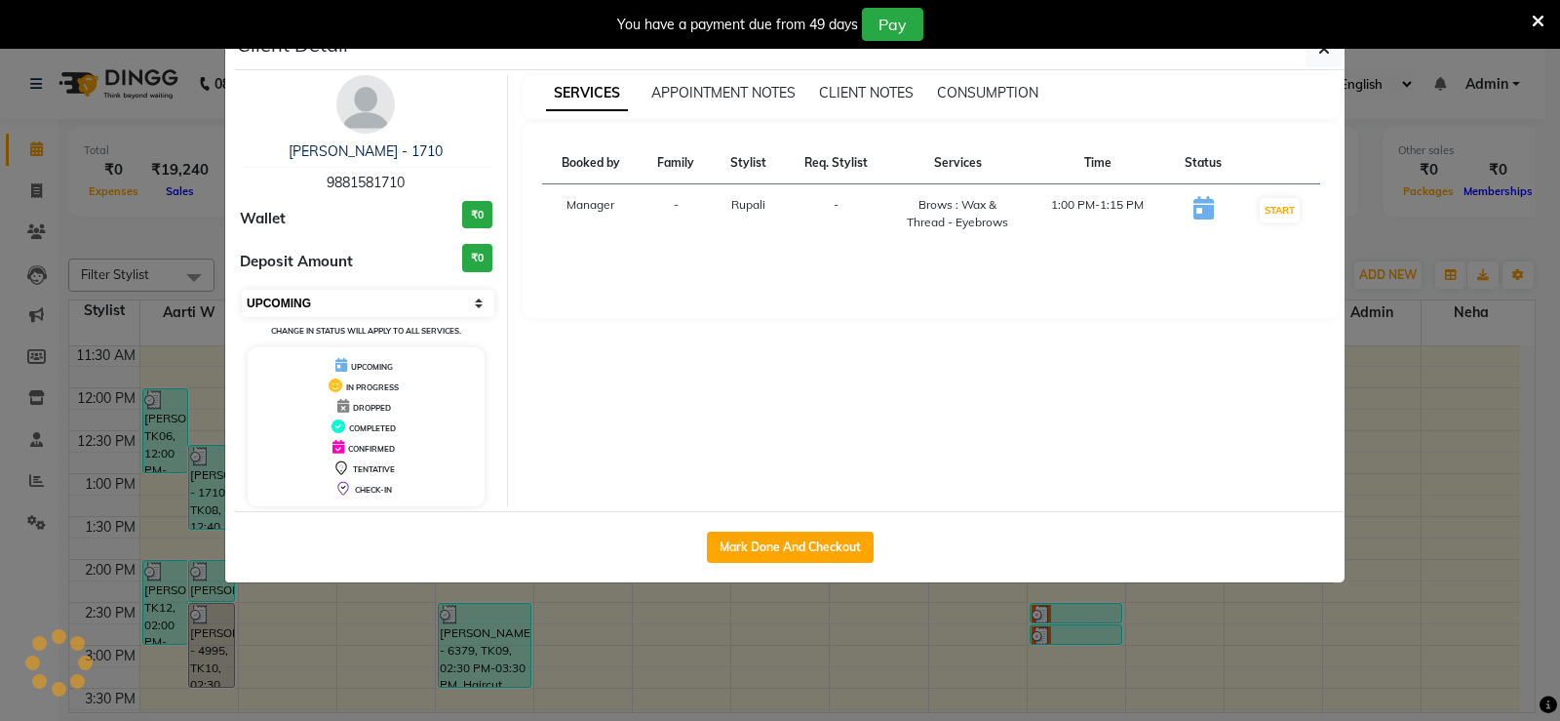
click at [293, 302] on select "Select IN SERVICE CONFIRMED TENTATIVE CHECK IN MARK DONE DROPPED UPCOMING" at bounding box center [368, 303] width 253 height 27
click at [242, 290] on select "Select IN SERVICE CONFIRMED TENTATIVE CHECK IN MARK DONE DROPPED UPCOMING" at bounding box center [368, 303] width 253 height 27
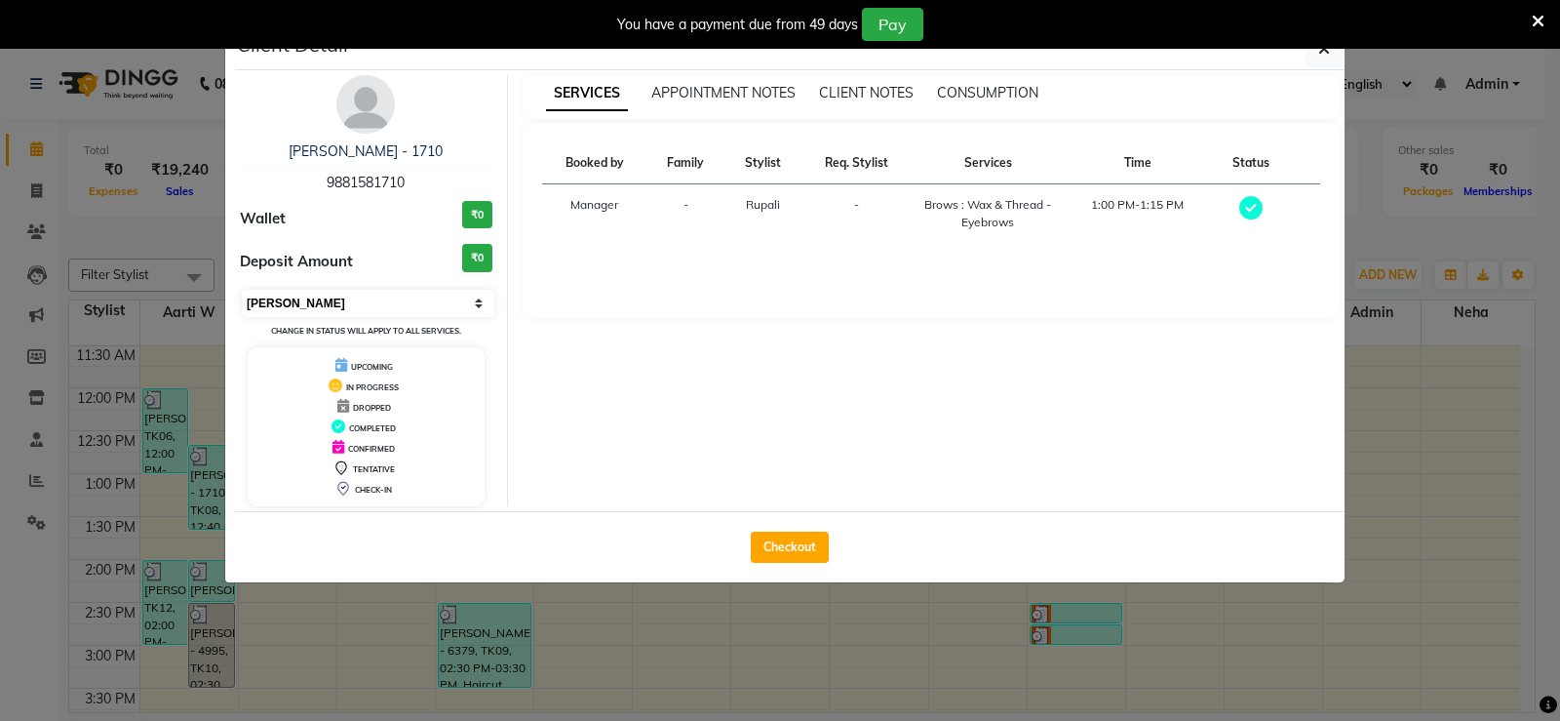
click at [374, 292] on select "Select MARK DONE UPCOMING" at bounding box center [368, 303] width 253 height 27
click at [242, 290] on select "Select MARK DONE UPCOMING" at bounding box center [368, 303] width 253 height 27
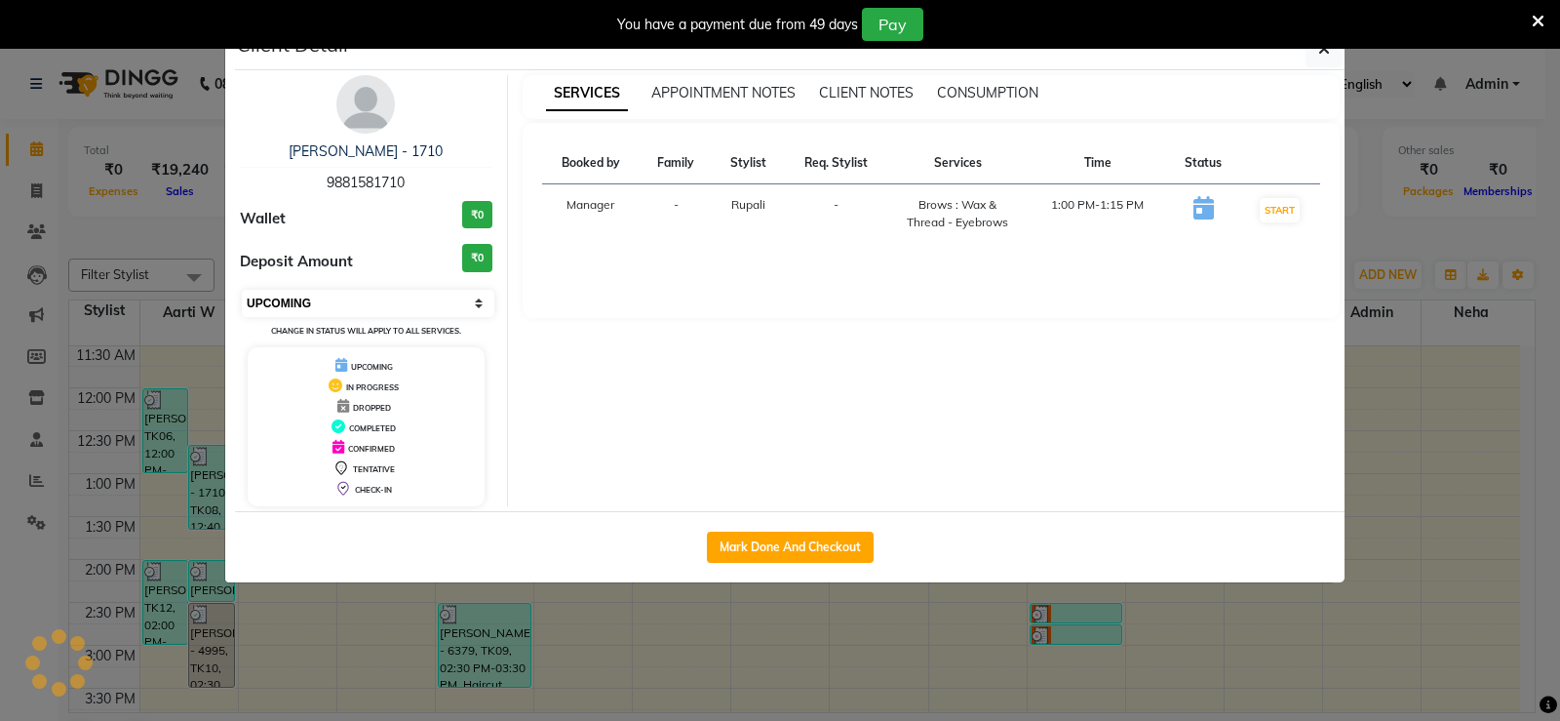
drag, startPoint x: 284, startPoint y: 302, endPoint x: 285, endPoint y: 313, distance: 10.8
click at [284, 302] on select "Select IN SERVICE CONFIRMED TENTATIVE CHECK IN MARK DONE DROPPED UPCOMING" at bounding box center [368, 303] width 253 height 27
select select "2"
click at [242, 290] on select "Select IN SERVICE CONFIRMED TENTATIVE CHECK IN MARK DONE DROPPED UPCOMING" at bounding box center [368, 303] width 253 height 27
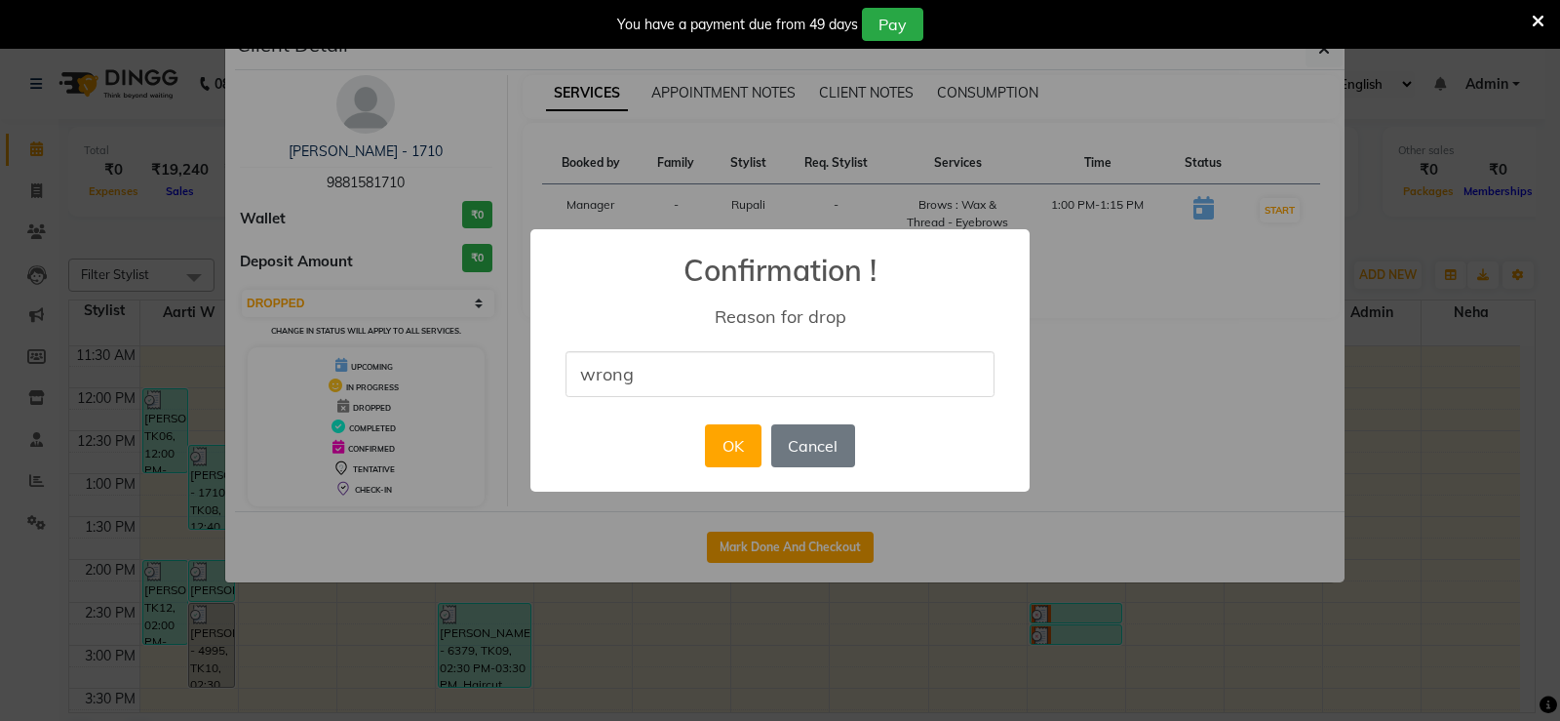
type input "Wrong"
click at [730, 452] on button "OK" at bounding box center [733, 445] width 56 height 43
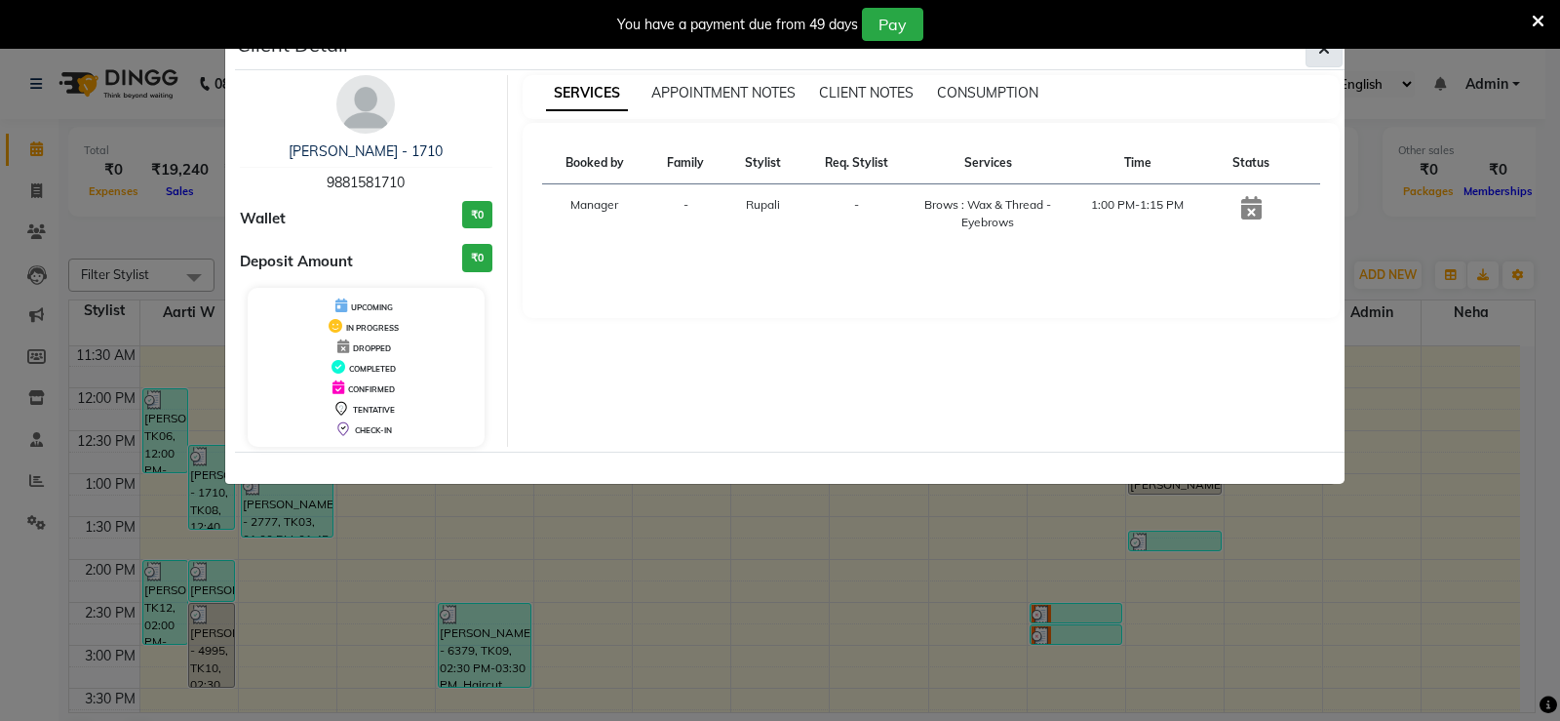
click at [1322, 55] on icon "button" at bounding box center [1324, 49] width 12 height 16
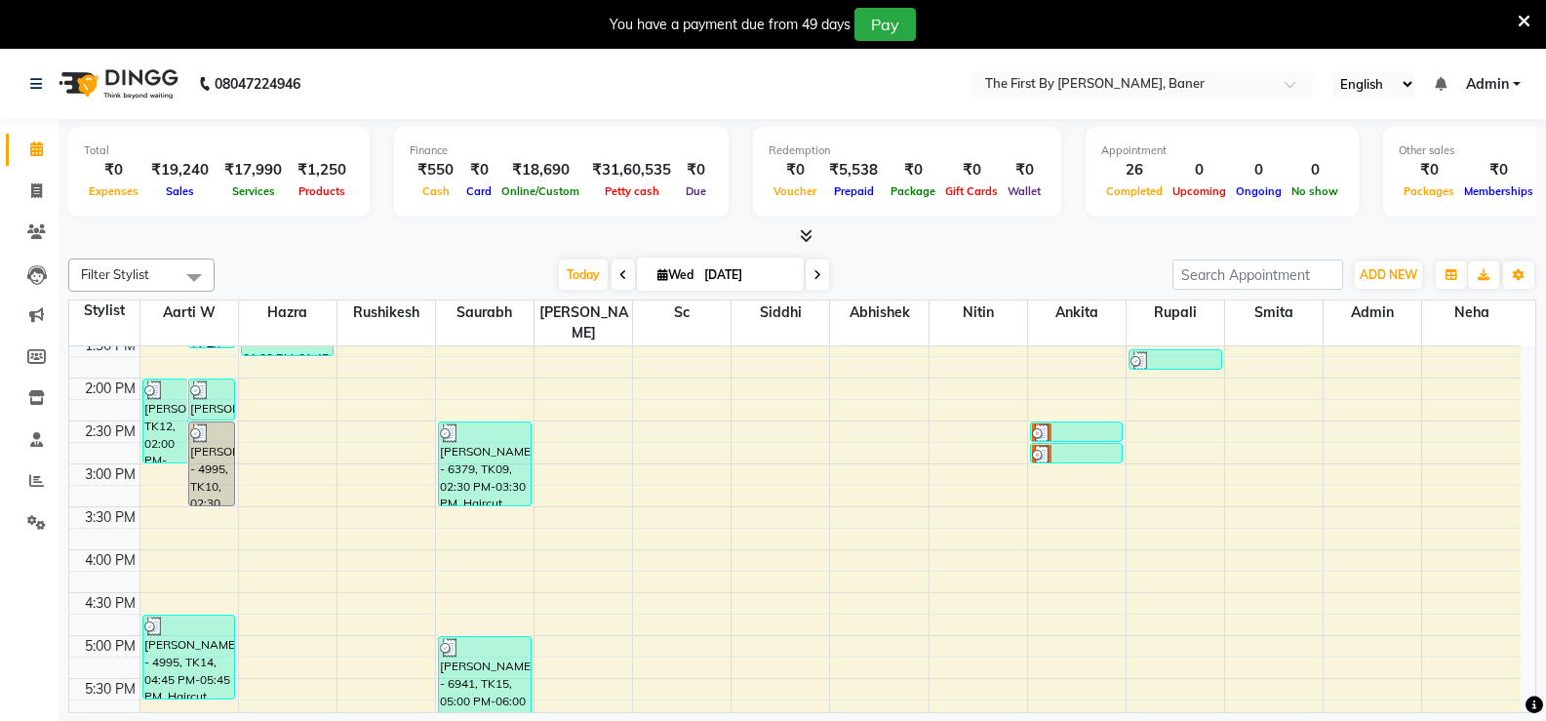
scroll to position [496, 0]
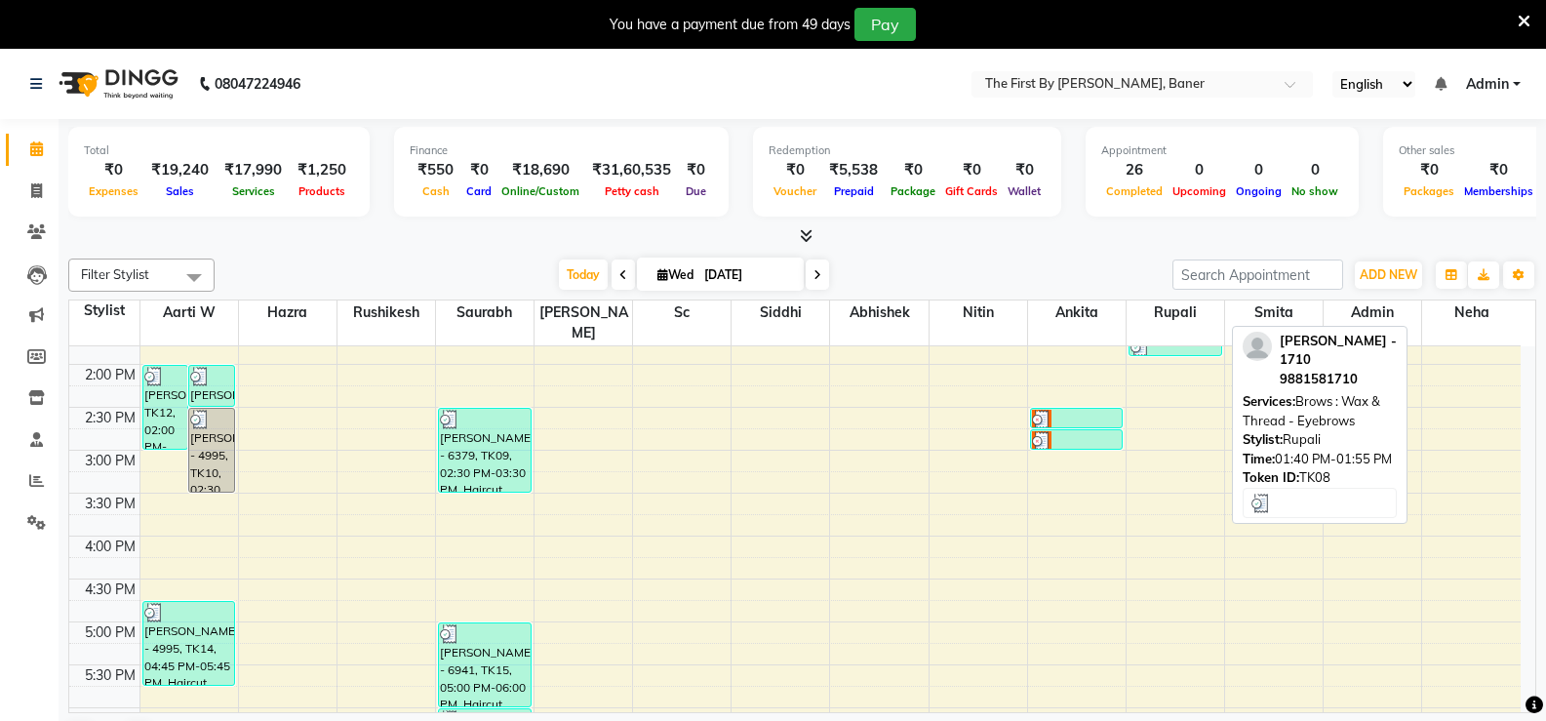
click at [1166, 337] on div at bounding box center [1175, 347] width 90 height 20
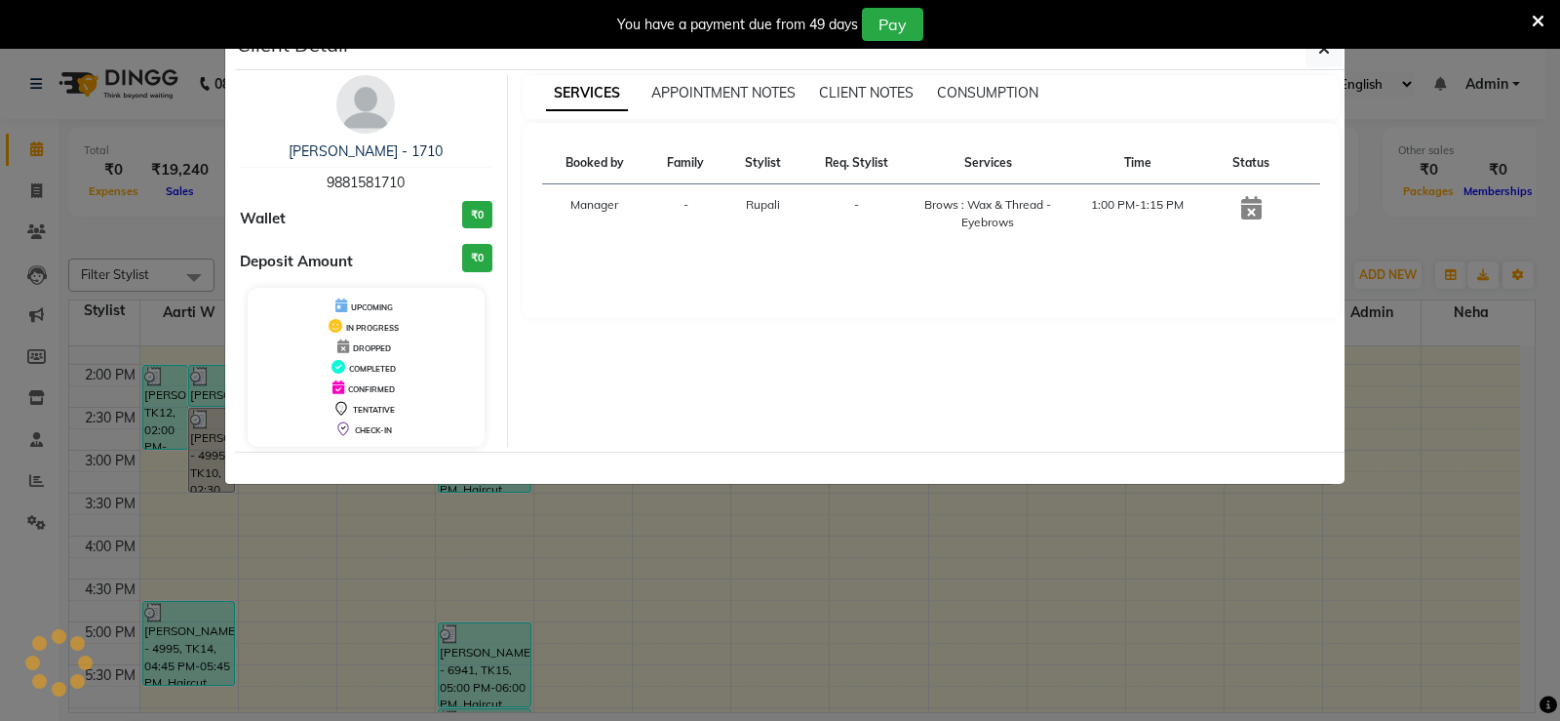
select select "3"
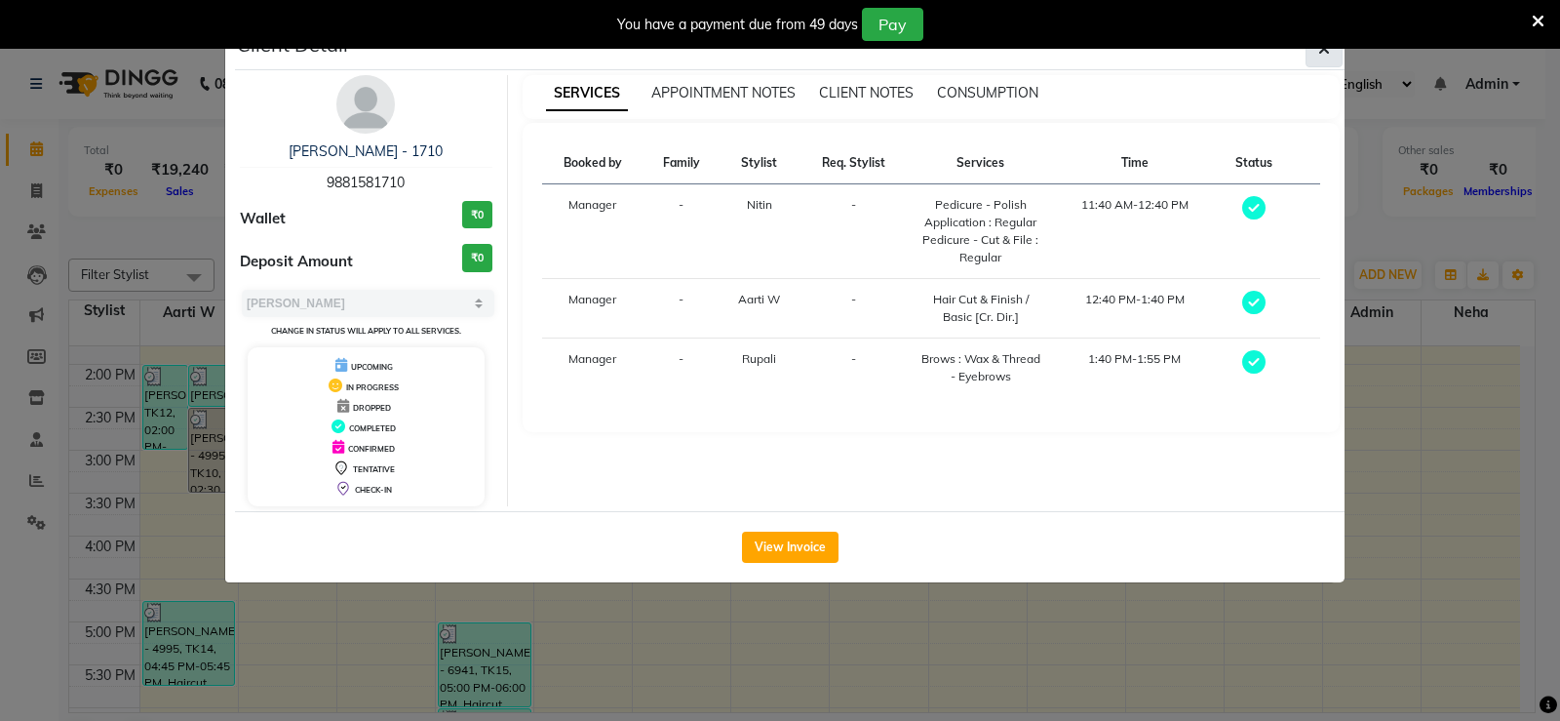
click at [1318, 56] on icon "button" at bounding box center [1324, 49] width 12 height 16
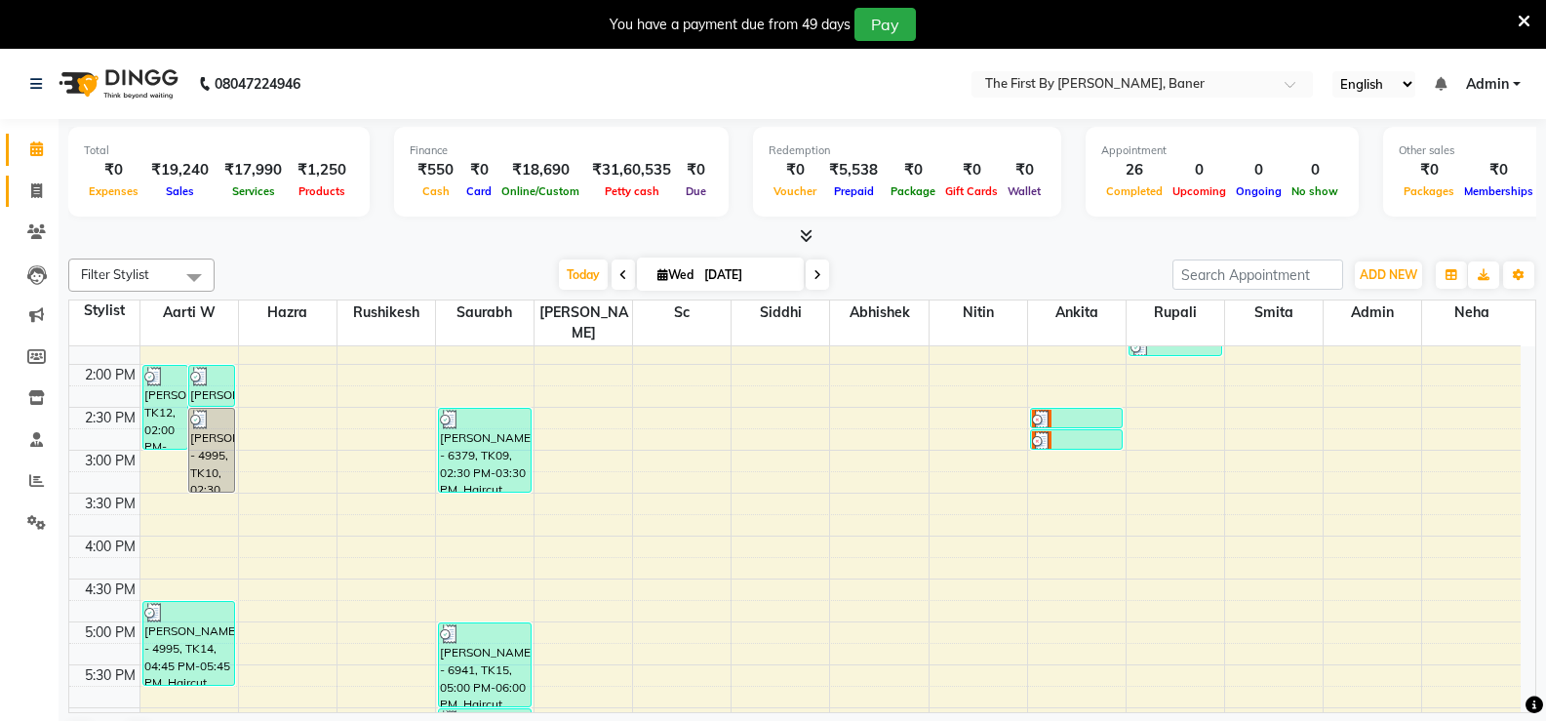
click at [37, 209] on li "Invoice" at bounding box center [29, 192] width 59 height 42
click at [31, 191] on icon at bounding box center [36, 190] width 11 height 15
select select "6411"
select select "service"
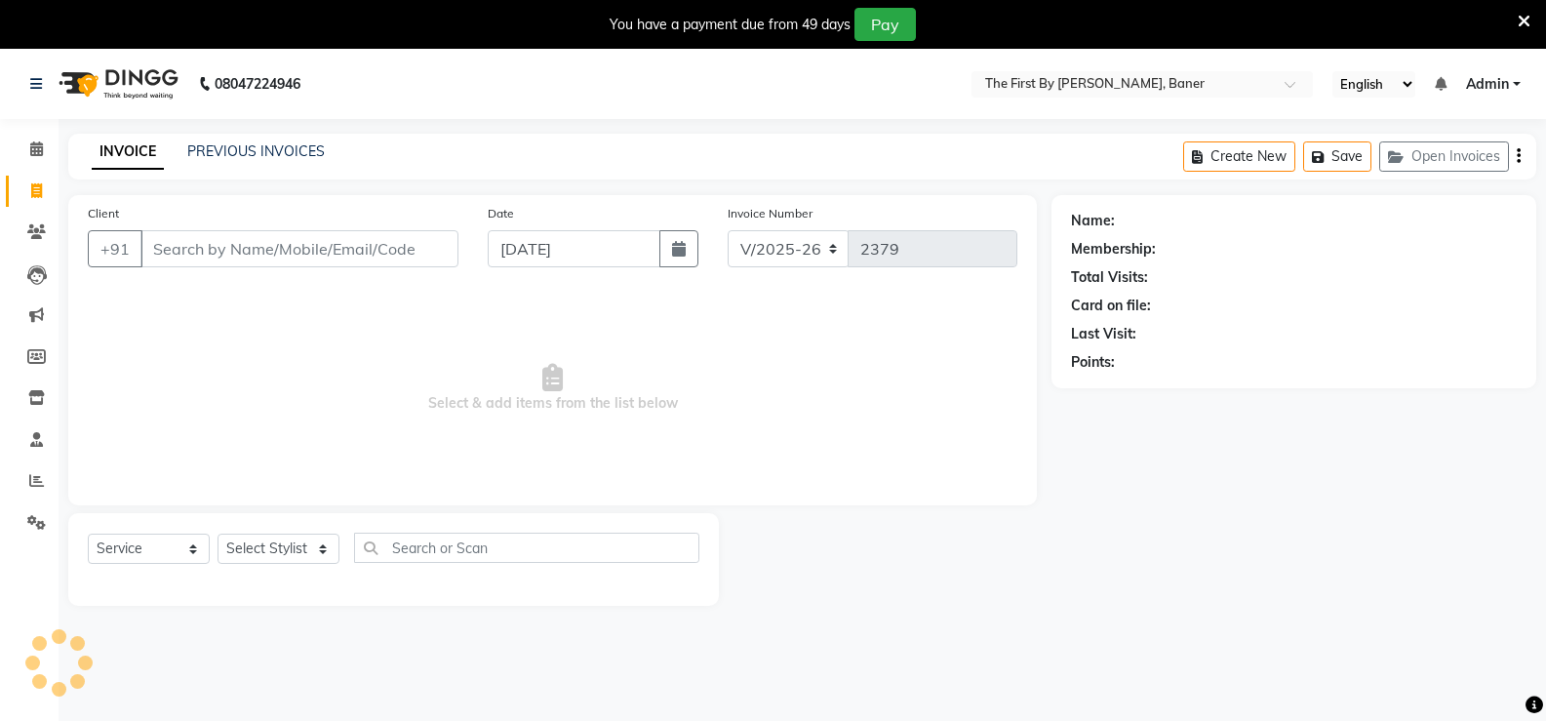
click at [195, 163] on div "INVOICE PREVIOUS INVOICES" at bounding box center [208, 152] width 280 height 22
click at [217, 145] on link "PREVIOUS INVOICES" at bounding box center [255, 151] width 137 height 18
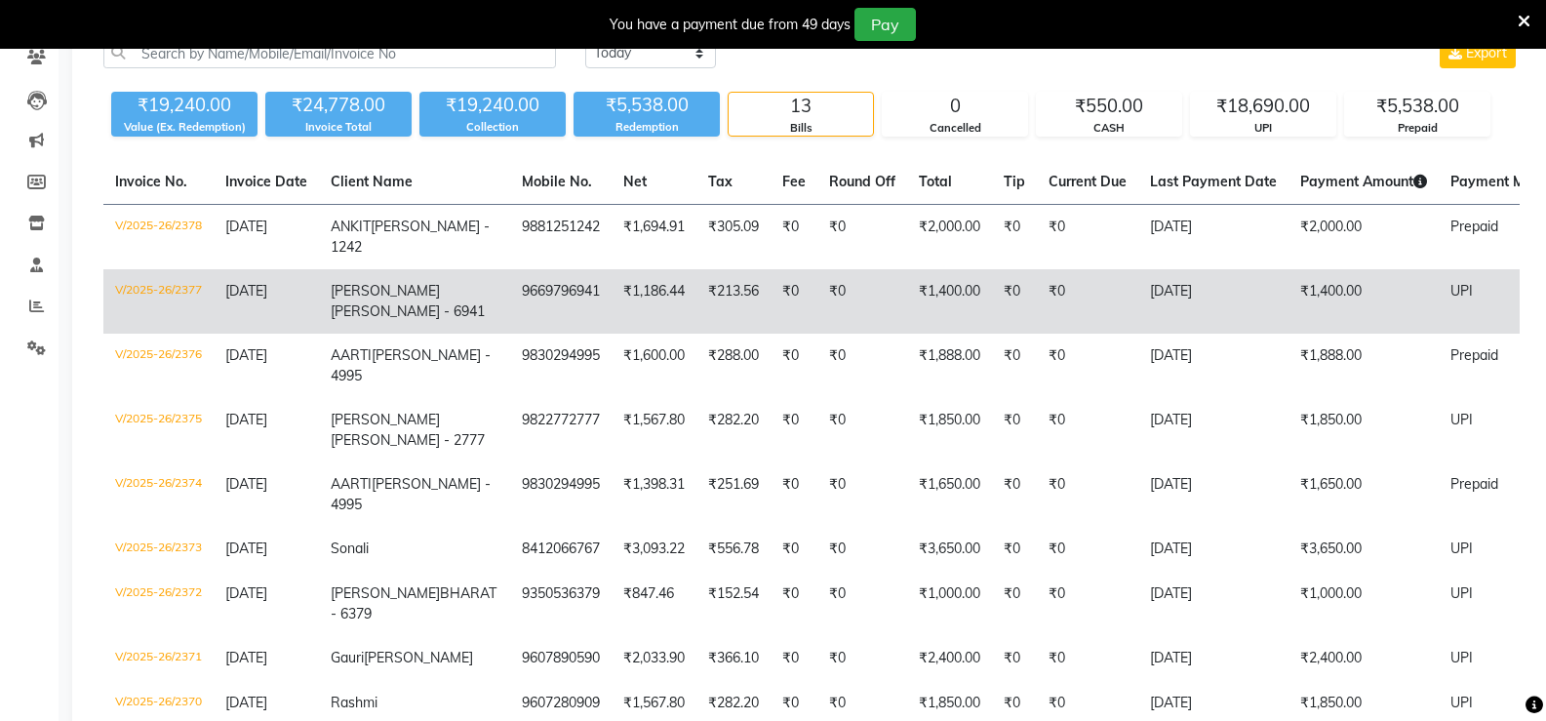
scroll to position [195, 0]
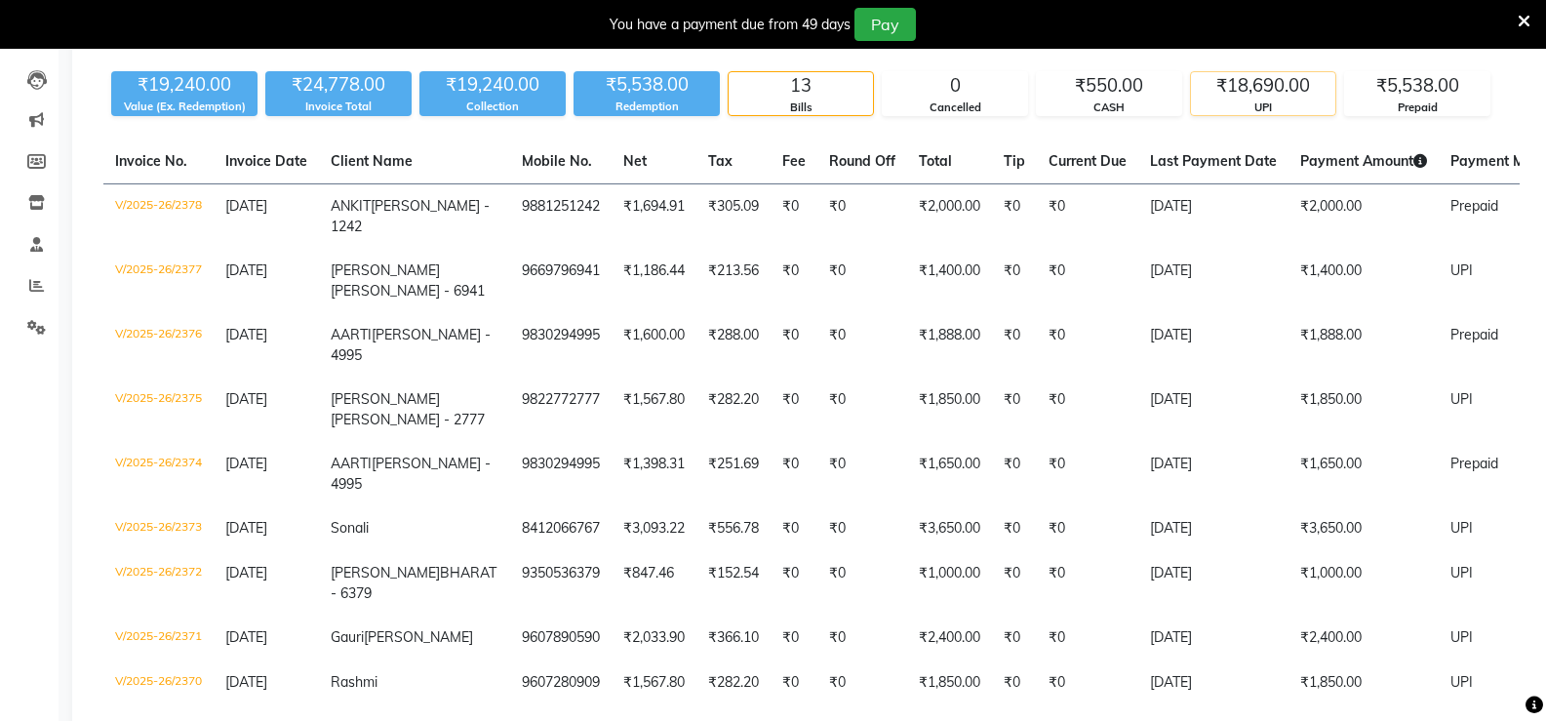
click at [1290, 95] on div "₹18,690.00" at bounding box center [1263, 85] width 144 height 27
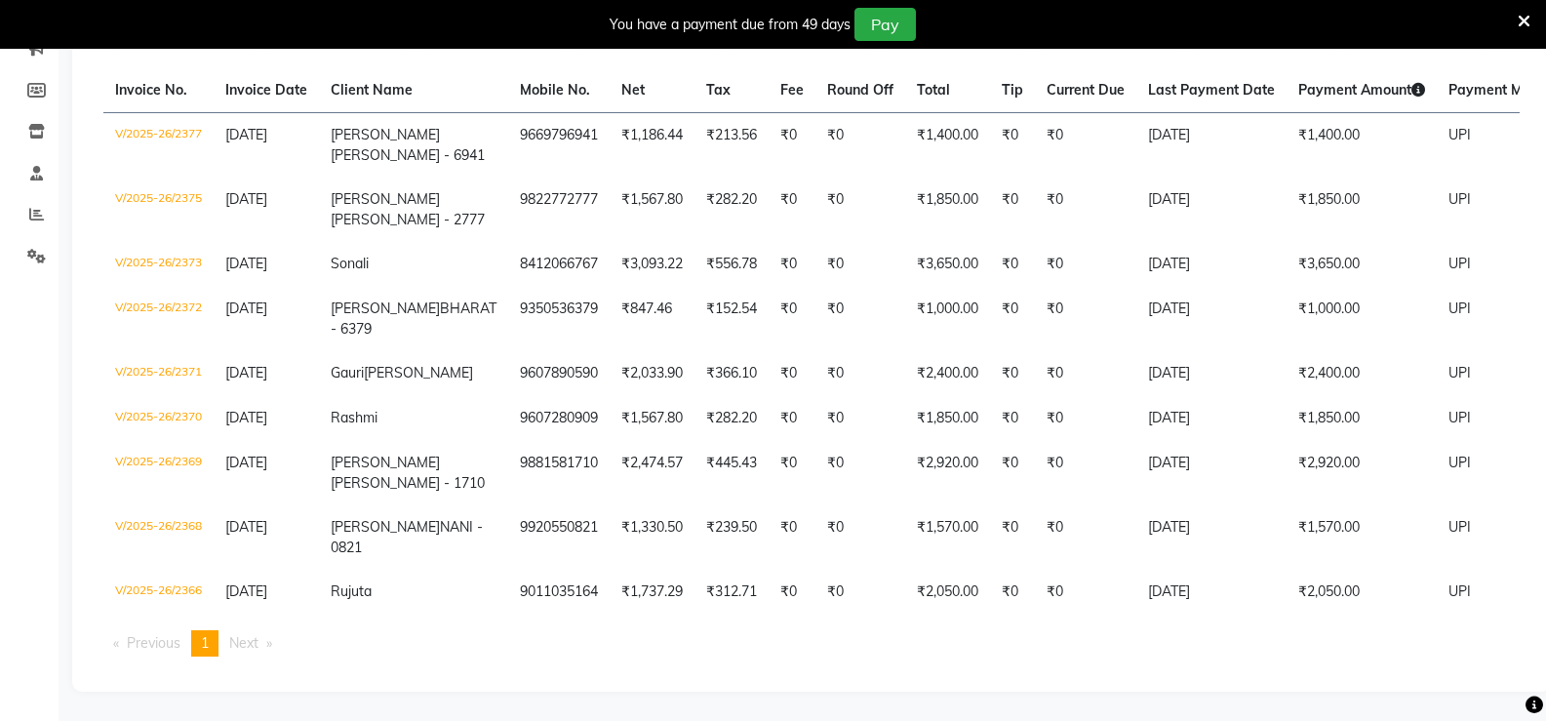
scroll to position [0, 0]
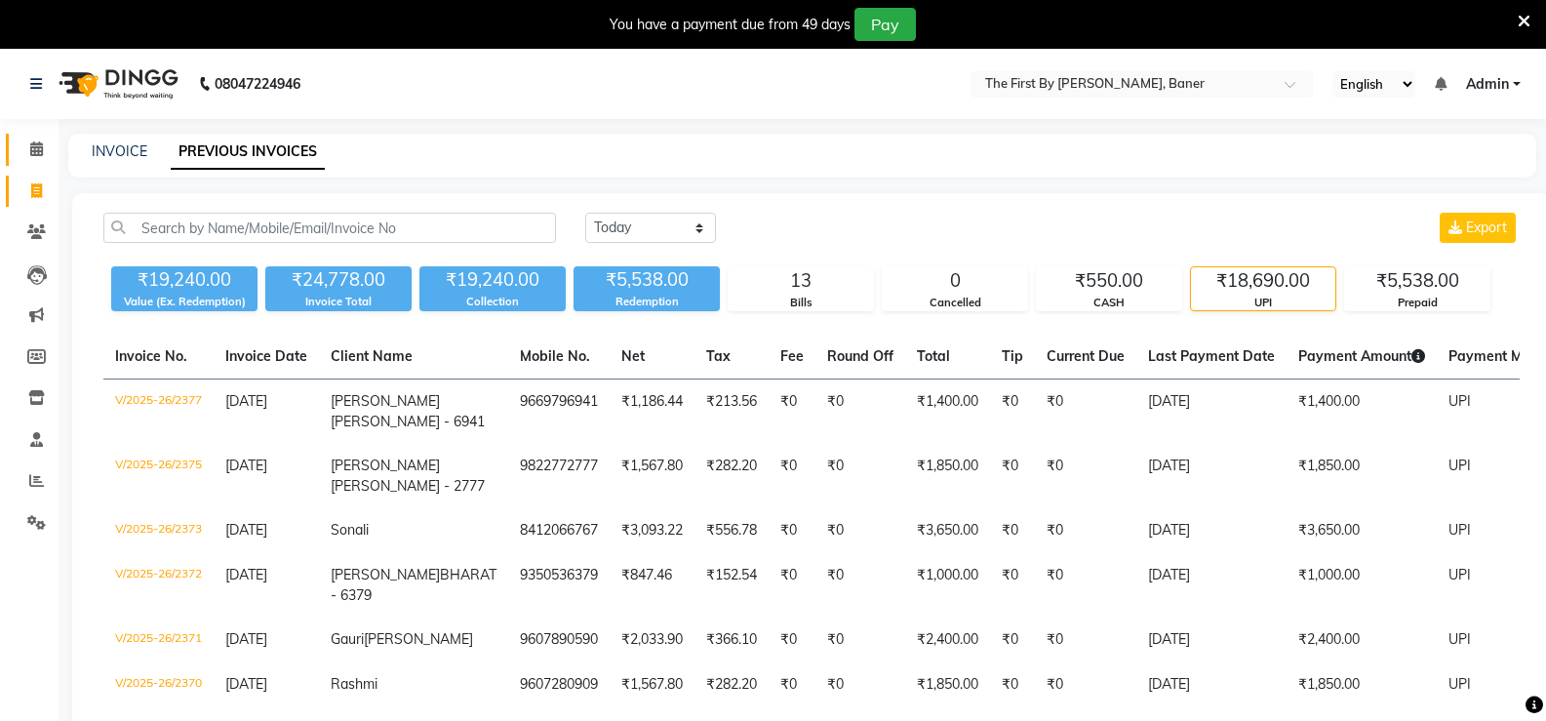
click at [41, 153] on icon at bounding box center [36, 148] width 13 height 15
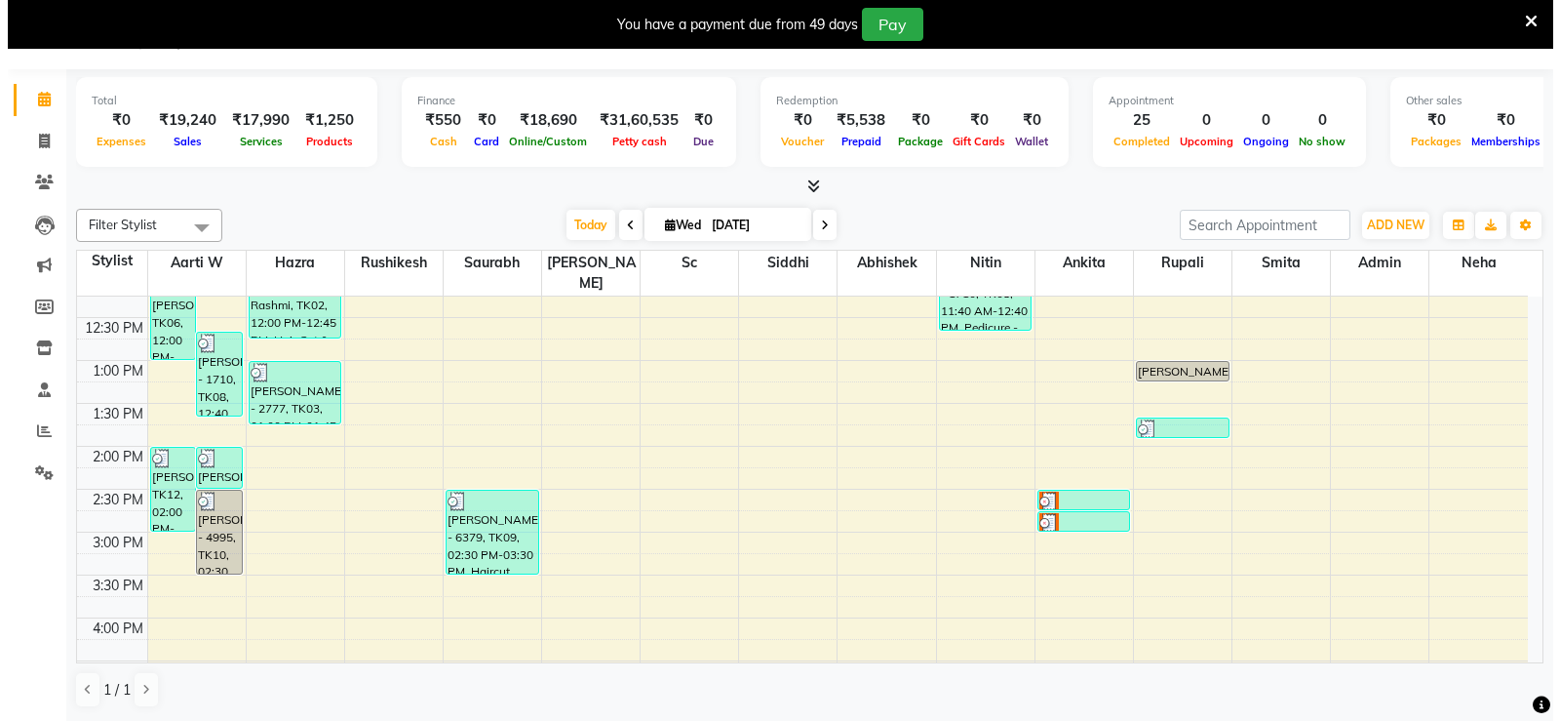
scroll to position [241, 0]
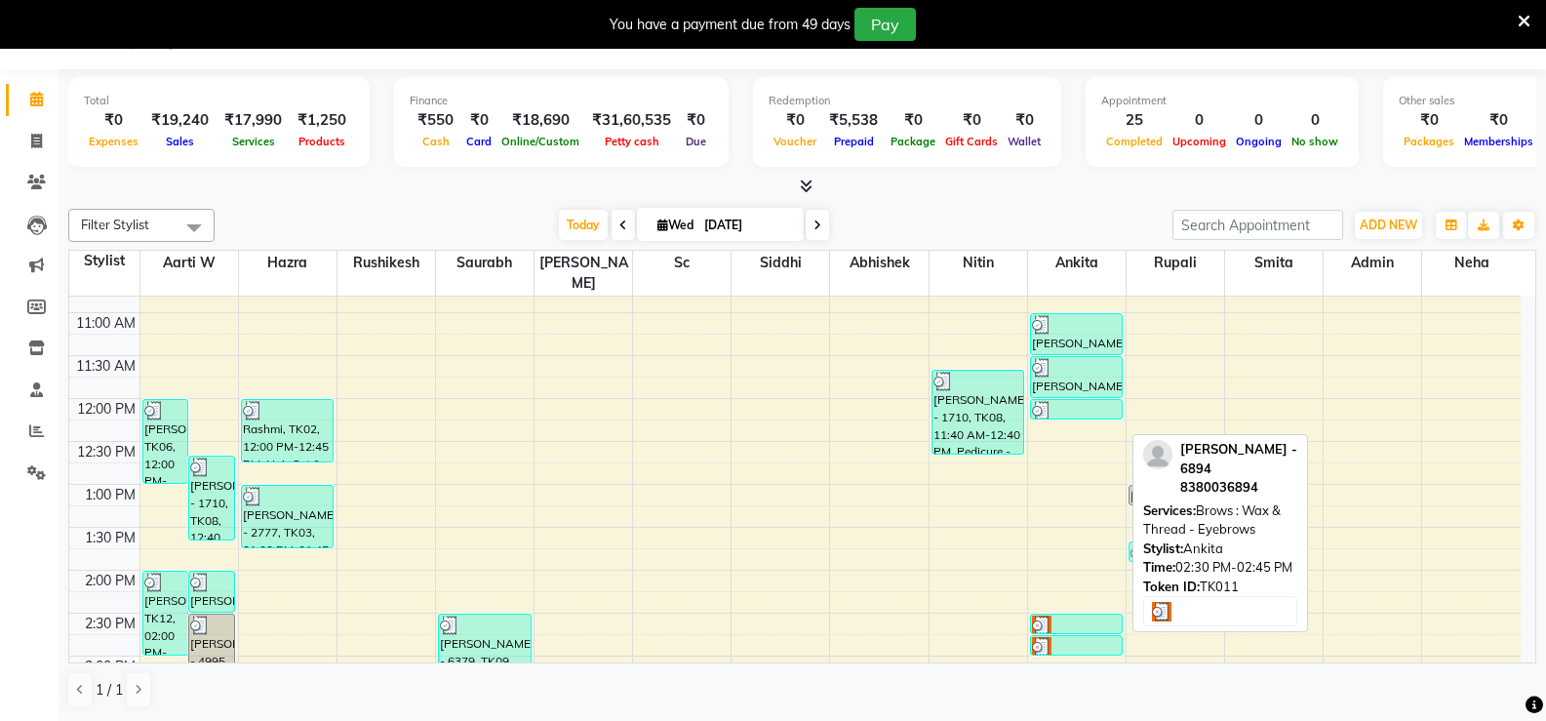
click at [1052, 615] on div at bounding box center [1077, 625] width 90 height 20
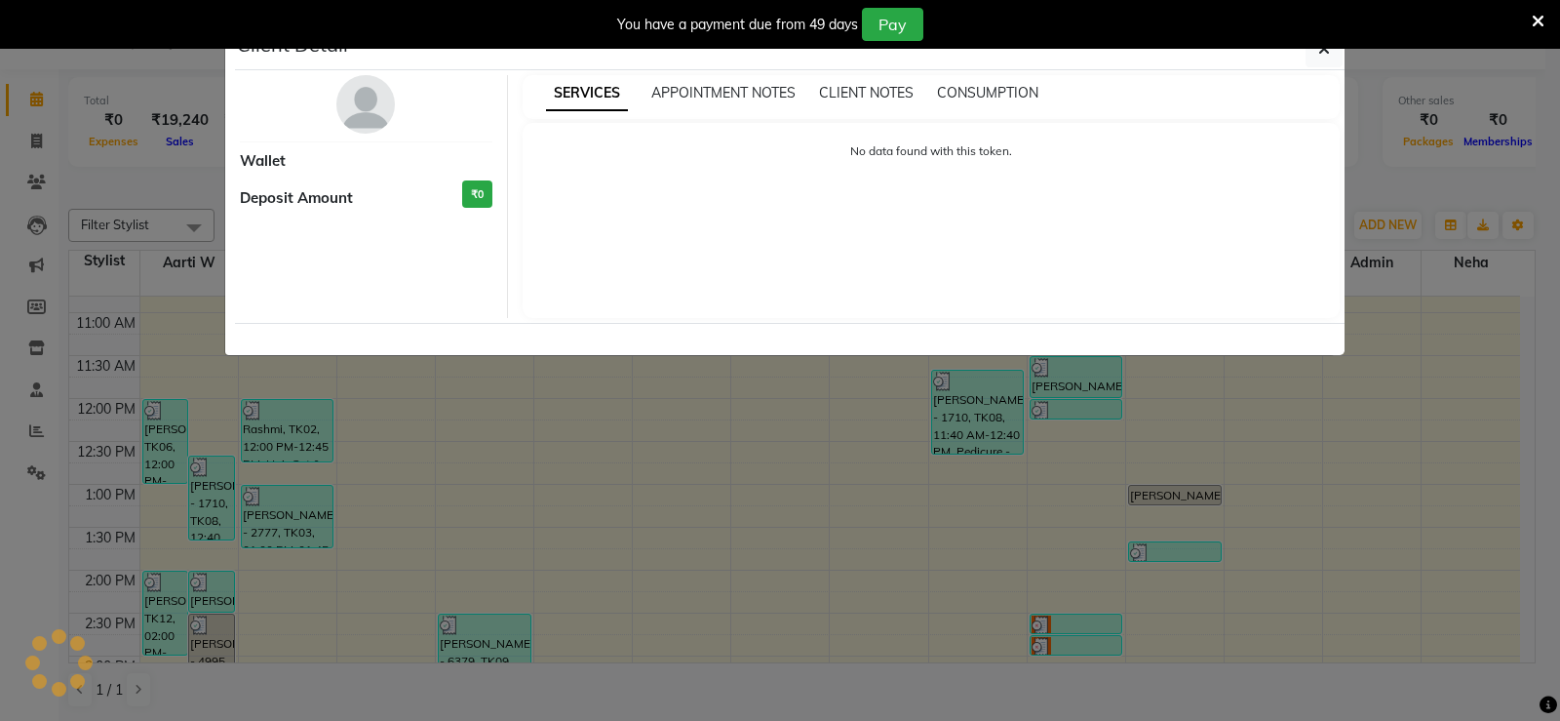
select select "3"
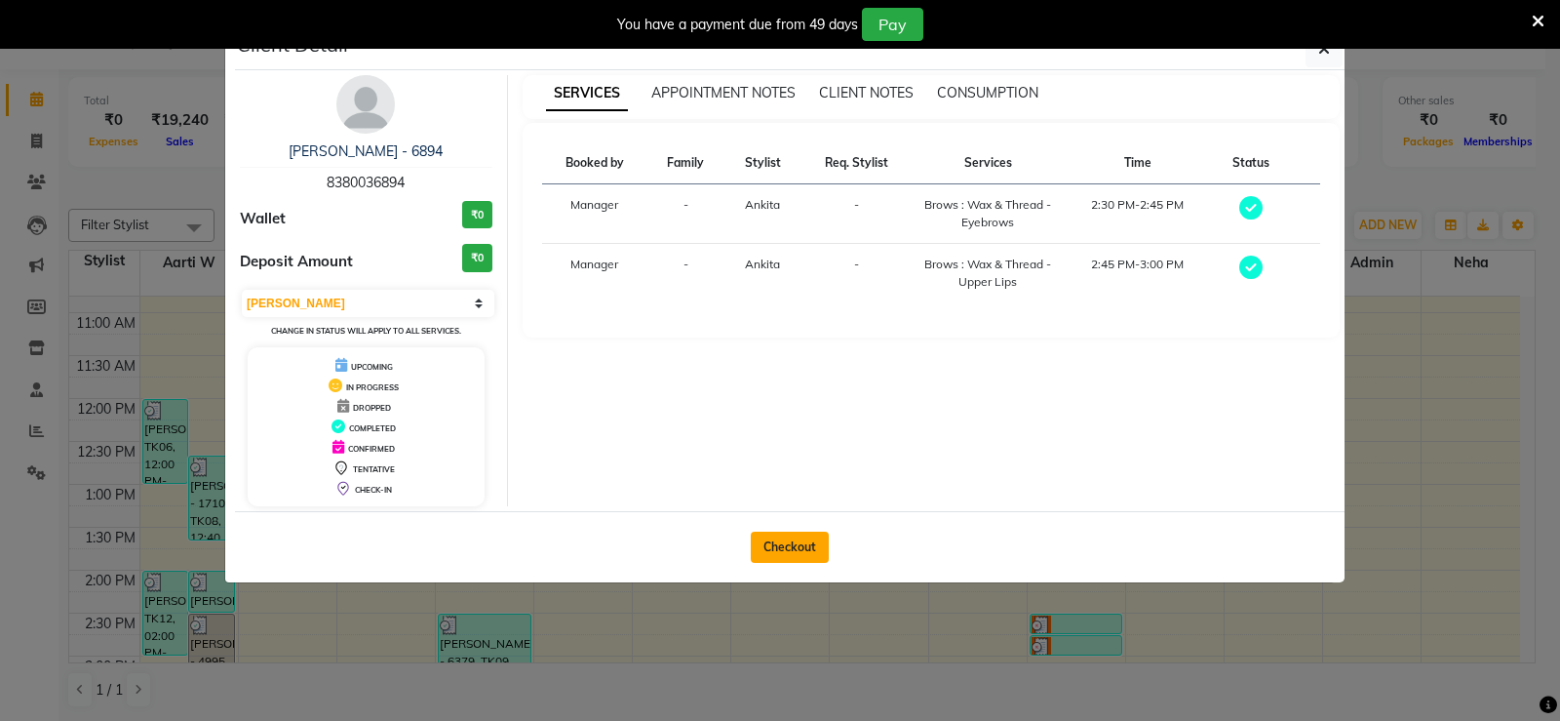
click at [795, 553] on button "Checkout" at bounding box center [790, 546] width 78 height 31
select select "6411"
select select "service"
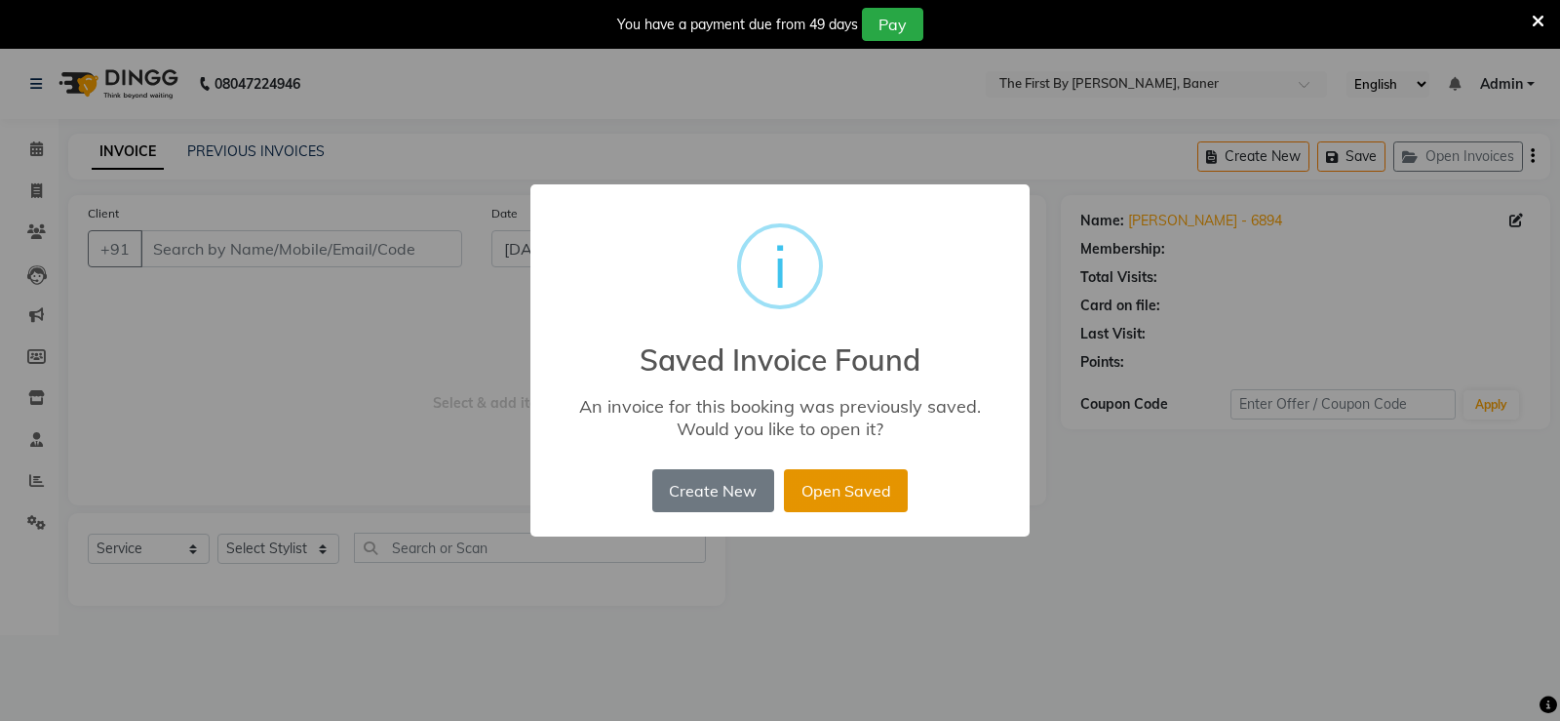
click at [836, 477] on button "Open Saved" at bounding box center [846, 490] width 124 height 43
type input "8380036894"
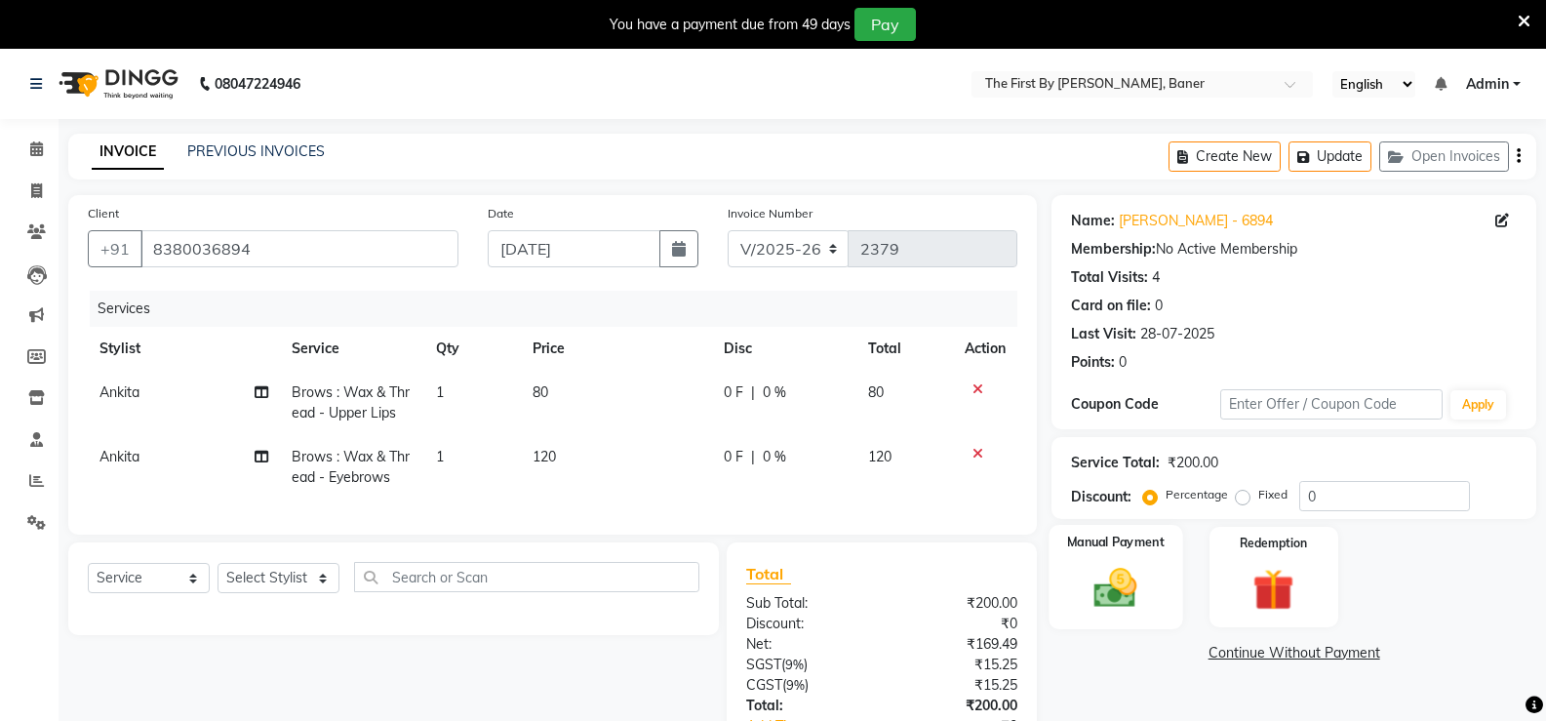
click at [1093, 588] on img at bounding box center [1114, 588] width 69 height 50
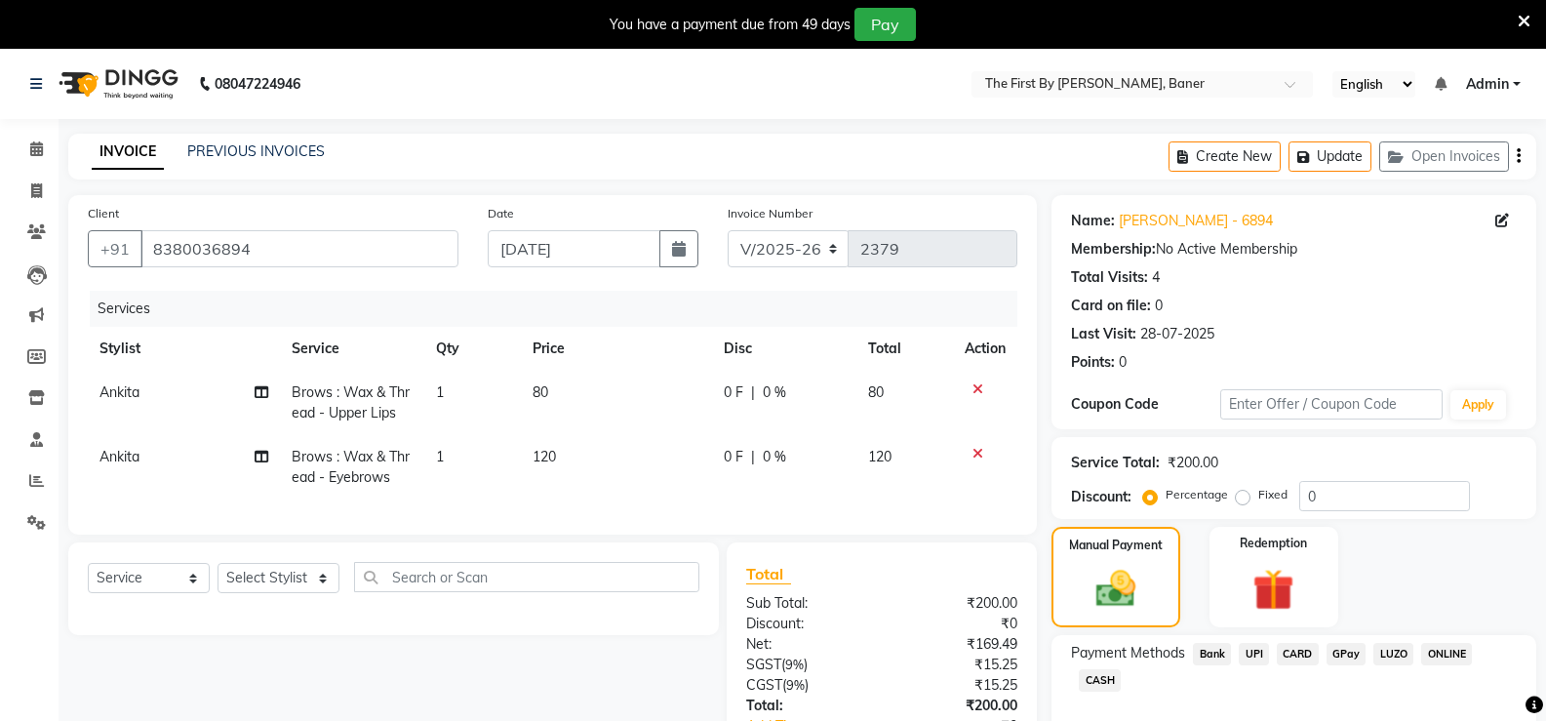
click at [1259, 649] on span "UPI" at bounding box center [1253, 654] width 30 height 22
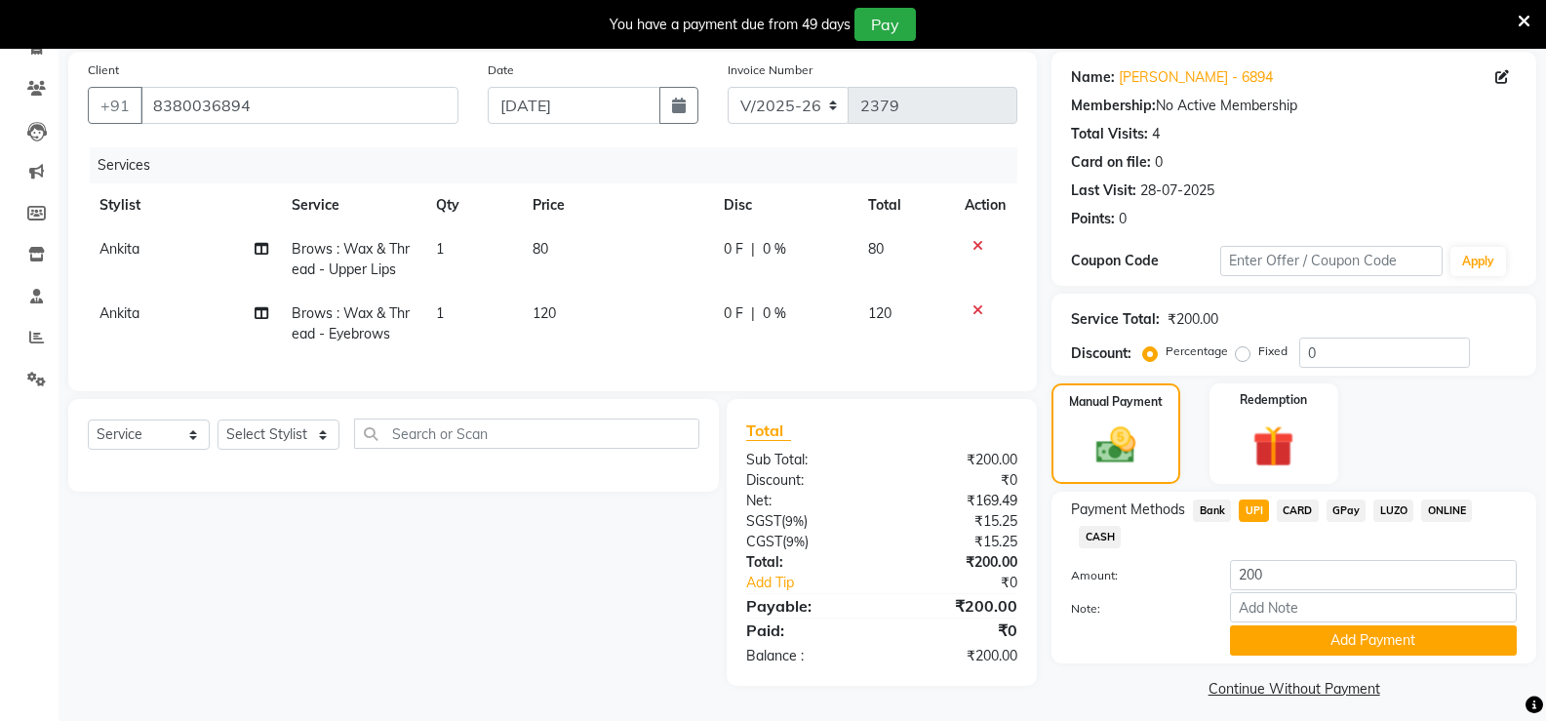
scroll to position [155, 0]
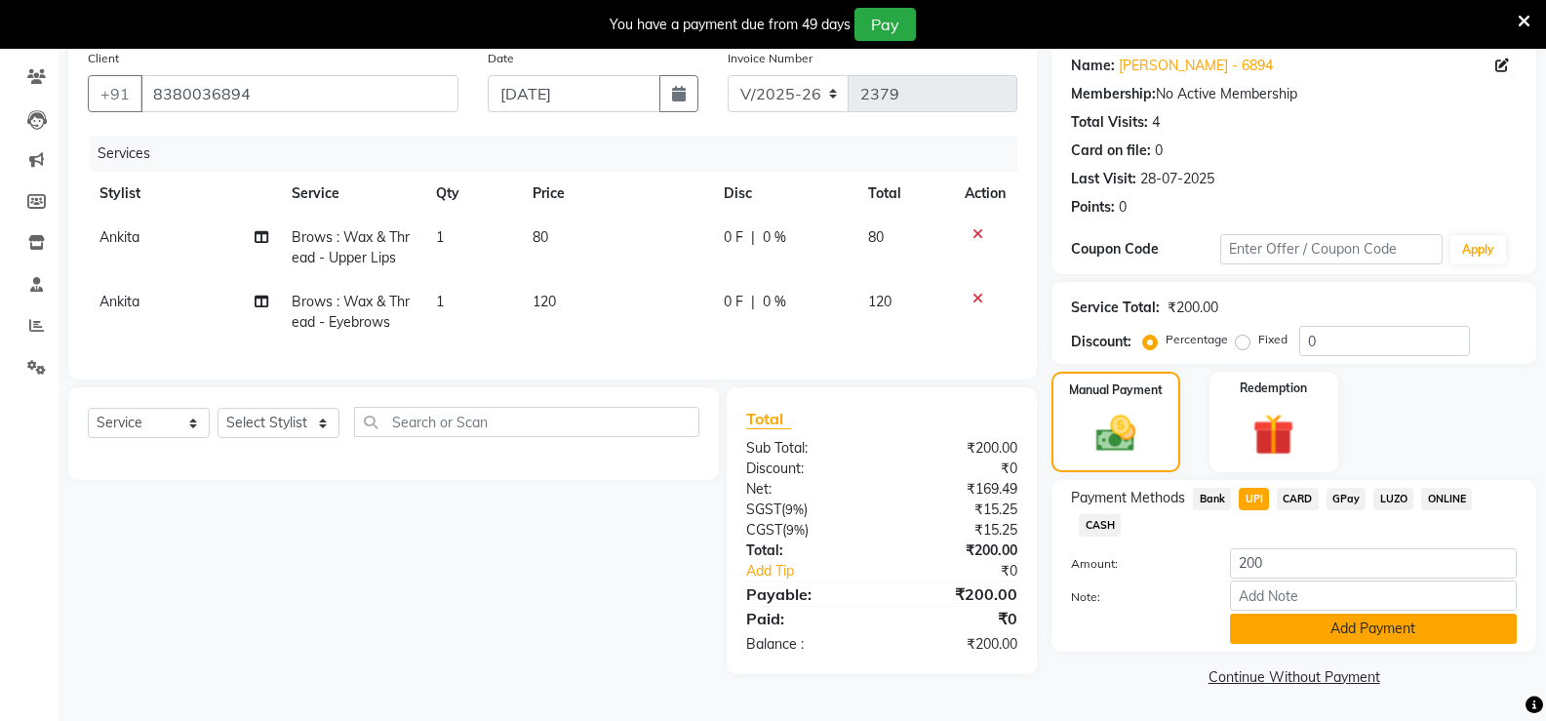
click at [1306, 625] on button "Add Payment" at bounding box center [1373, 628] width 287 height 30
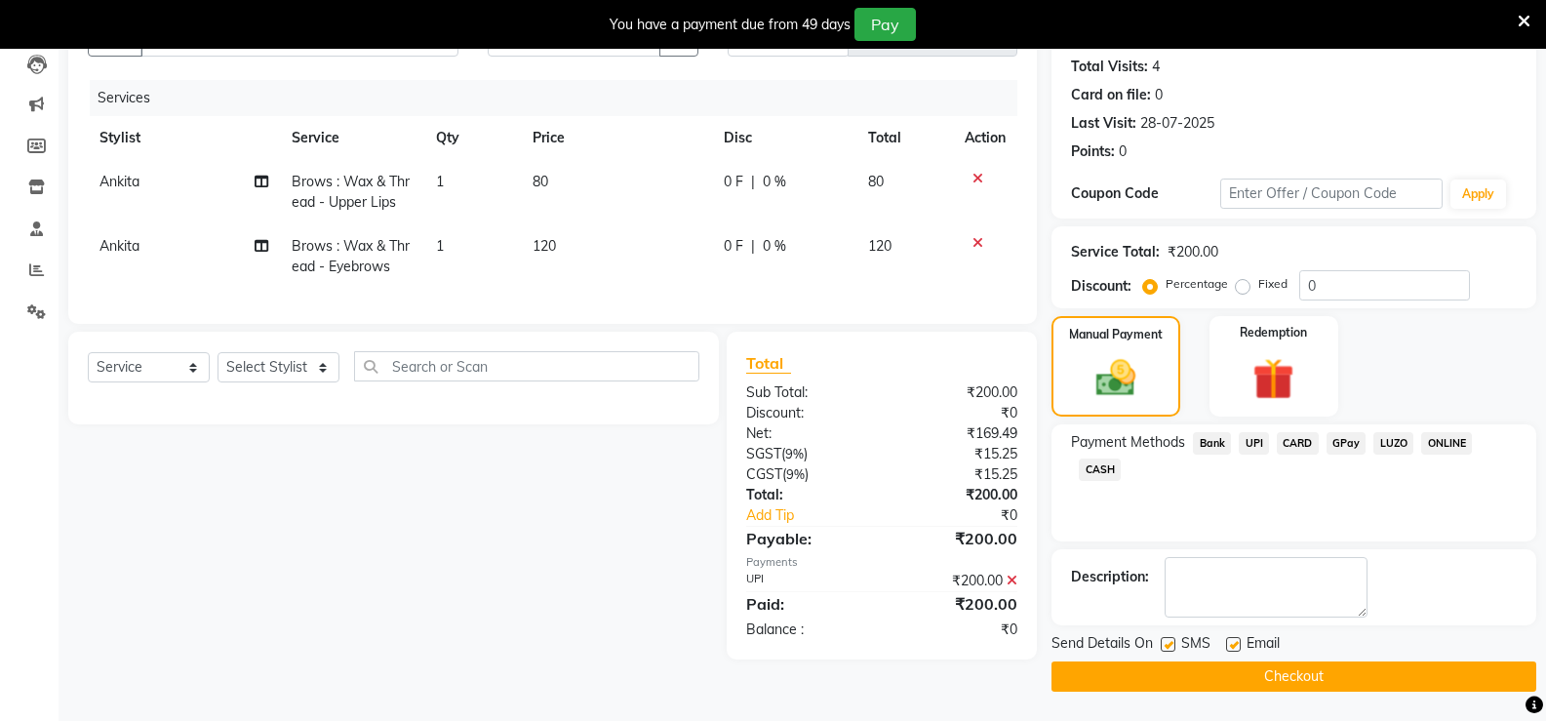
click at [1310, 664] on button "Checkout" at bounding box center [1293, 676] width 485 height 30
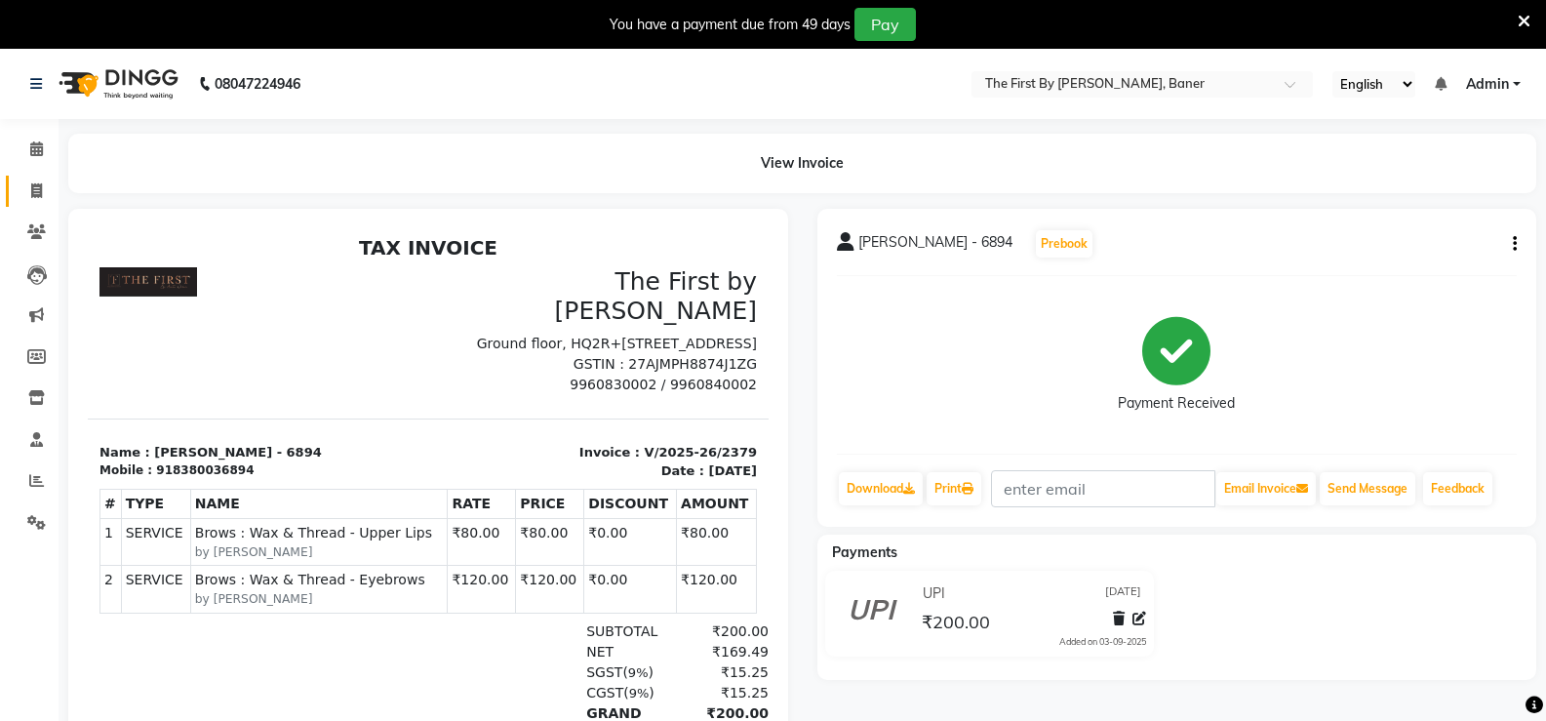
click at [18, 185] on link "Invoice" at bounding box center [29, 192] width 47 height 32
select select "6411"
select select "service"
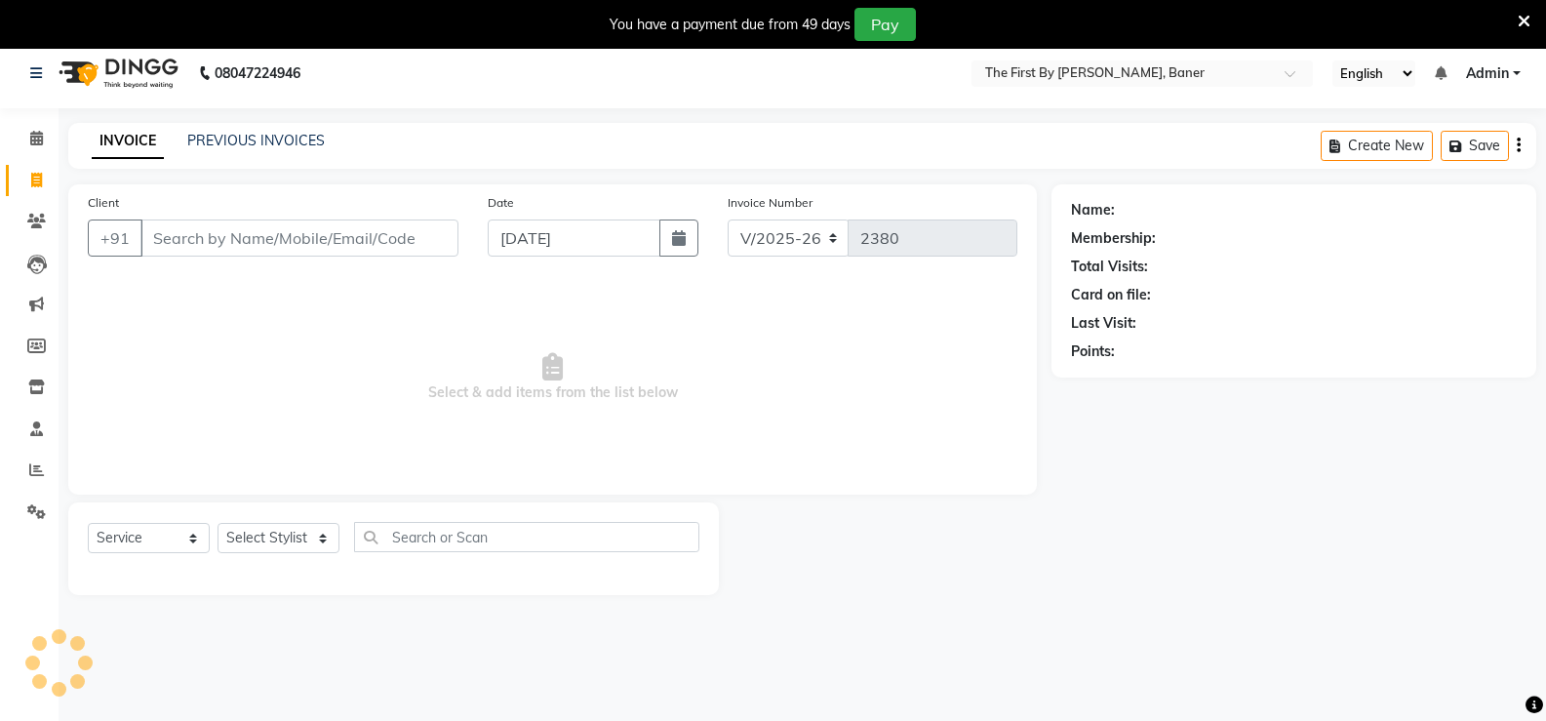
scroll to position [49, 0]
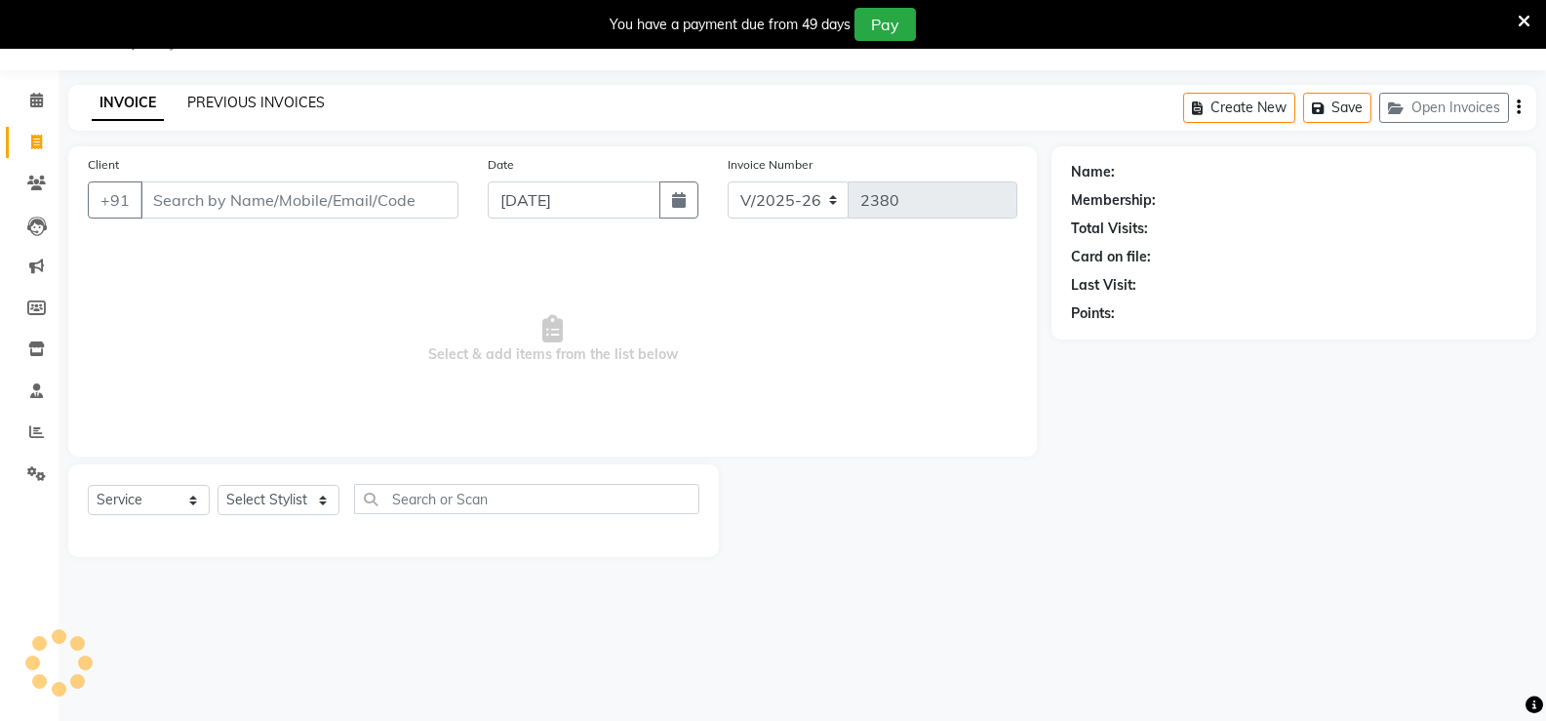
click at [193, 98] on link "PREVIOUS INVOICES" at bounding box center [255, 103] width 137 height 18
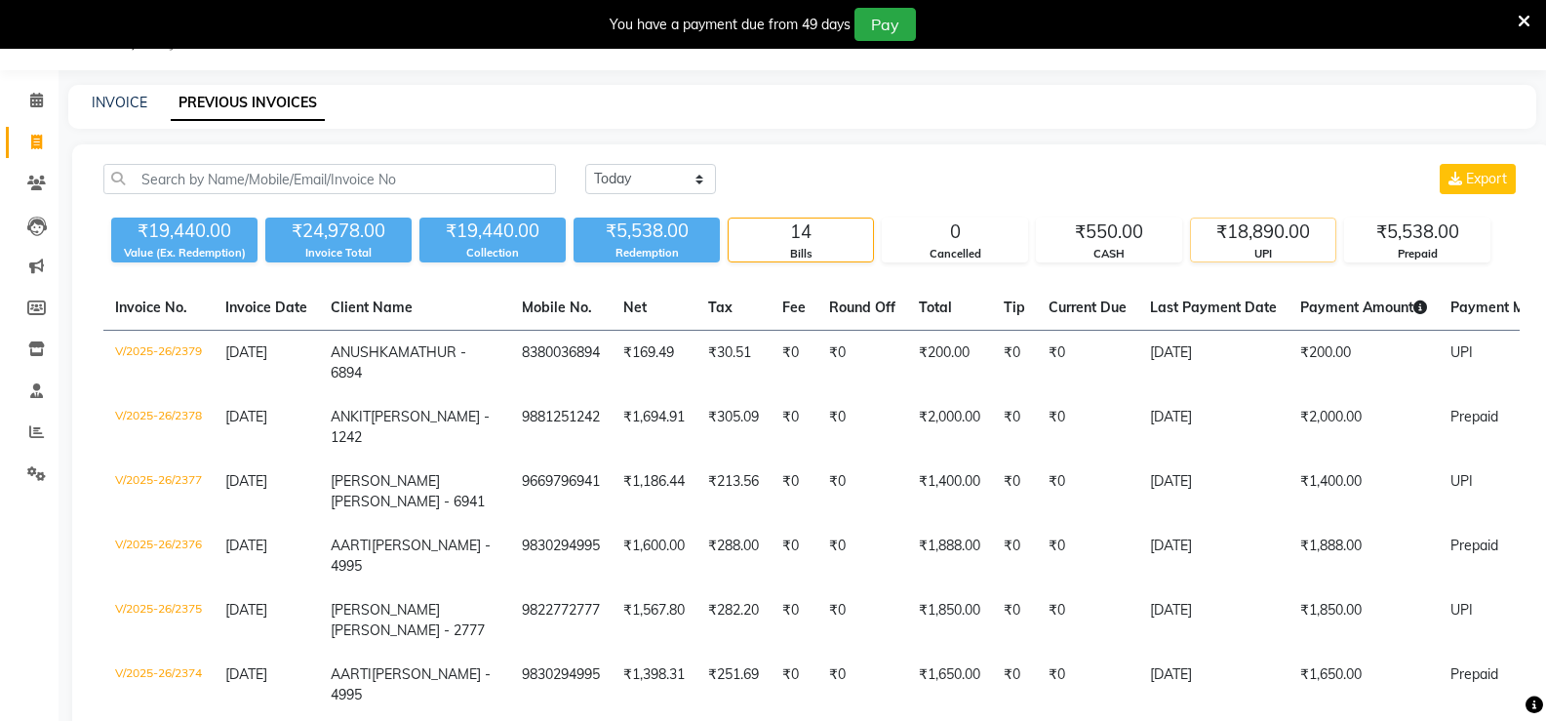
click at [1292, 242] on div "₹18,890.00" at bounding box center [1263, 231] width 144 height 27
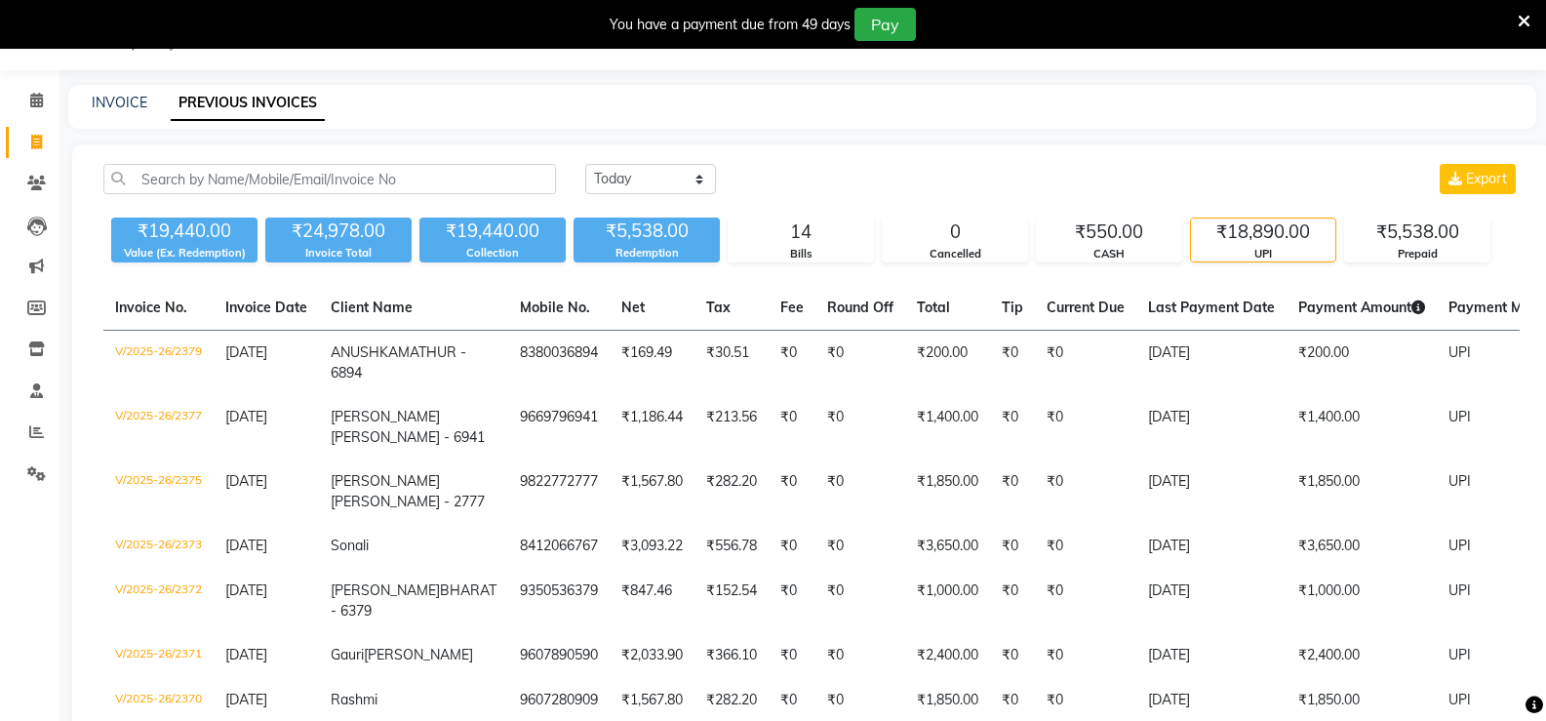
click at [112, 89] on div "INVOICE PREVIOUS INVOICES" at bounding box center [802, 107] width 1468 height 44
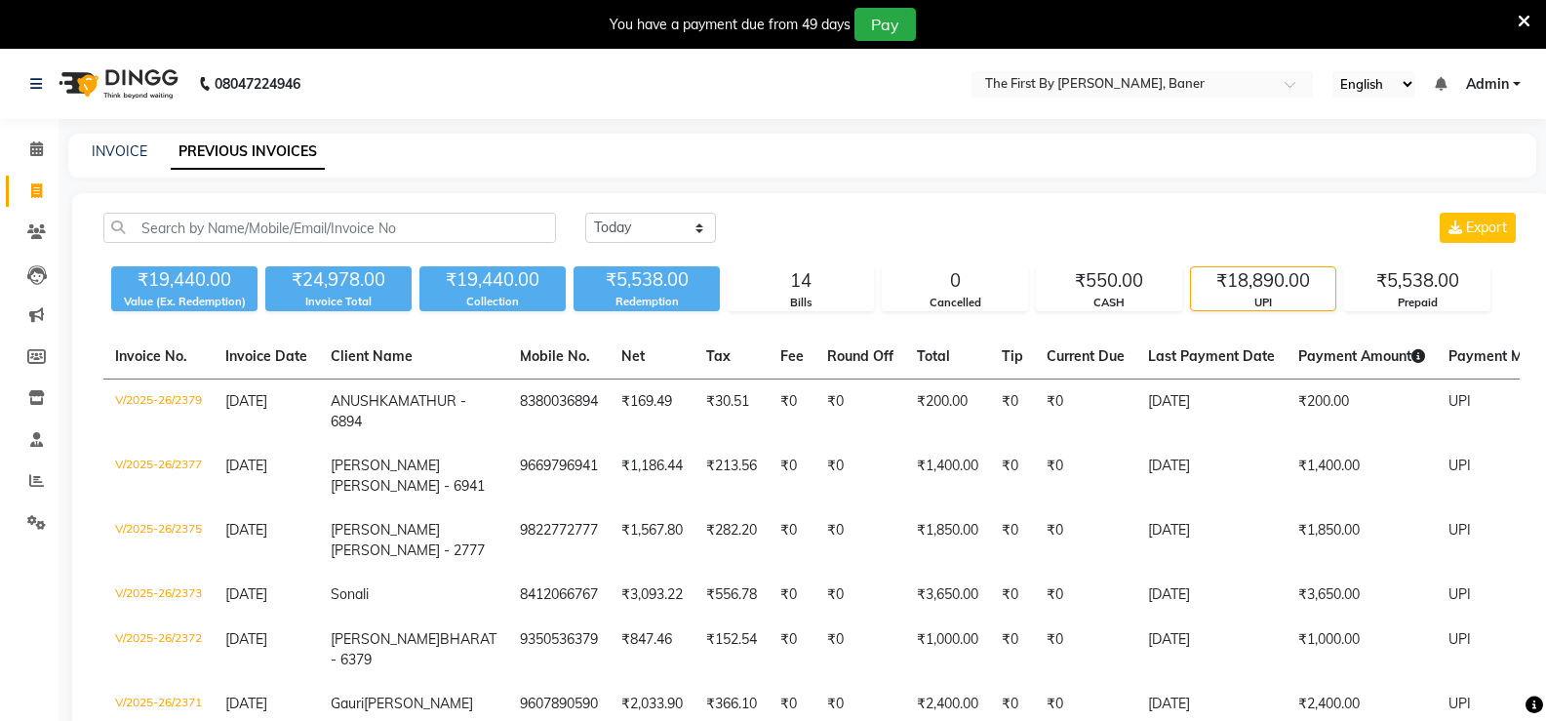
click at [1254, 283] on div "₹18,890.00" at bounding box center [1263, 280] width 144 height 27
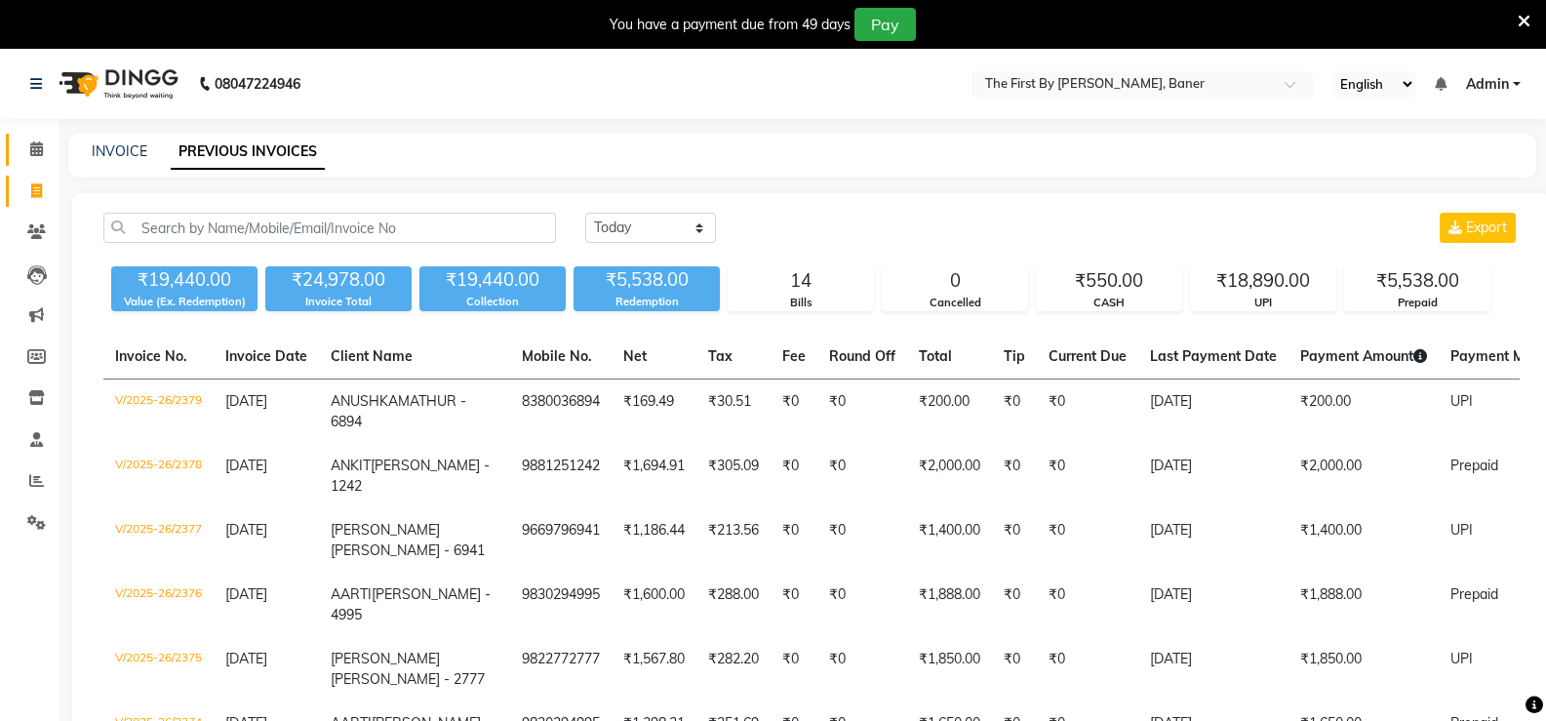
click at [49, 156] on span at bounding box center [37, 149] width 34 height 22
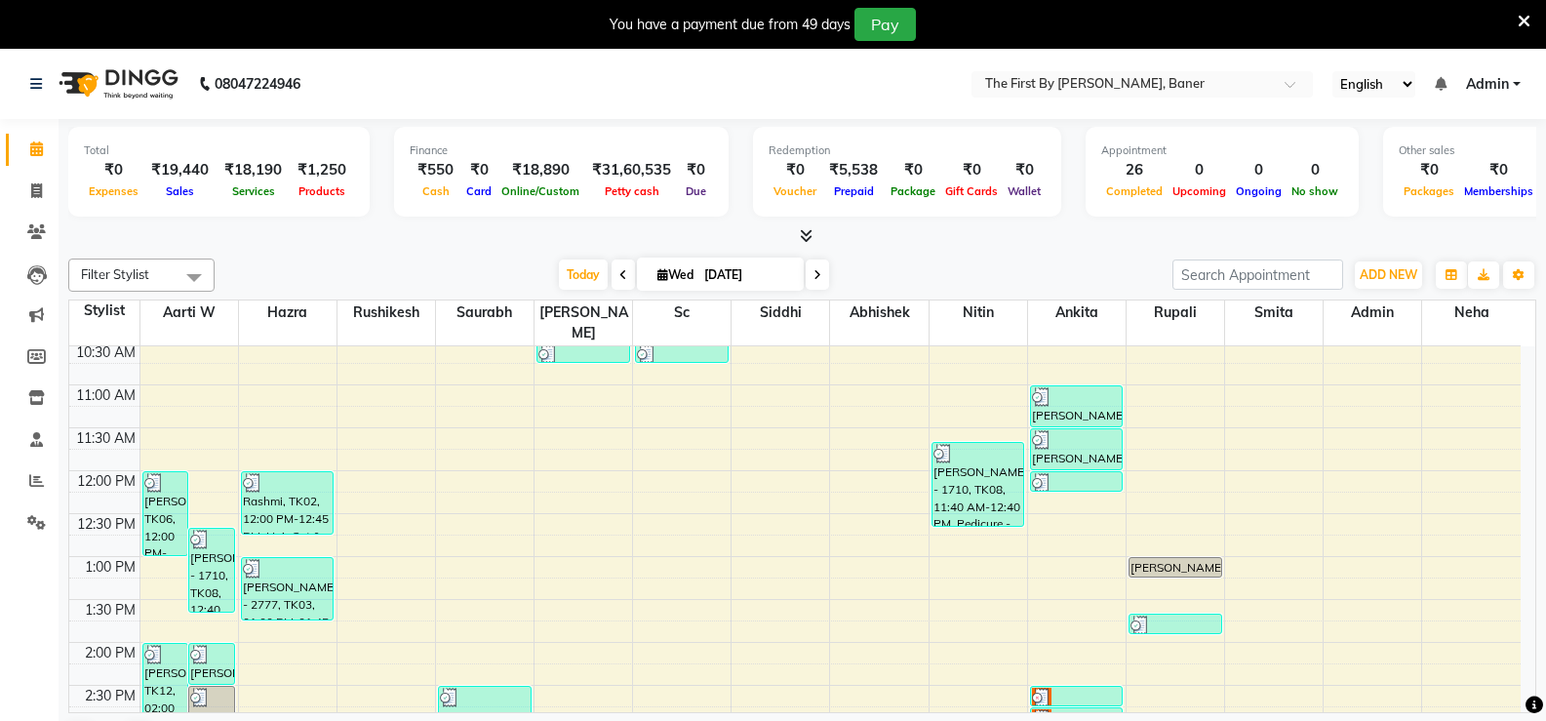
scroll to position [293, 0]
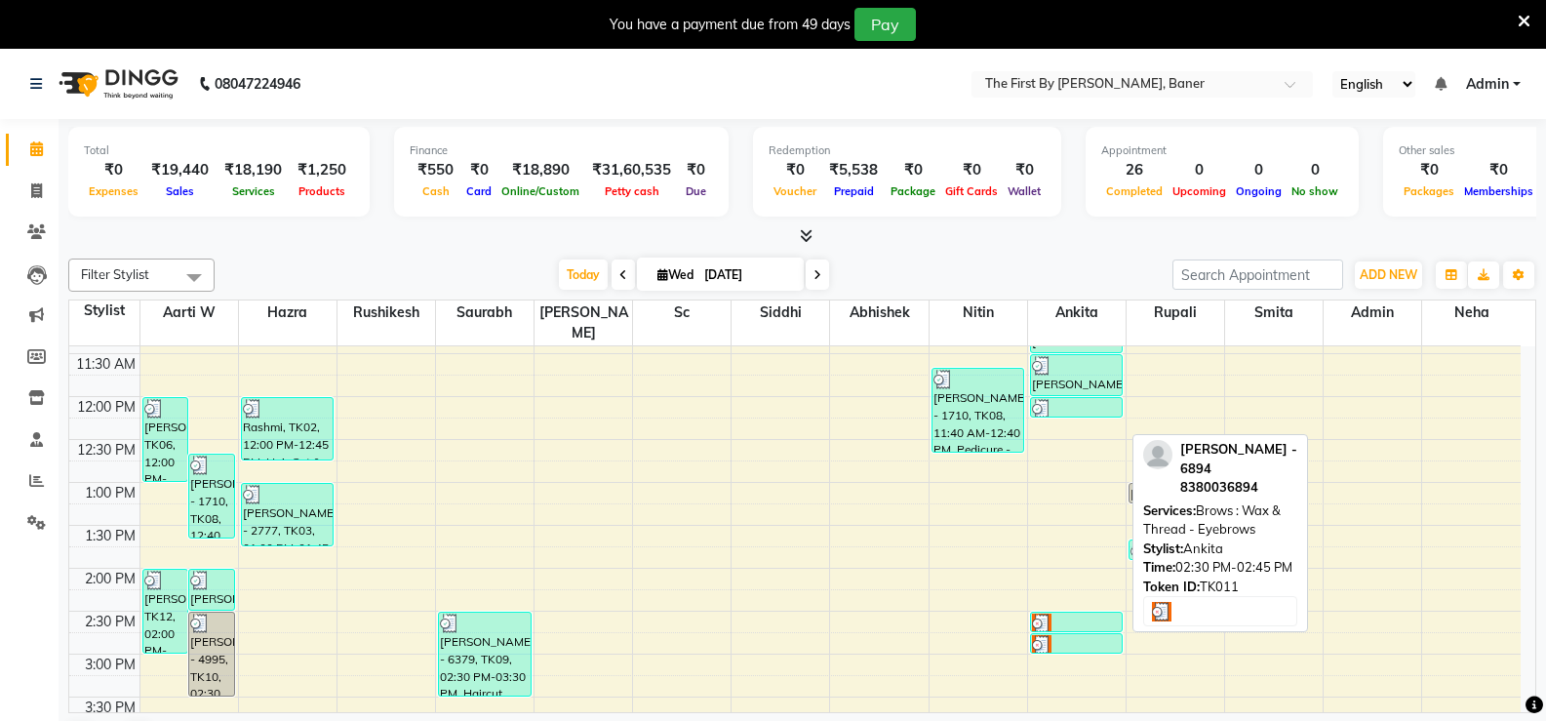
click at [1080, 613] on div at bounding box center [1077, 623] width 90 height 20
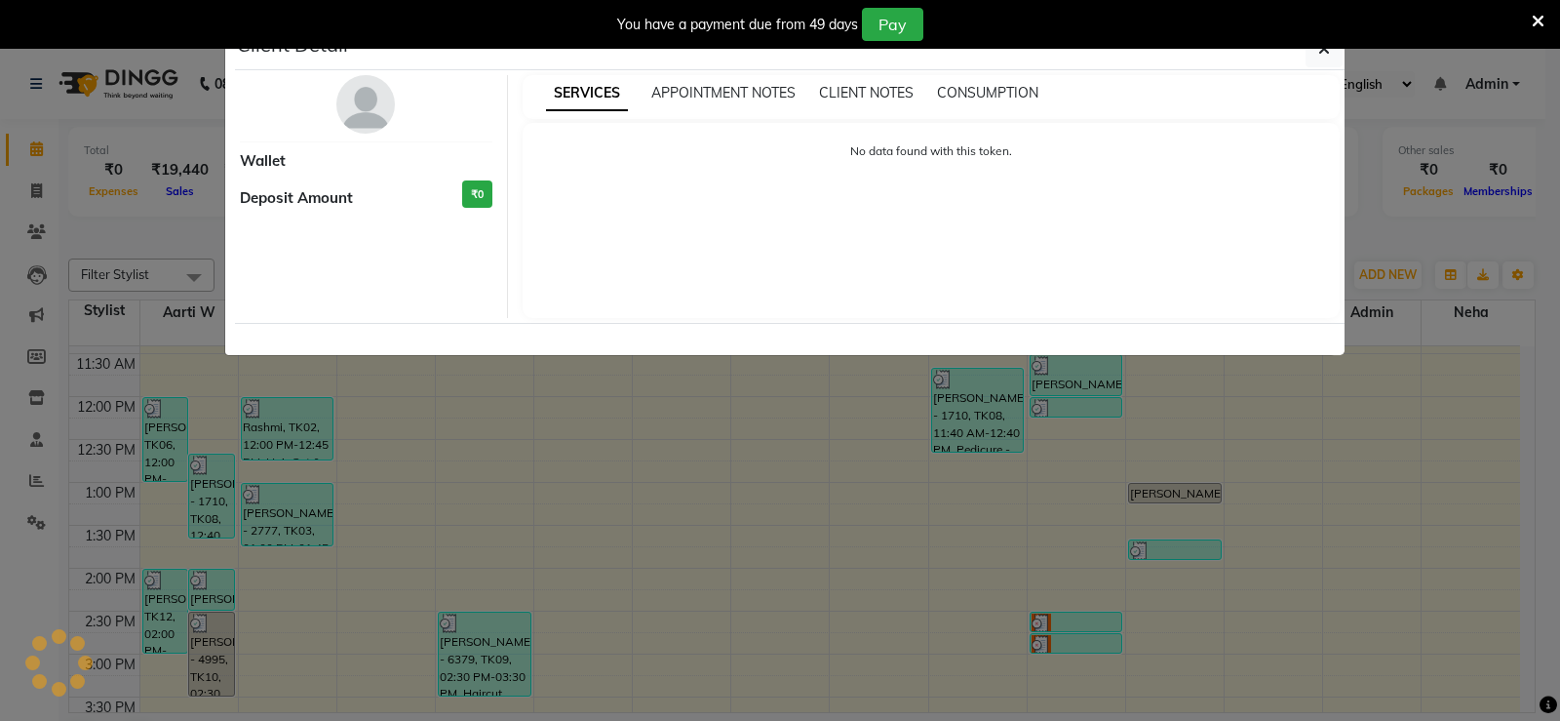
select select "3"
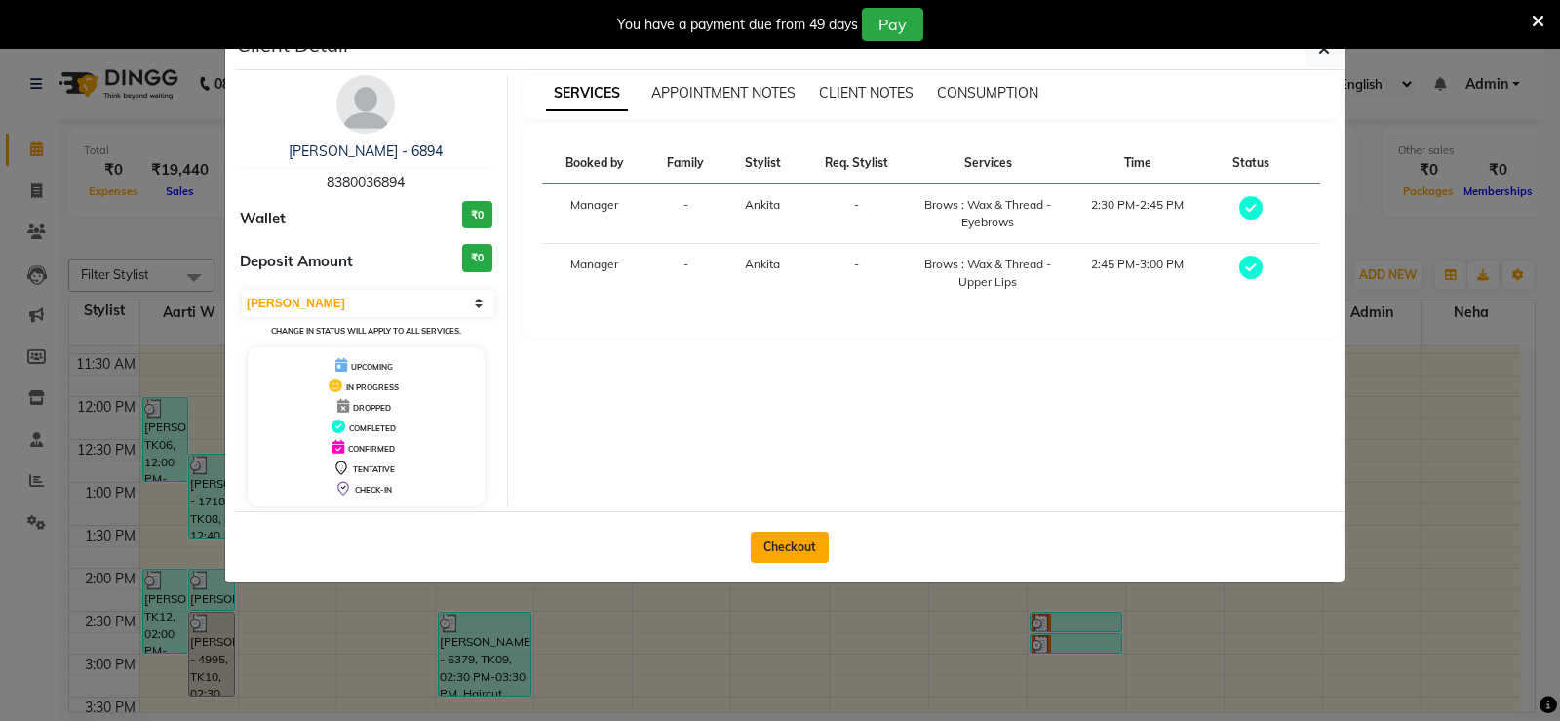
click at [757, 561] on button "Checkout" at bounding box center [790, 546] width 78 height 31
select select "6411"
select select "service"
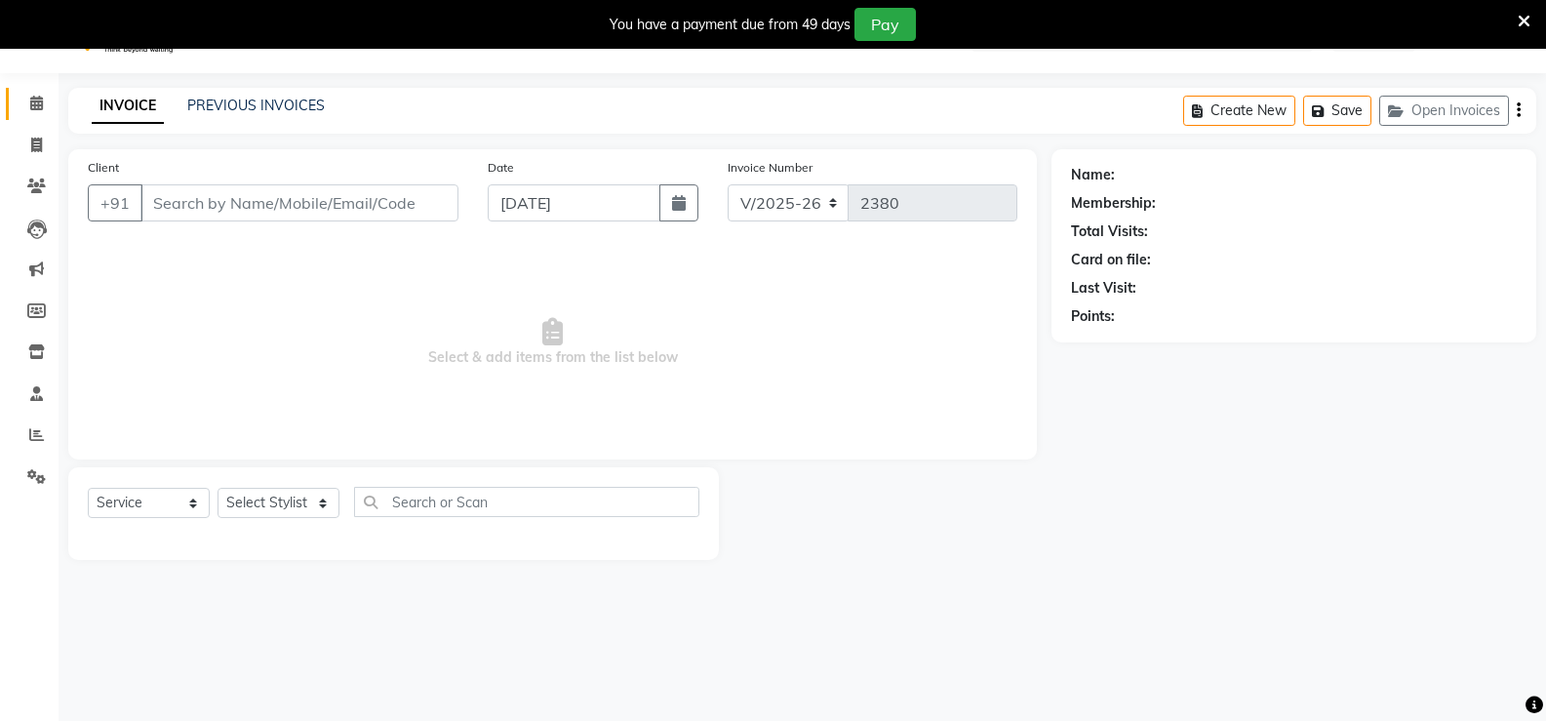
scroll to position [49, 0]
type input "8380036894"
select select "49033"
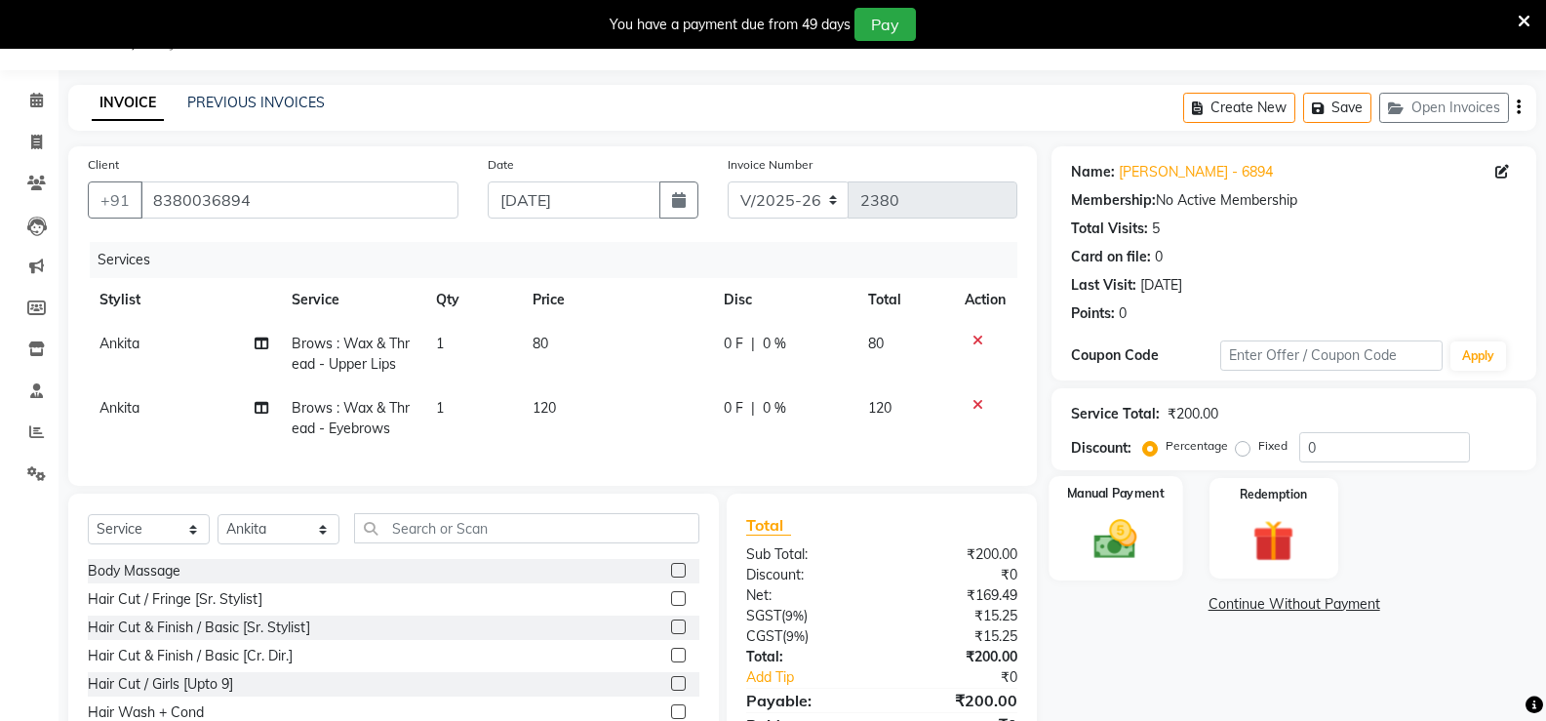
drag, startPoint x: 1080, startPoint y: 501, endPoint x: 1103, endPoint y: 532, distance: 38.4
click at [1080, 502] on div "Manual Payment" at bounding box center [1116, 528] width 134 height 104
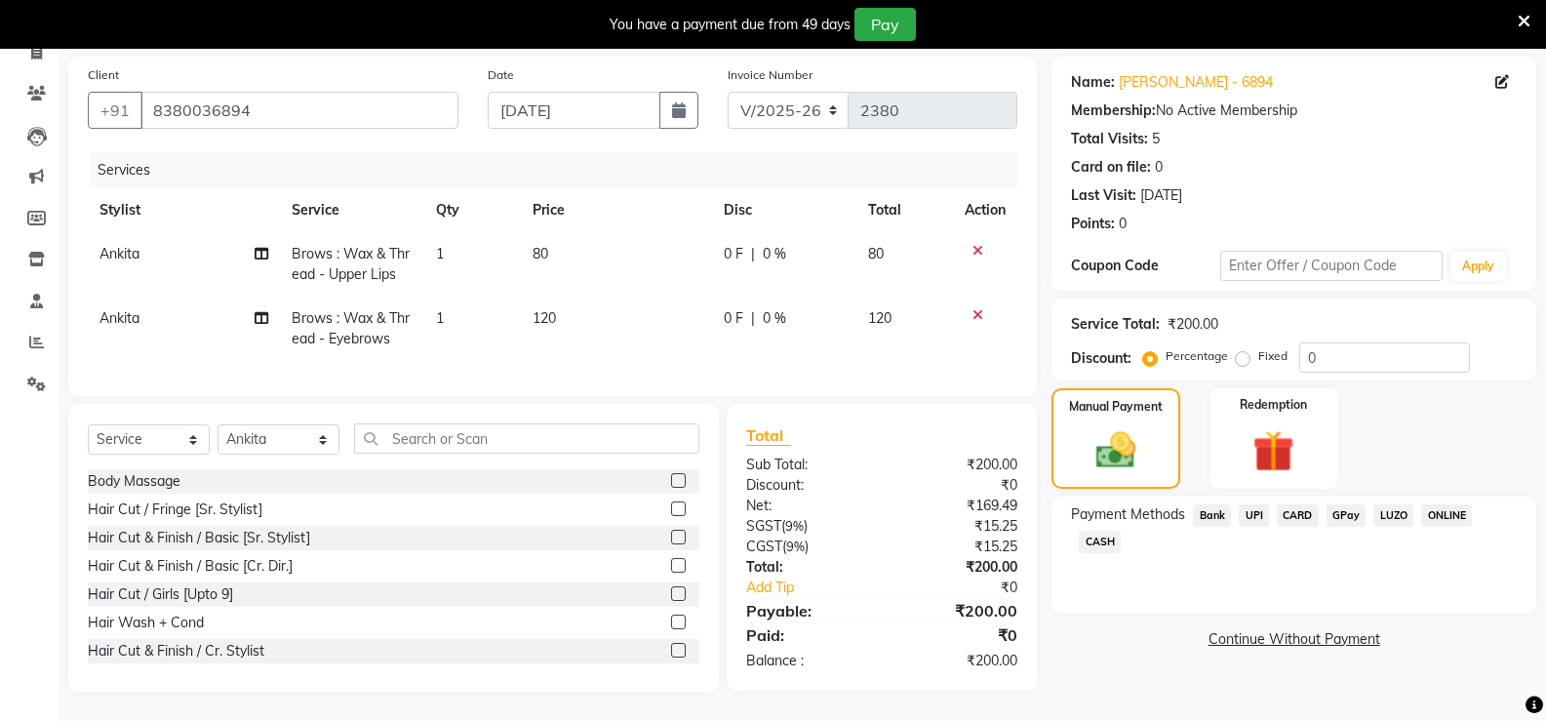
scroll to position [153, 0]
click at [1274, 504] on div "CARD" at bounding box center [1294, 517] width 50 height 26
click at [1262, 504] on span "UPI" at bounding box center [1253, 515] width 30 height 22
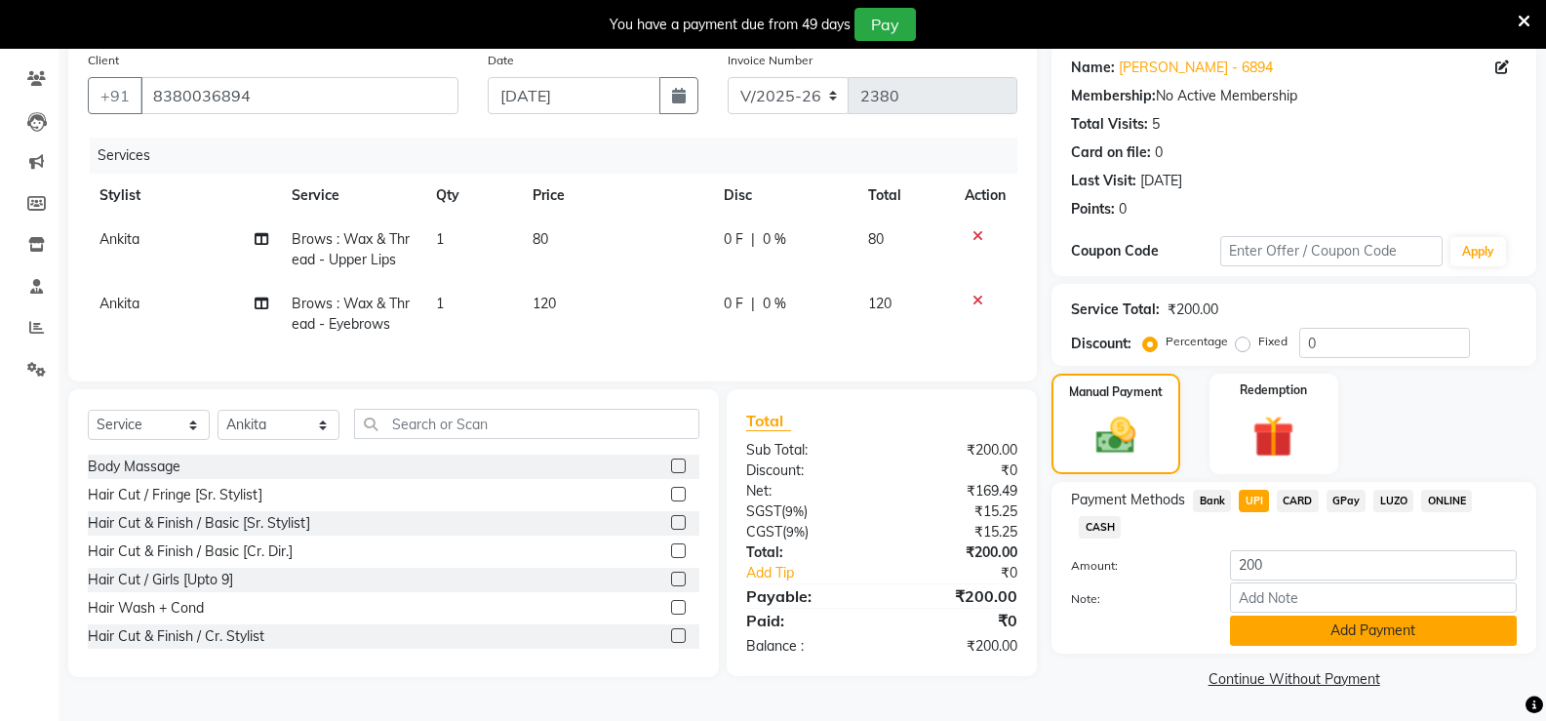
click at [1305, 624] on button "Add Payment" at bounding box center [1373, 630] width 287 height 30
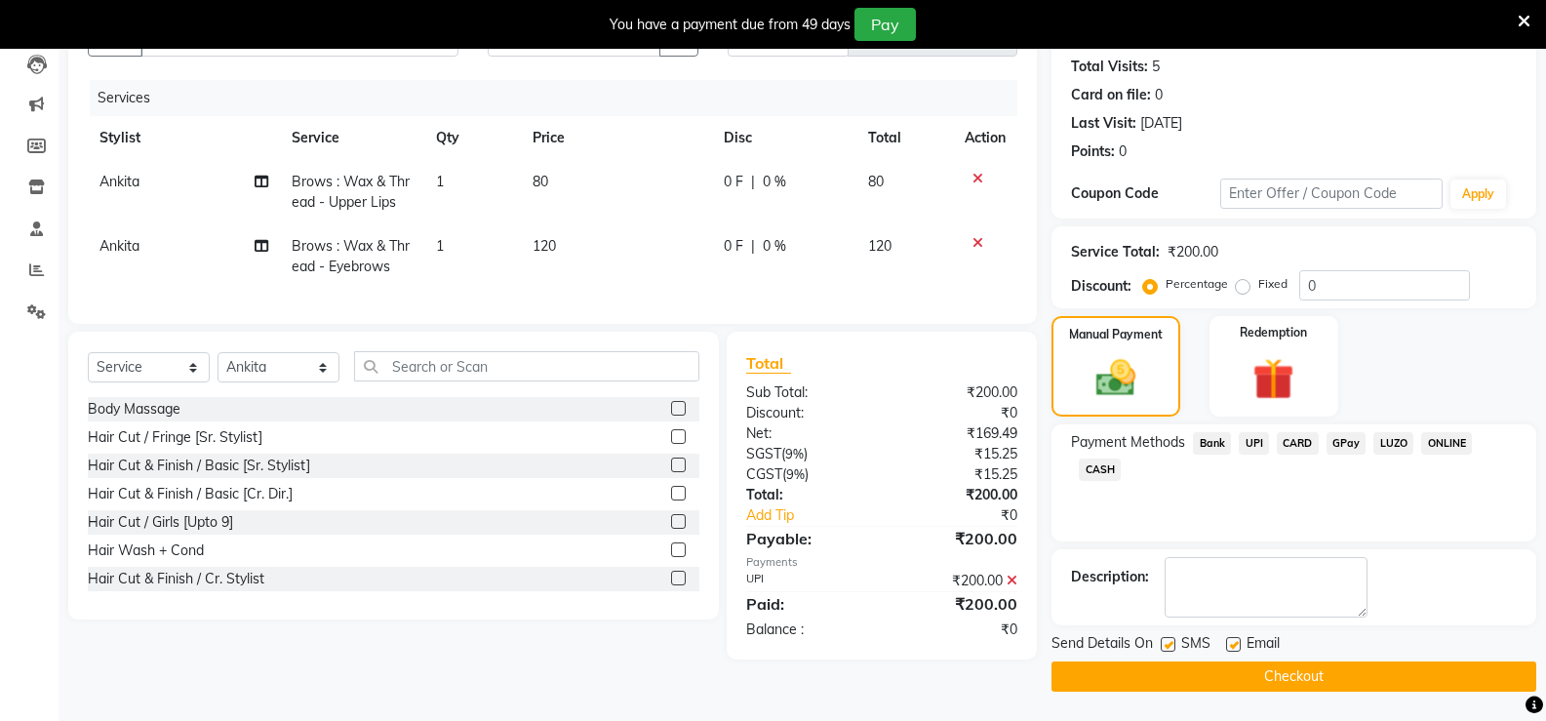
click at [1312, 665] on button "Checkout" at bounding box center [1293, 676] width 485 height 30
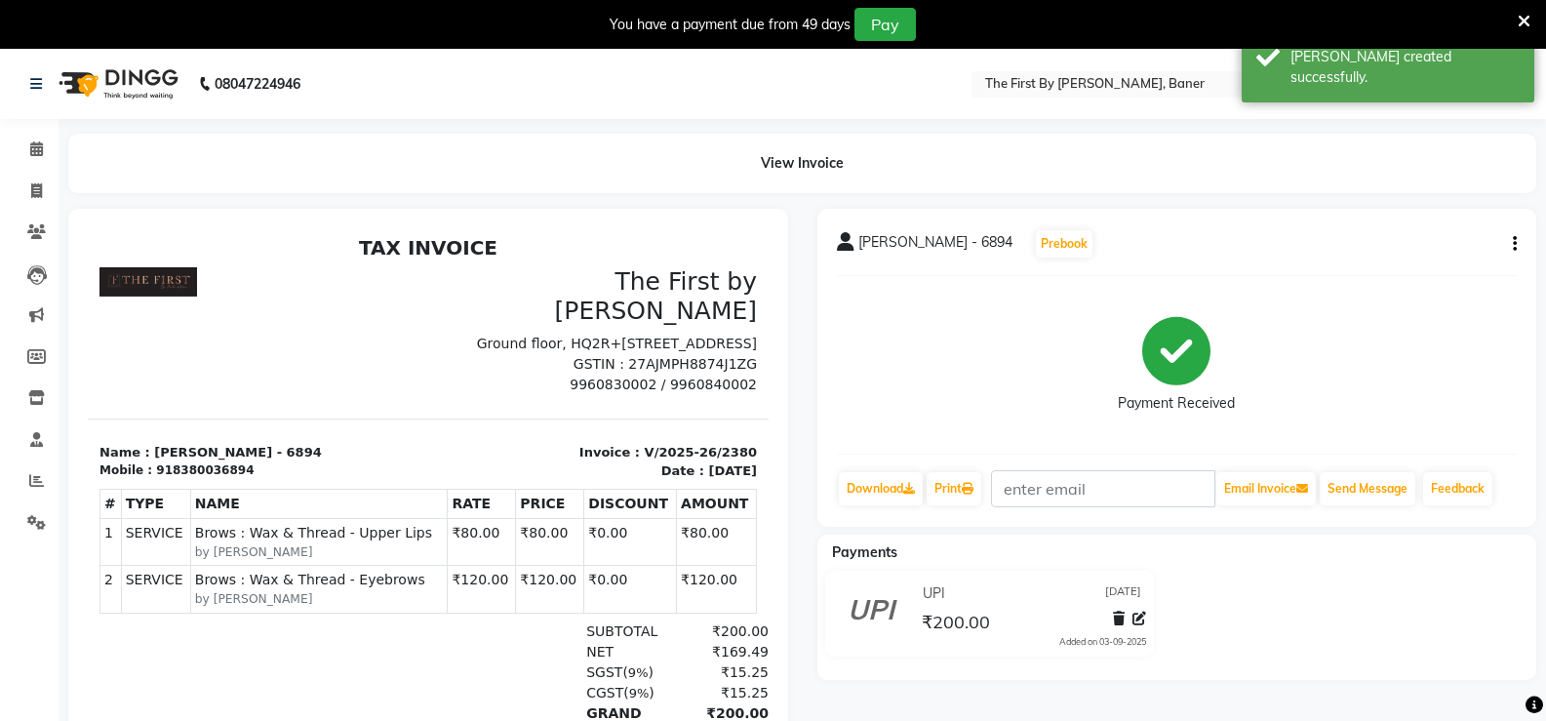
click at [20, 166] on li "Calendar" at bounding box center [29, 150] width 59 height 42
click at [0, 154] on li "Calendar" at bounding box center [29, 150] width 59 height 42
click at [28, 147] on span at bounding box center [37, 149] width 34 height 22
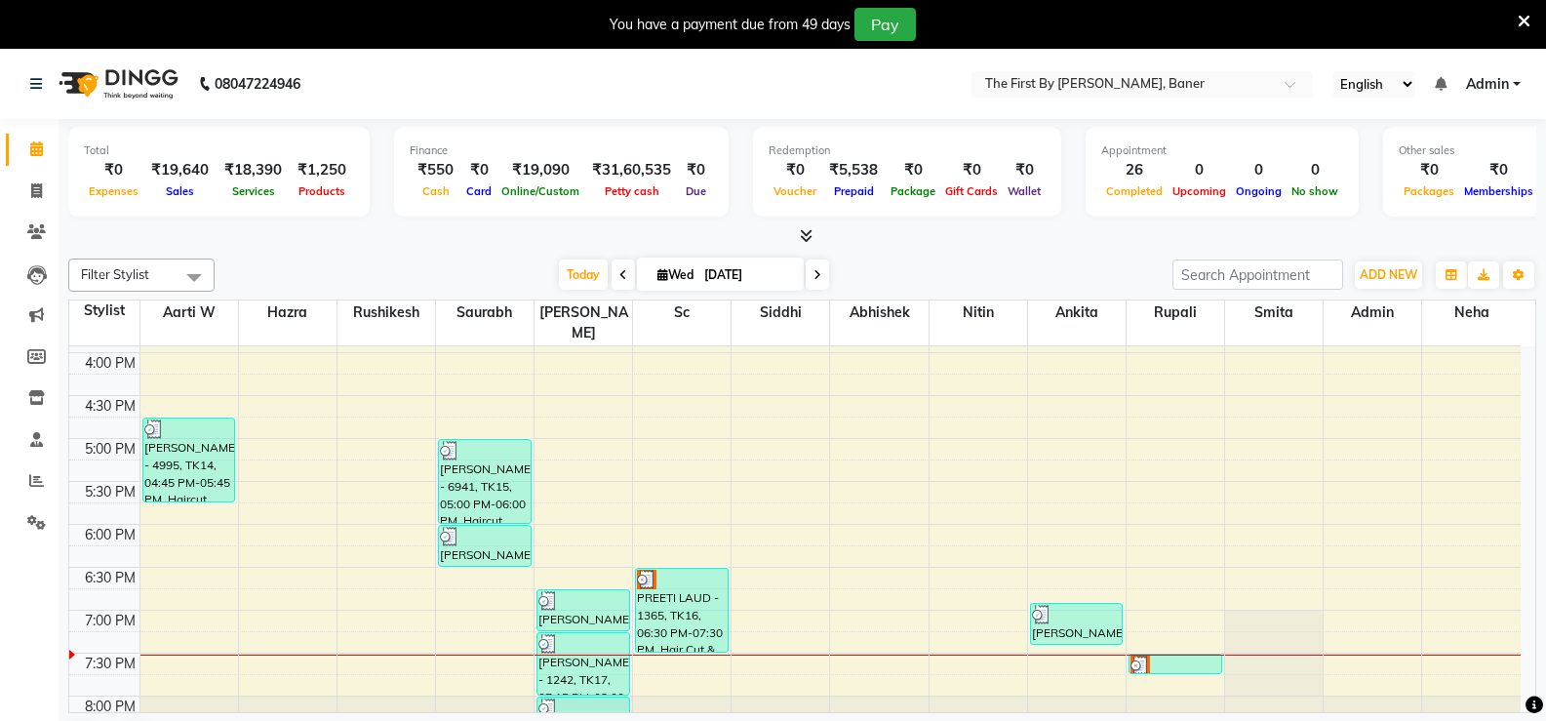
scroll to position [728, 0]
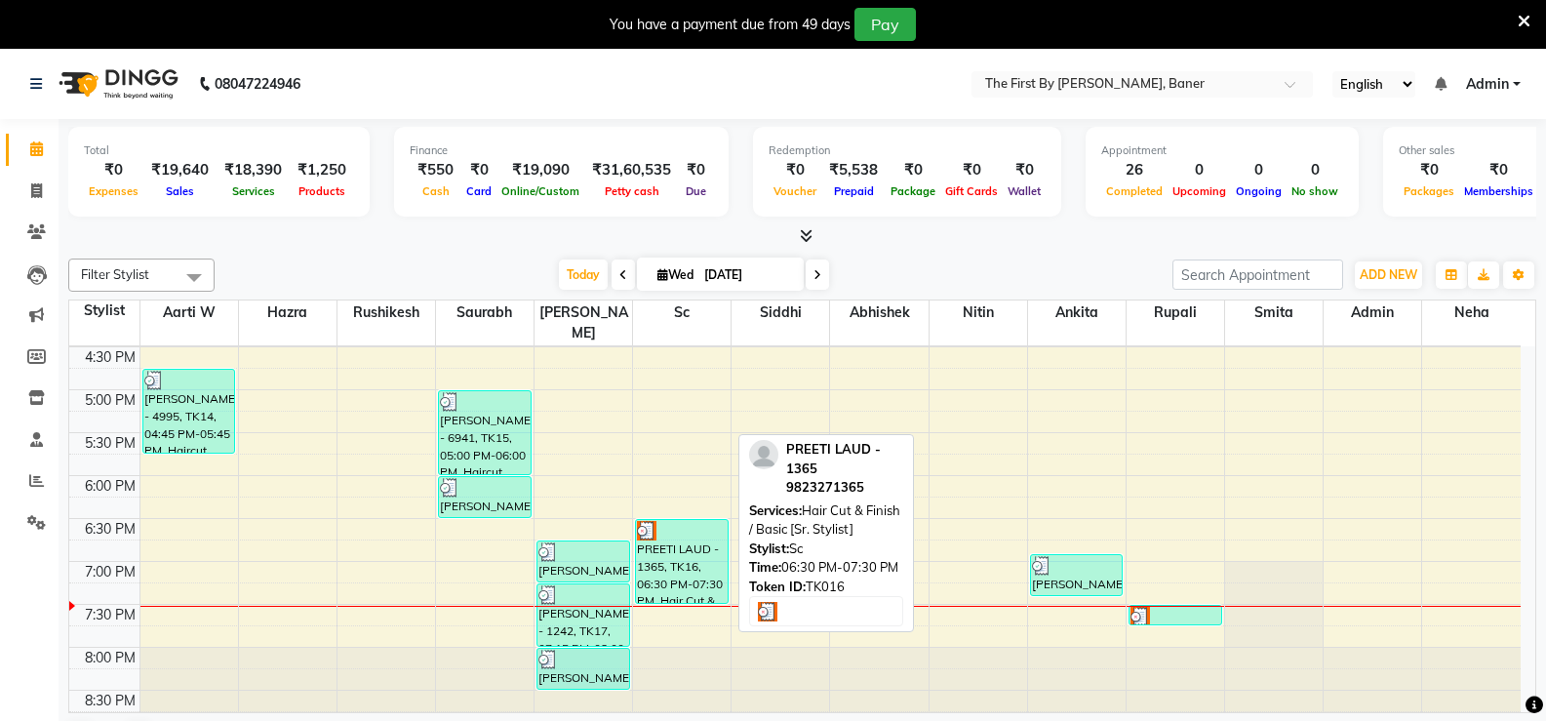
click at [690, 530] on div "PREETI LAUD - 1365, TK16, 06:30 PM-07:30 PM, Hair Cut & Finish / Basic [Sr. Sty…" at bounding box center [682, 561] width 92 height 83
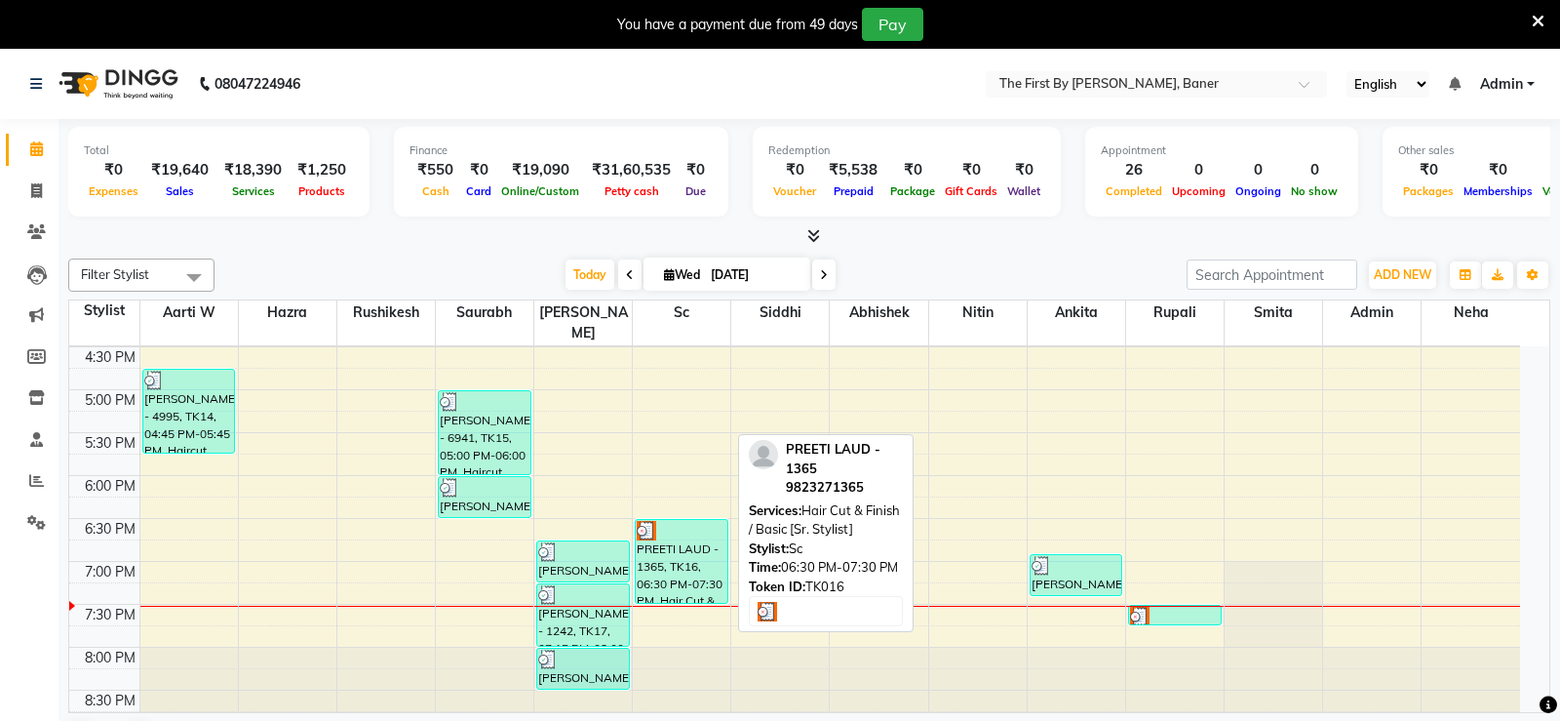
select select "3"
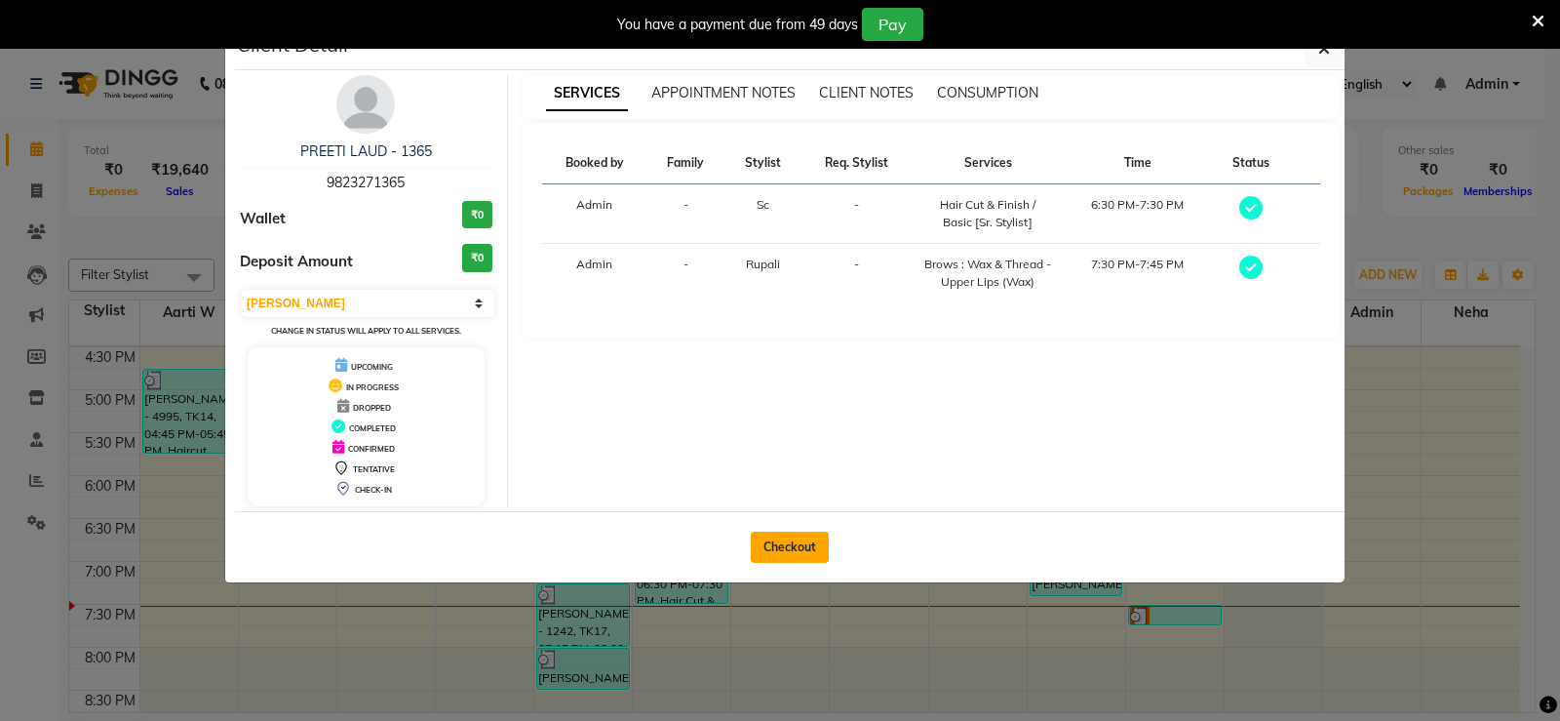
click at [809, 551] on button "Checkout" at bounding box center [790, 546] width 78 height 31
select select "6411"
select select "service"
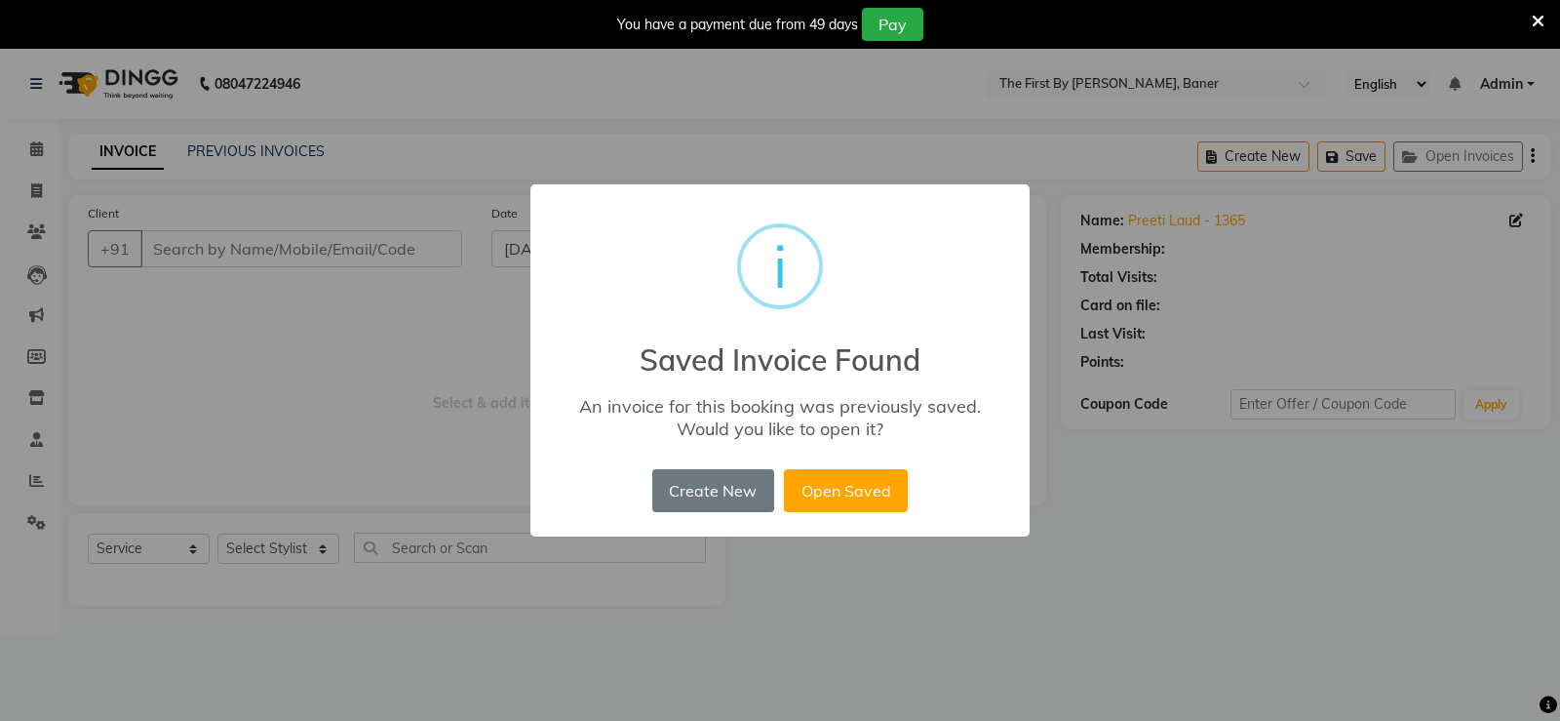
click at [871, 488] on button "Open Saved" at bounding box center [846, 490] width 124 height 43
type input "9823271365"
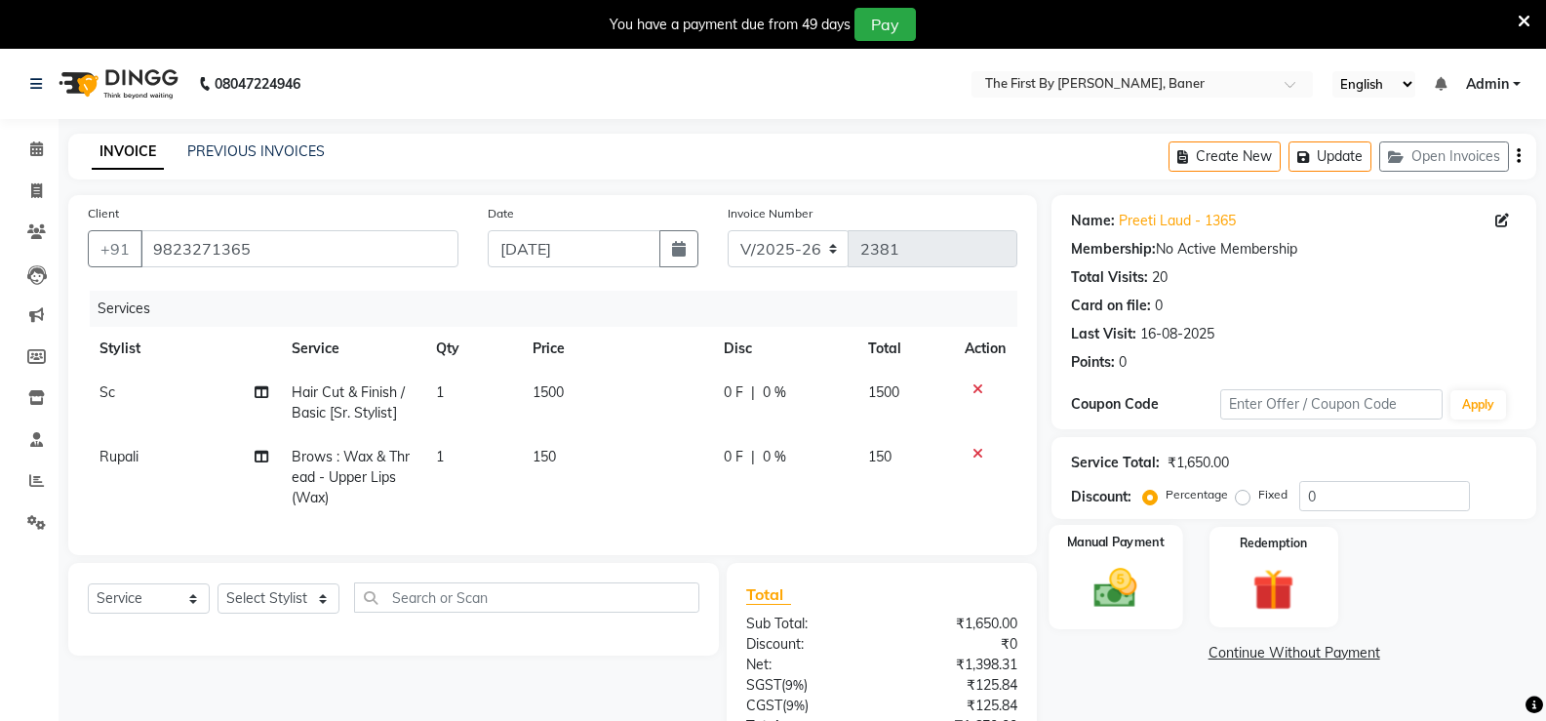
click at [1117, 583] on img at bounding box center [1114, 588] width 69 height 50
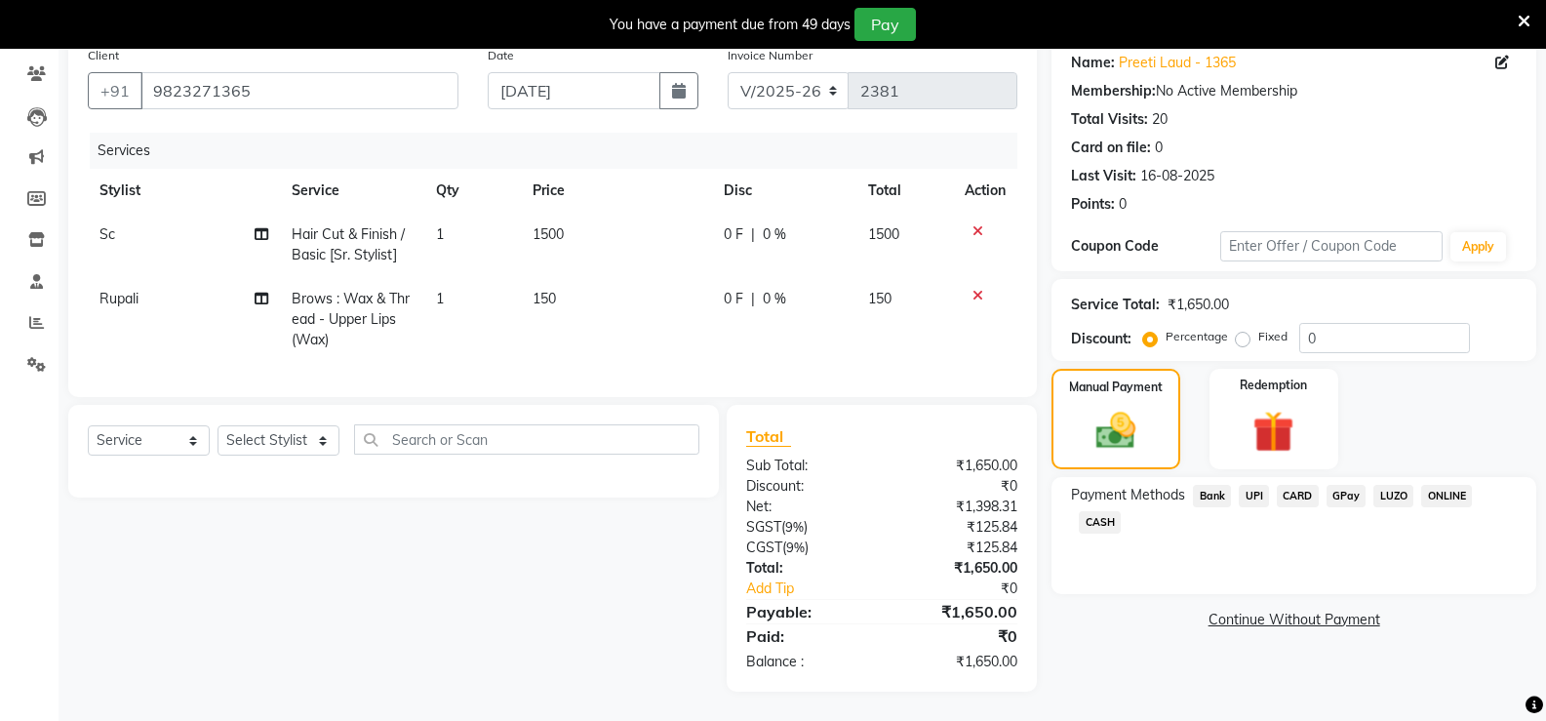
scroll to position [173, 0]
click at [1301, 485] on span "CARD" at bounding box center [1297, 496] width 42 height 22
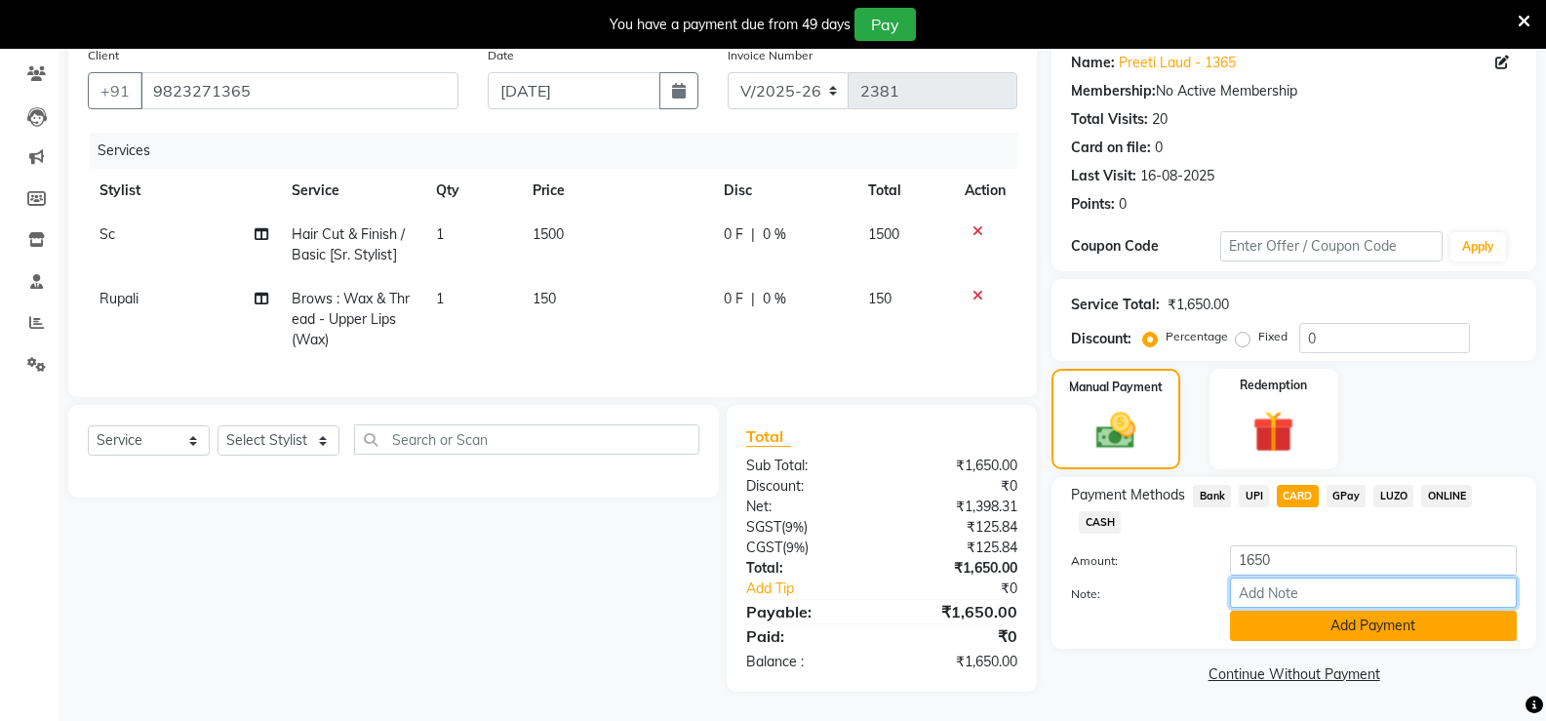
drag, startPoint x: 1282, startPoint y: 590, endPoint x: 1286, endPoint y: 604, distance: 14.2
click at [1282, 593] on input "Note:" at bounding box center [1373, 592] width 287 height 30
click at [1294, 621] on button "Add Payment" at bounding box center [1373, 625] width 287 height 30
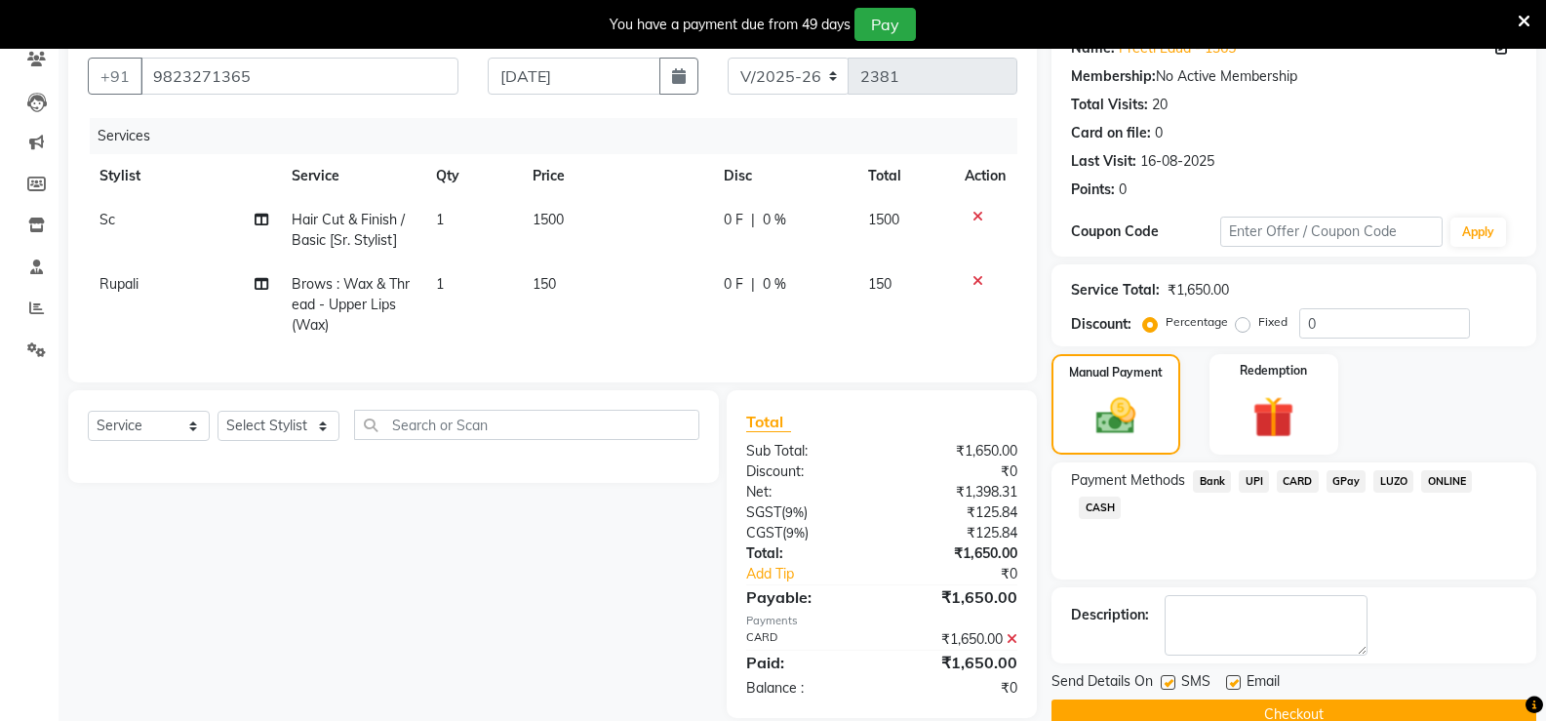
scroll to position [214, 0]
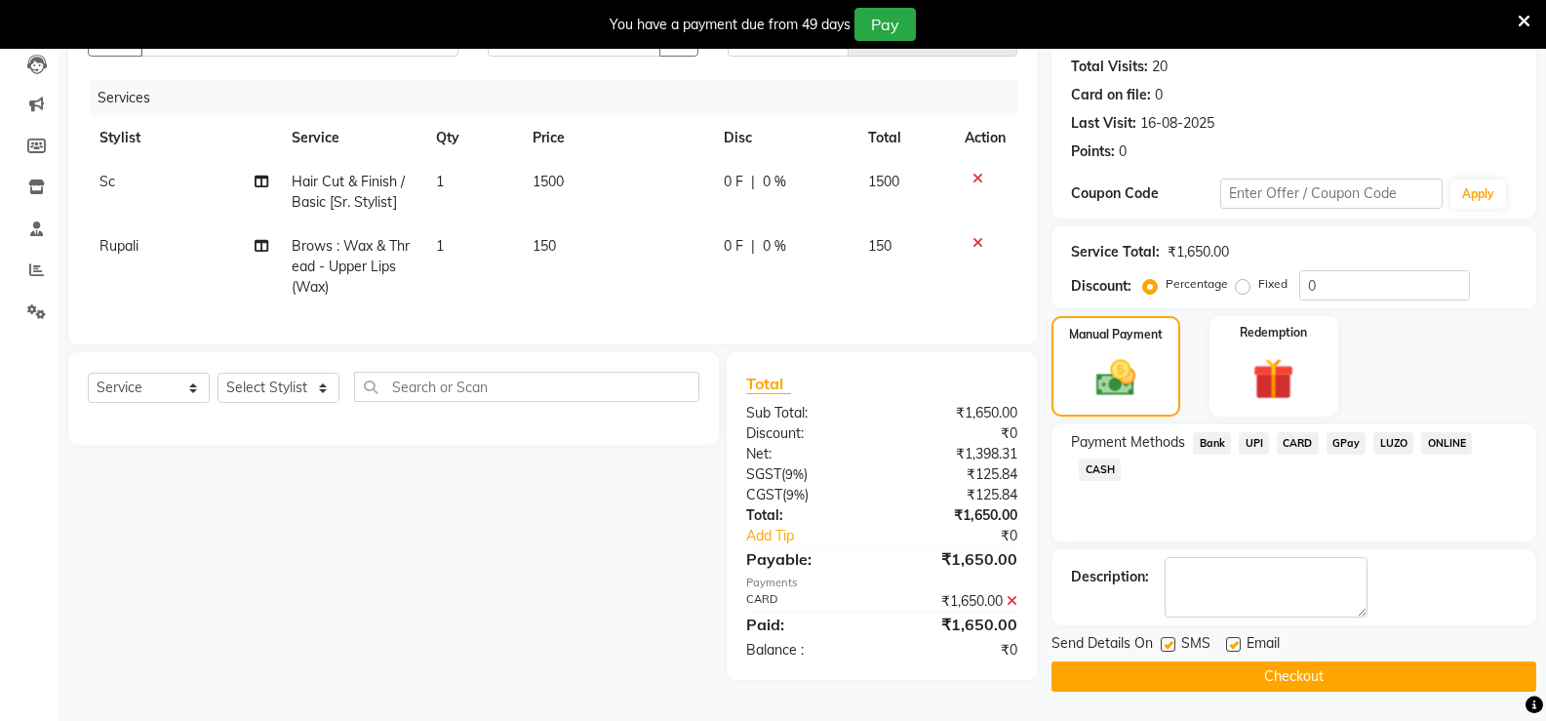
click at [1302, 653] on div "Send Details On SMS Email" at bounding box center [1293, 645] width 485 height 24
click at [1302, 663] on button "Checkout" at bounding box center [1293, 676] width 485 height 30
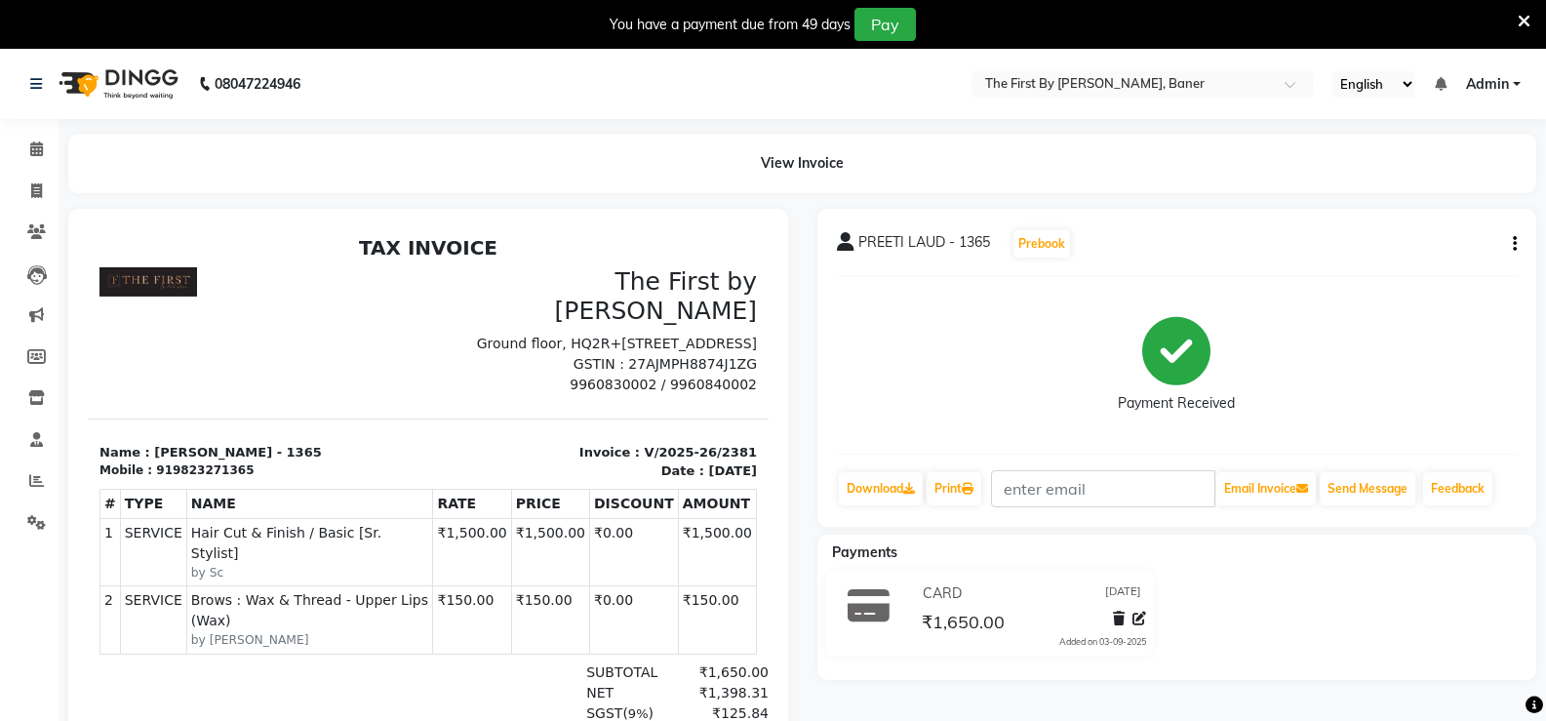
click at [3, 137] on li "Calendar" at bounding box center [29, 150] width 59 height 42
drag, startPoint x: 16, startPoint y: 146, endPoint x: 28, endPoint y: 161, distance: 19.4
click at [16, 147] on link "Calendar" at bounding box center [29, 150] width 47 height 32
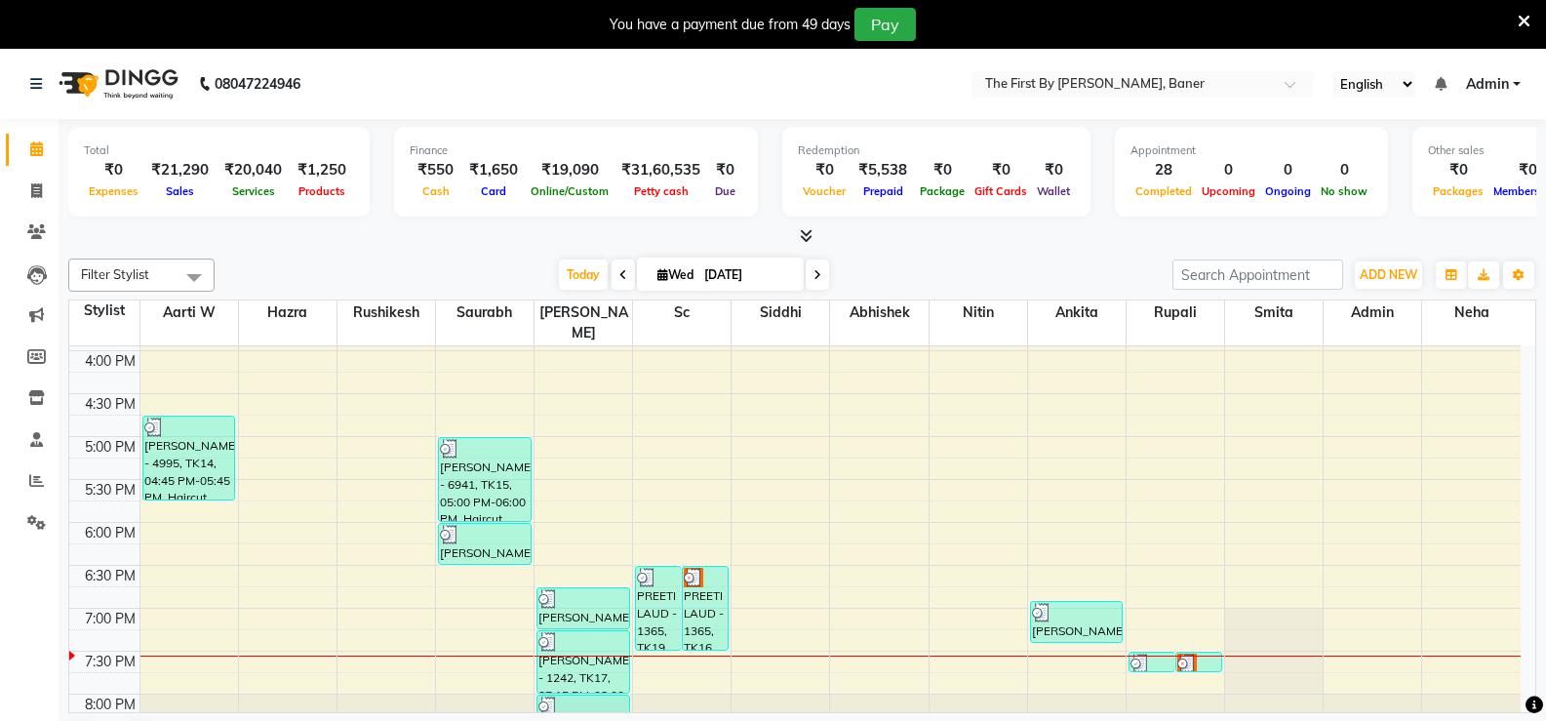
scroll to position [683, 0]
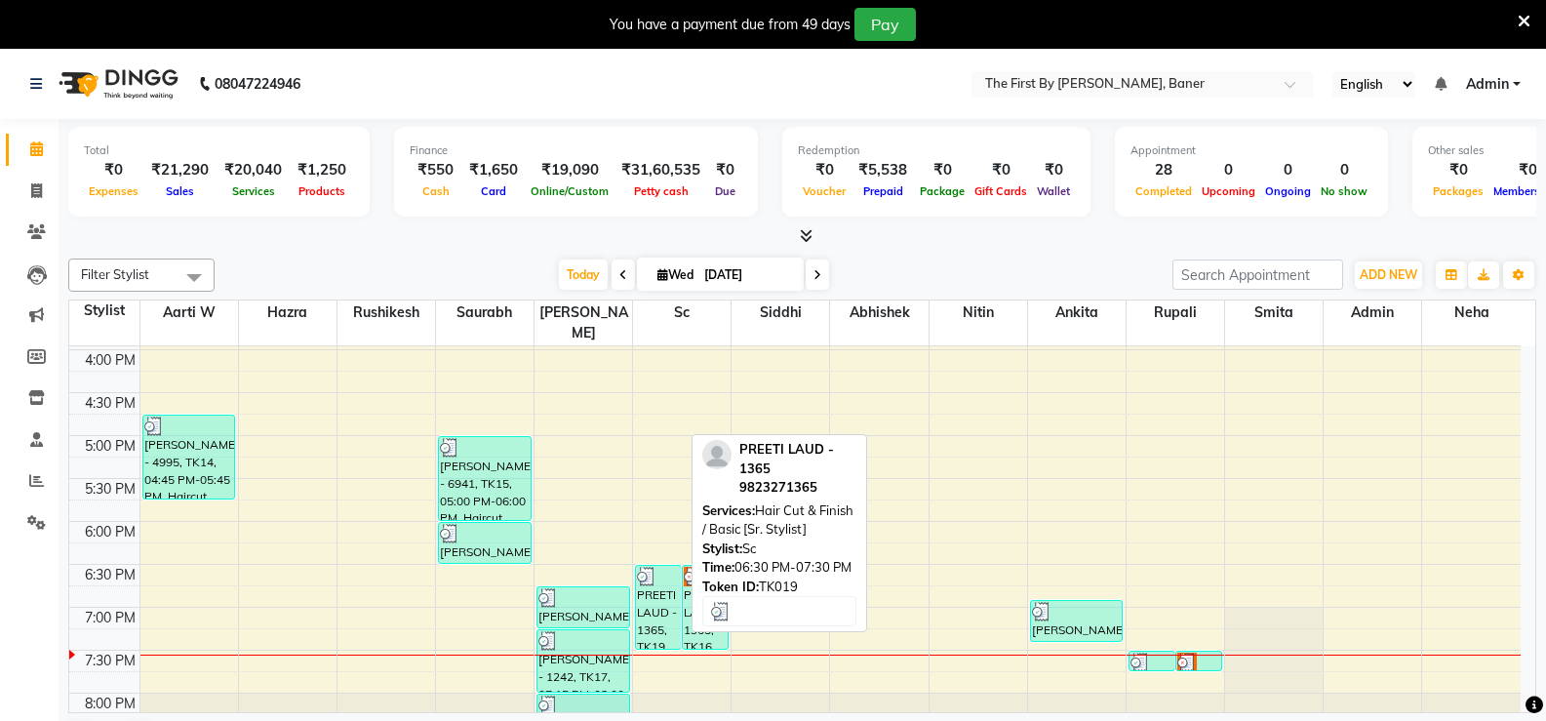
click at [655, 587] on div "PREETI LAUD - 1365, TK19, 06:30 PM-07:30 PM, Hair Cut & Finish / Basic [Sr. Sty…" at bounding box center [658, 607] width 45 height 83
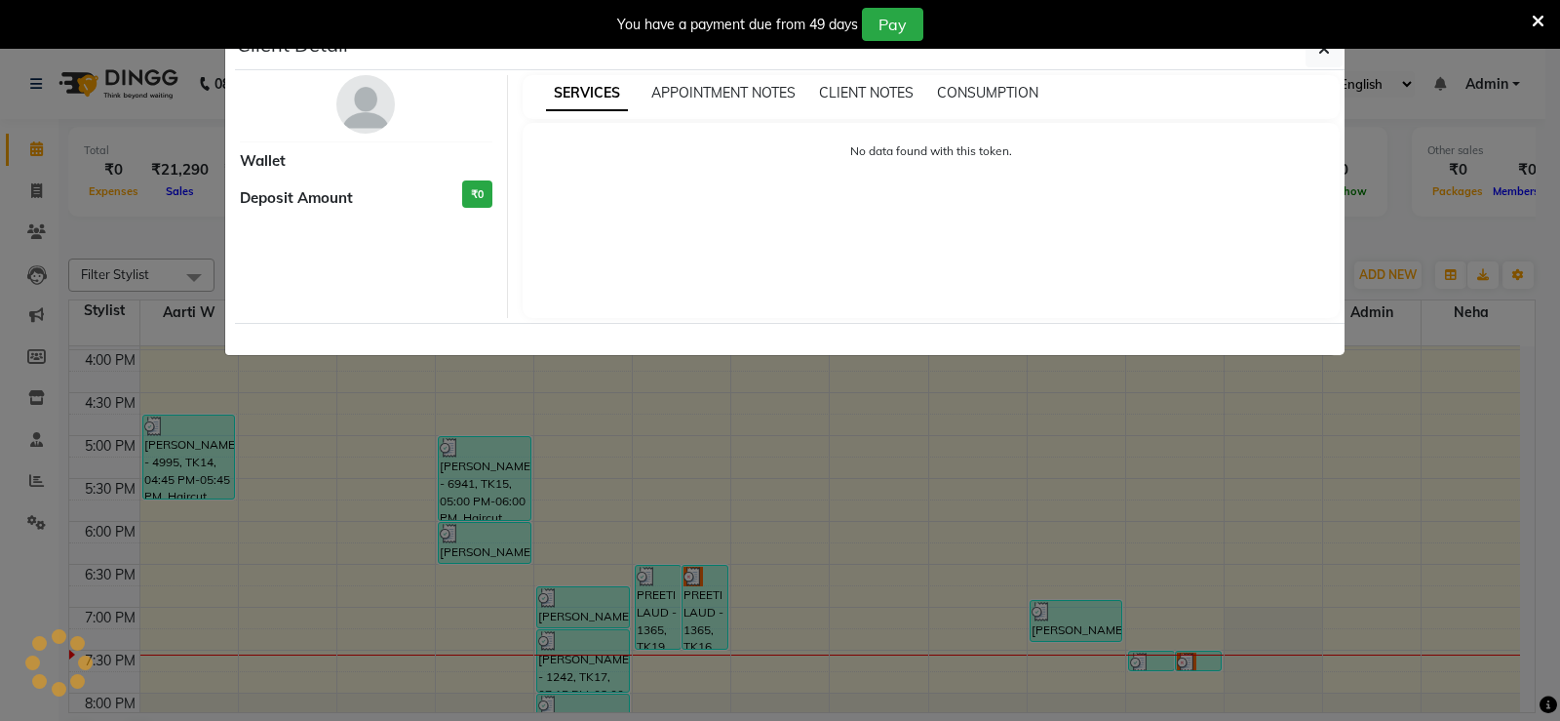
select select "3"
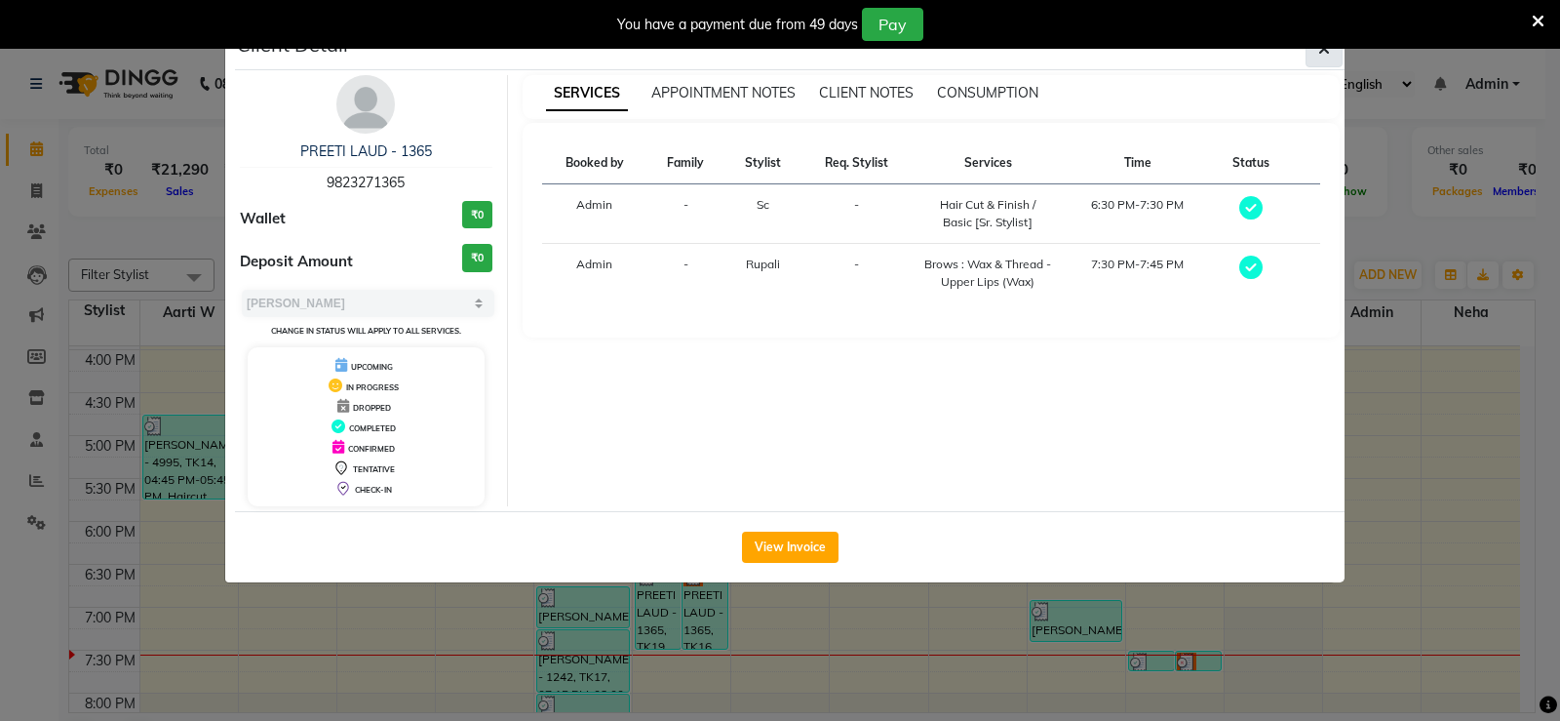
click at [1328, 60] on button "button" at bounding box center [1324, 48] width 37 height 37
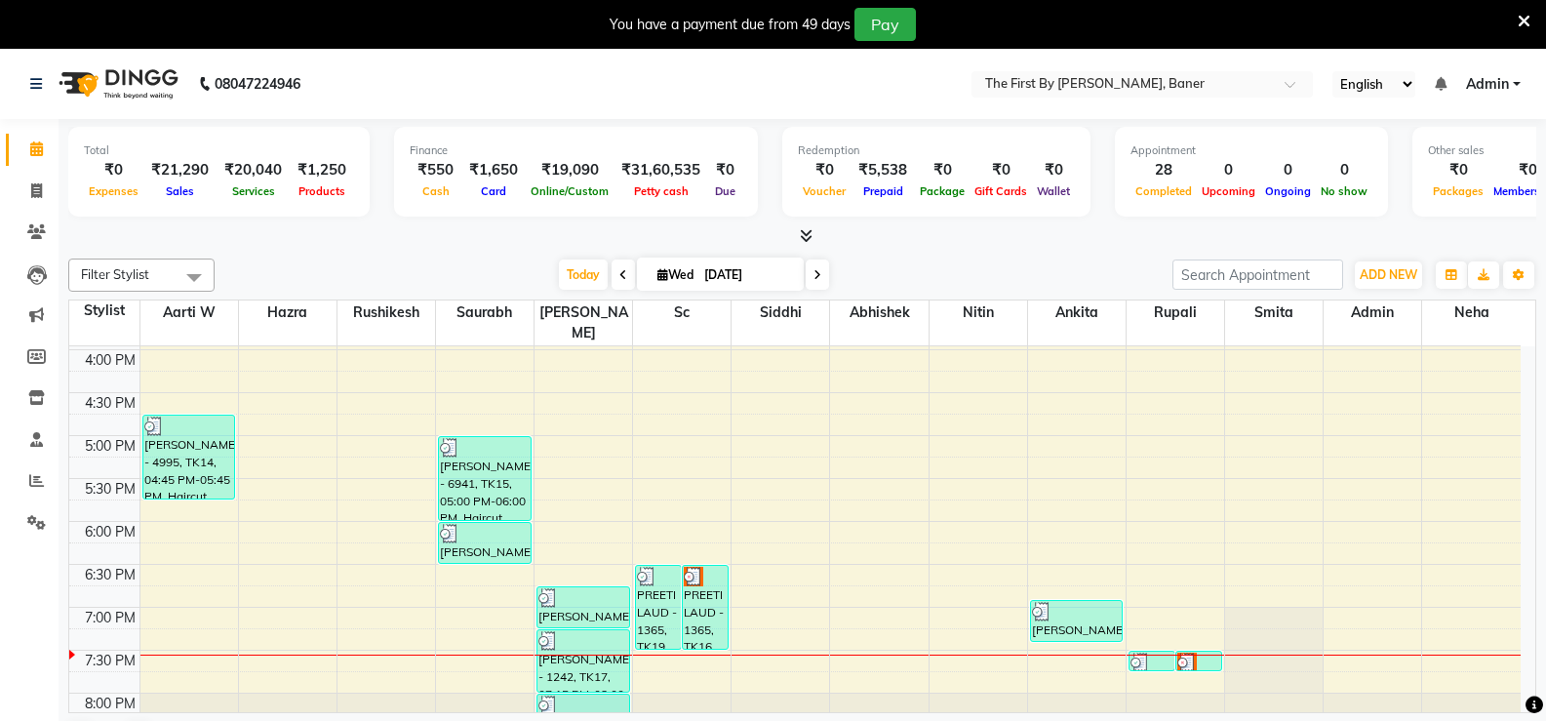
click at [1526, 26] on icon at bounding box center [1523, 22] width 13 height 18
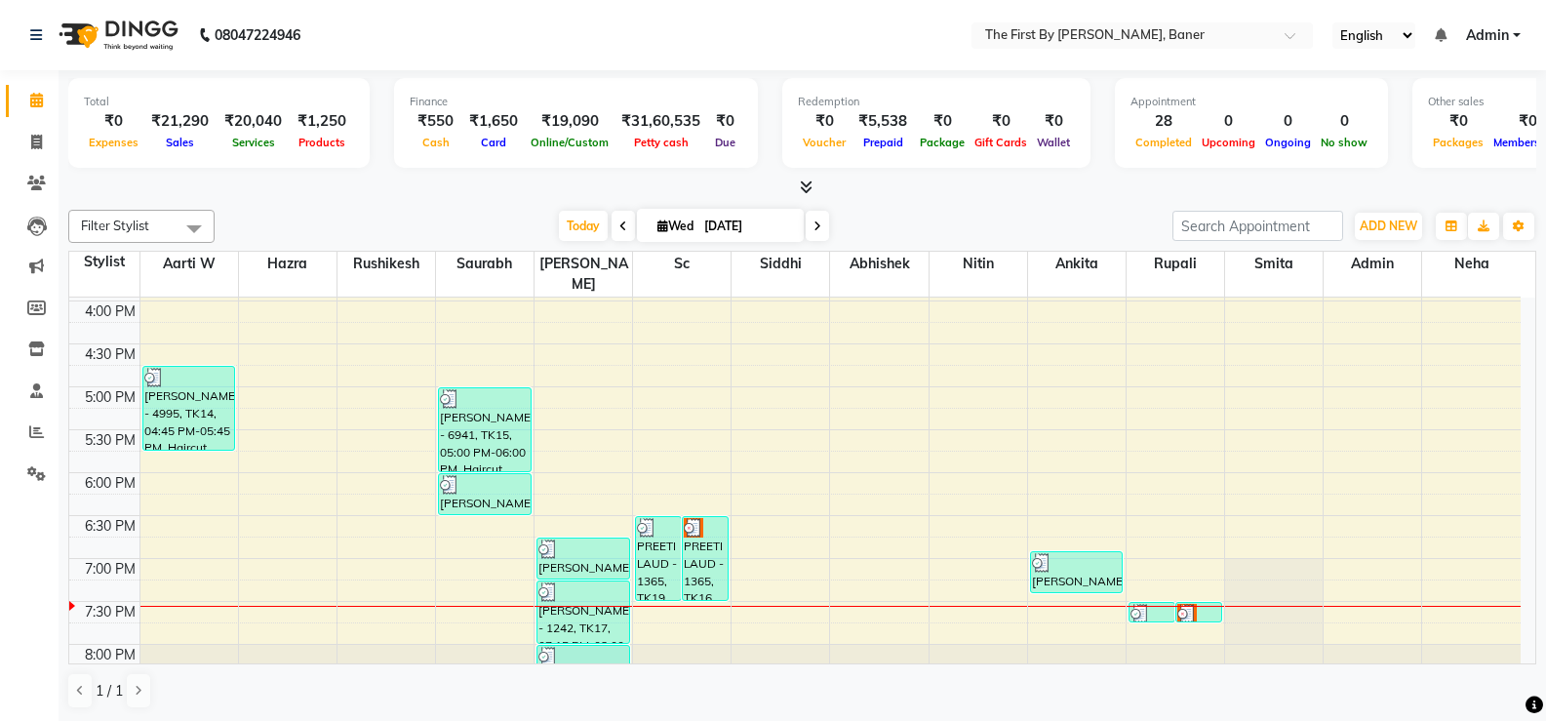
click at [30, 104] on icon at bounding box center [36, 100] width 13 height 15
click at [22, 97] on span at bounding box center [37, 101] width 34 height 22
click at [1501, 39] on span "Admin" at bounding box center [1487, 35] width 43 height 20
click at [31, 141] on icon at bounding box center [36, 142] width 11 height 15
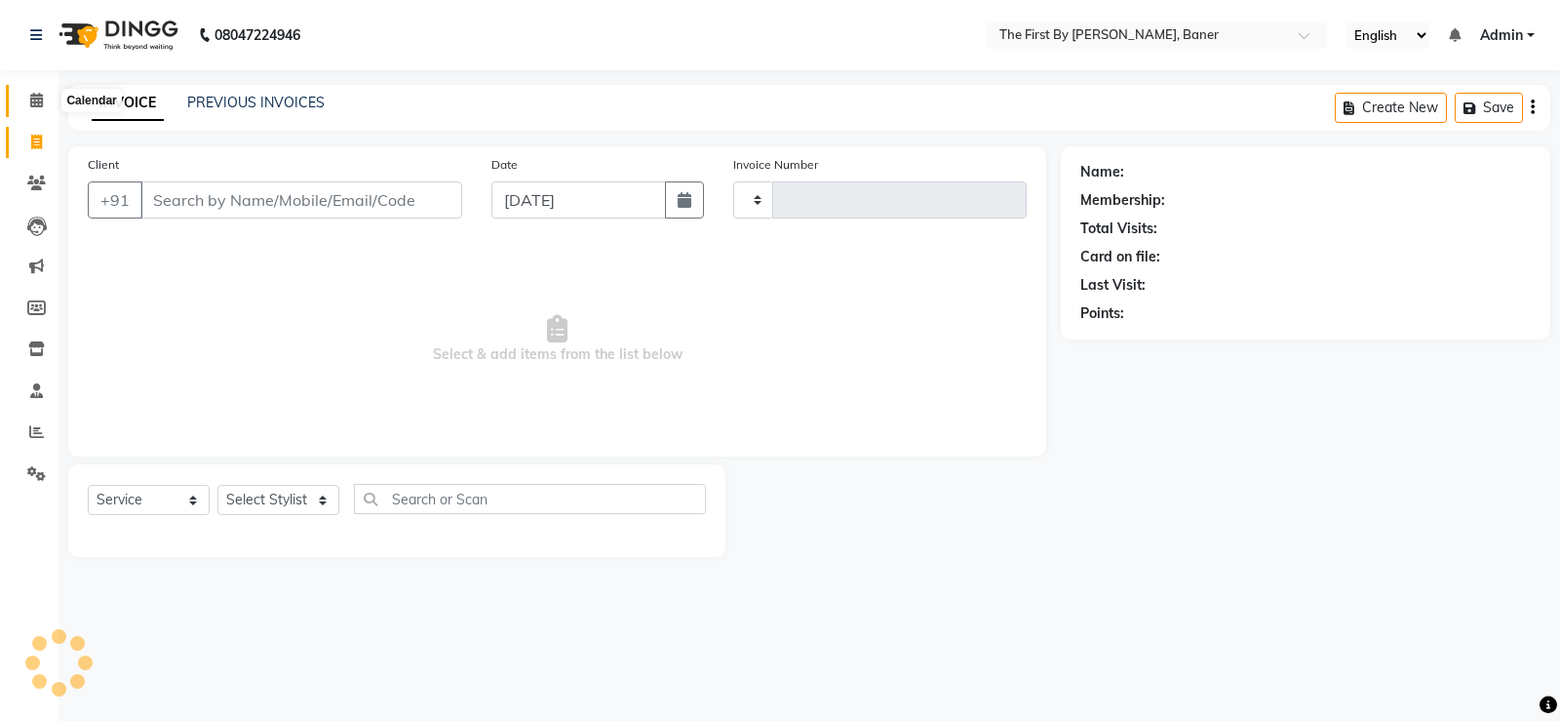
click at [32, 94] on icon at bounding box center [36, 100] width 13 height 15
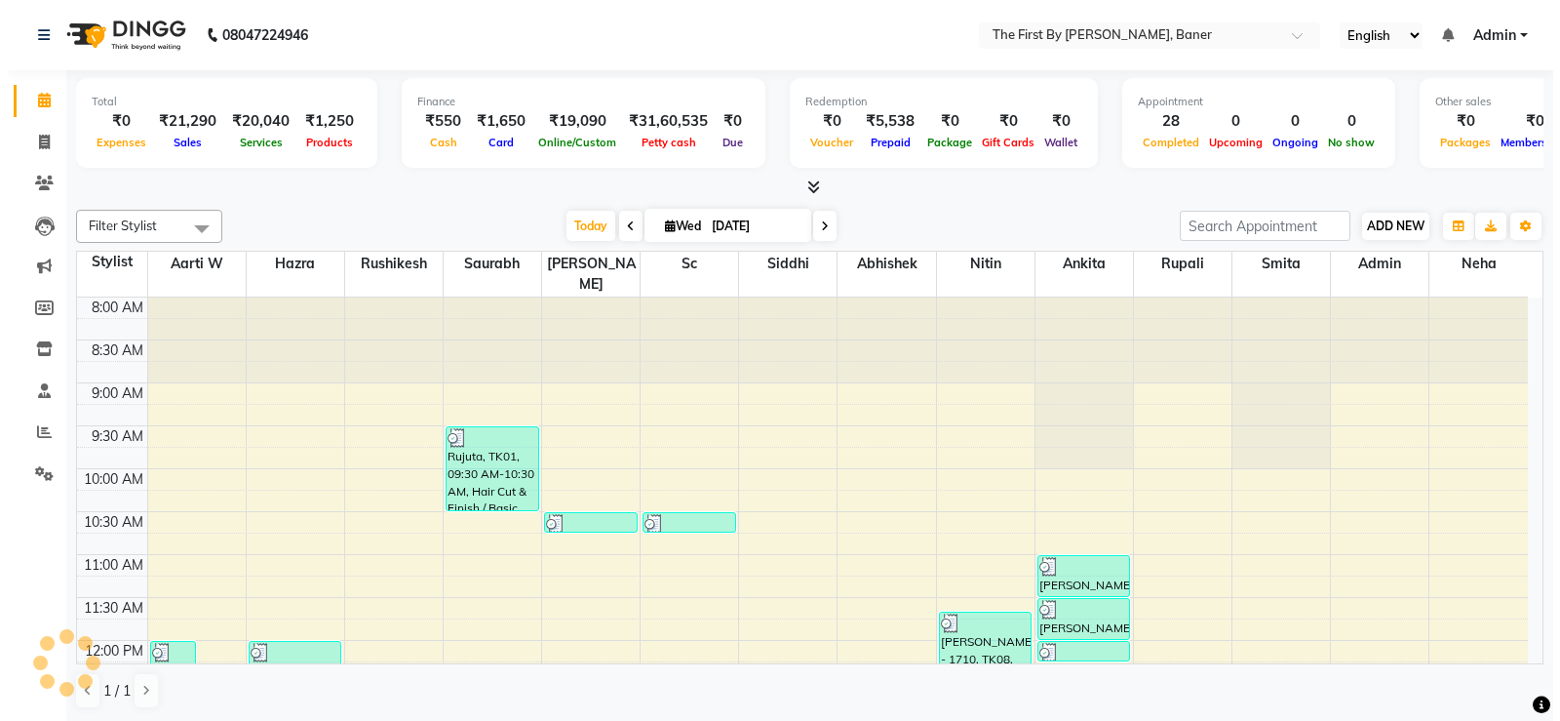
scroll to position [691, 0]
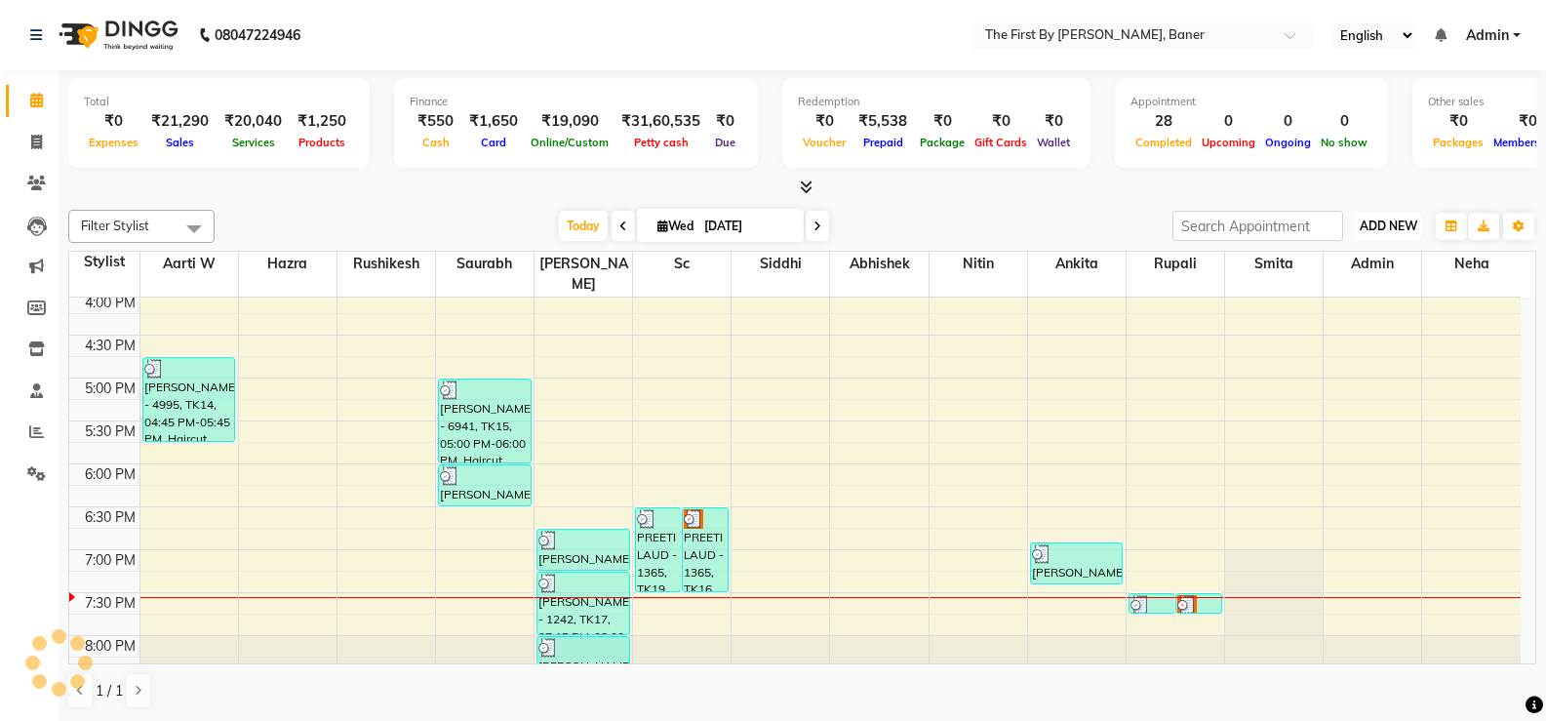
click at [1374, 232] on span "ADD NEW" at bounding box center [1388, 225] width 58 height 15
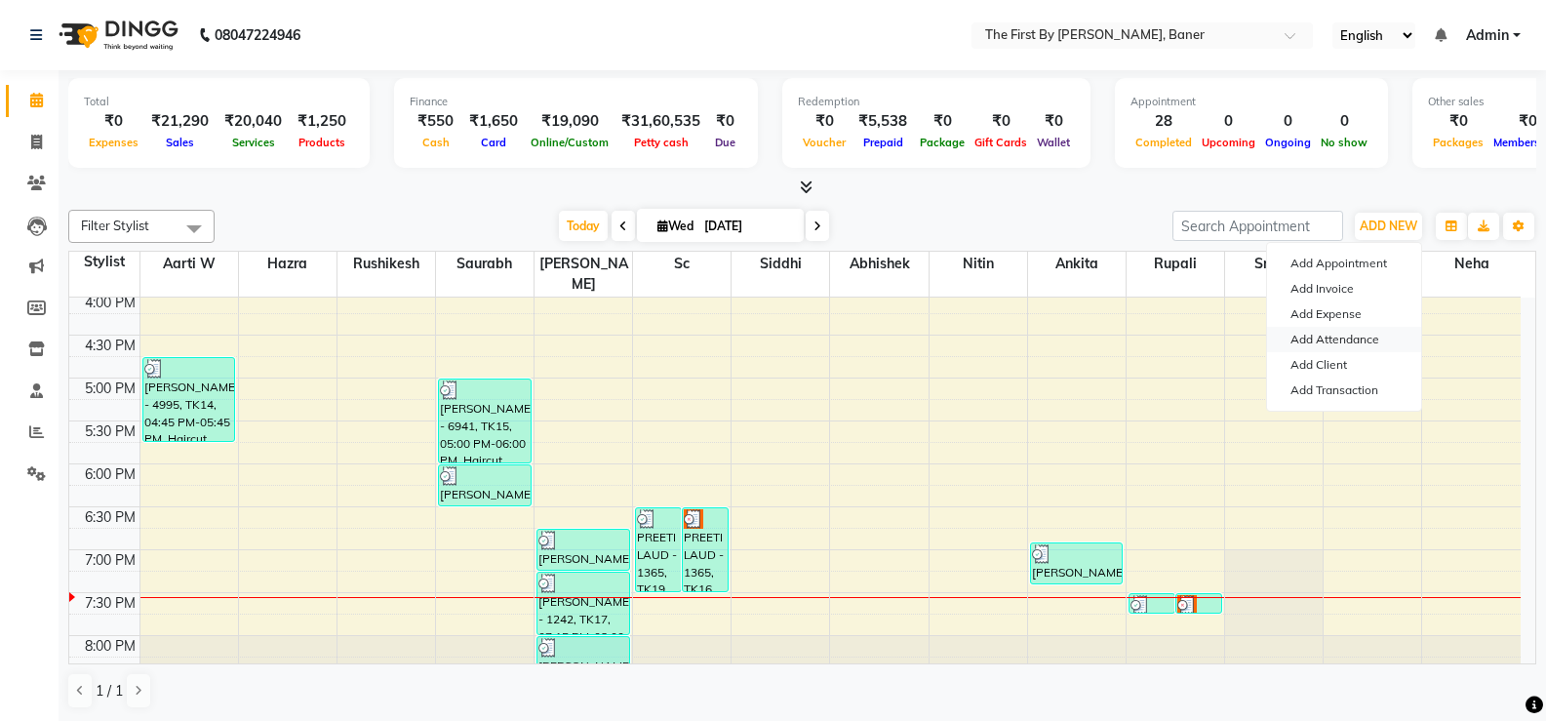
click at [1329, 339] on link "Add Attendance" at bounding box center [1344, 339] width 154 height 25
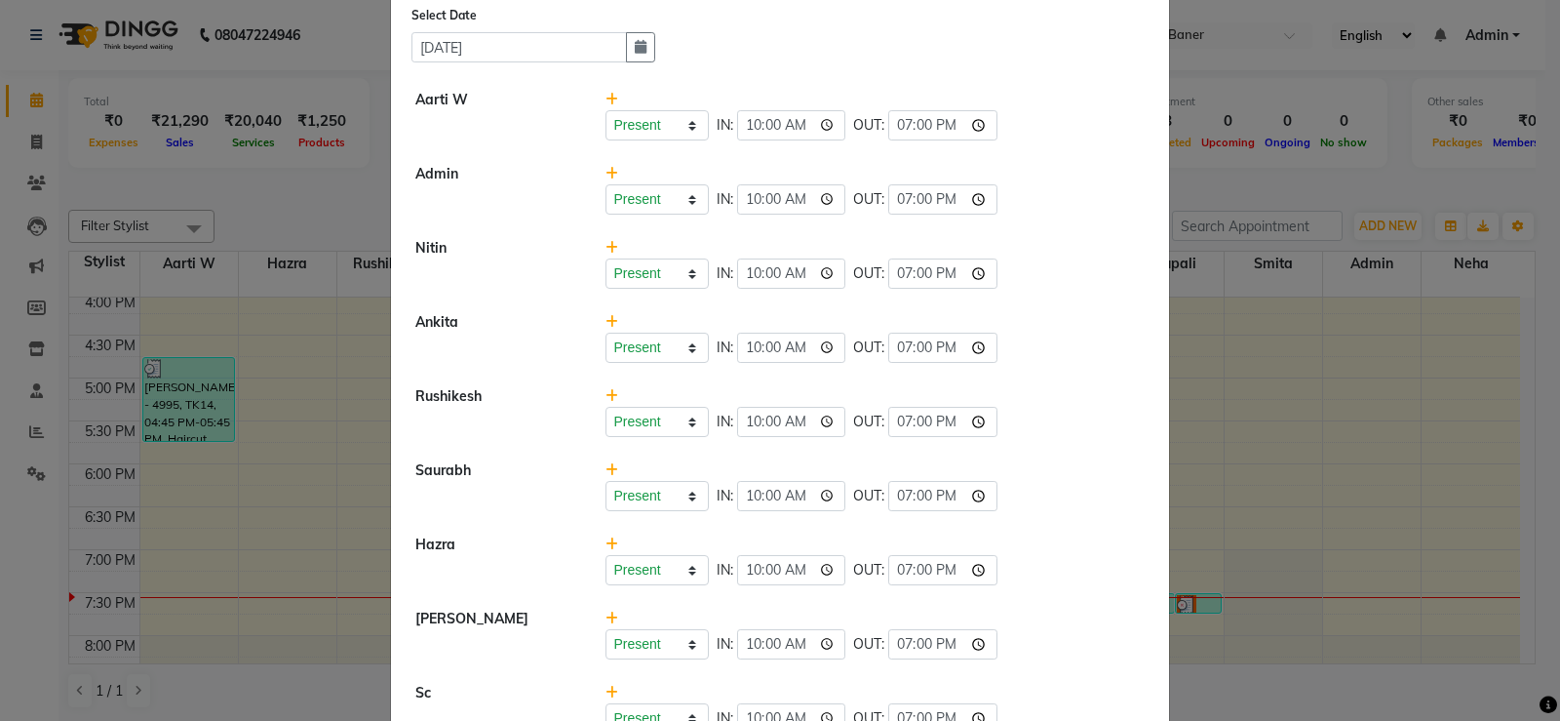
scroll to position [0, 0]
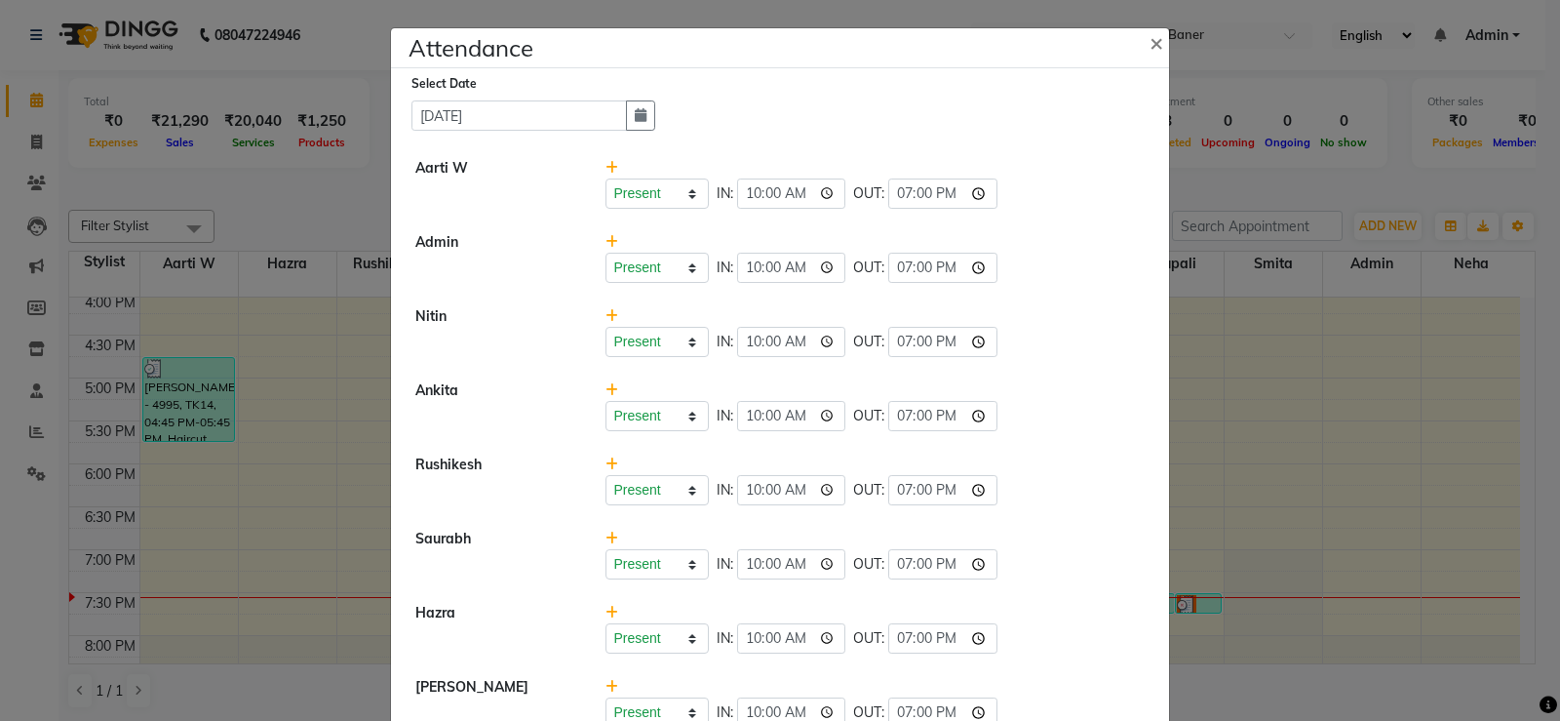
drag, startPoint x: 1150, startPoint y: 42, endPoint x: 1396, endPoint y: 15, distance: 248.2
click at [1152, 41] on span "×" at bounding box center [1157, 41] width 14 height 29
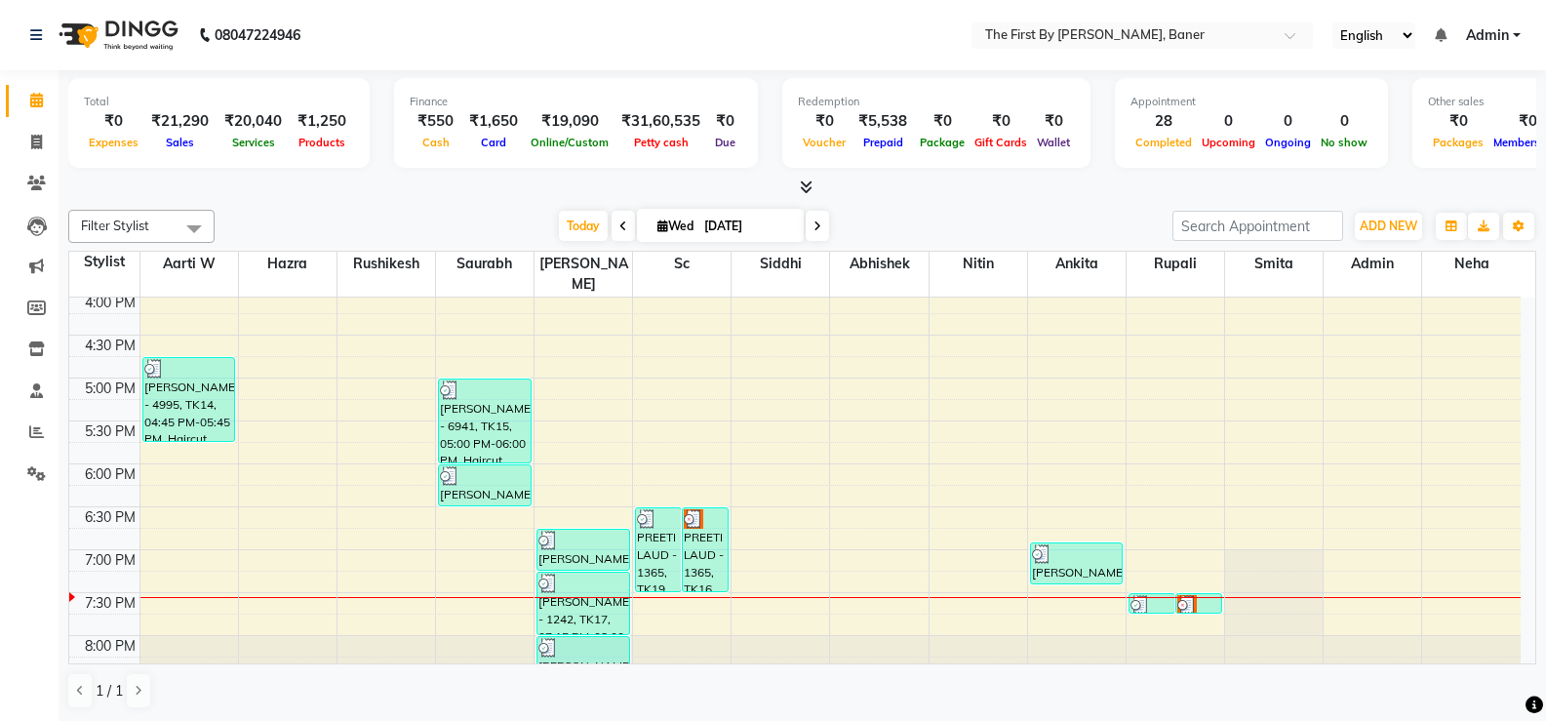
click at [1483, 28] on span "Admin" at bounding box center [1487, 35] width 43 height 20
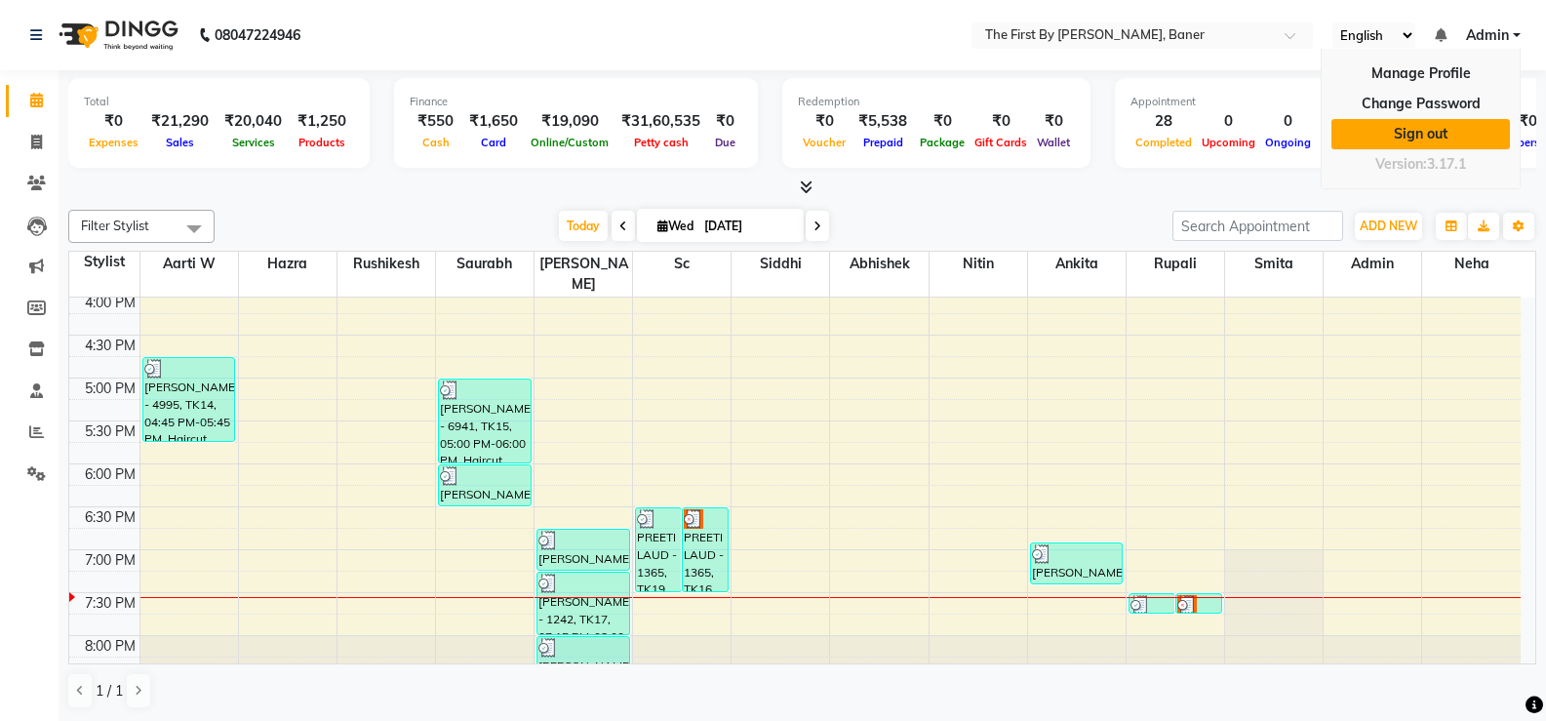
click at [1445, 132] on link "Sign out" at bounding box center [1420, 134] width 178 height 30
